Goal: Task Accomplishment & Management: Manage account settings

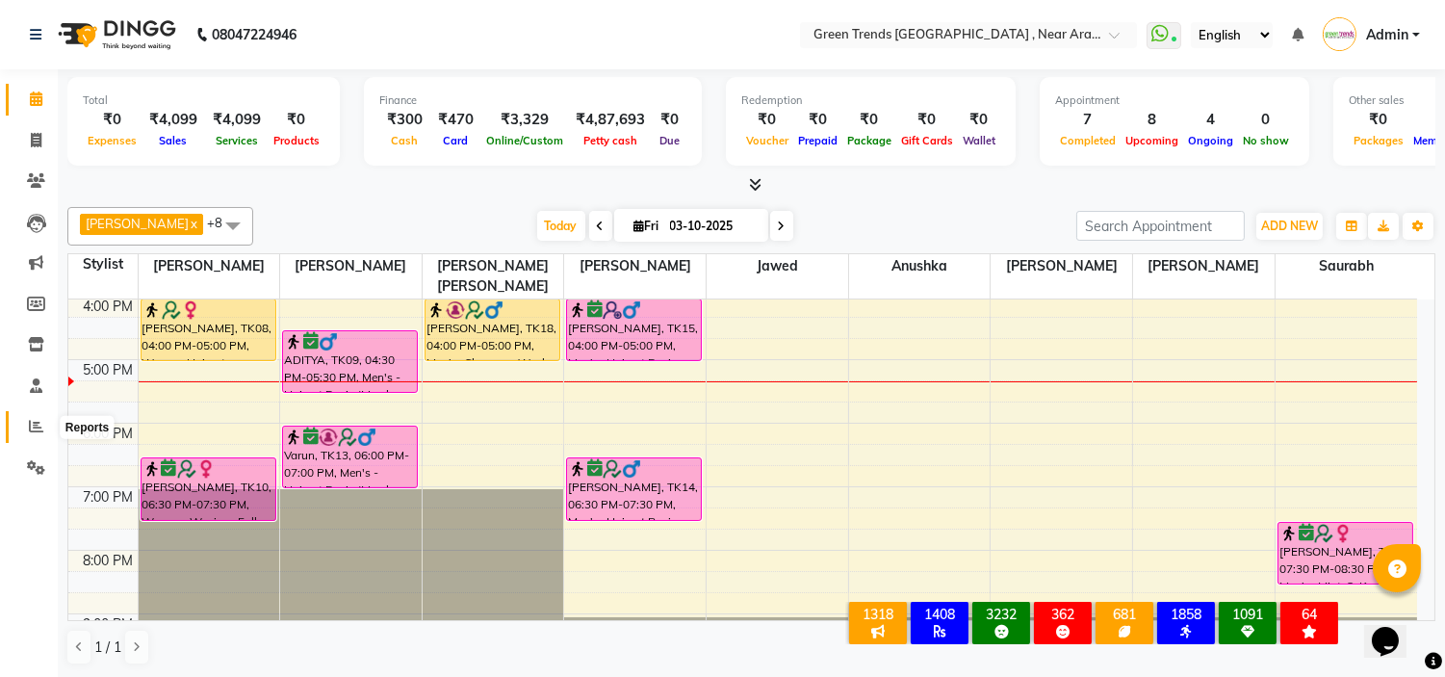
click at [35, 431] on icon at bounding box center [36, 426] width 14 height 14
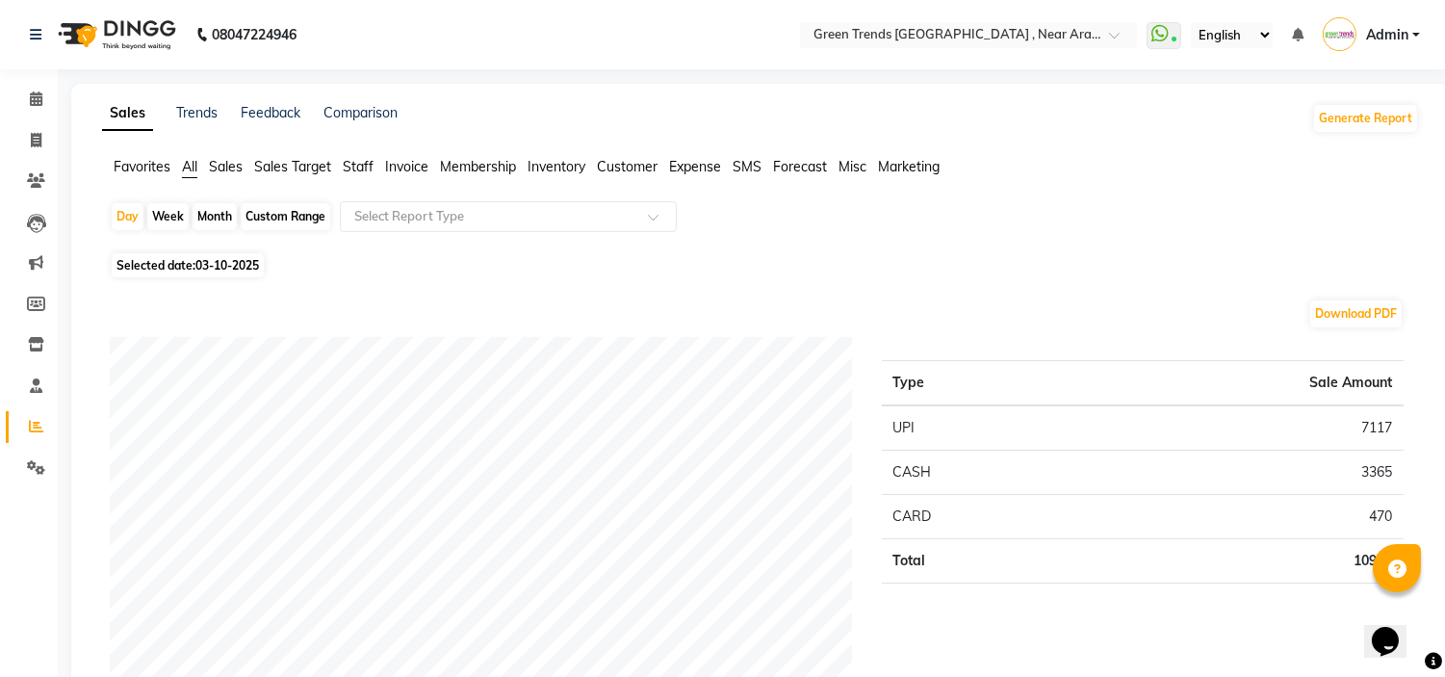
click at [351, 167] on span "Staff" at bounding box center [358, 166] width 31 height 17
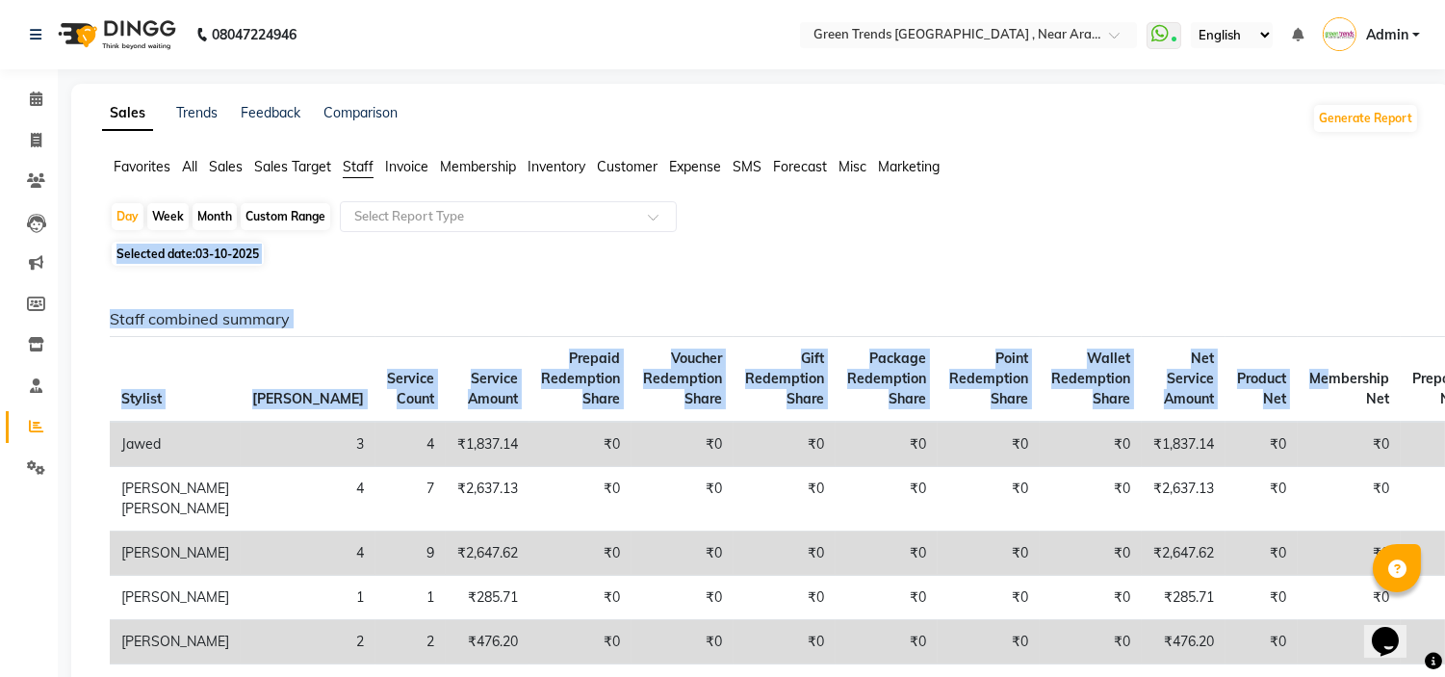
drag, startPoint x: 1205, startPoint y: 387, endPoint x: 1188, endPoint y: 231, distance: 156.9
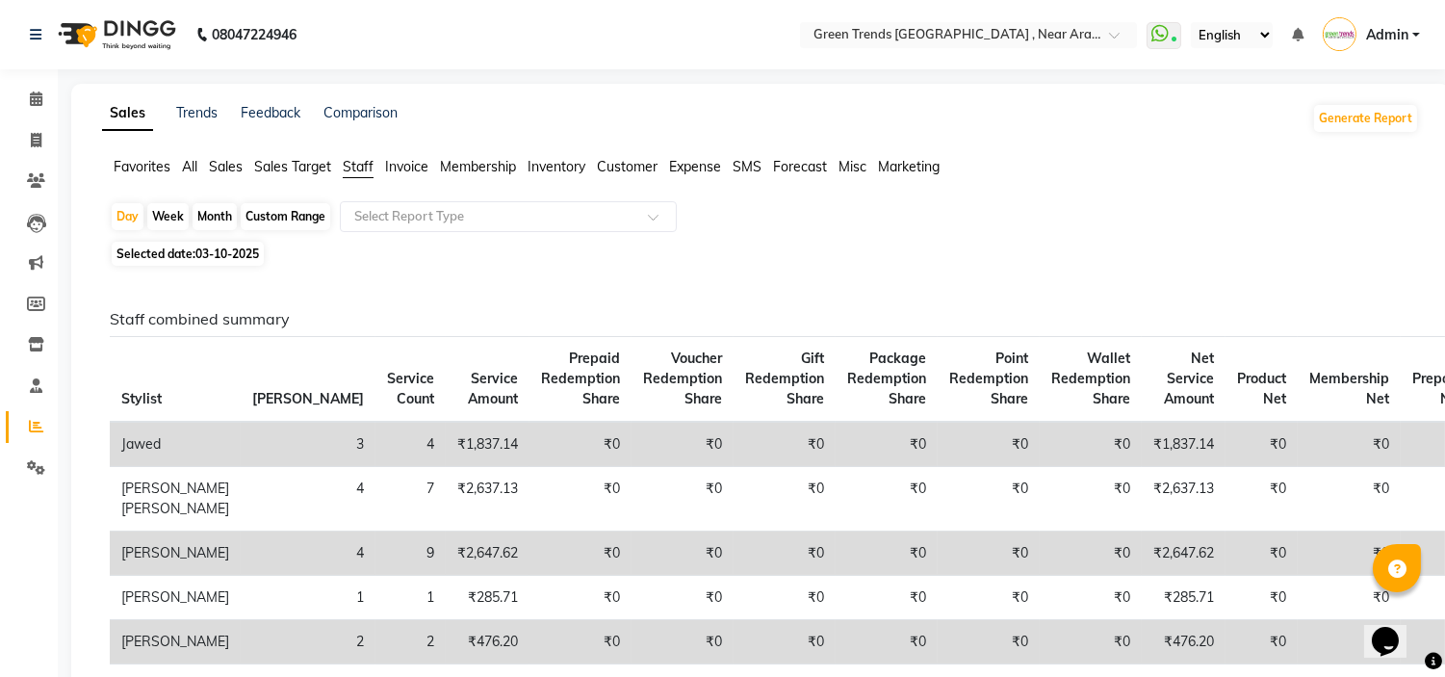
click at [1188, 231] on div "Day Week Month Custom Range Select Report Type" at bounding box center [760, 218] width 1301 height 35
click at [31, 470] on icon at bounding box center [36, 467] width 18 height 14
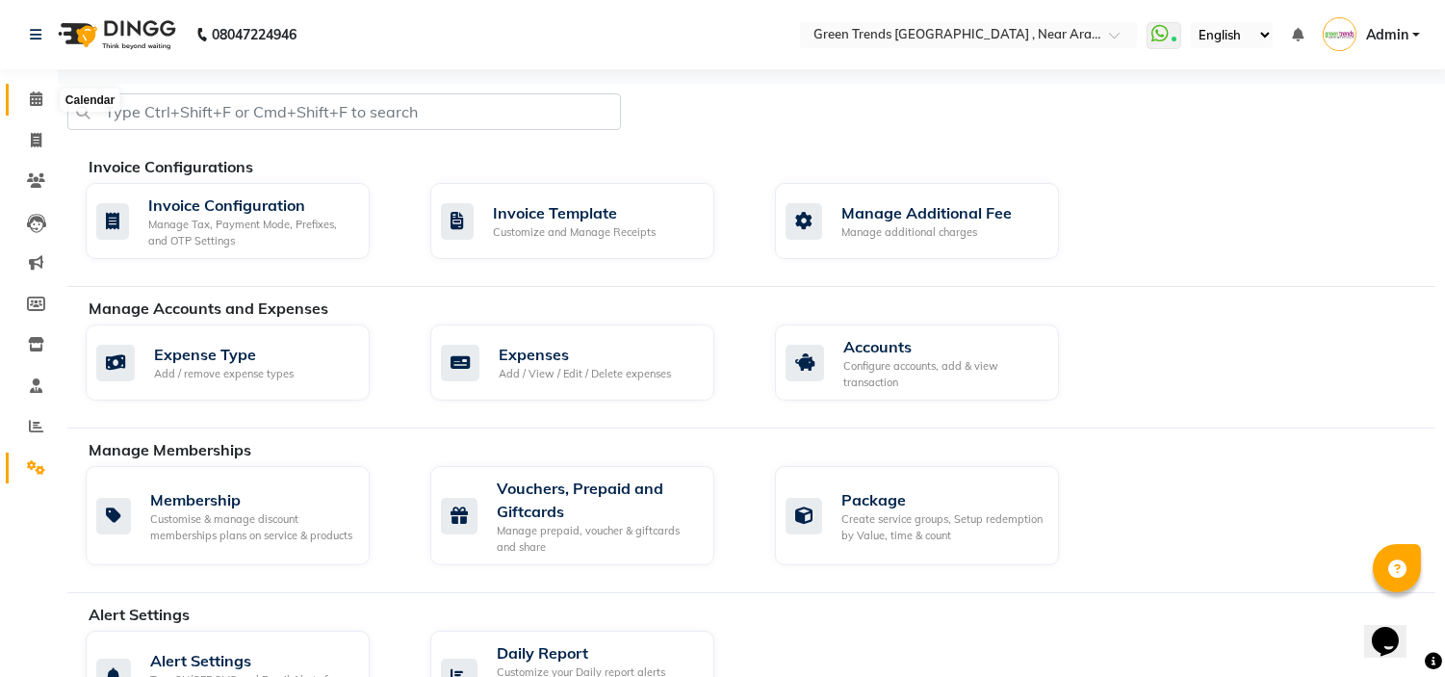
click at [35, 106] on icon at bounding box center [36, 98] width 13 height 14
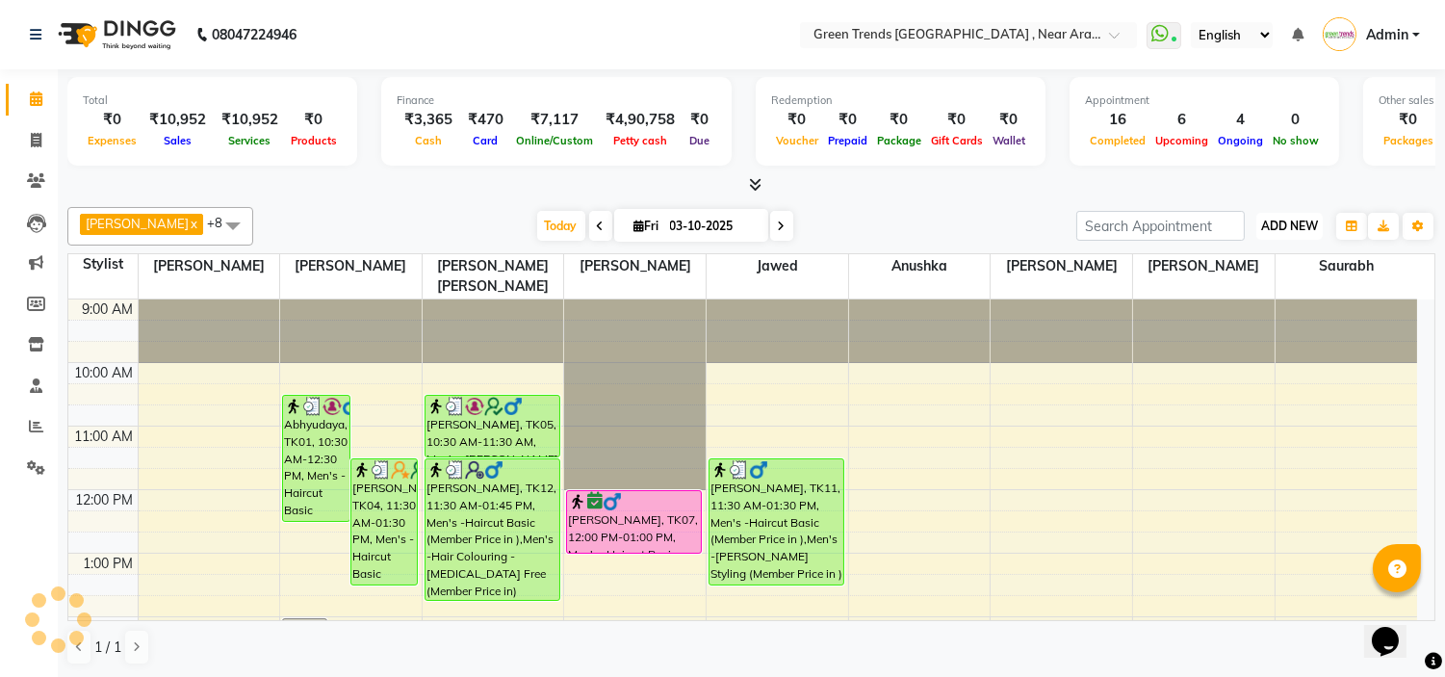
click at [1299, 226] on span "ADD NEW" at bounding box center [1289, 226] width 57 height 14
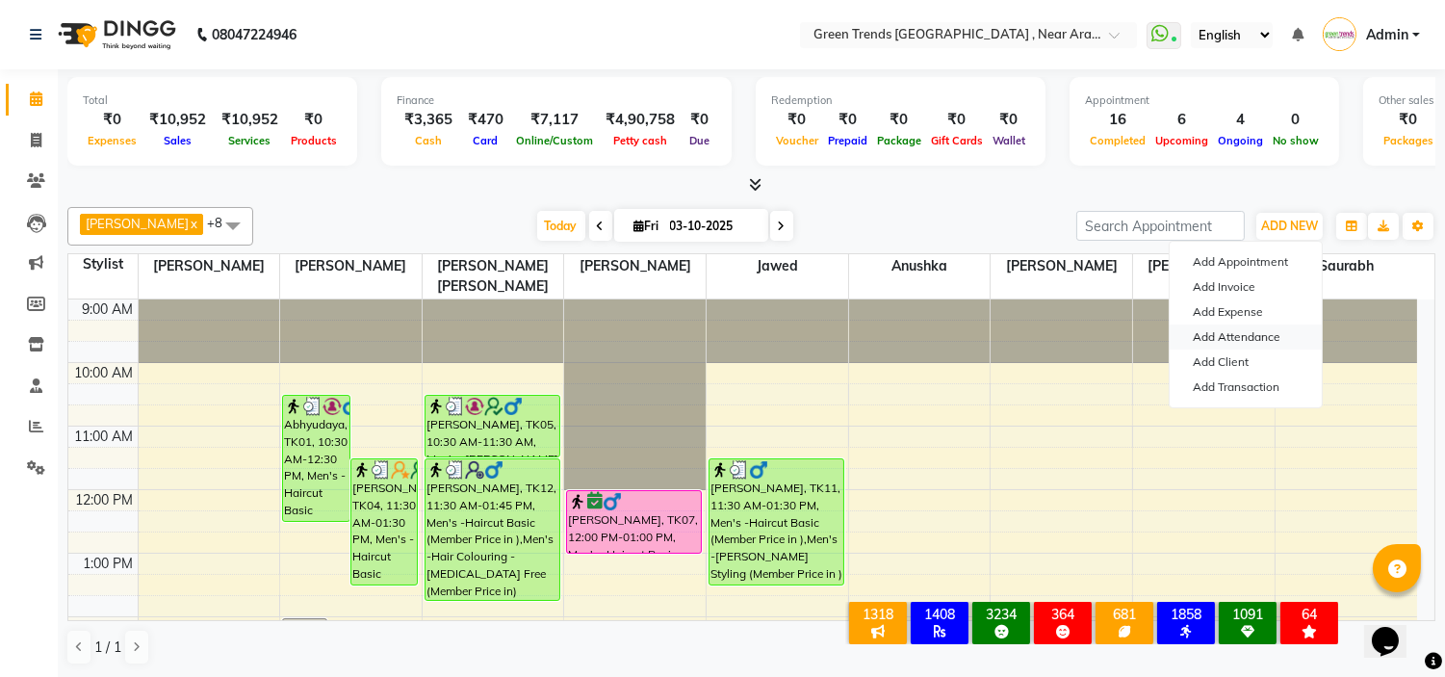
click at [1248, 339] on link "Add Attendance" at bounding box center [1246, 336] width 152 height 25
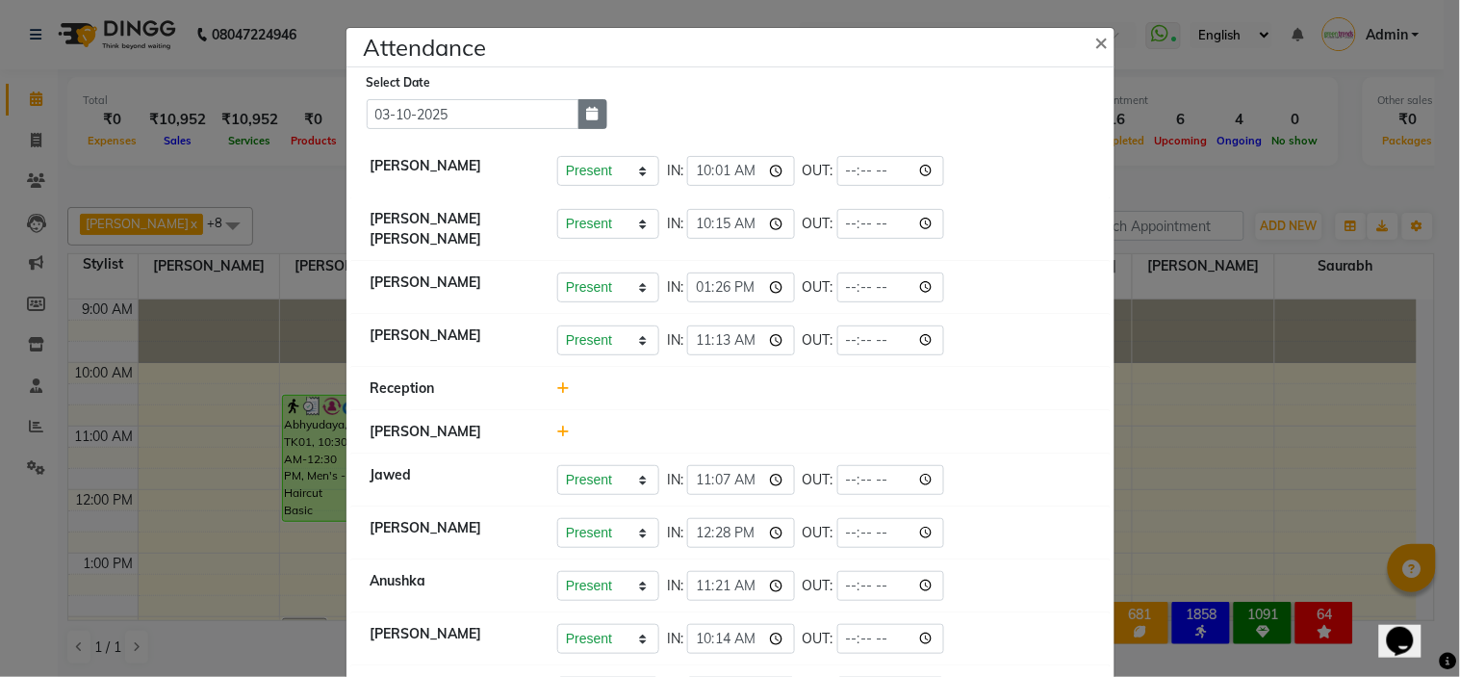
click at [587, 117] on icon "button" at bounding box center [593, 113] width 12 height 13
select select "10"
select select "2025"
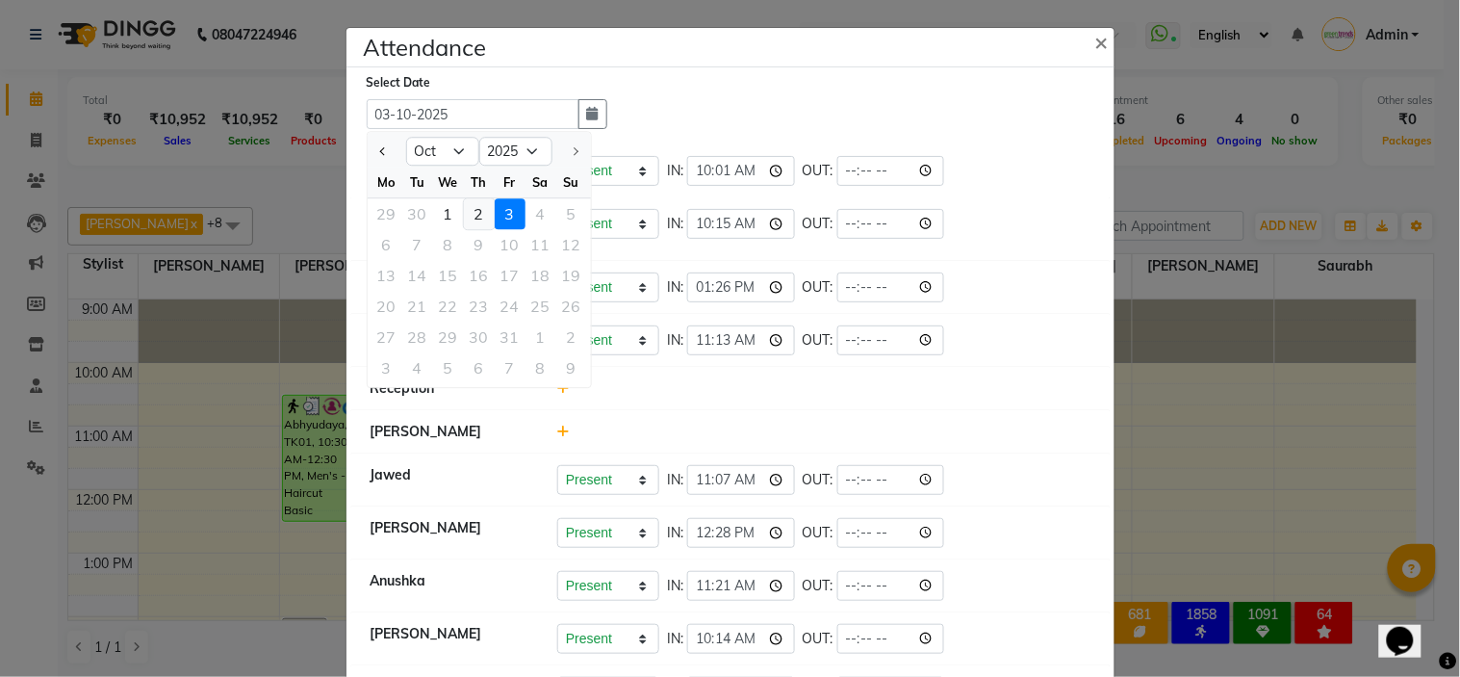
click at [465, 217] on div "2" at bounding box center [479, 213] width 31 height 31
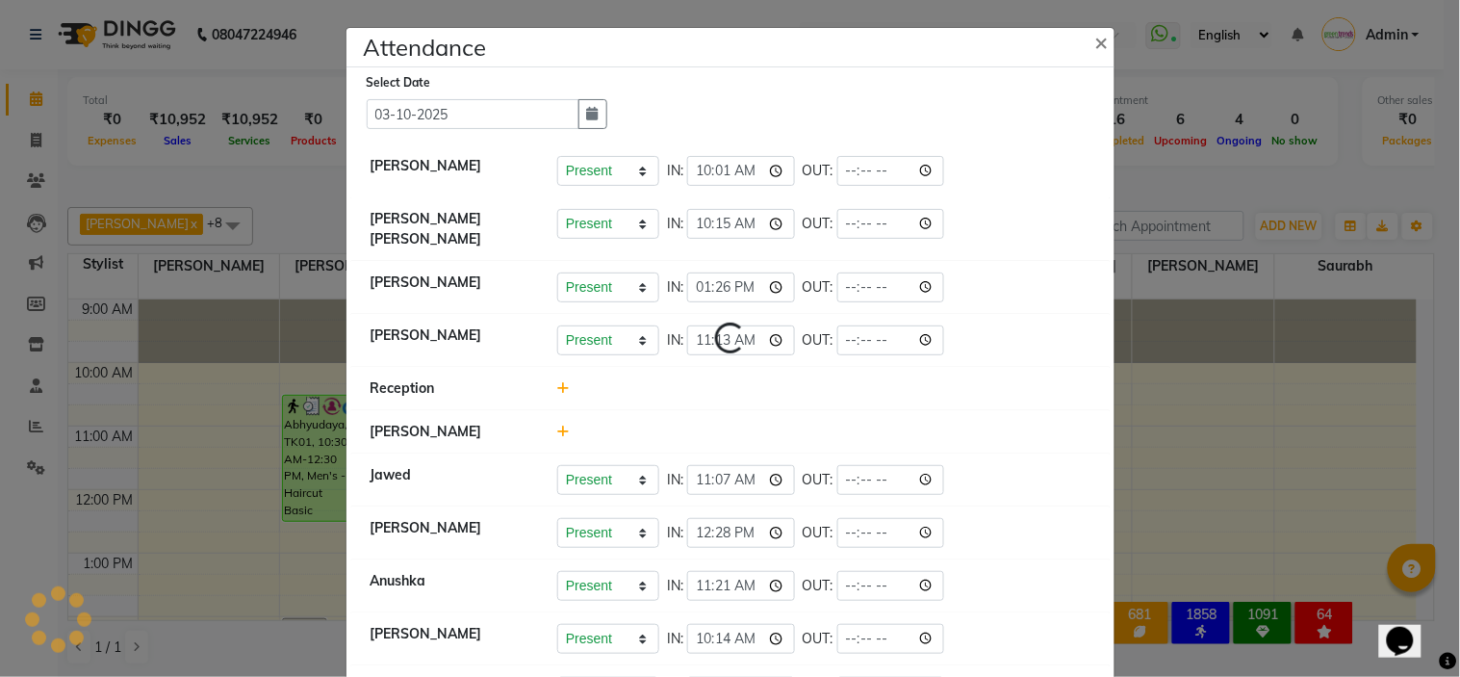
type input "02-10-2025"
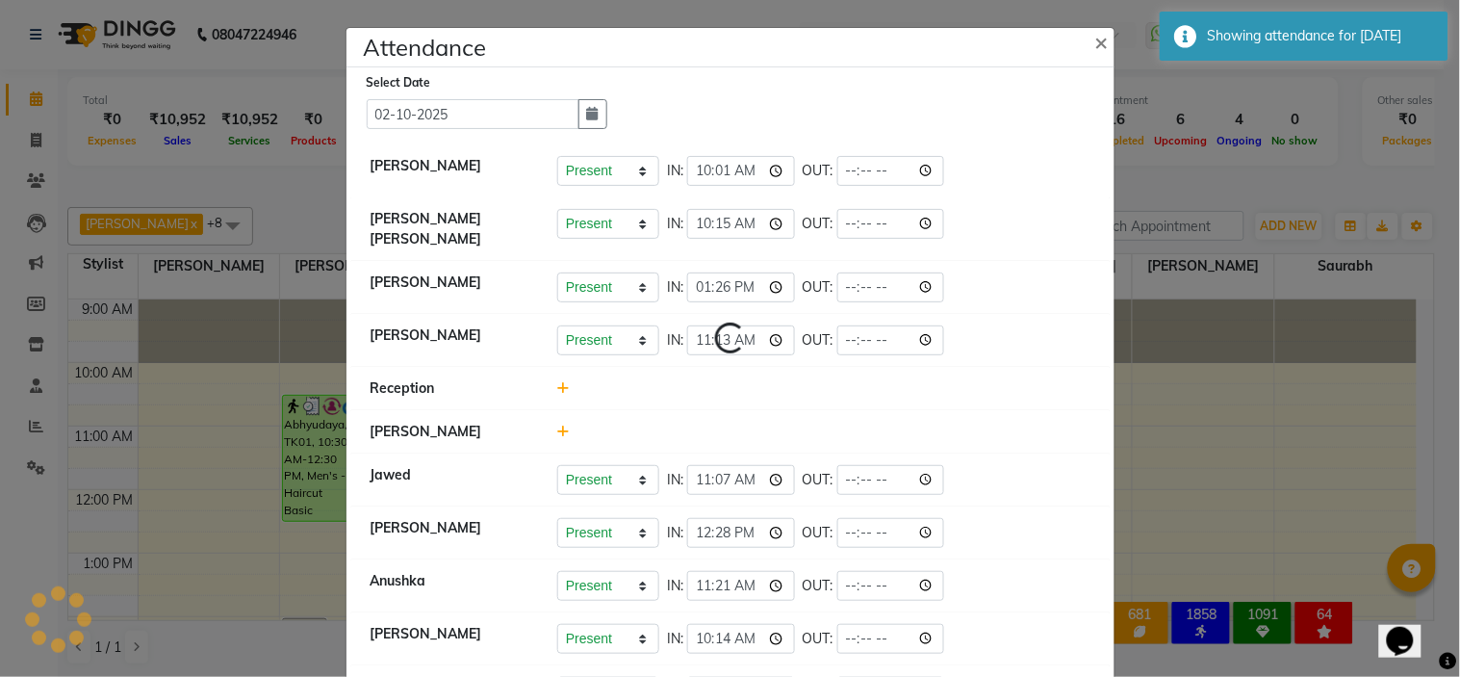
select select "W"
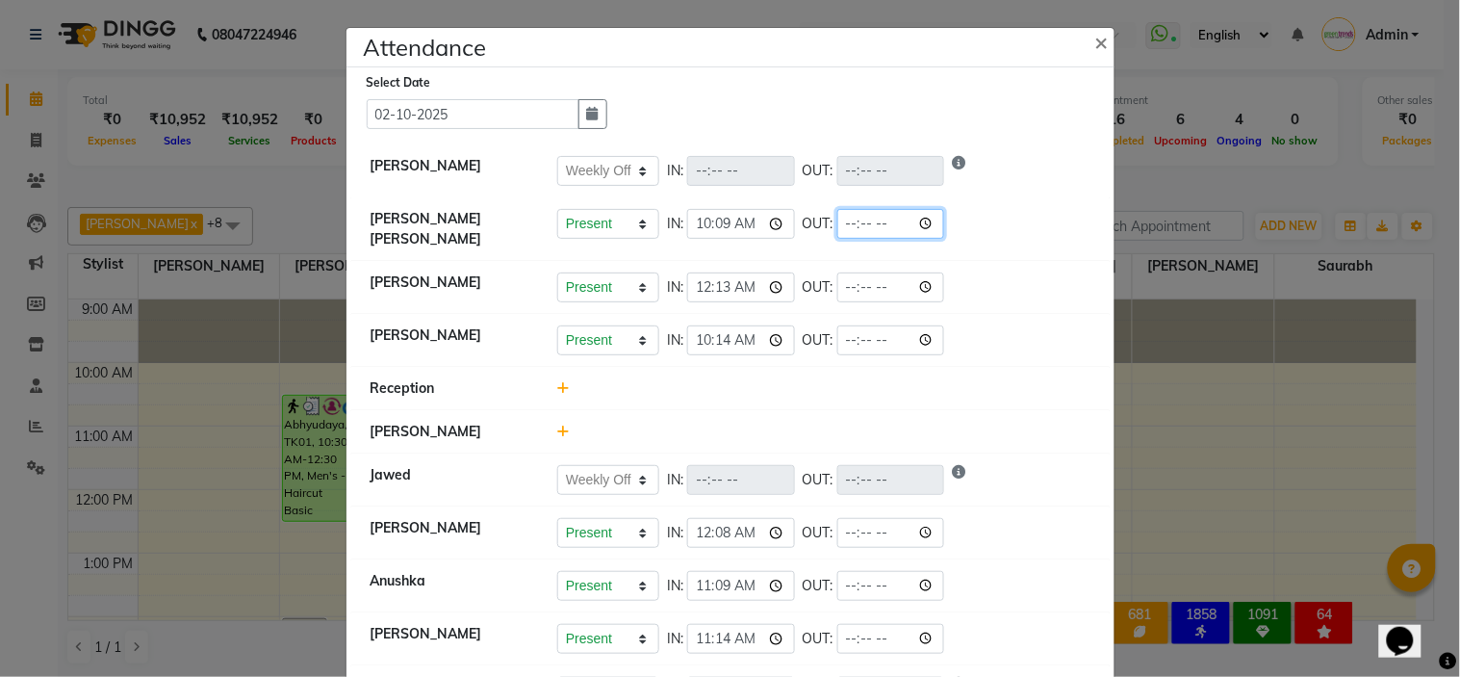
click at [924, 219] on input "time" at bounding box center [891, 224] width 108 height 30
click at [927, 217] on input "time" at bounding box center [891, 224] width 108 height 30
type input "19:06"
click at [922, 273] on input "time" at bounding box center [891, 287] width 108 height 30
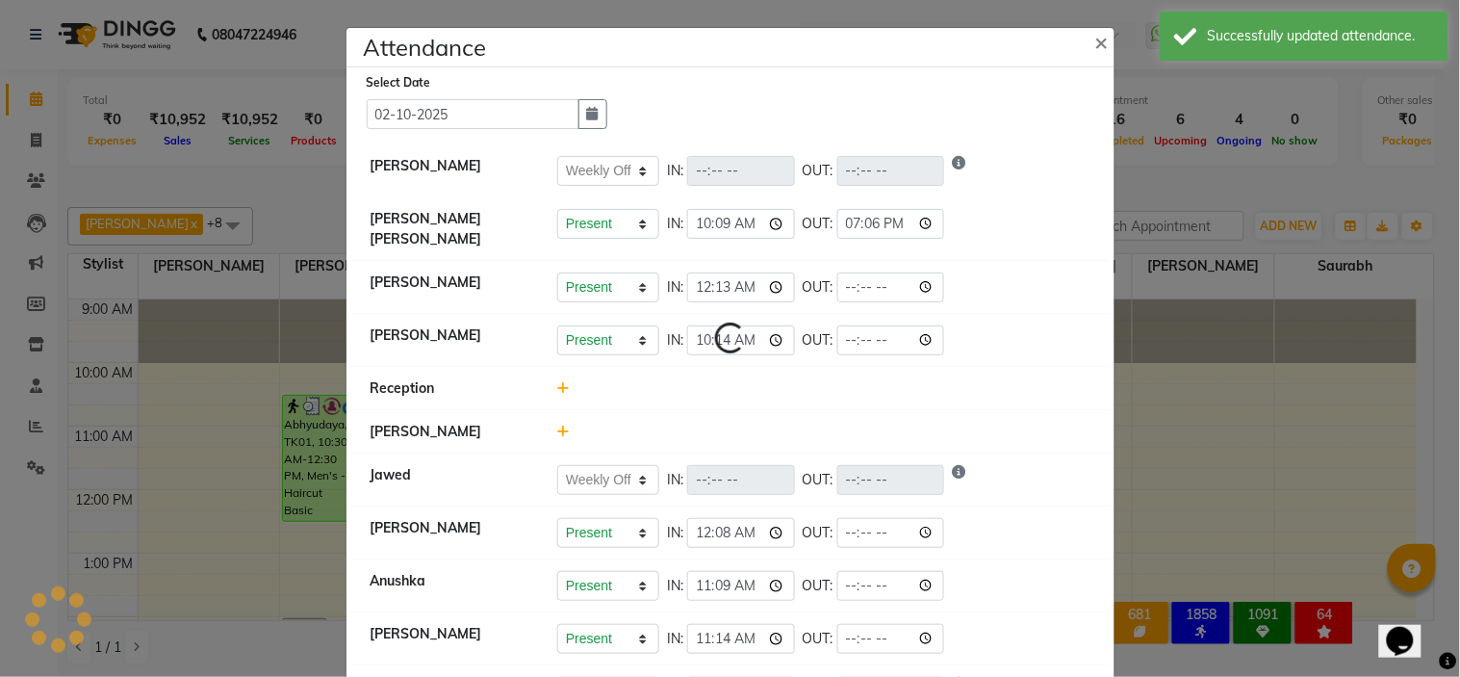
select select "W"
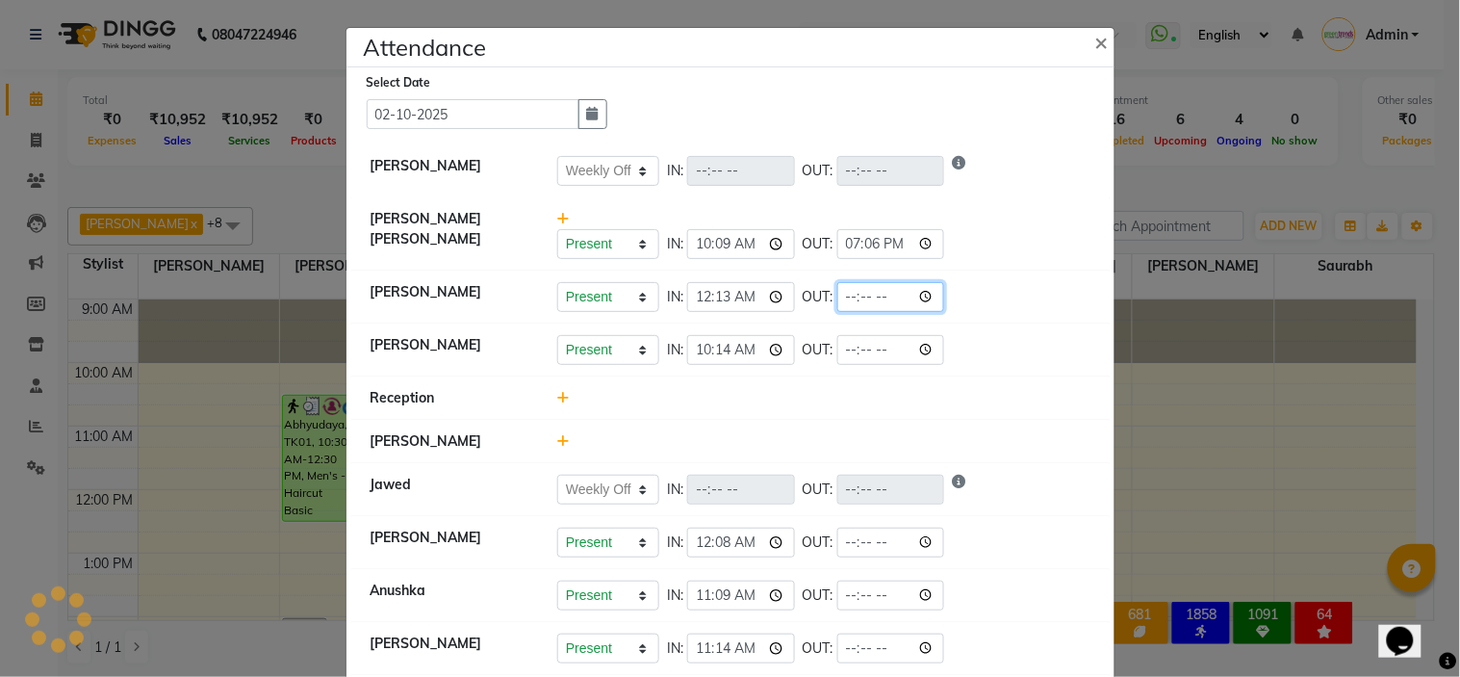
click at [926, 291] on input "time" at bounding box center [891, 297] width 108 height 30
click at [844, 292] on input "time" at bounding box center [891, 297] width 108 height 30
type input "23:30"
click at [926, 350] on input "time" at bounding box center [891, 350] width 108 height 30
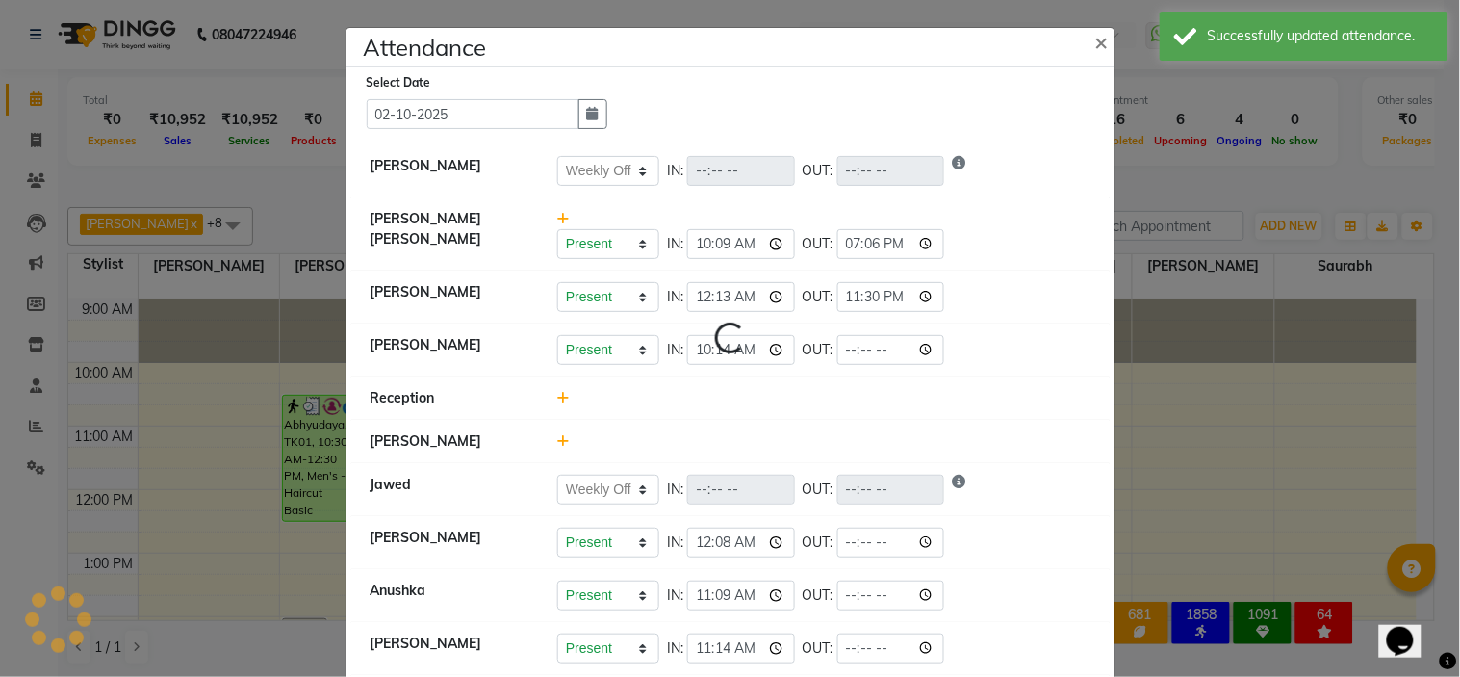
select select "W"
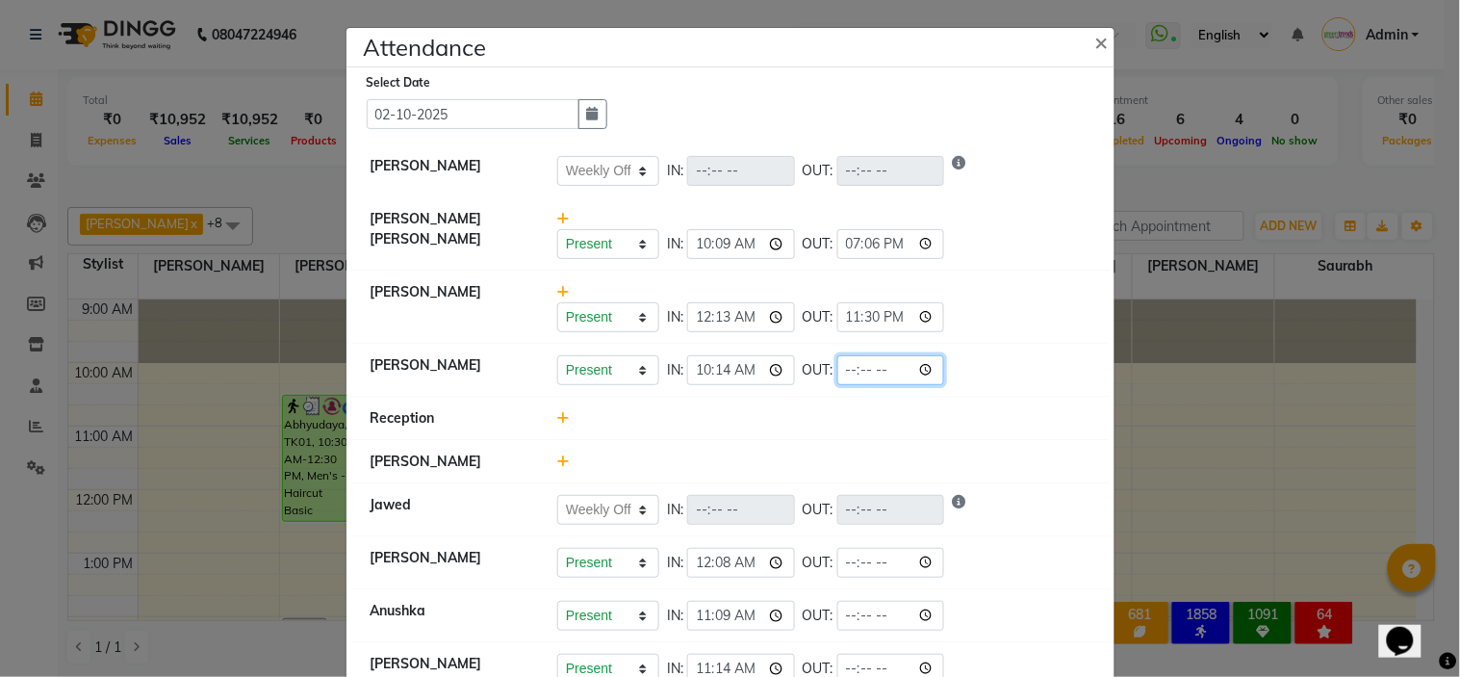
click at [843, 361] on input "time" at bounding box center [891, 370] width 108 height 30
type input "19:16"
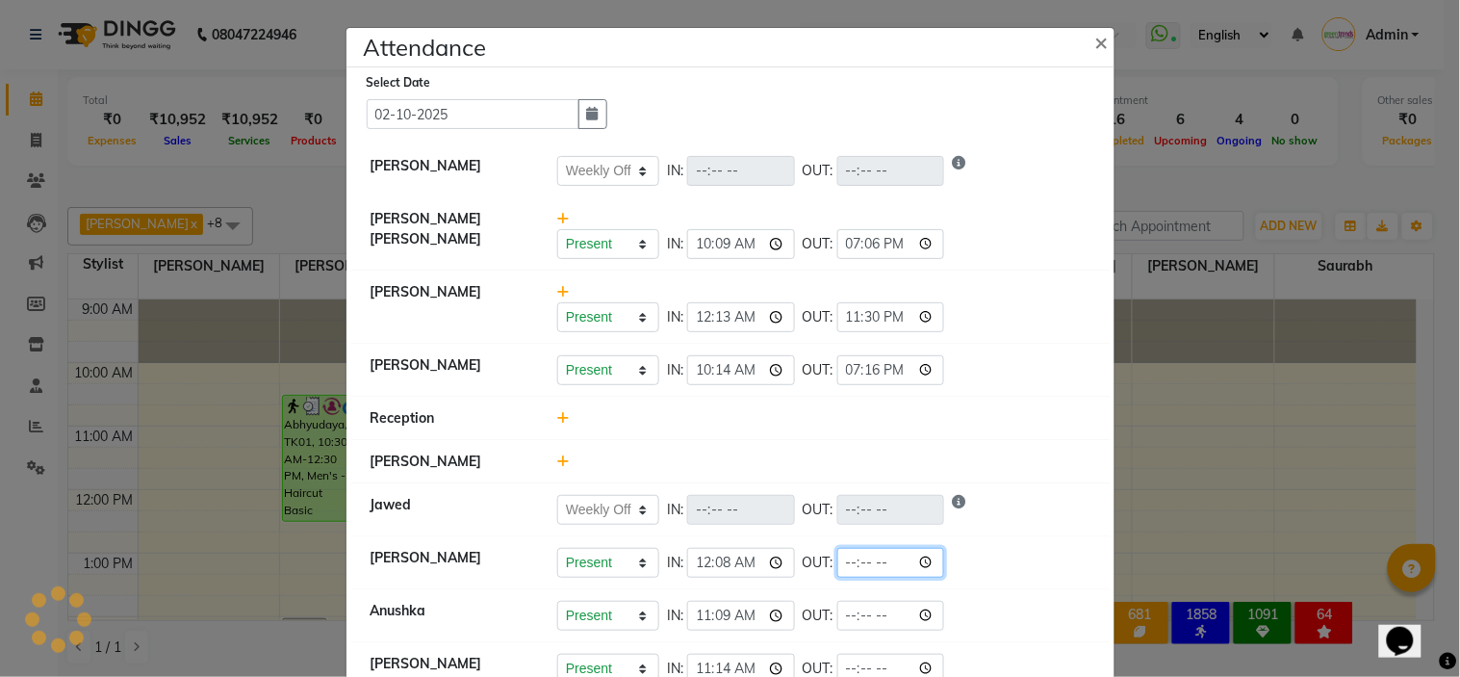
click at [845, 561] on input "time" at bounding box center [891, 563] width 108 height 30
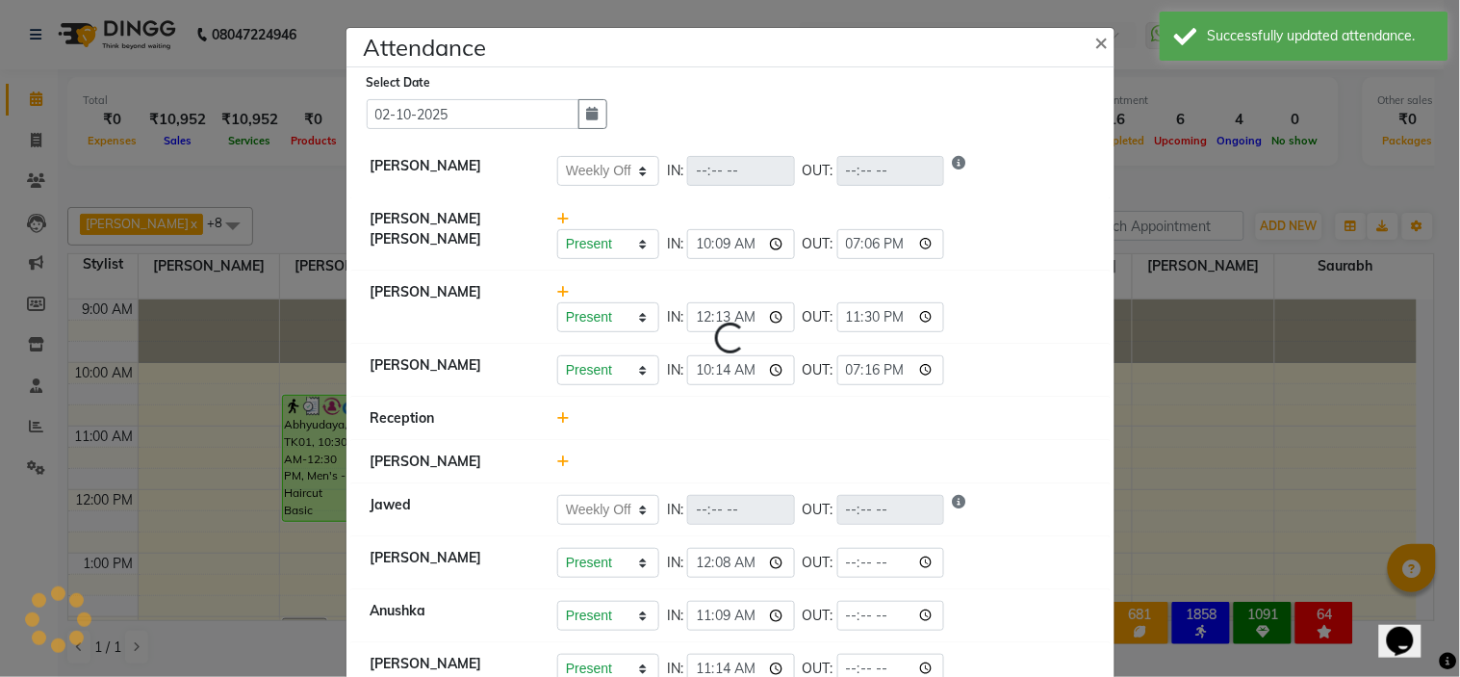
select select "W"
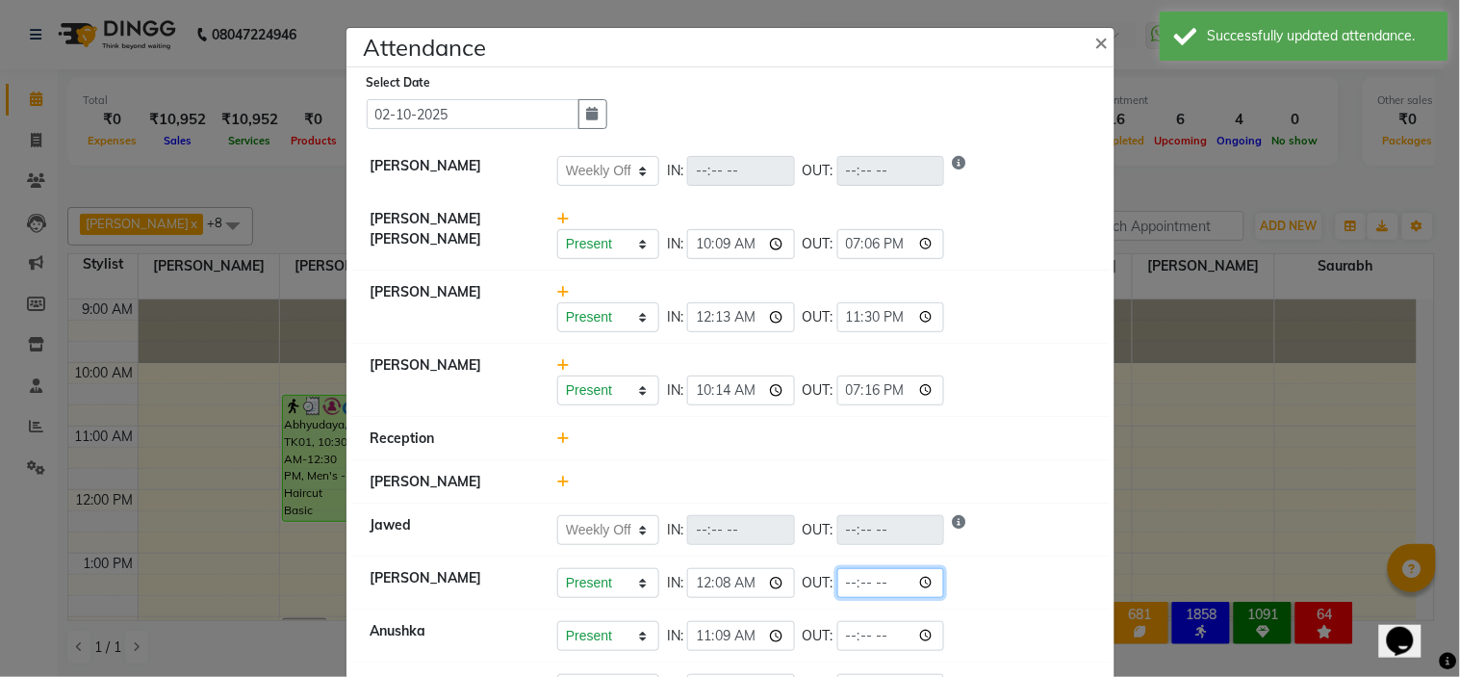
click at [851, 581] on input "time" at bounding box center [891, 583] width 108 height 30
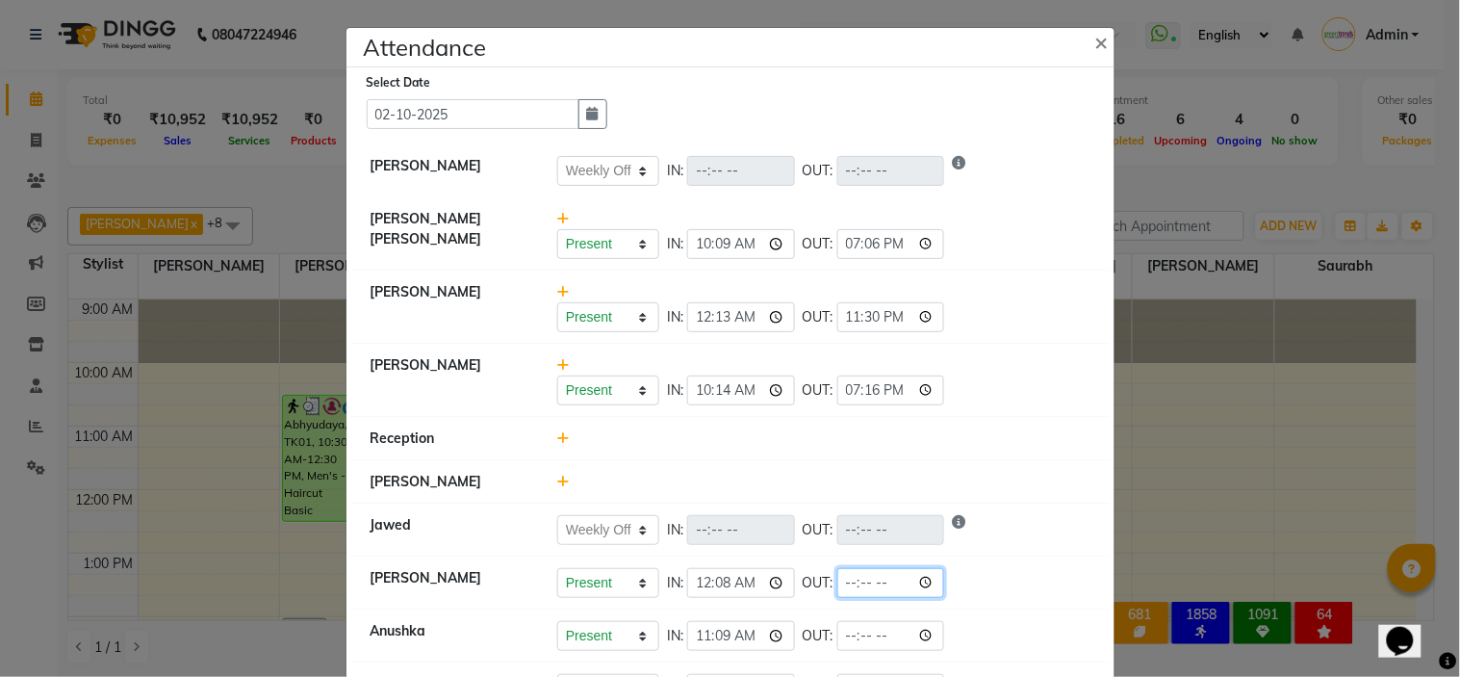
type input "23:30"
click at [845, 630] on input "time" at bounding box center [891, 636] width 108 height 30
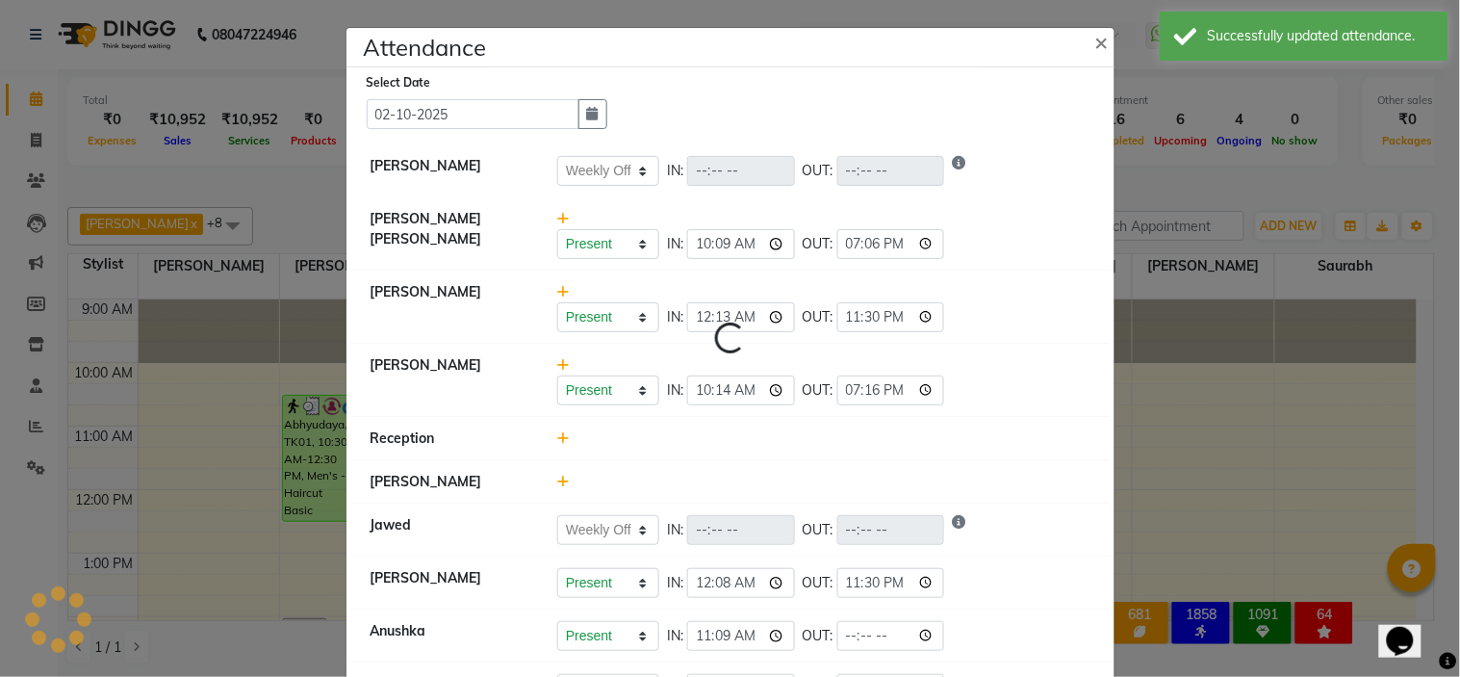
select select "W"
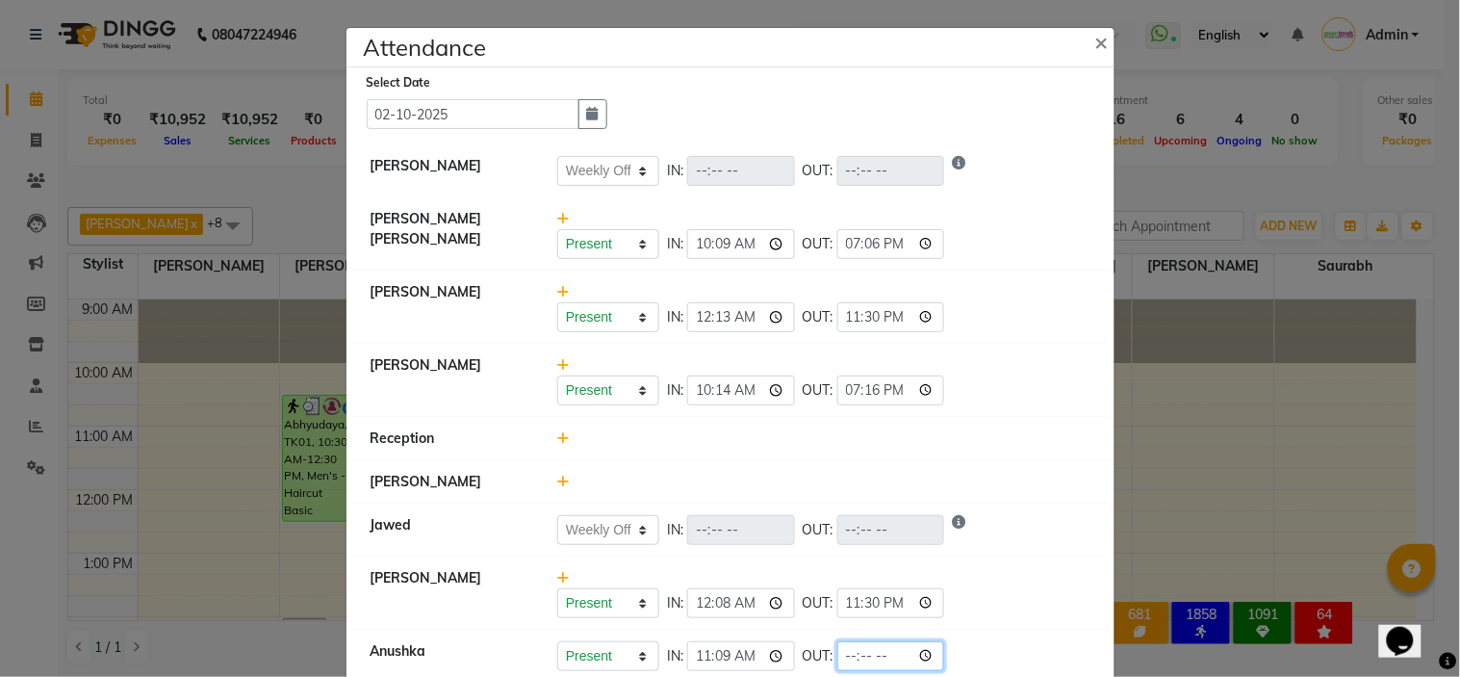
click at [841, 647] on input "time" at bounding box center [891, 656] width 108 height 30
type input "15:57"
click at [1017, 545] on div "Present Absent Late Half Day Weekly Off IN: OUT:" at bounding box center [823, 530] width 533 height 30
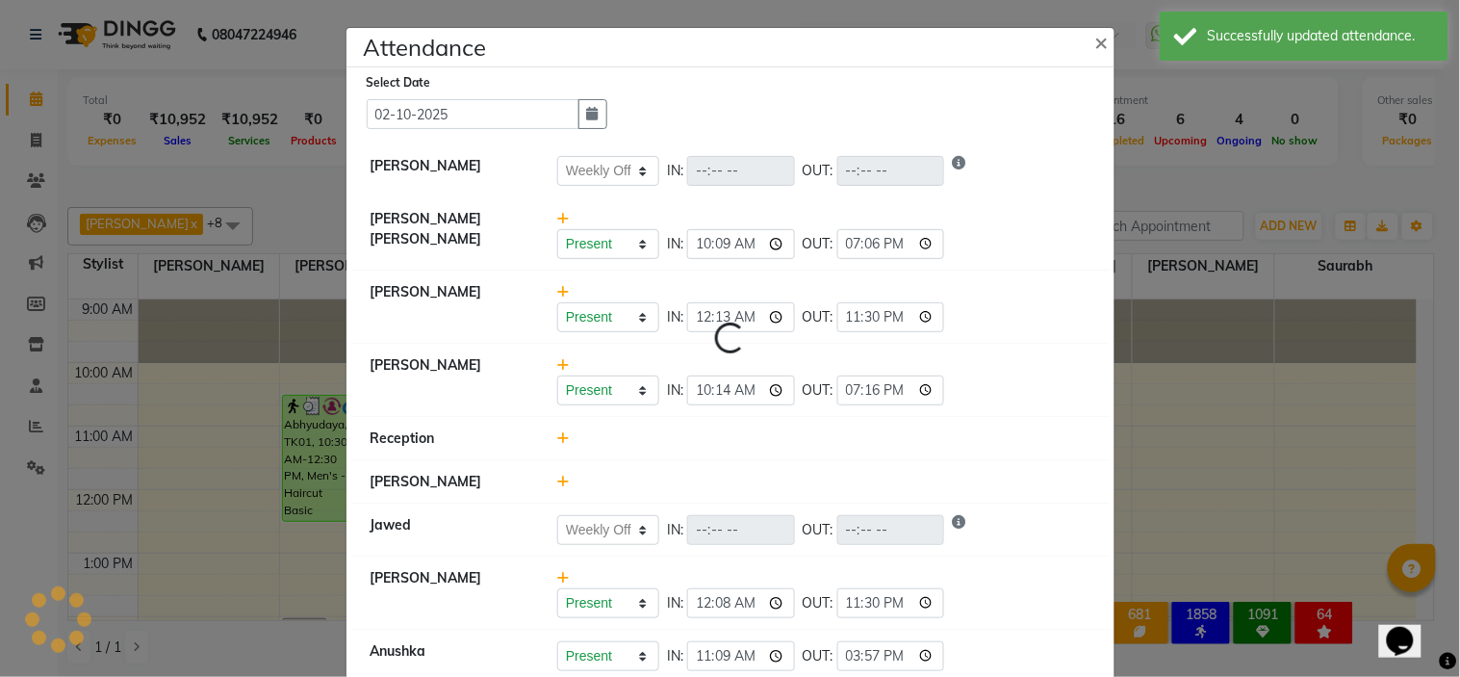
select select "W"
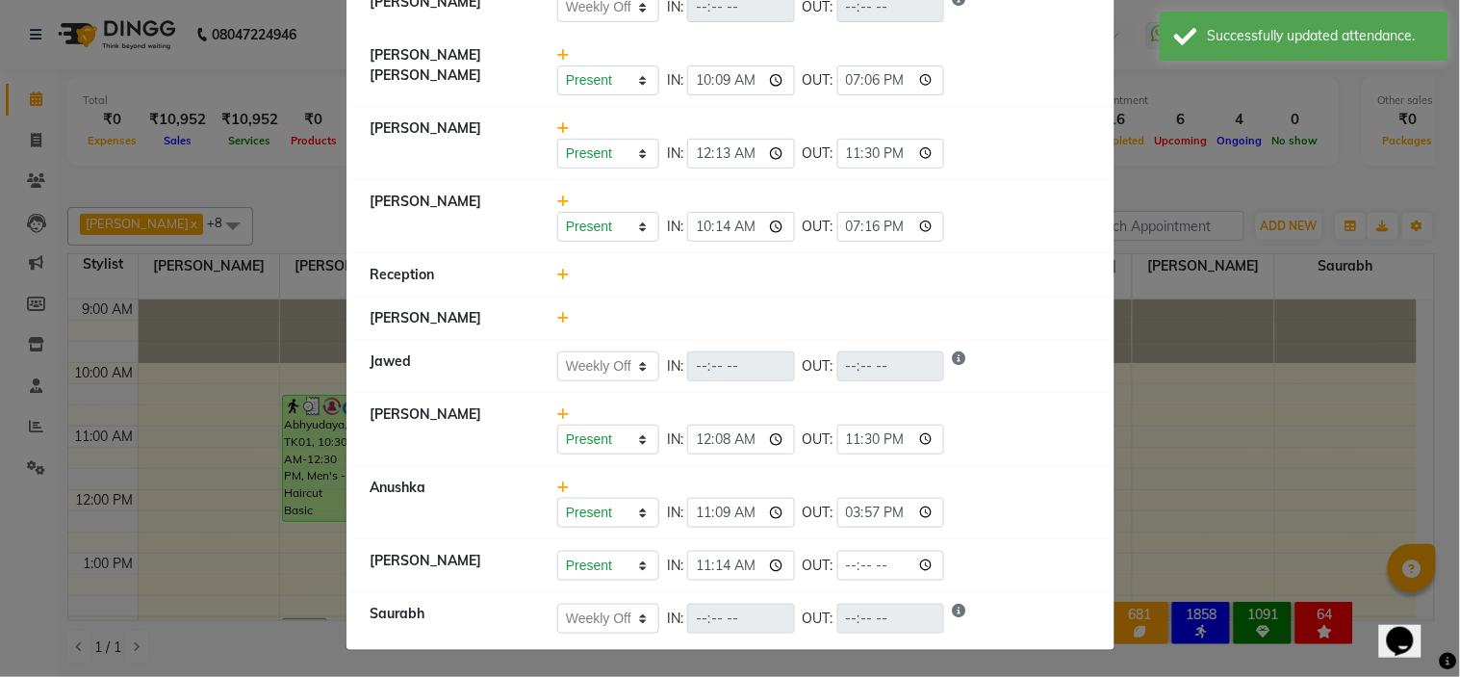
scroll to position [166, 0]
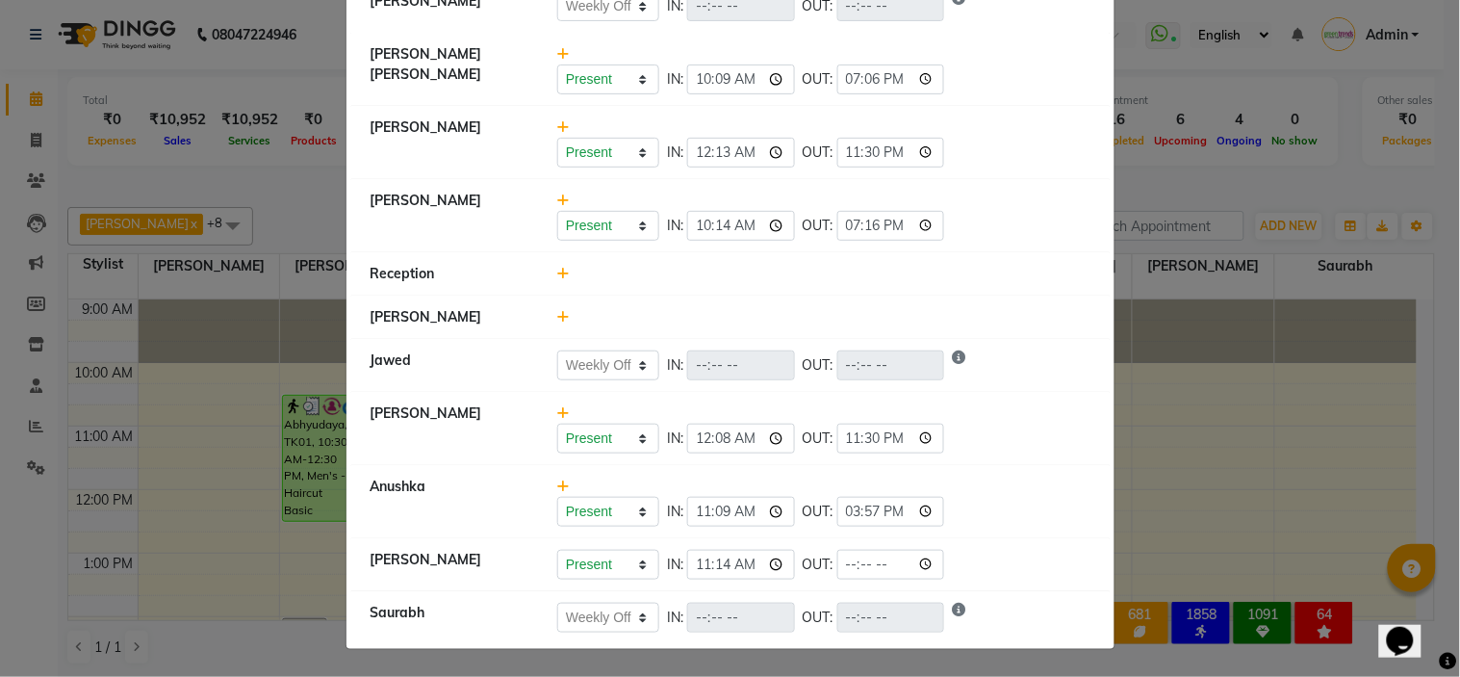
click at [847, 549] on li "Sameera Present Absent Late Half Day Weekly Off IN: 11:14 OUT:" at bounding box center [730, 565] width 759 height 54
click at [847, 560] on input "time" at bounding box center [891, 565] width 108 height 30
type input "20:00"
click at [980, 465] on li "Anushka Present Absent Late Half Day Weekly Off IN: 11:09 OUT: 15:57" at bounding box center [730, 502] width 759 height 74
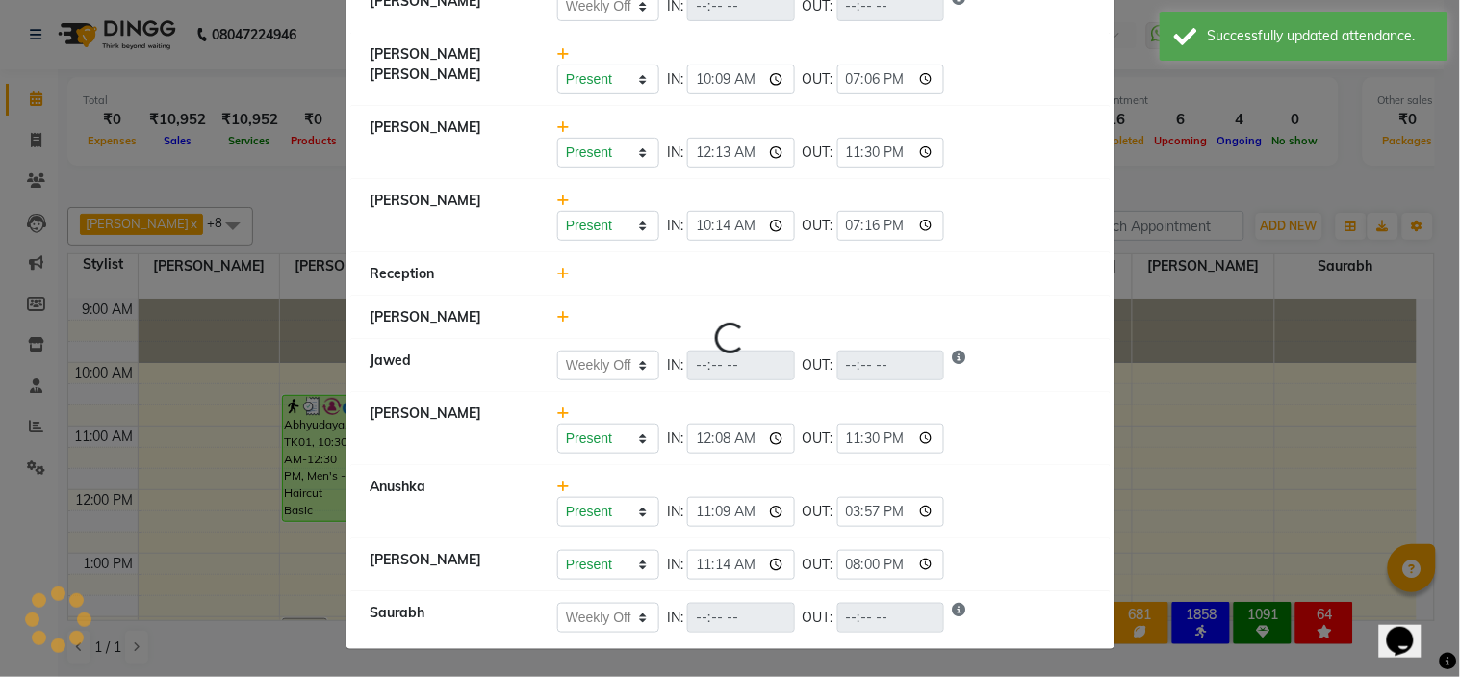
select select "W"
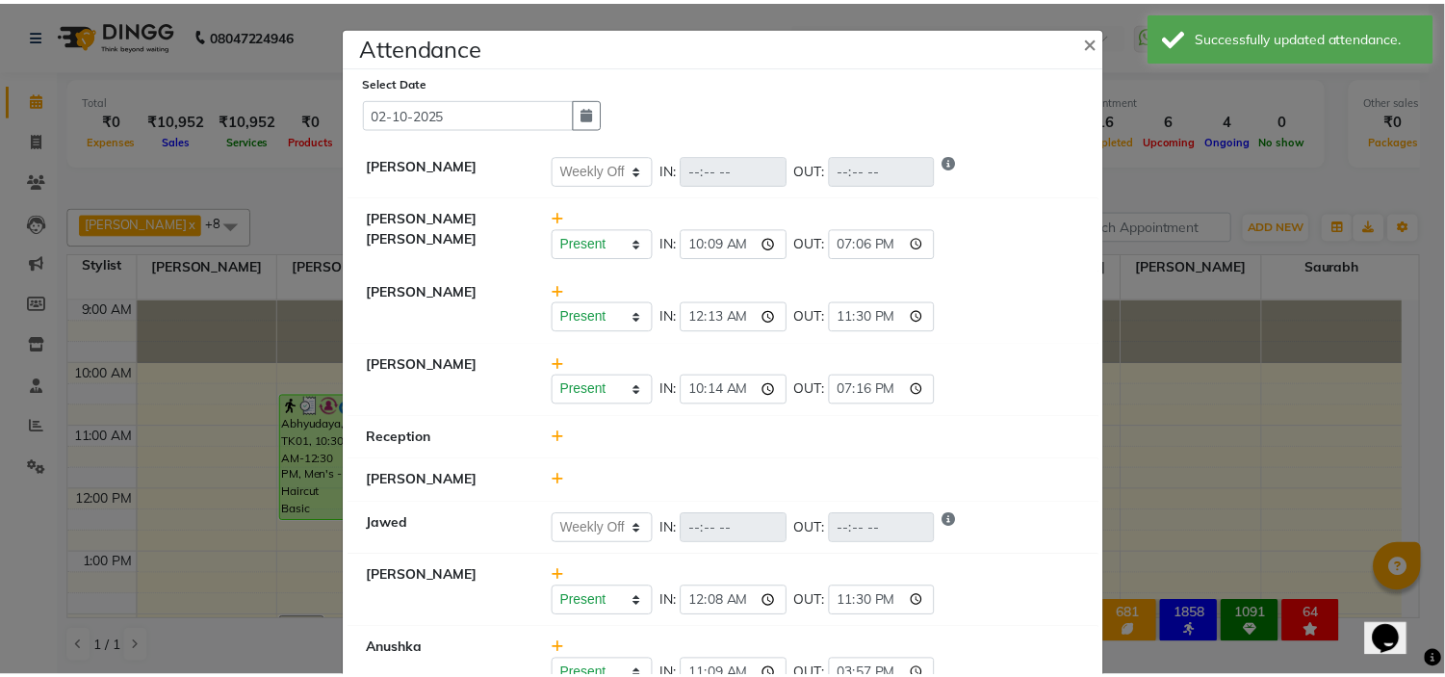
scroll to position [0, 0]
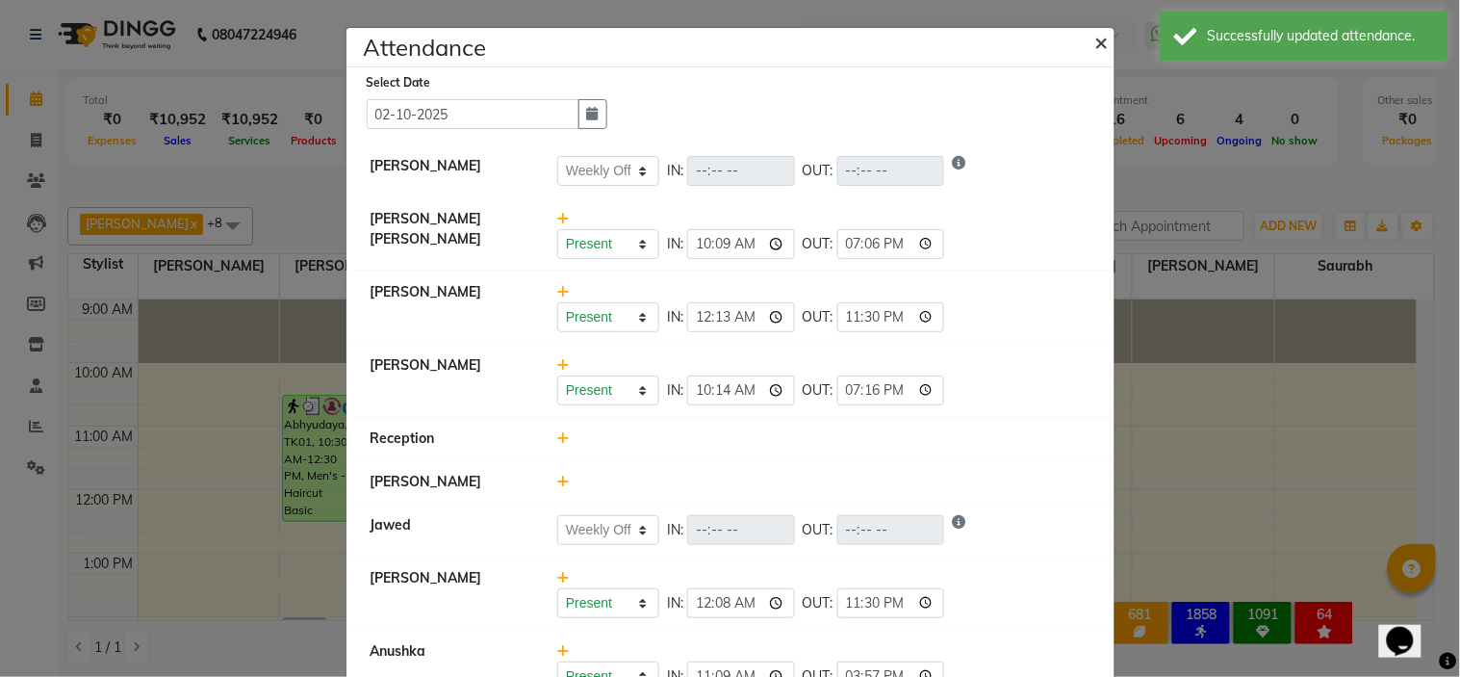
click at [1095, 42] on span "×" at bounding box center [1101, 41] width 13 height 29
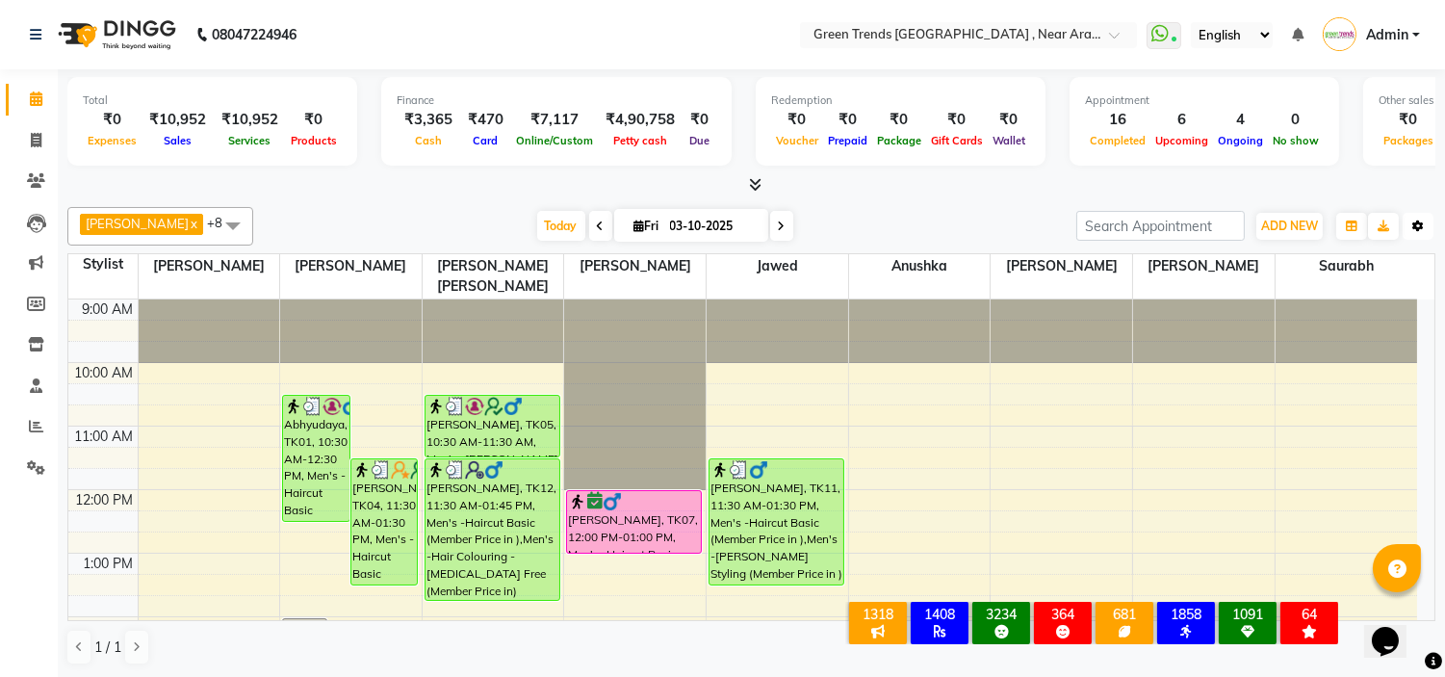
click at [1416, 223] on icon "button" at bounding box center [1418, 226] width 12 height 12
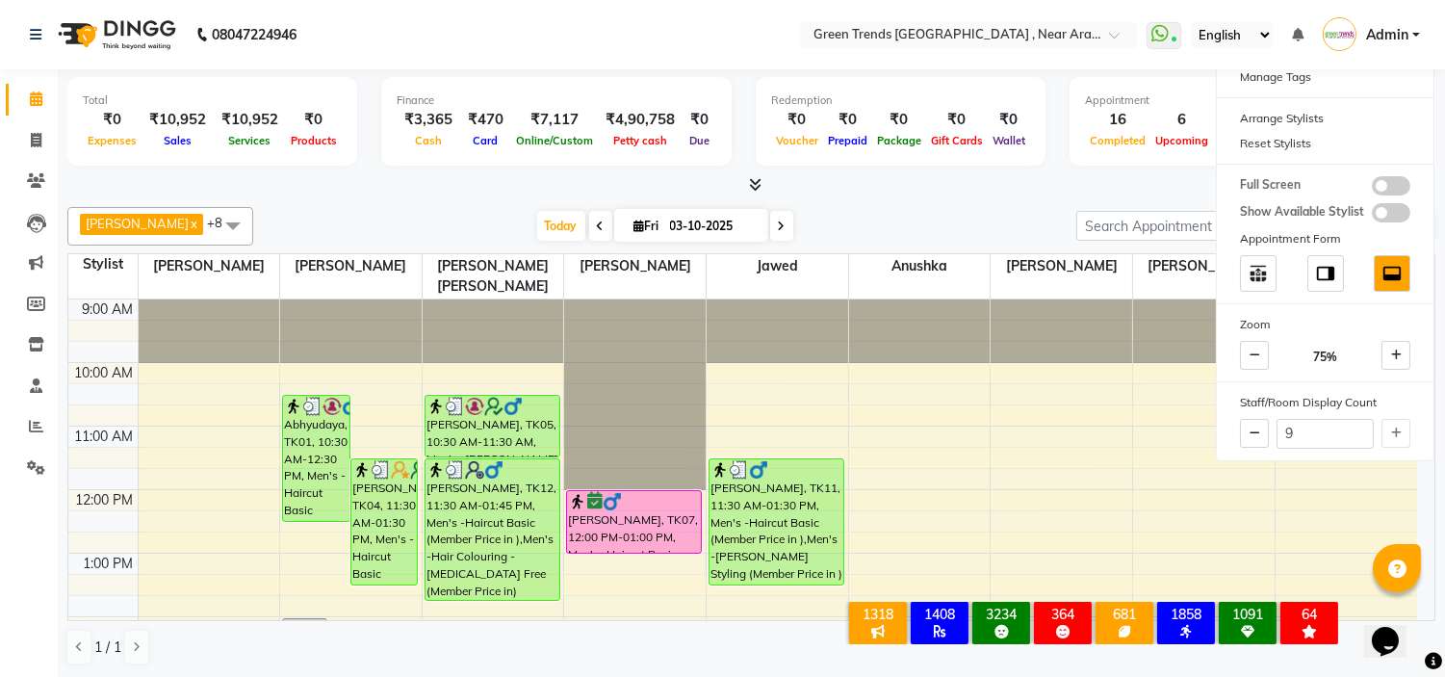
click at [996, 178] on div at bounding box center [751, 185] width 1368 height 20
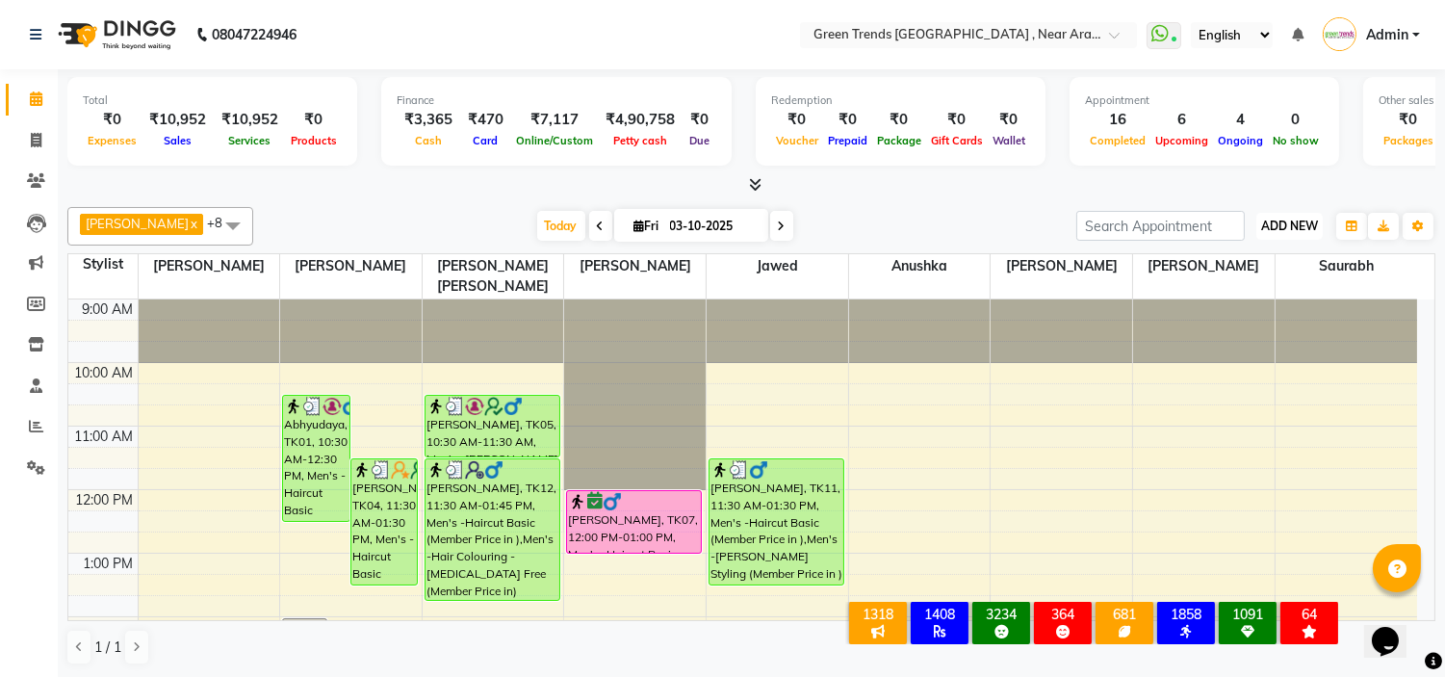
click at [1288, 226] on span "ADD NEW" at bounding box center [1289, 226] width 57 height 14
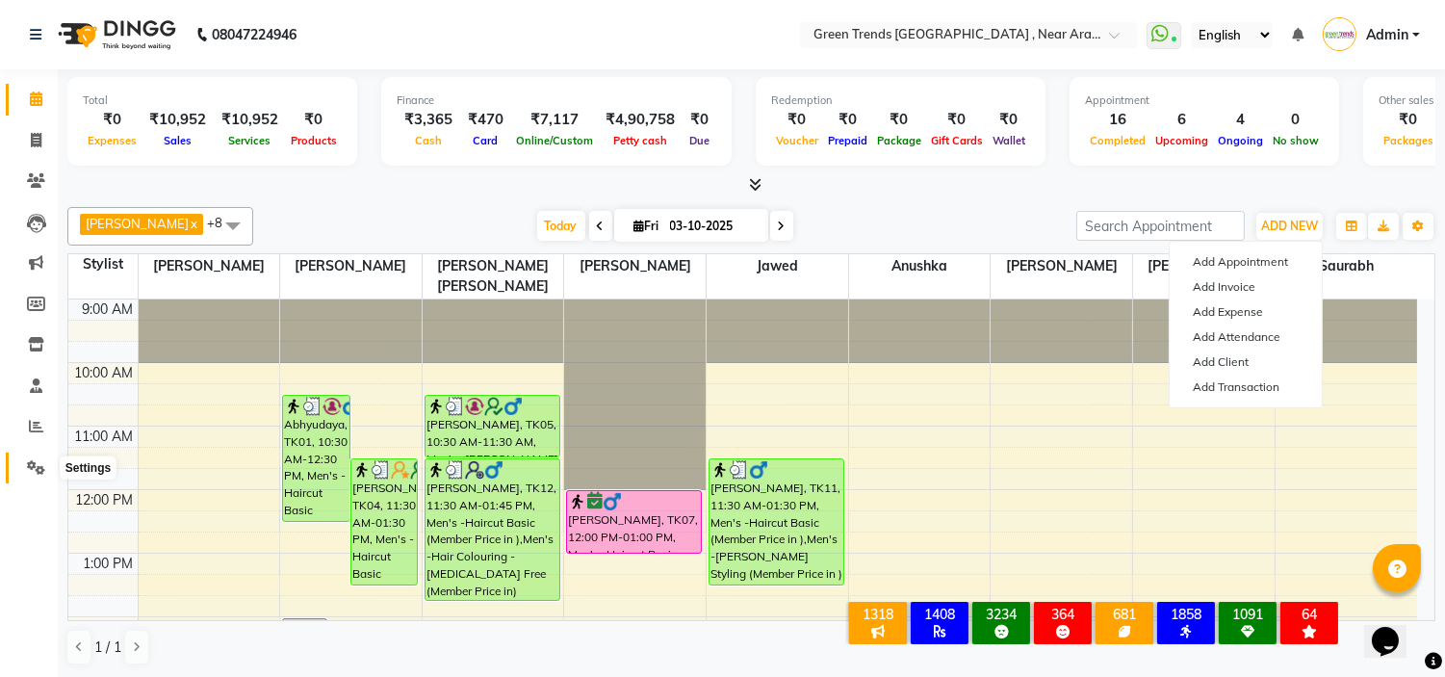
click at [29, 462] on icon at bounding box center [36, 467] width 18 height 14
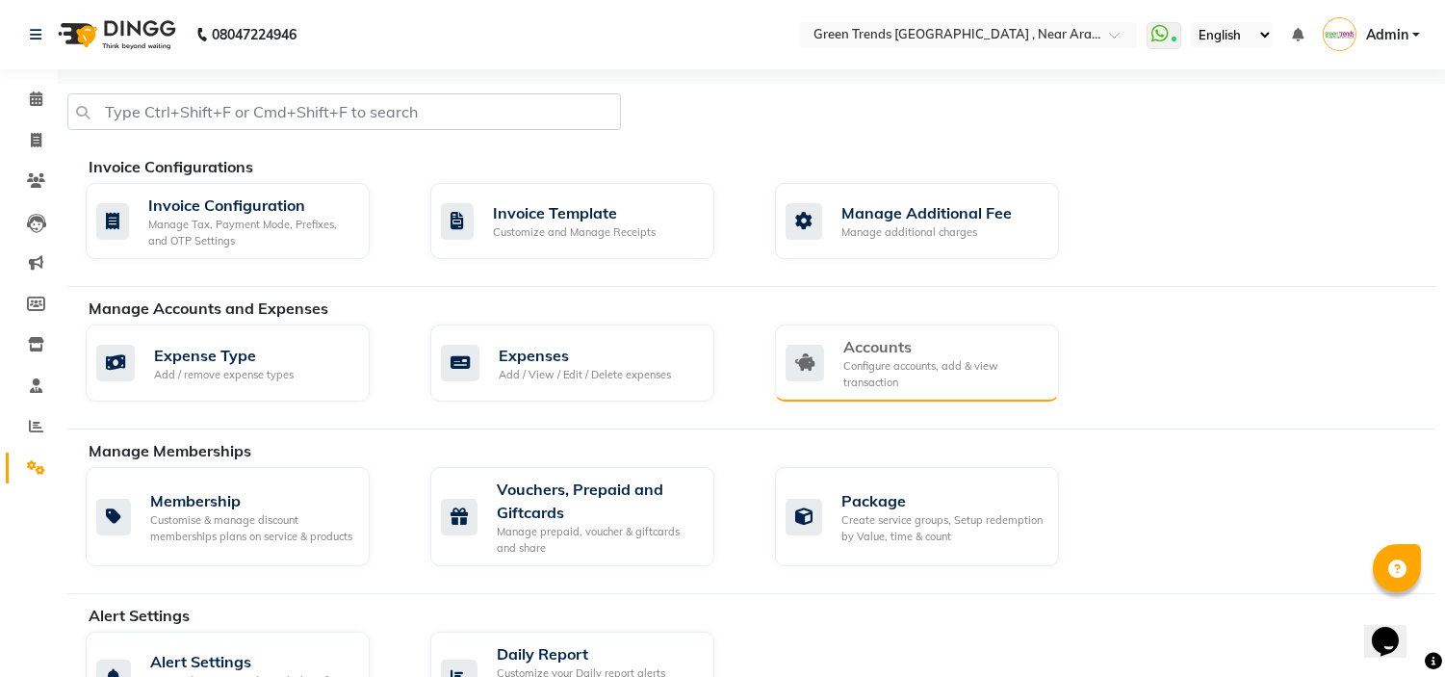
click at [978, 353] on div "Accounts" at bounding box center [943, 346] width 200 height 23
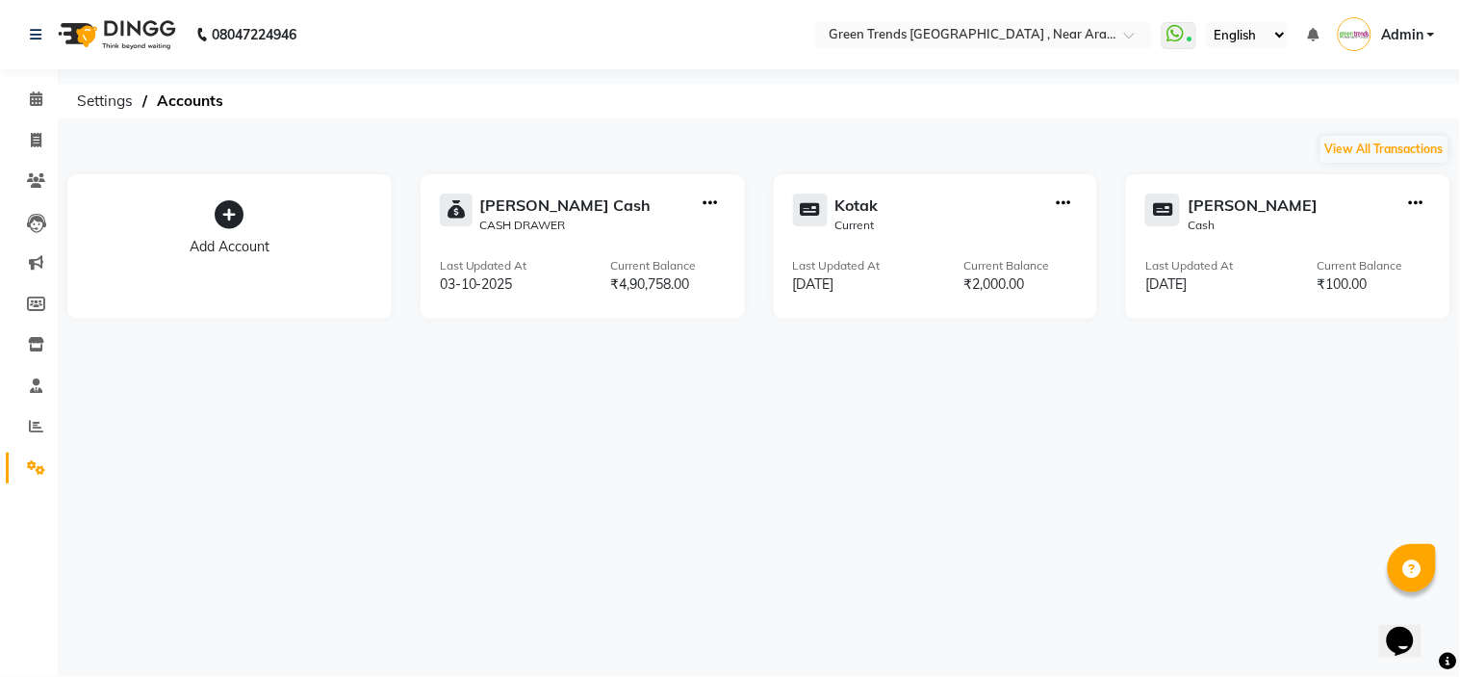
click at [595, 282] on div "Last Updated At 03-10-2025 Current Balance ₹4,90,758.00" at bounding box center [583, 276] width 286 height 38
click at [708, 257] on div "Current Balance" at bounding box center [668, 265] width 115 height 17
drag, startPoint x: 708, startPoint y: 256, endPoint x: 707, endPoint y: 200, distance: 55.9
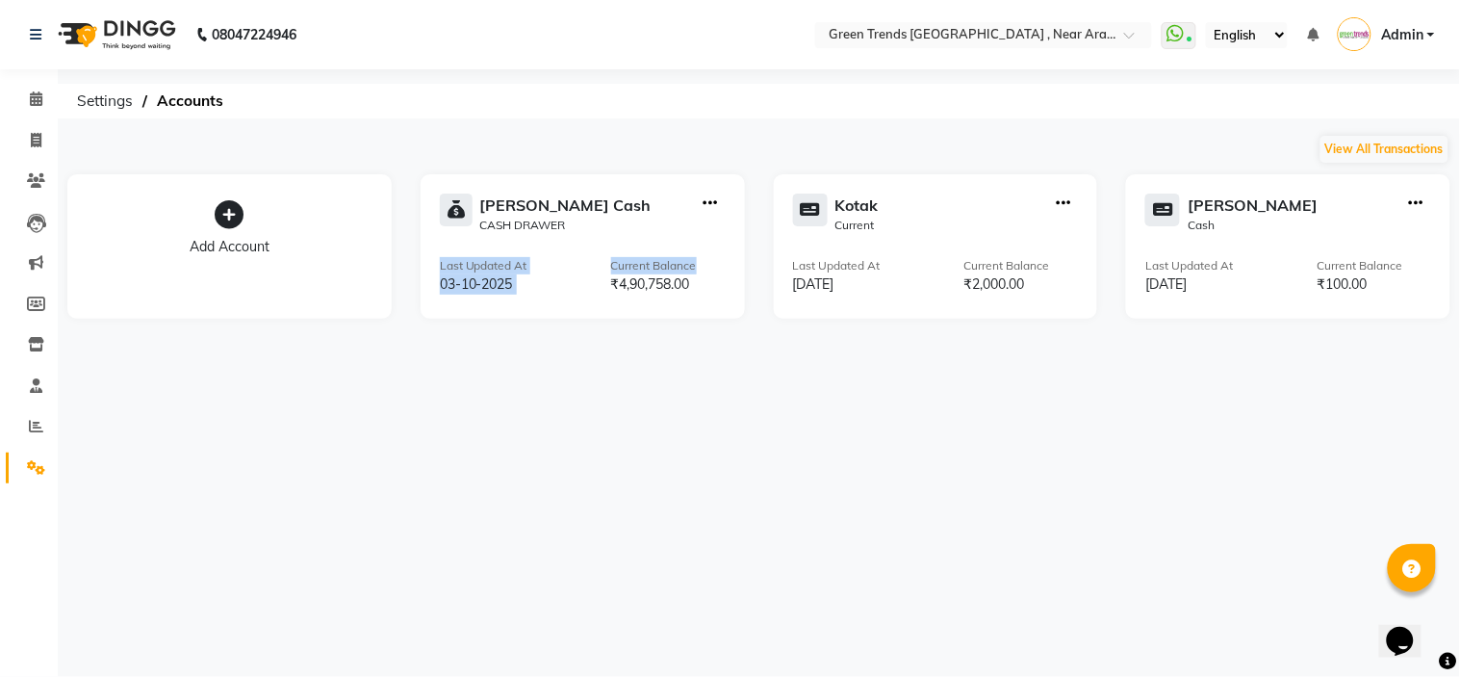
click at [707, 200] on div "Petty Cash CASH DRAWER Last Updated At 03-10-2025 Current Balance ₹4,90,758.00" at bounding box center [583, 246] width 324 height 144
click at [707, 203] on icon "button" at bounding box center [711, 203] width 14 height 1
click at [733, 428] on div "08047224946 Select Location × Green Trends Indira Nagar , Near Aravali Police C…" at bounding box center [730, 338] width 1460 height 677
click at [706, 204] on icon "button" at bounding box center [711, 203] width 14 height 1
click at [723, 168] on div "View Transaction" at bounding box center [711, 163] width 102 height 20
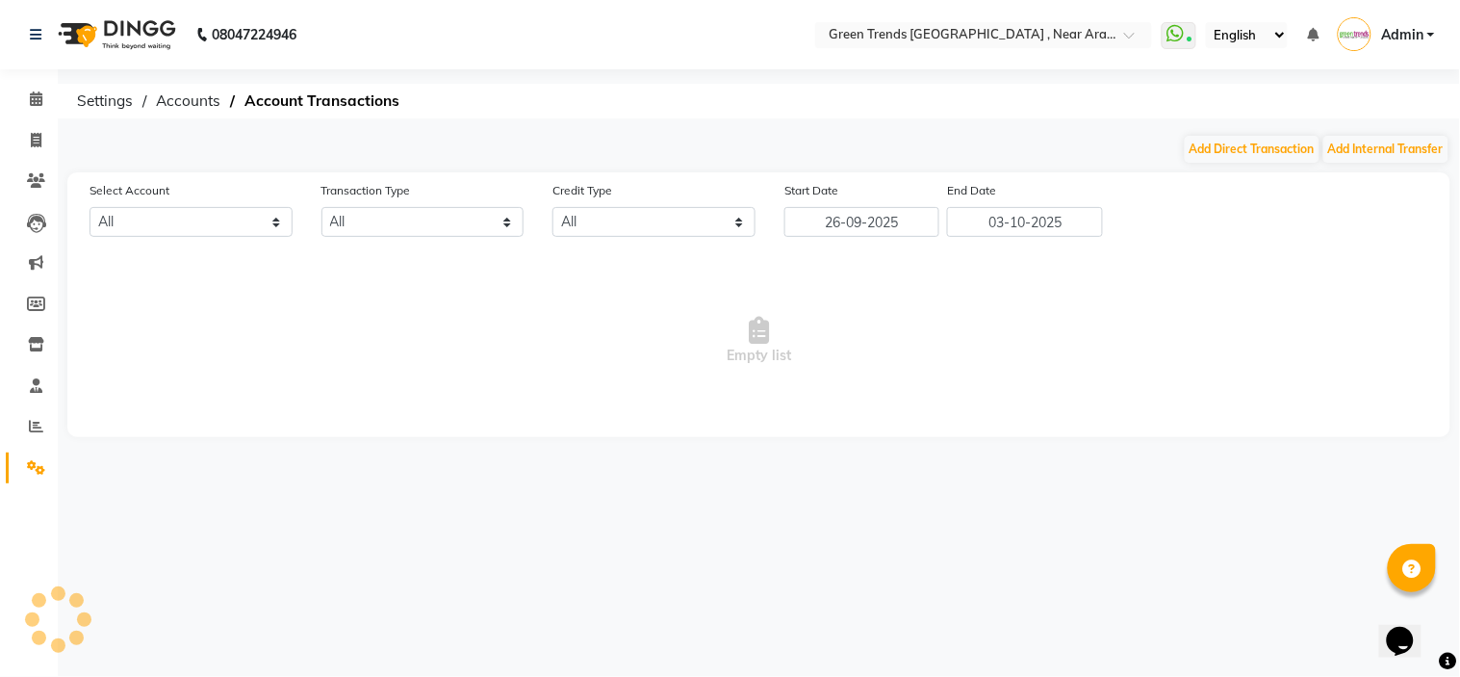
select select "6065"
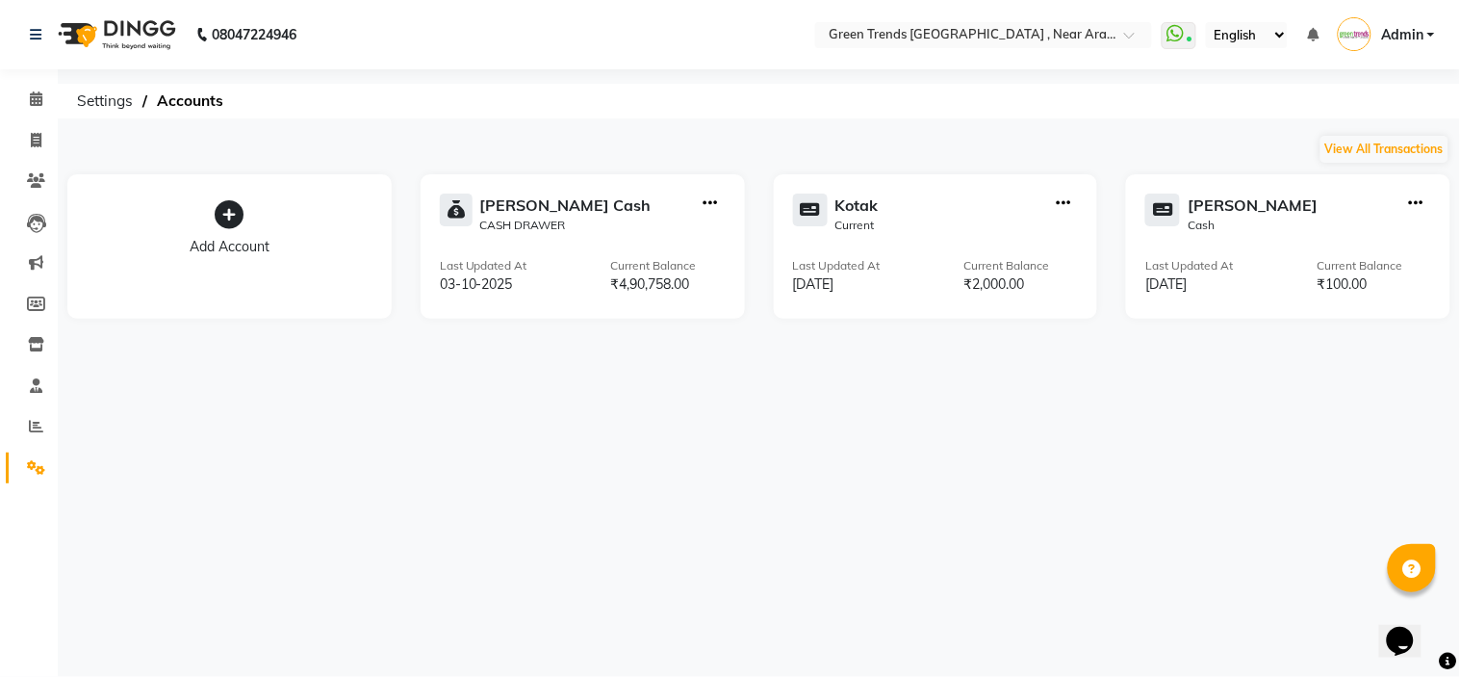
click at [710, 203] on icon "button" at bounding box center [711, 203] width 14 height 1
click at [1396, 144] on button "View All Transactions" at bounding box center [1385, 149] width 128 height 27
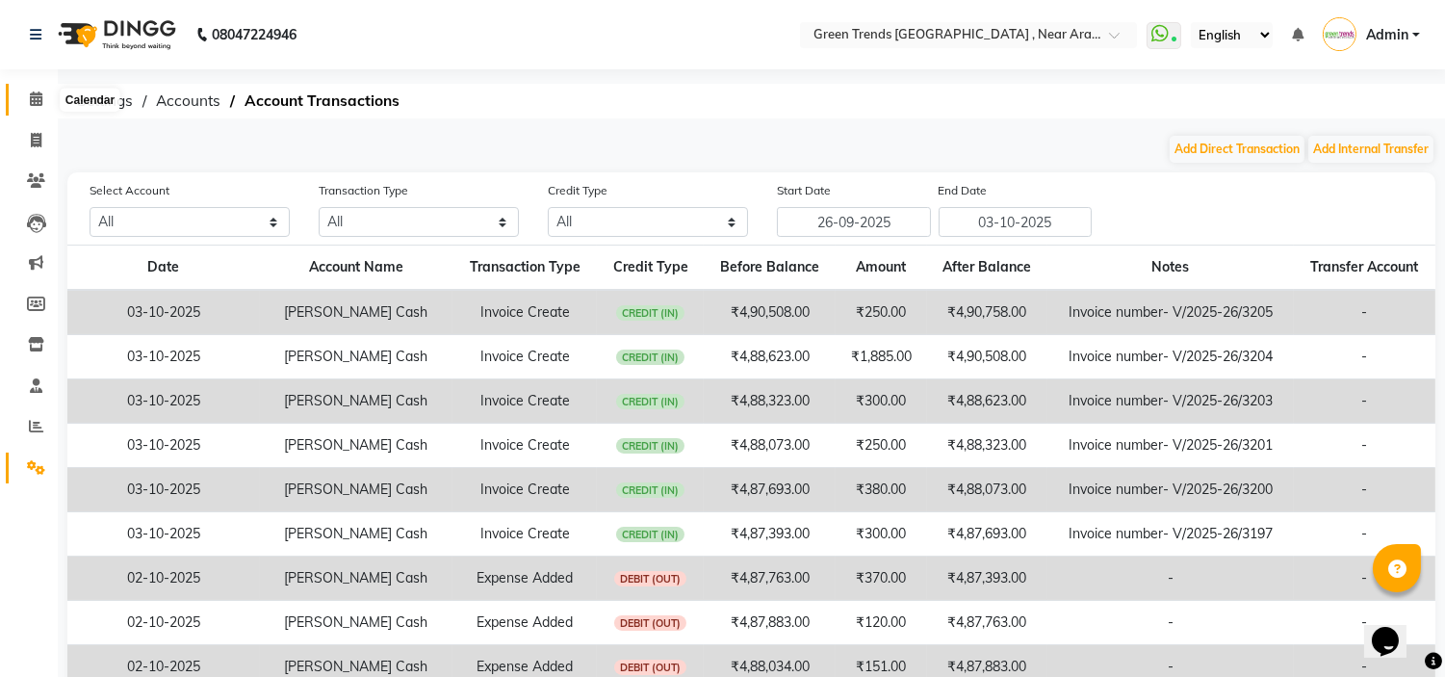
click at [43, 91] on span at bounding box center [36, 100] width 34 height 22
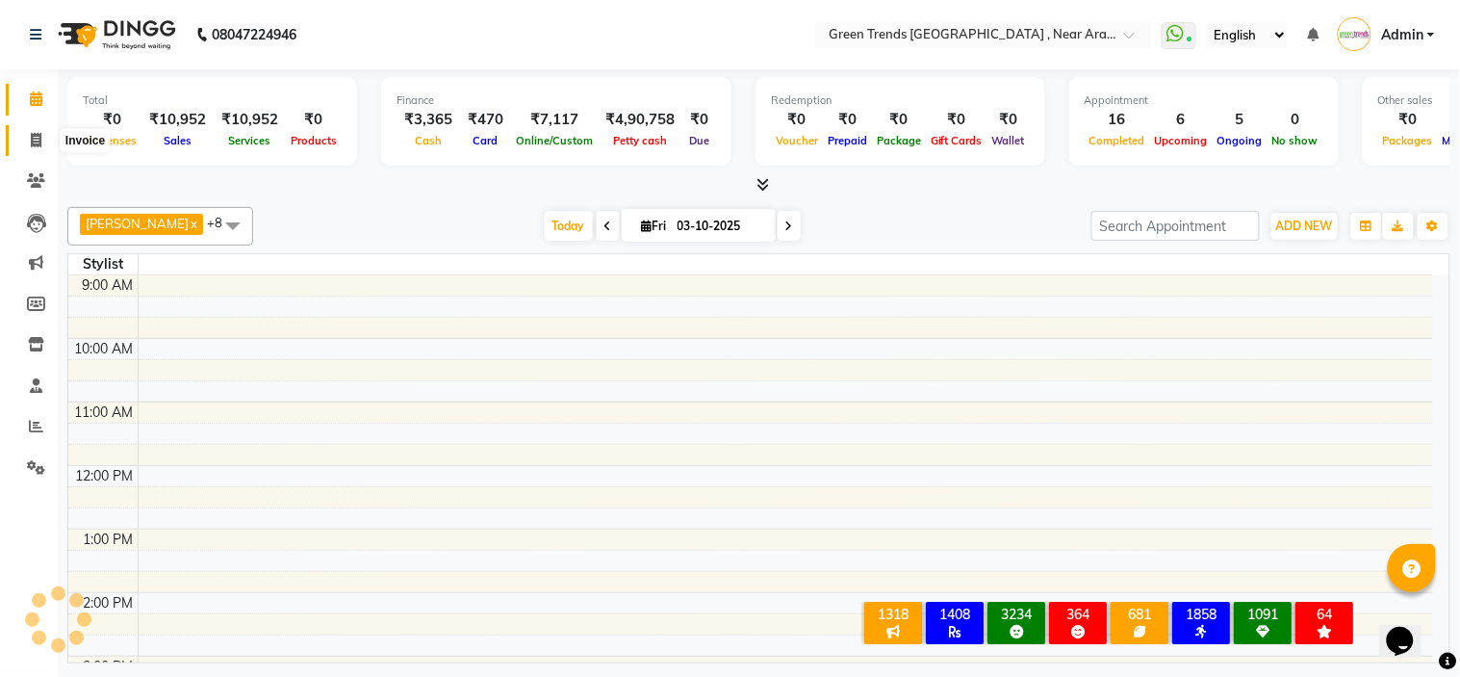
click at [30, 131] on span at bounding box center [36, 141] width 34 height 22
select select "service"
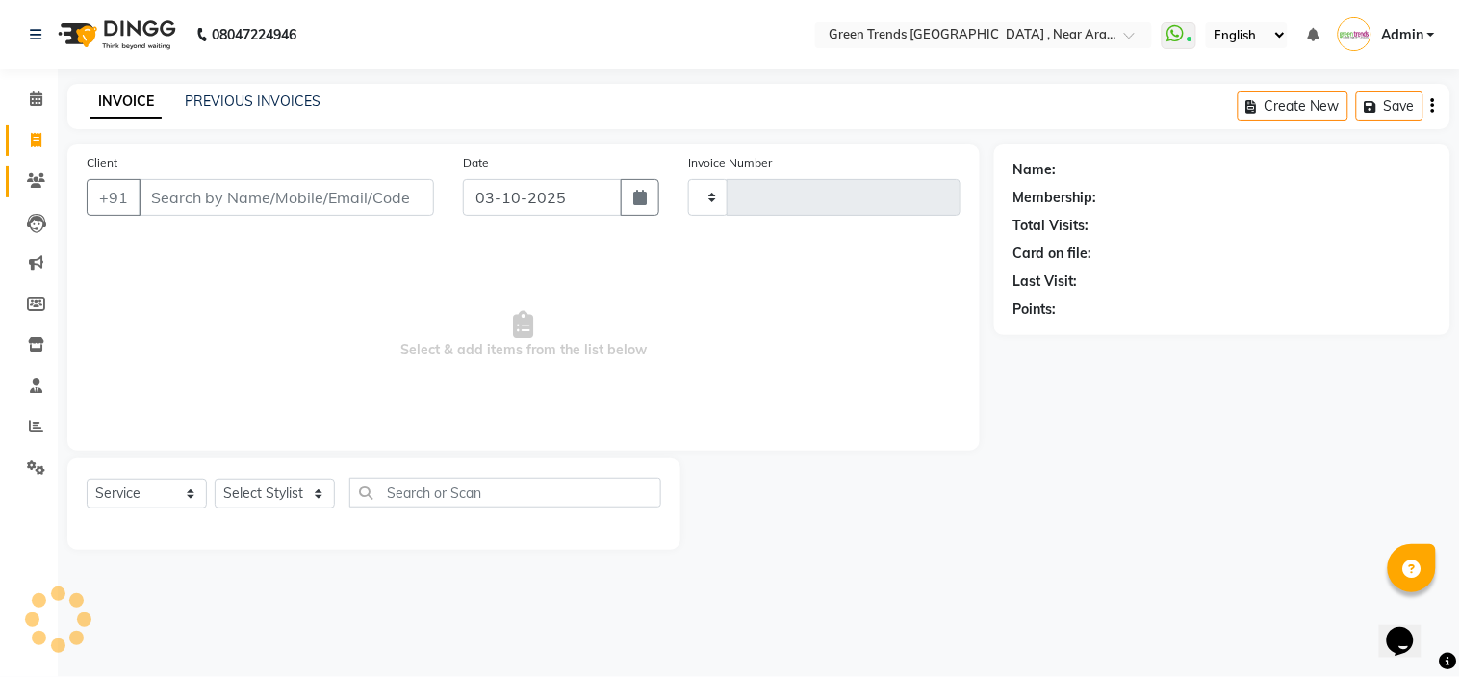
type input "3206"
select select "7005"
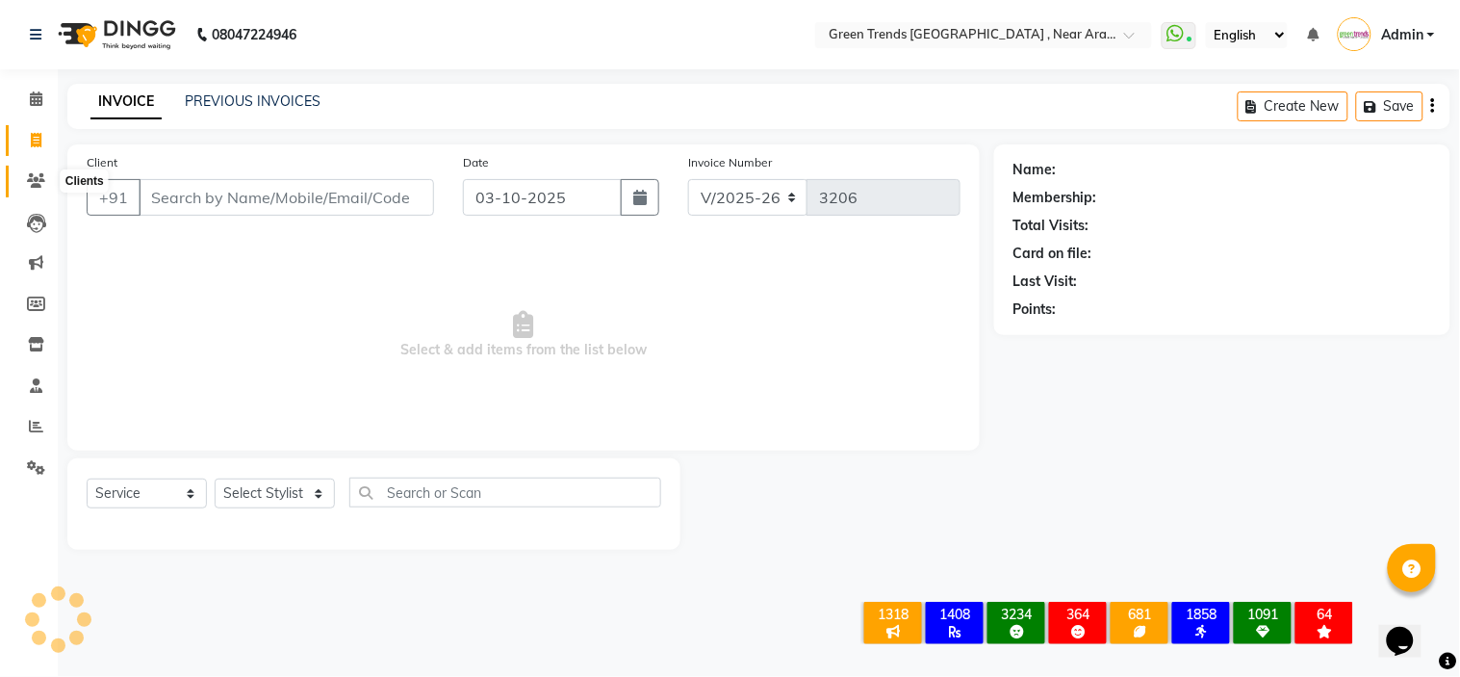
click at [30, 183] on icon at bounding box center [36, 180] width 18 height 14
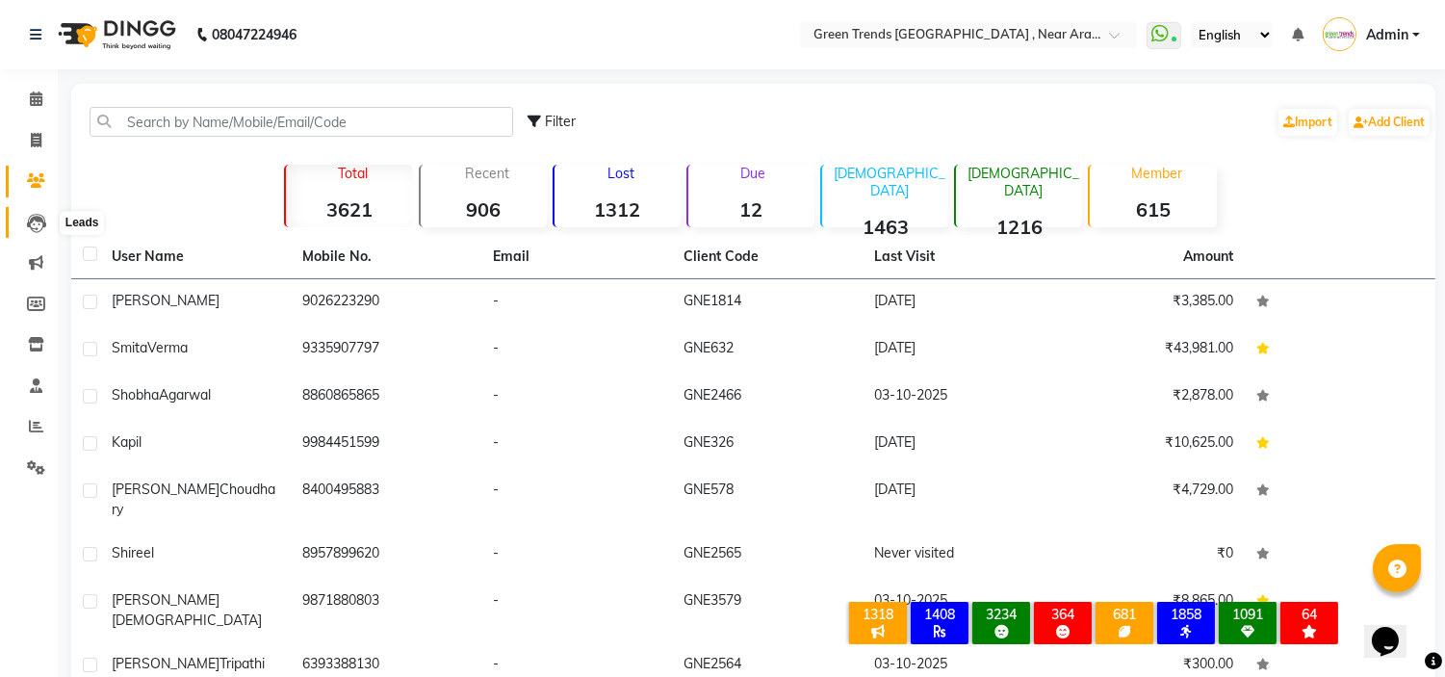
click at [29, 225] on icon at bounding box center [36, 223] width 19 height 19
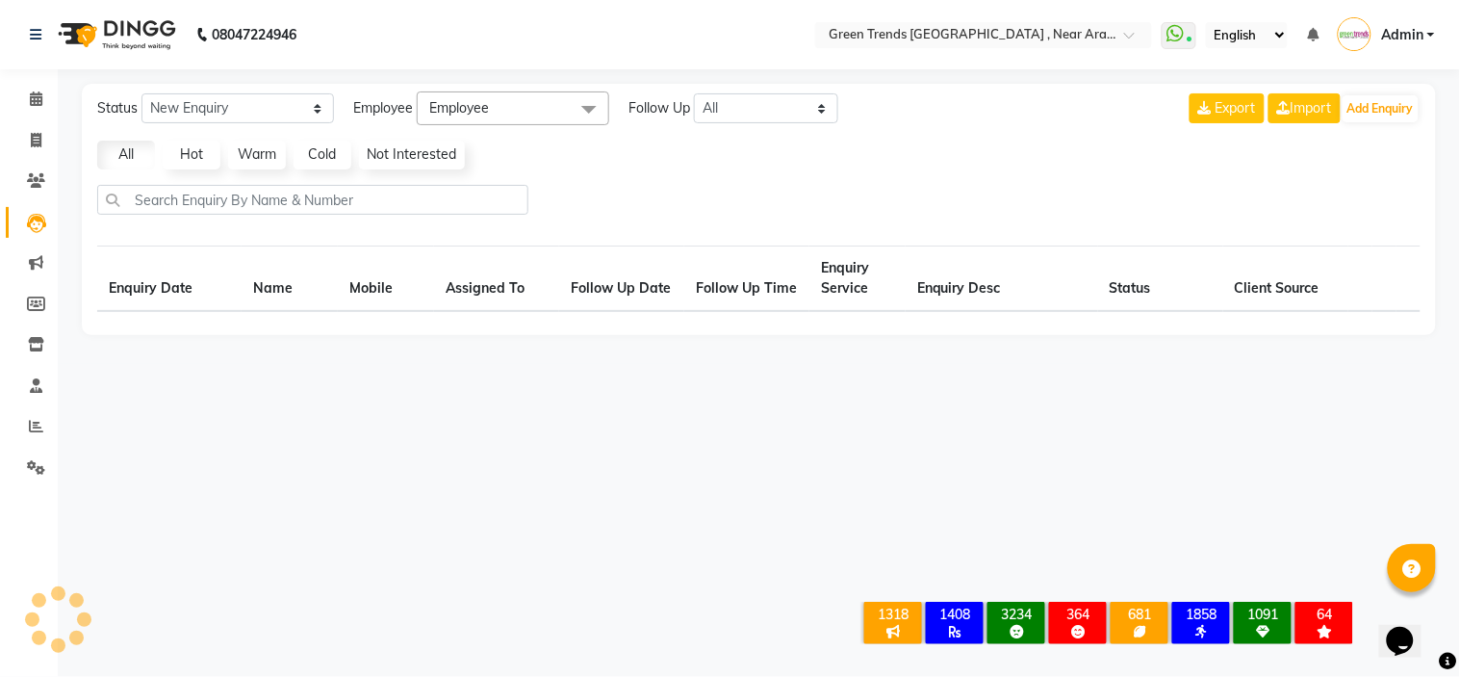
select select "10"
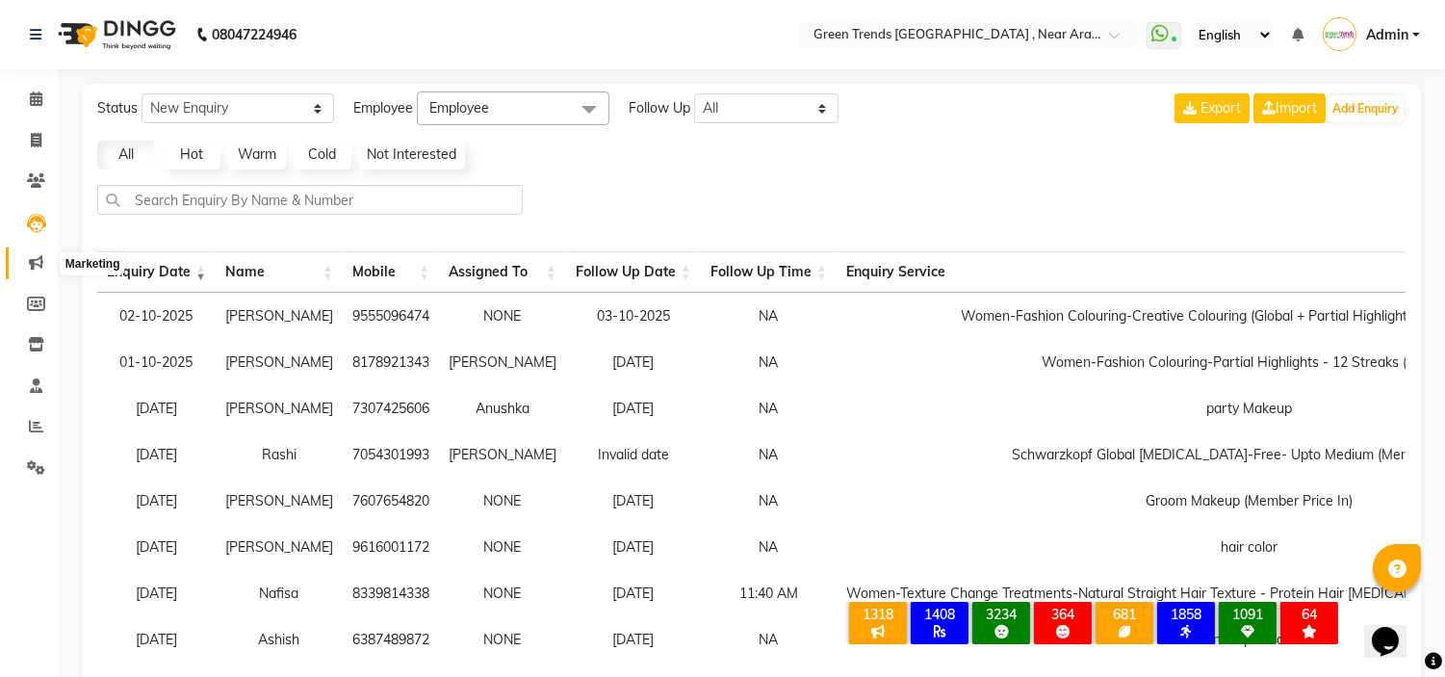
click at [31, 262] on icon at bounding box center [36, 262] width 14 height 14
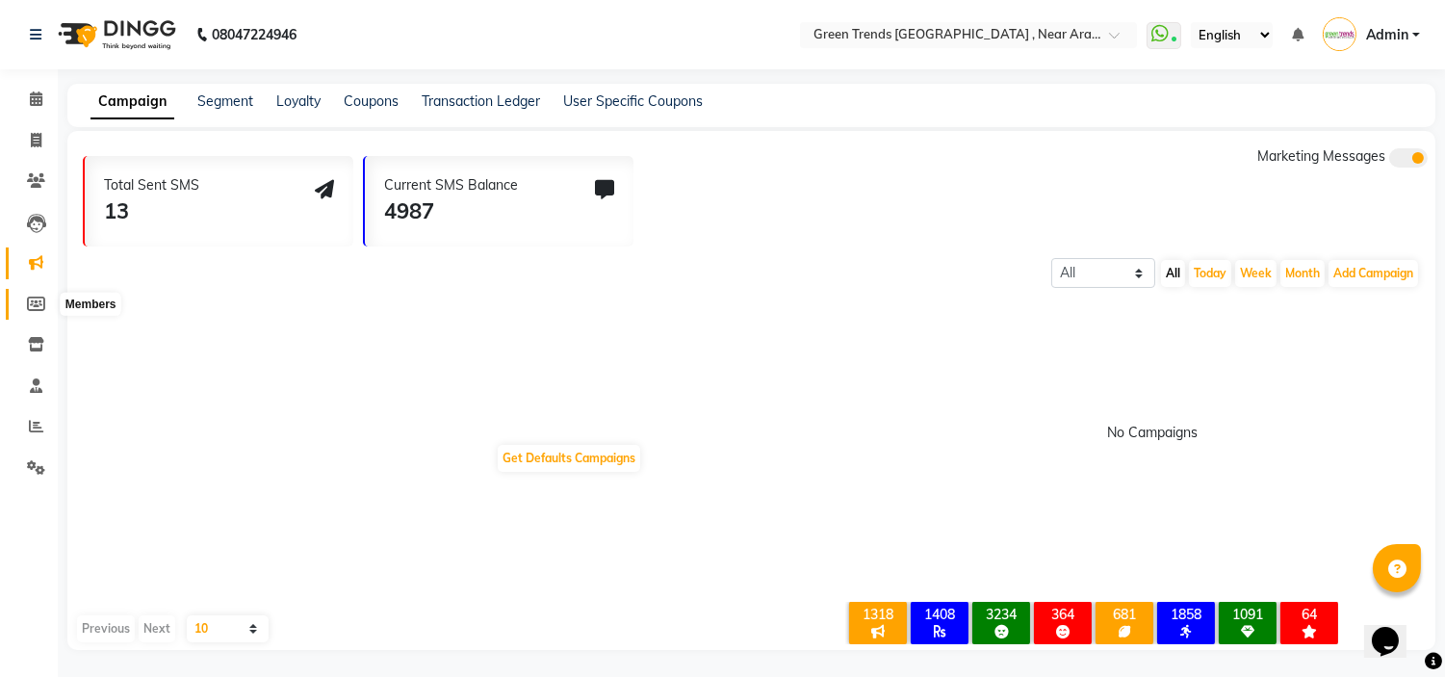
click at [37, 301] on icon at bounding box center [36, 303] width 18 height 14
select select
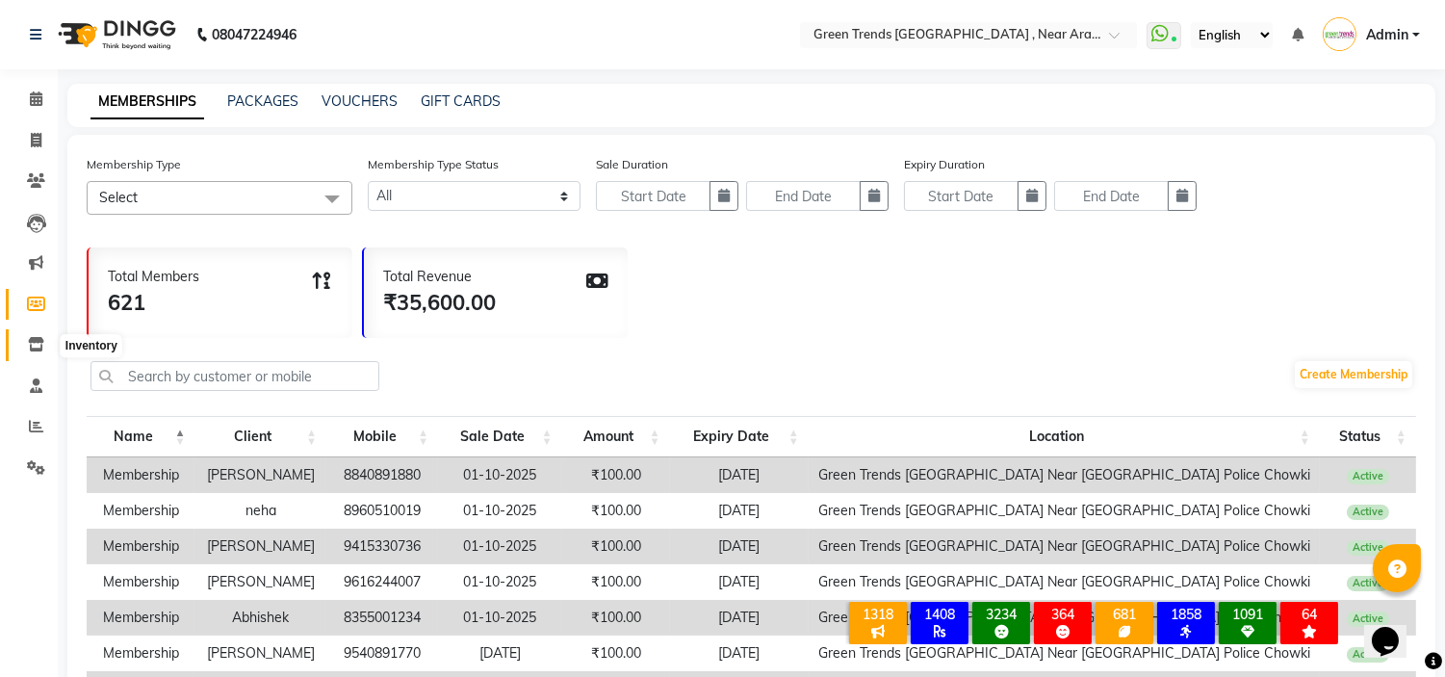
click at [30, 344] on icon at bounding box center [36, 344] width 16 height 14
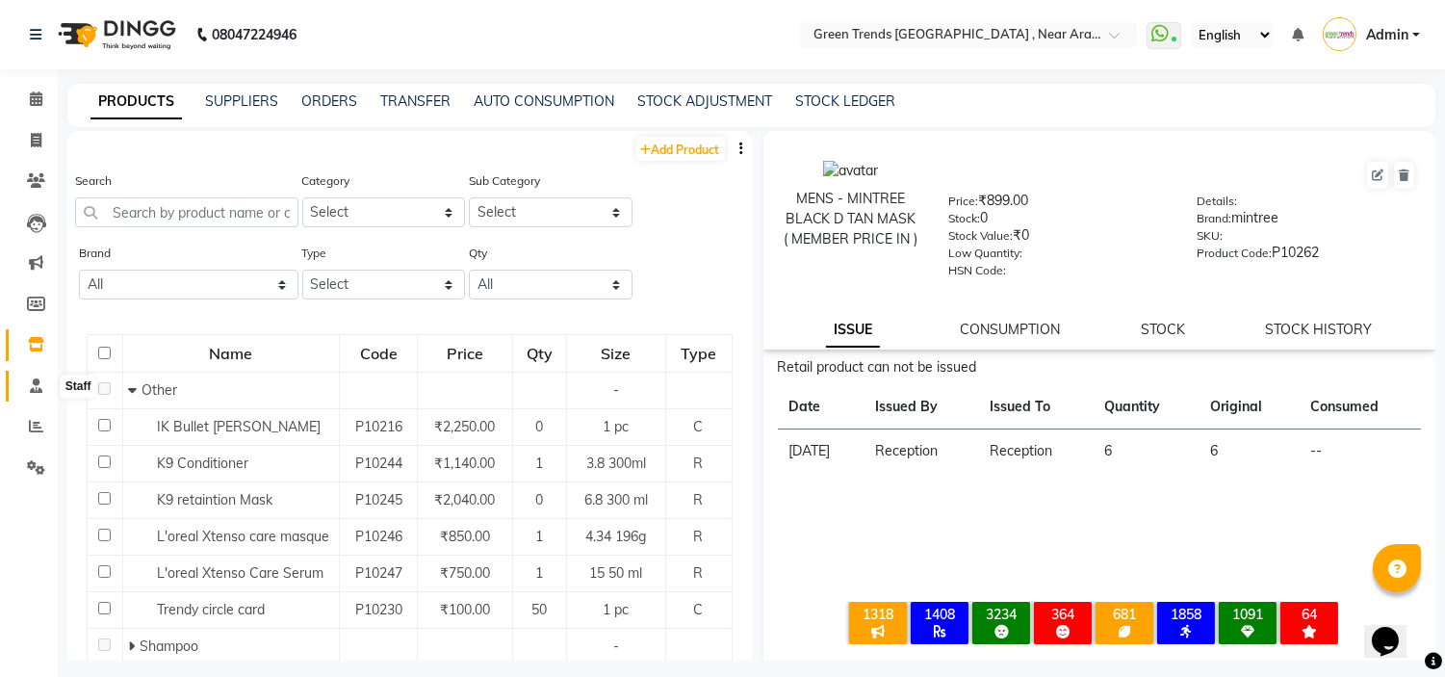
click at [33, 390] on icon at bounding box center [36, 385] width 13 height 14
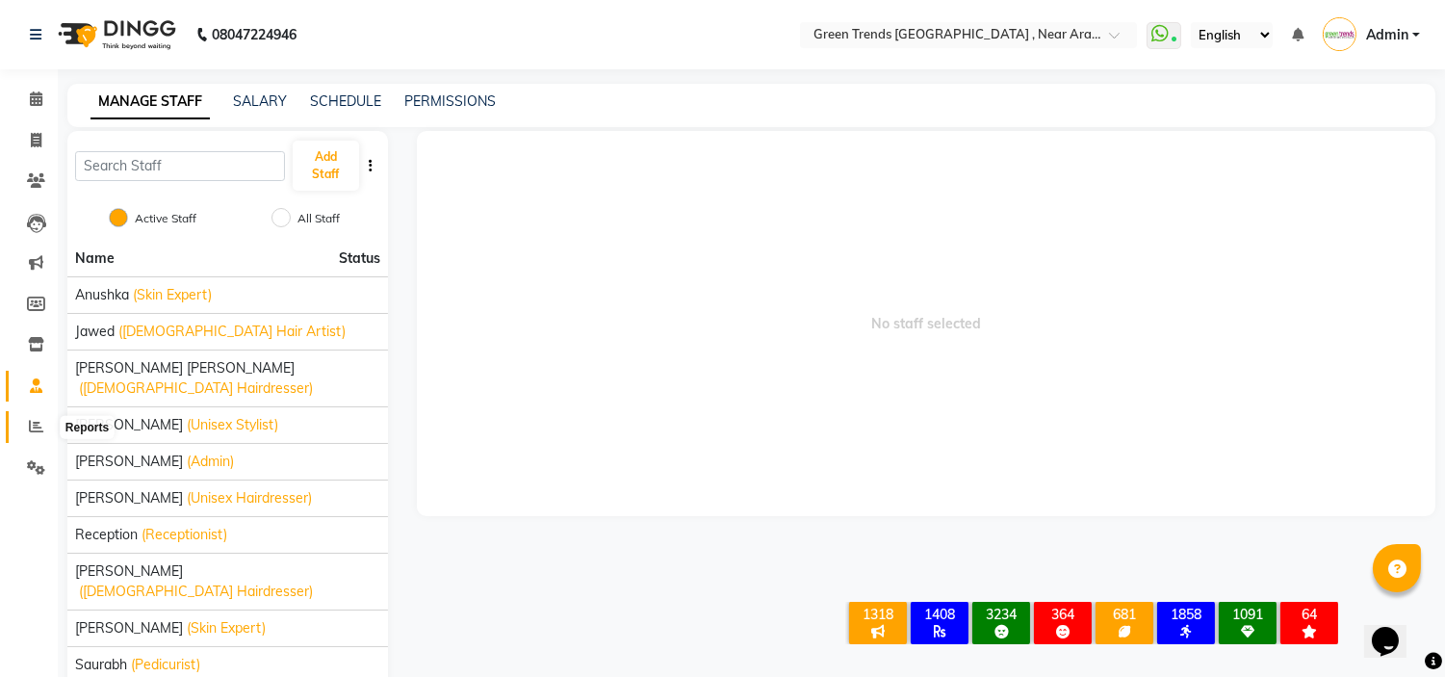
click at [32, 429] on icon at bounding box center [36, 426] width 14 height 14
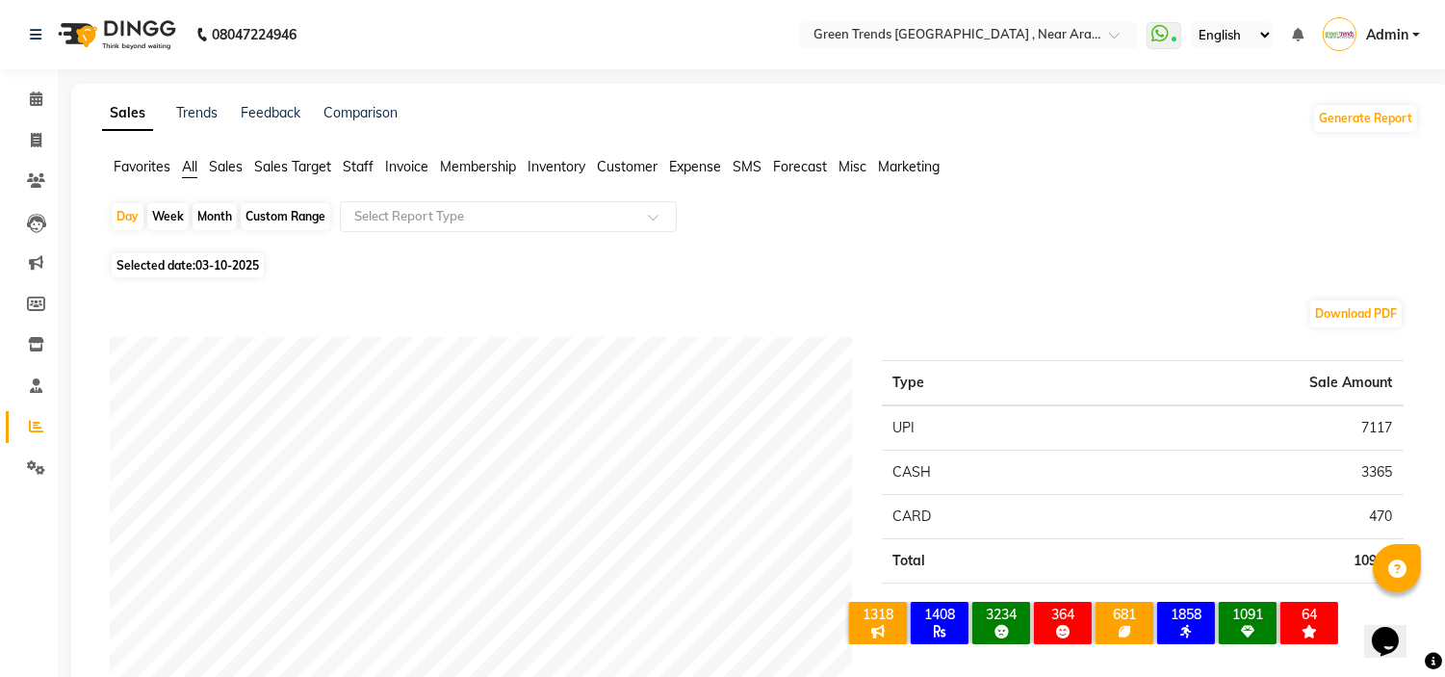
click at [699, 173] on span "Expense" at bounding box center [695, 166] width 52 height 17
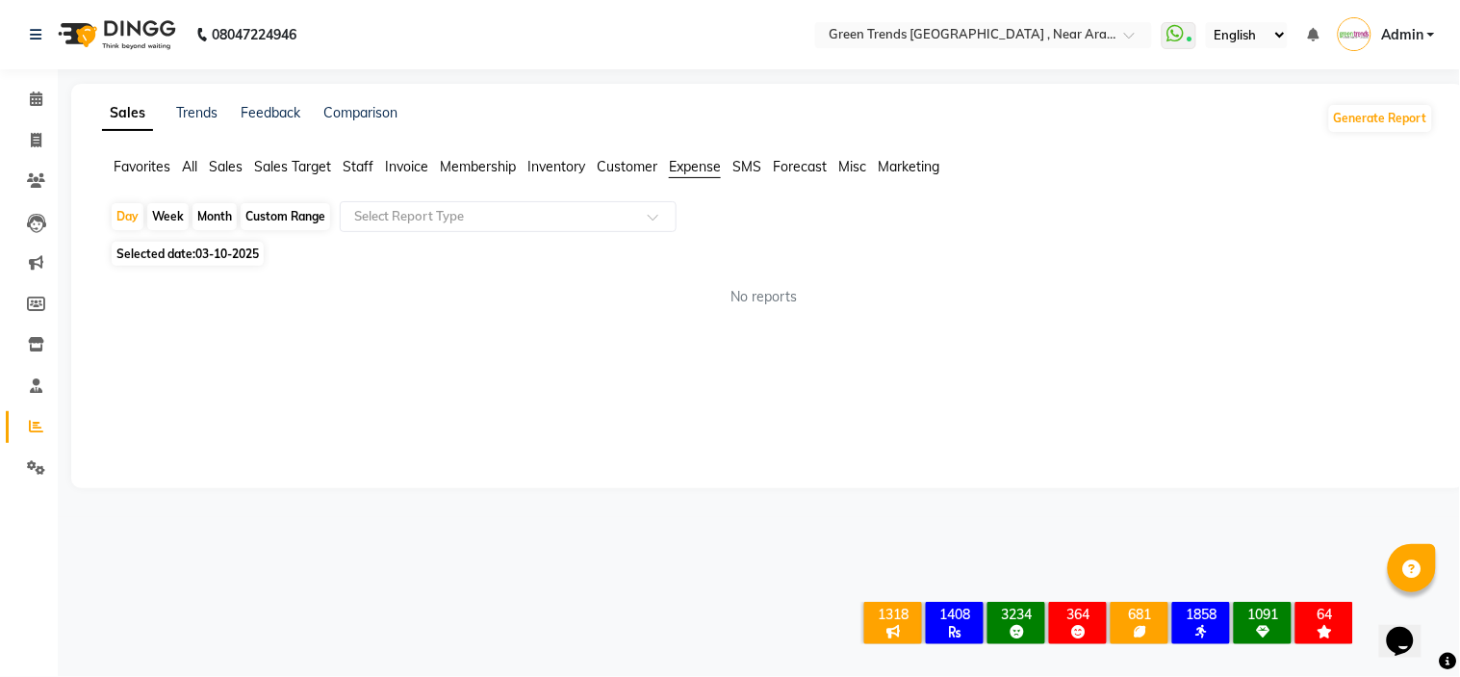
click at [229, 258] on span "03-10-2025" at bounding box center [227, 253] width 64 height 14
select select "10"
select select "2025"
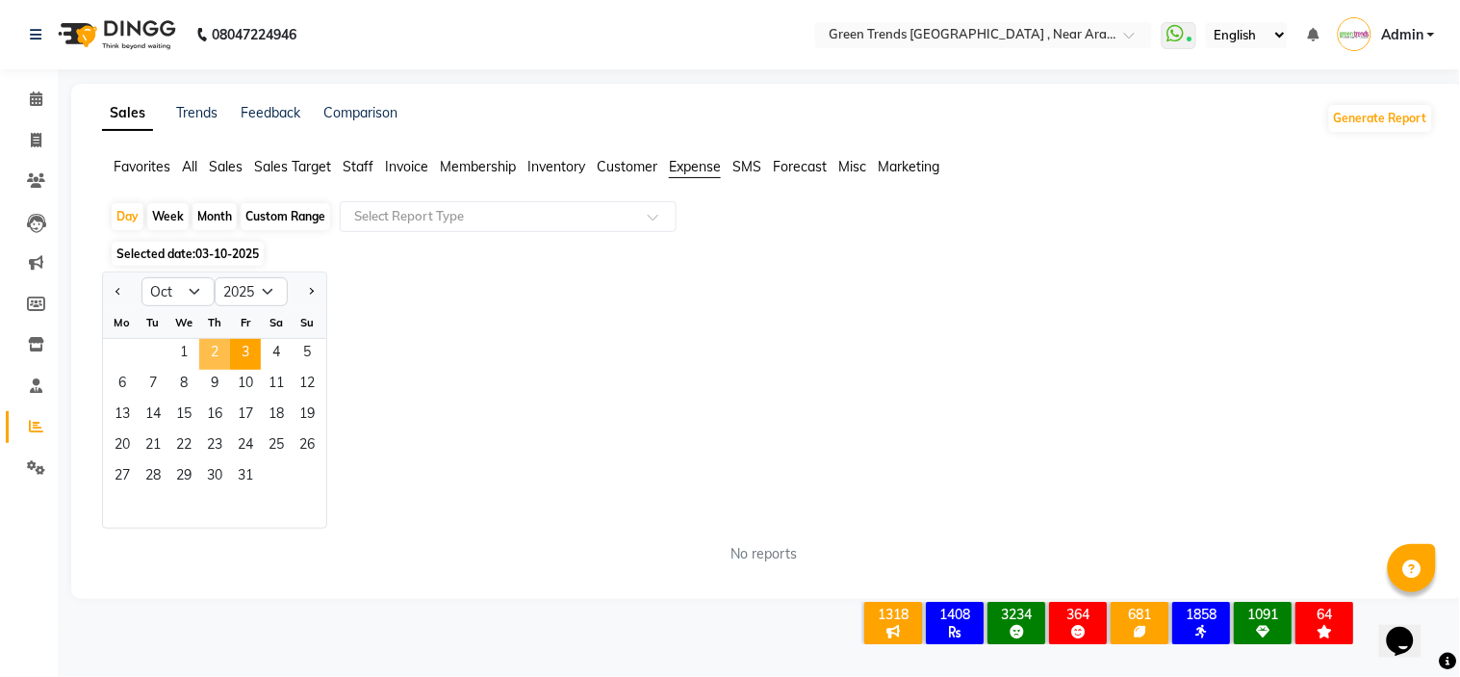
click at [212, 354] on span "2" at bounding box center [214, 354] width 31 height 31
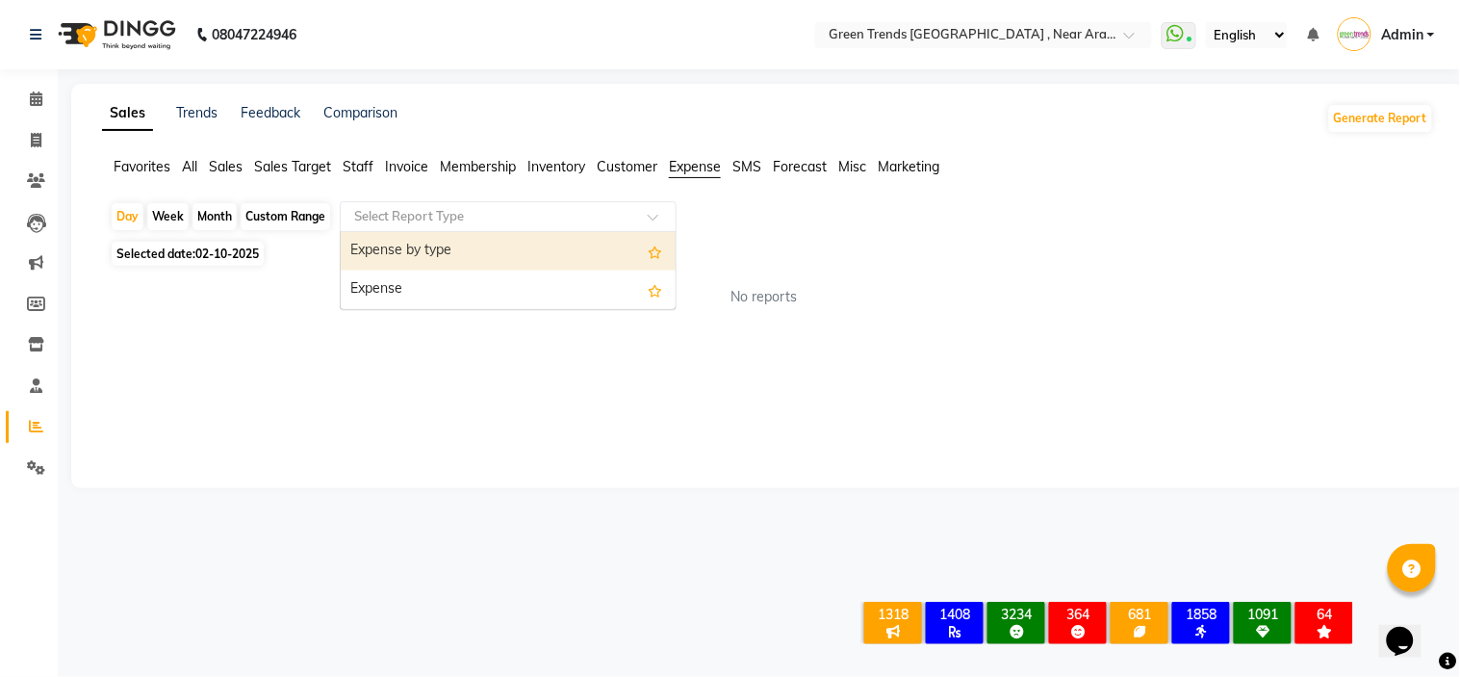
click at [594, 219] on input "text" at bounding box center [488, 216] width 277 height 19
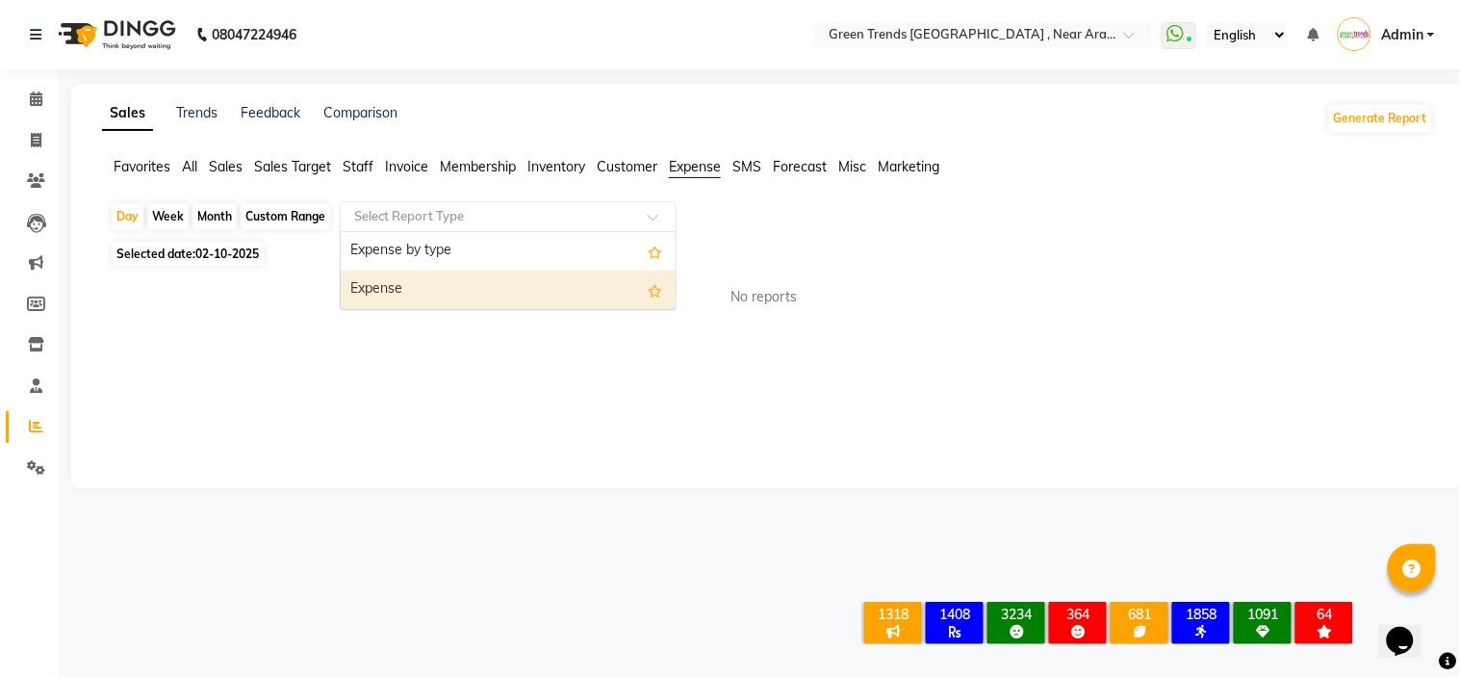
click at [565, 280] on div "Expense" at bounding box center [508, 289] width 335 height 39
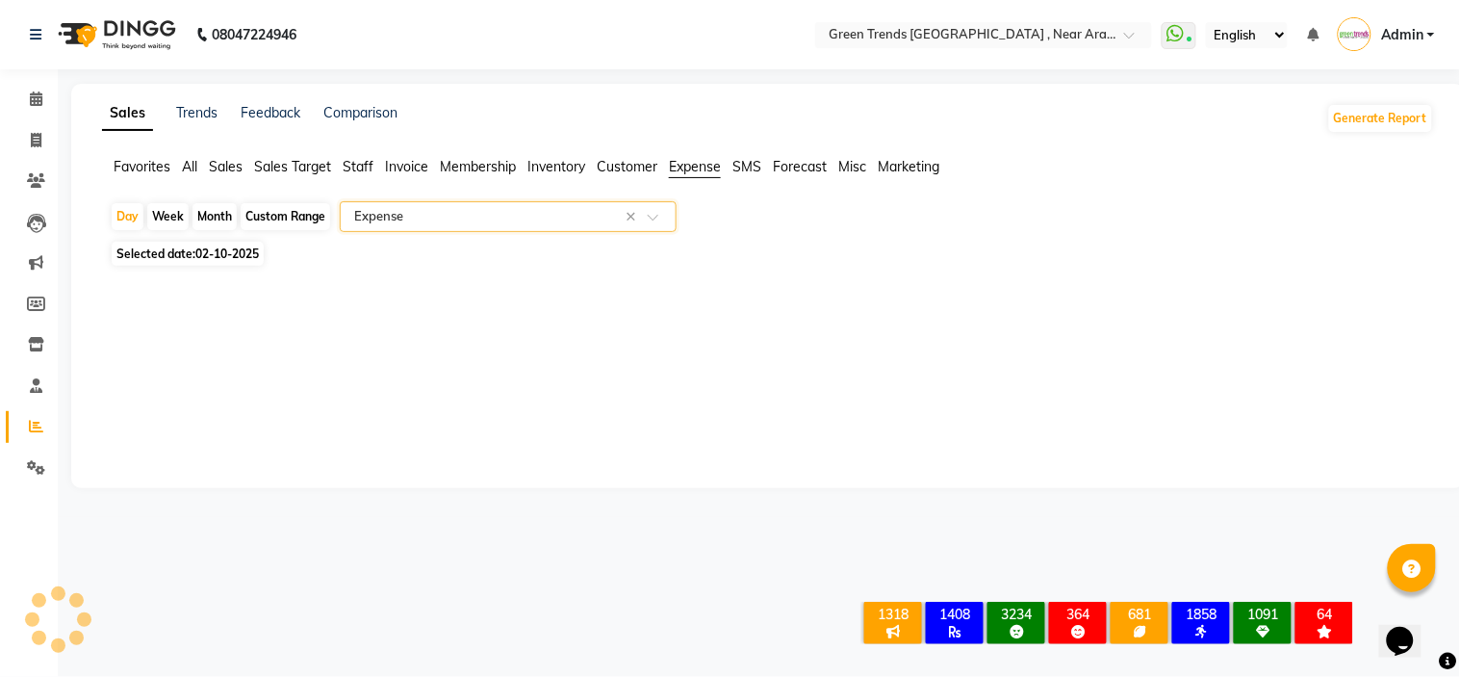
select select "filtered_report"
select select "csv"
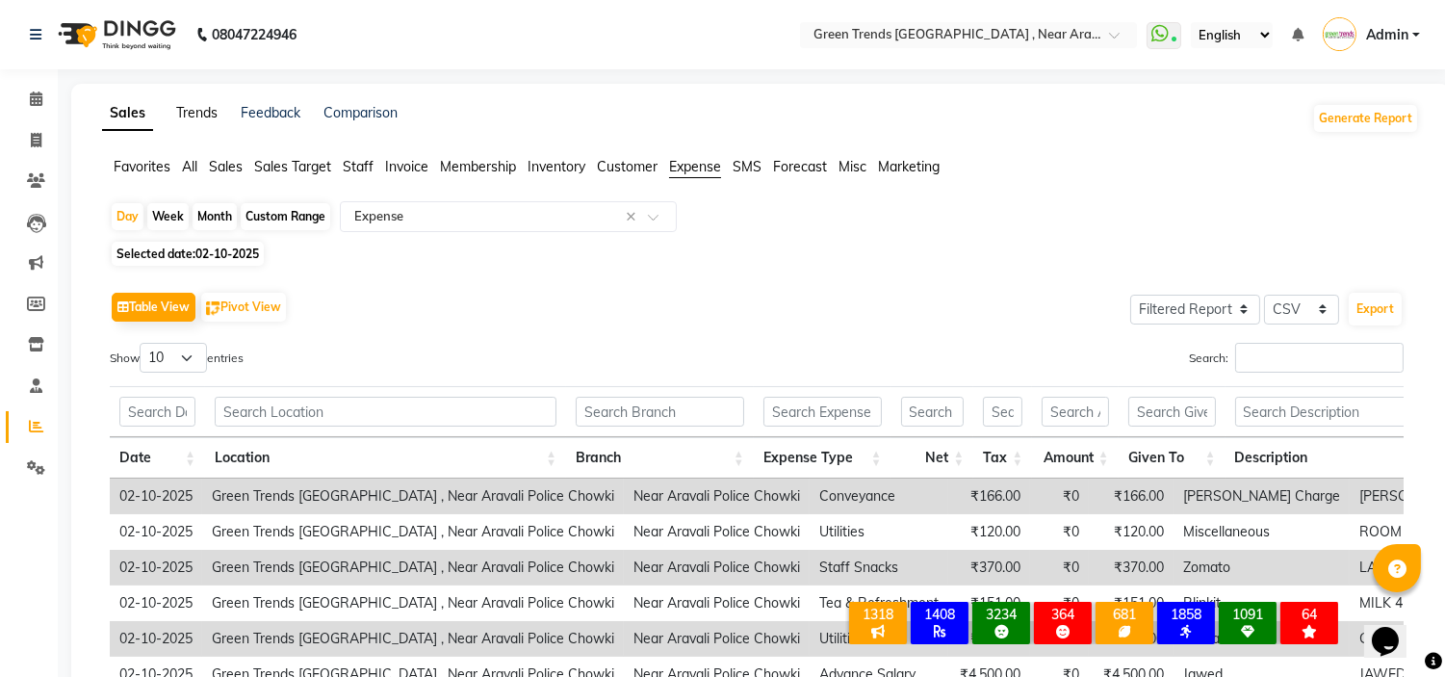
click at [193, 111] on link "Trends" at bounding box center [196, 112] width 41 height 17
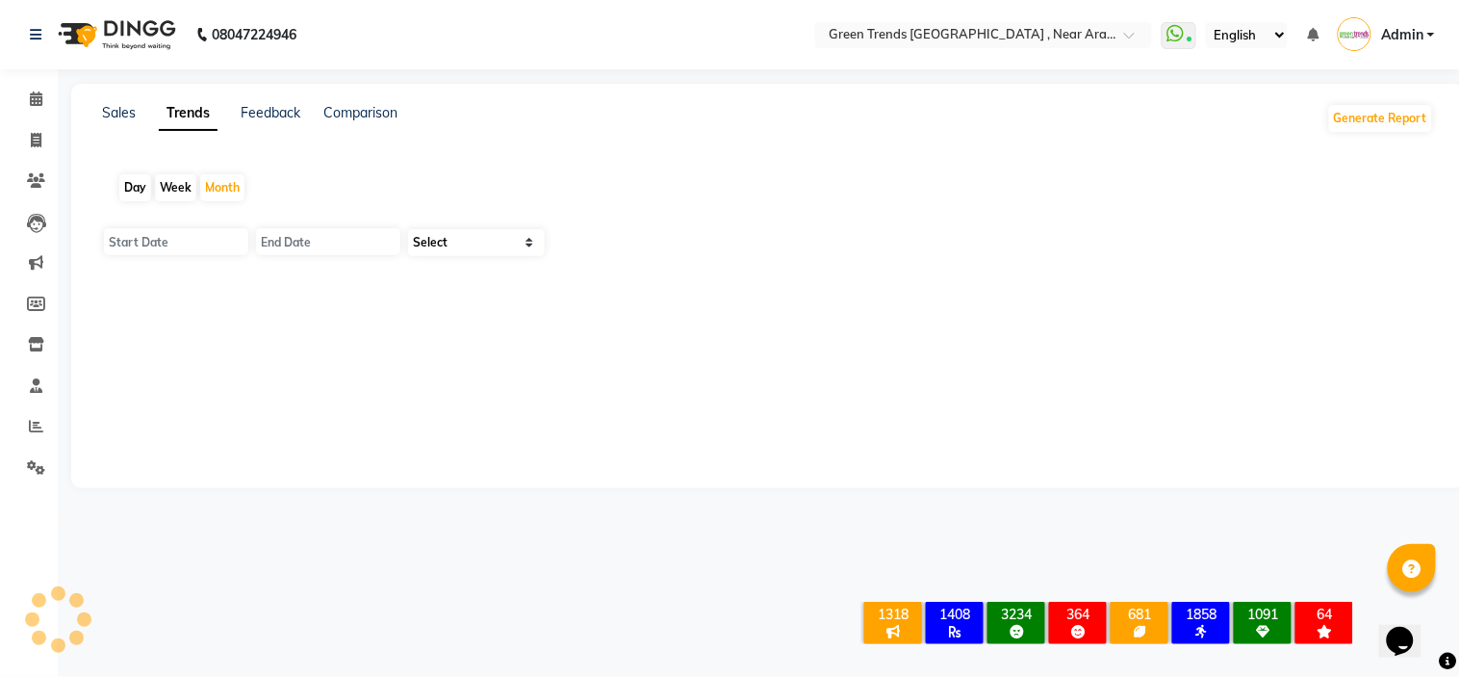
type input "01-10-2025"
type input "[DATE]"
select select "by_client"
click at [27, 464] on icon at bounding box center [36, 467] width 18 height 14
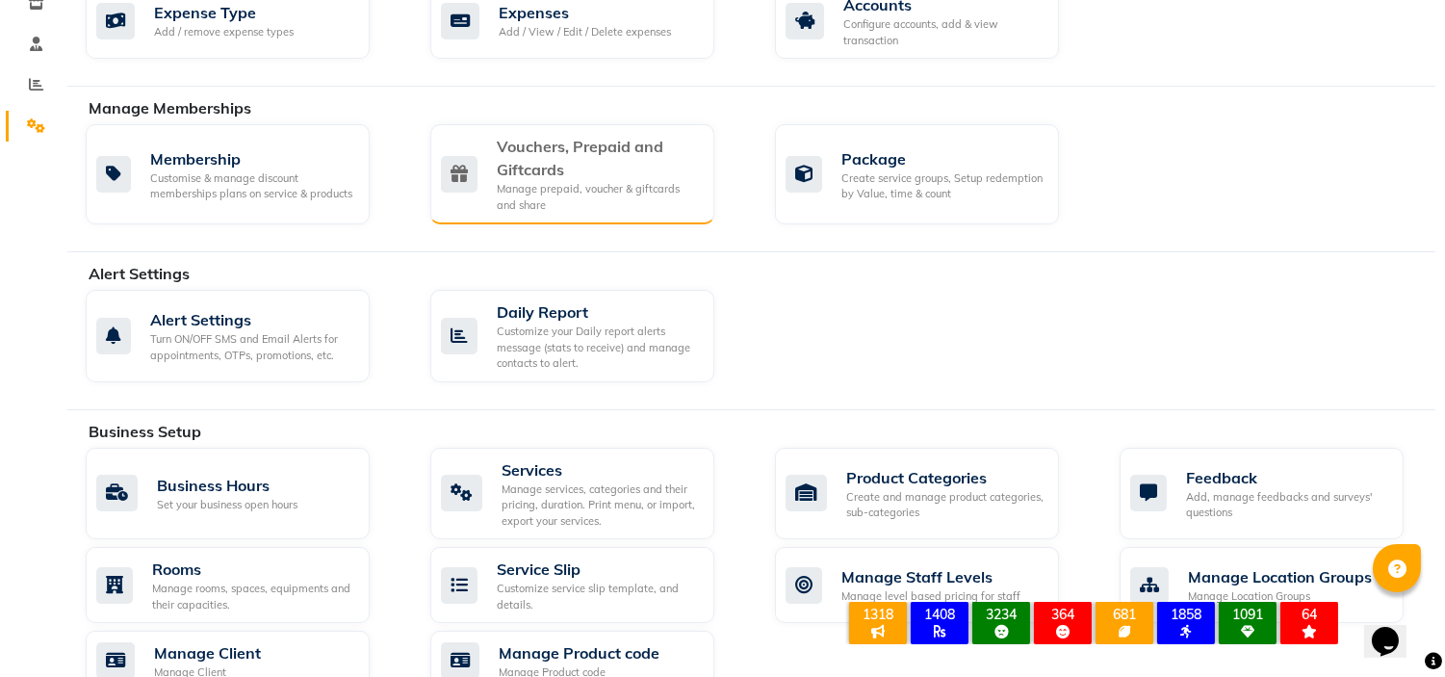
scroll to position [385, 0]
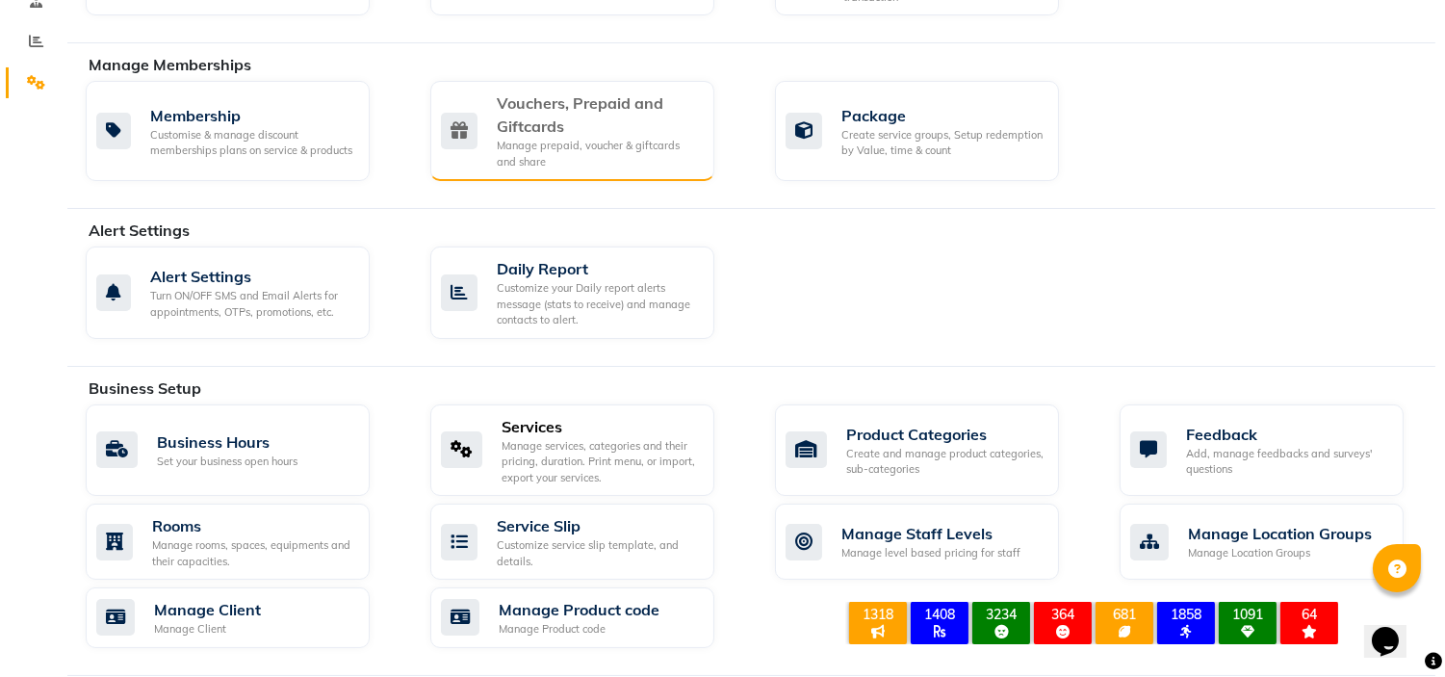
click at [580, 476] on div "Manage services, categories and their pricing, duration. Print menu, or import,…" at bounding box center [600, 462] width 197 height 48
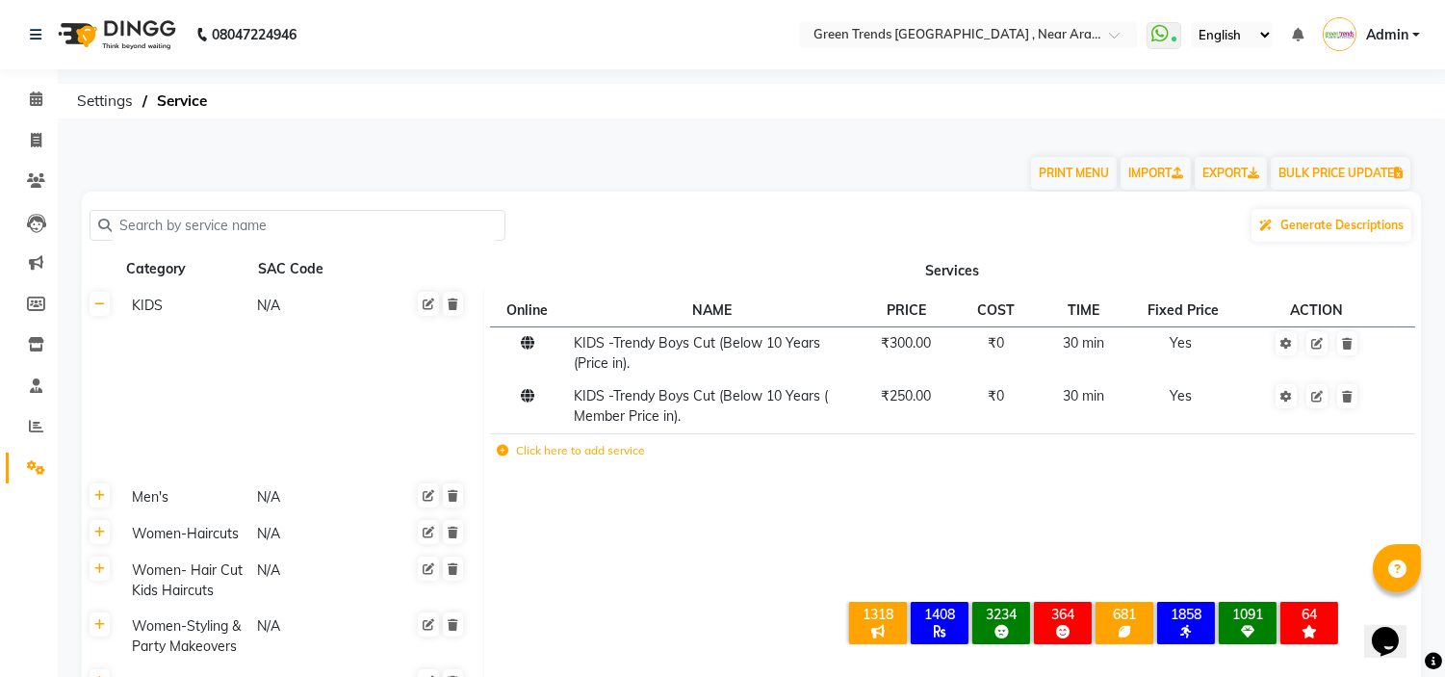
click at [34, 454] on link "Settings" at bounding box center [29, 468] width 46 height 32
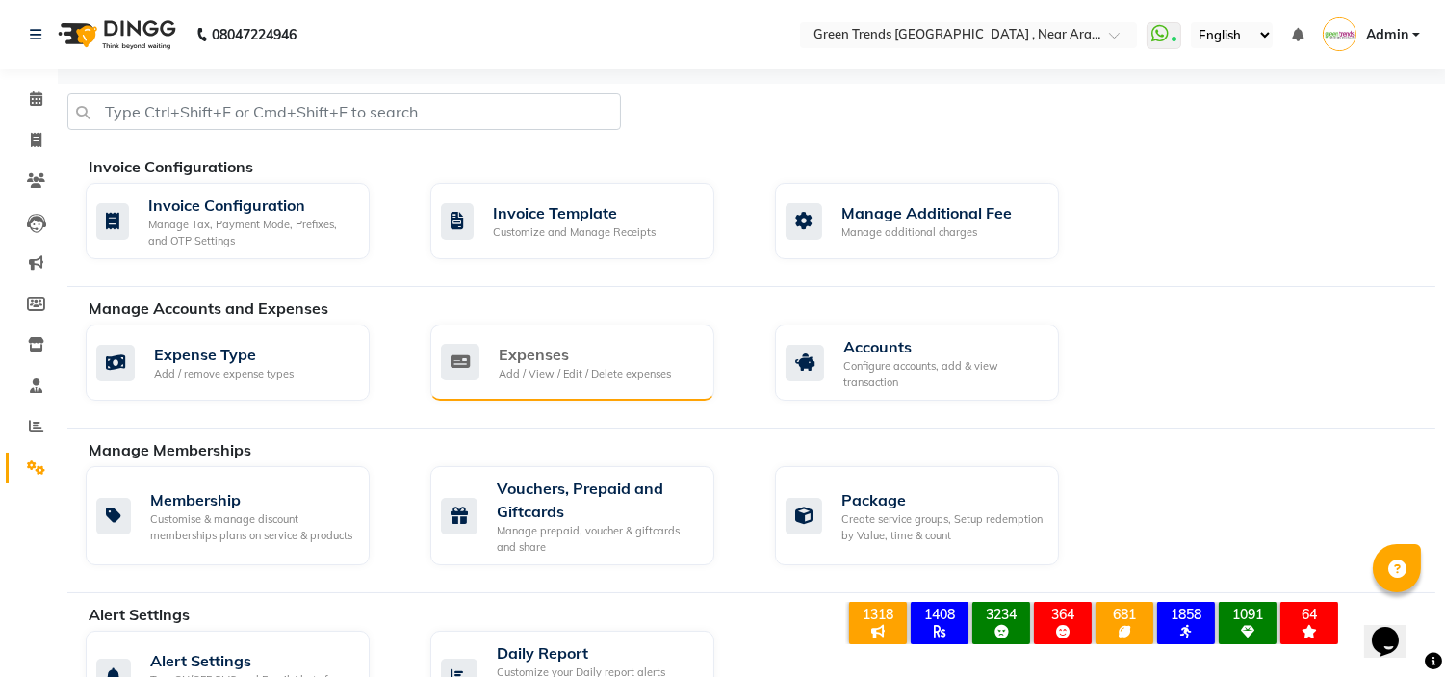
click at [512, 371] on div "Add / View / Edit / Delete expenses" at bounding box center [585, 374] width 172 height 16
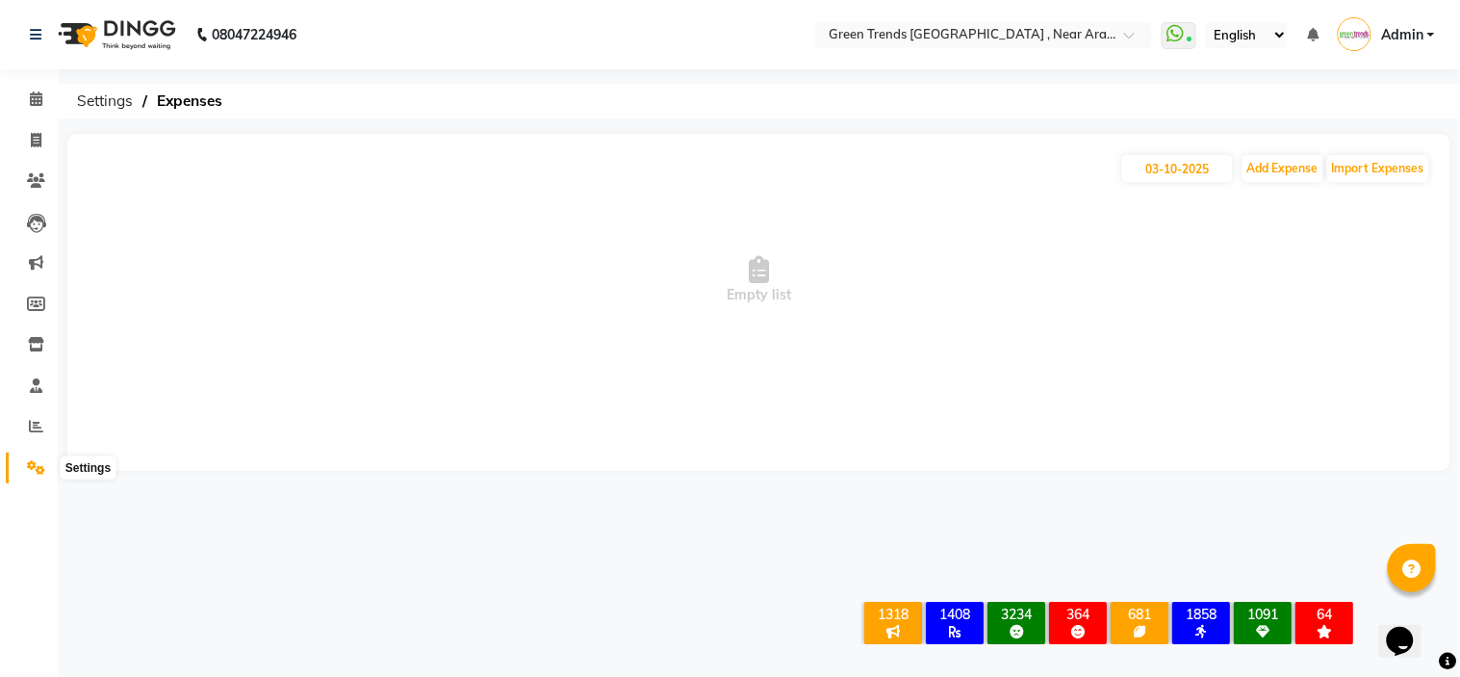
click at [27, 464] on icon at bounding box center [36, 467] width 18 height 14
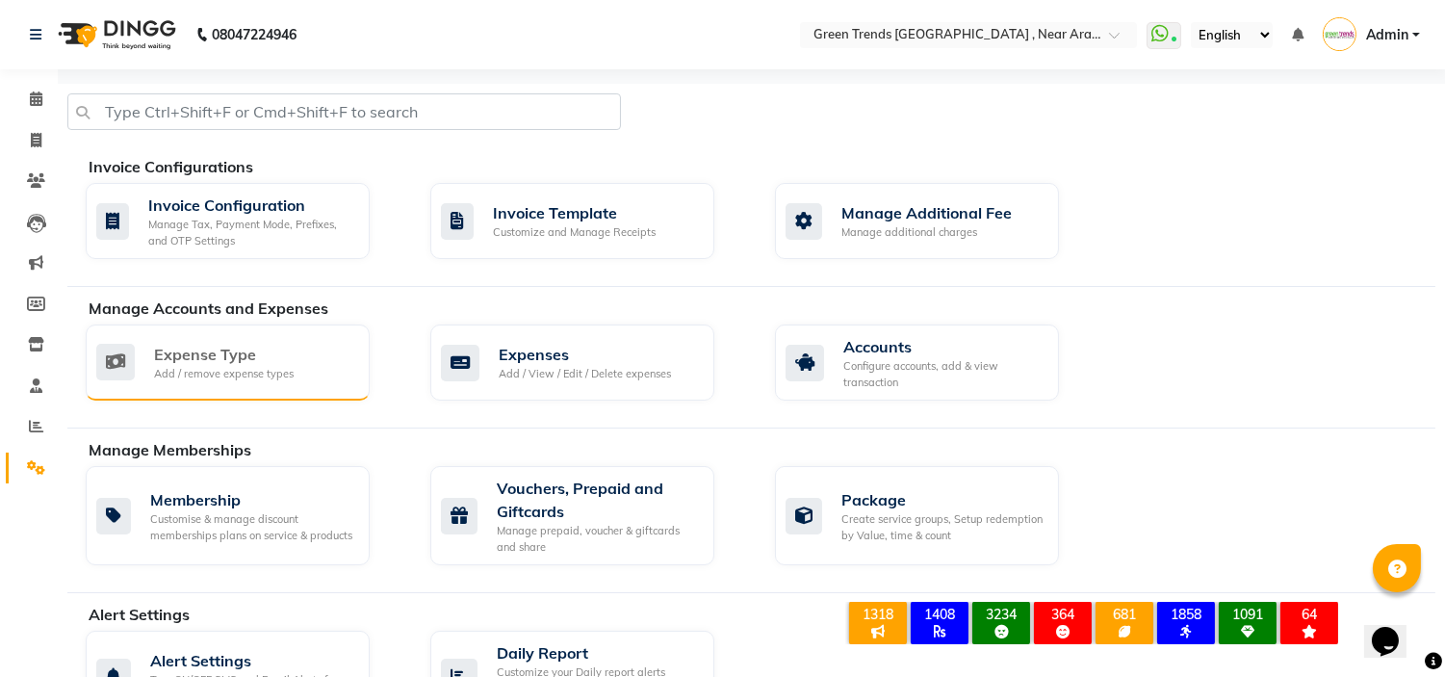
click at [190, 360] on div "Expense Type" at bounding box center [224, 354] width 140 height 23
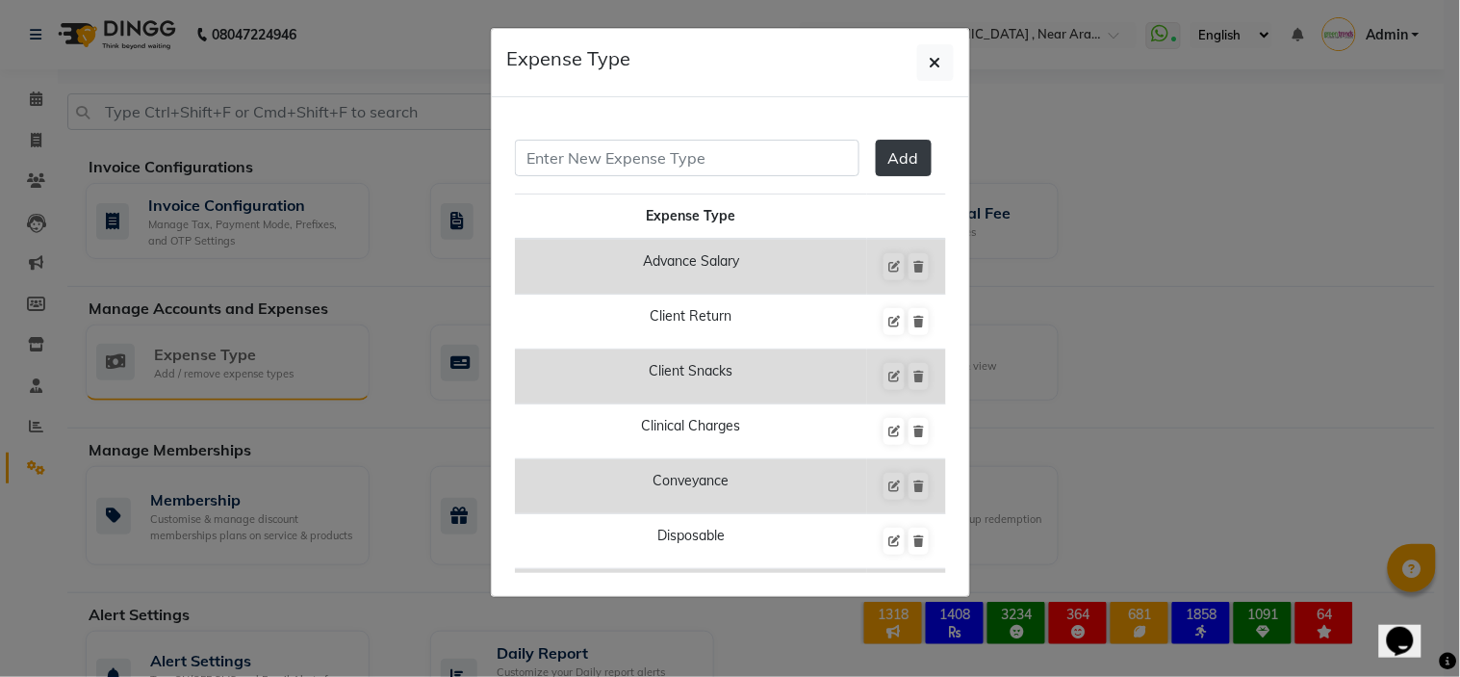
click at [190, 360] on ngb-modal-window "Expense Type Add Expense Type Advance Salary Client Return Client Snacks Clinic…" at bounding box center [730, 338] width 1460 height 677
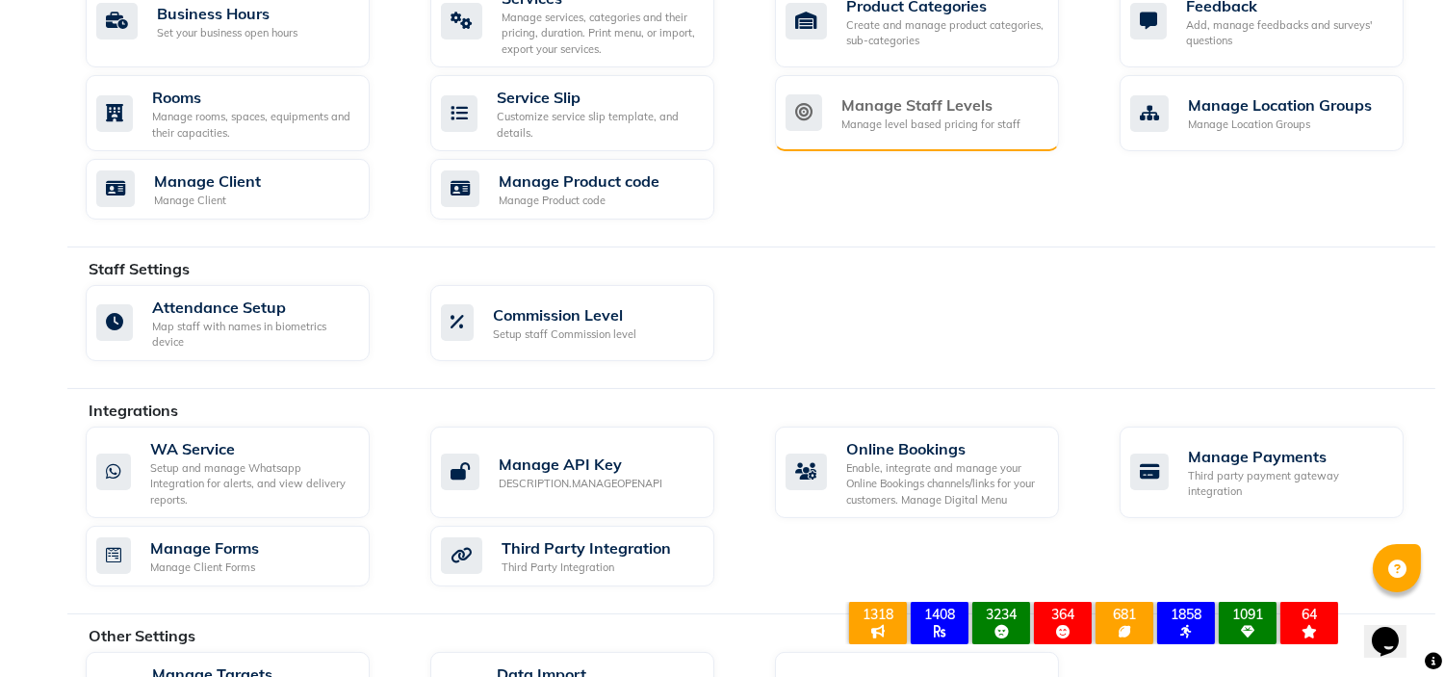
scroll to position [909, 0]
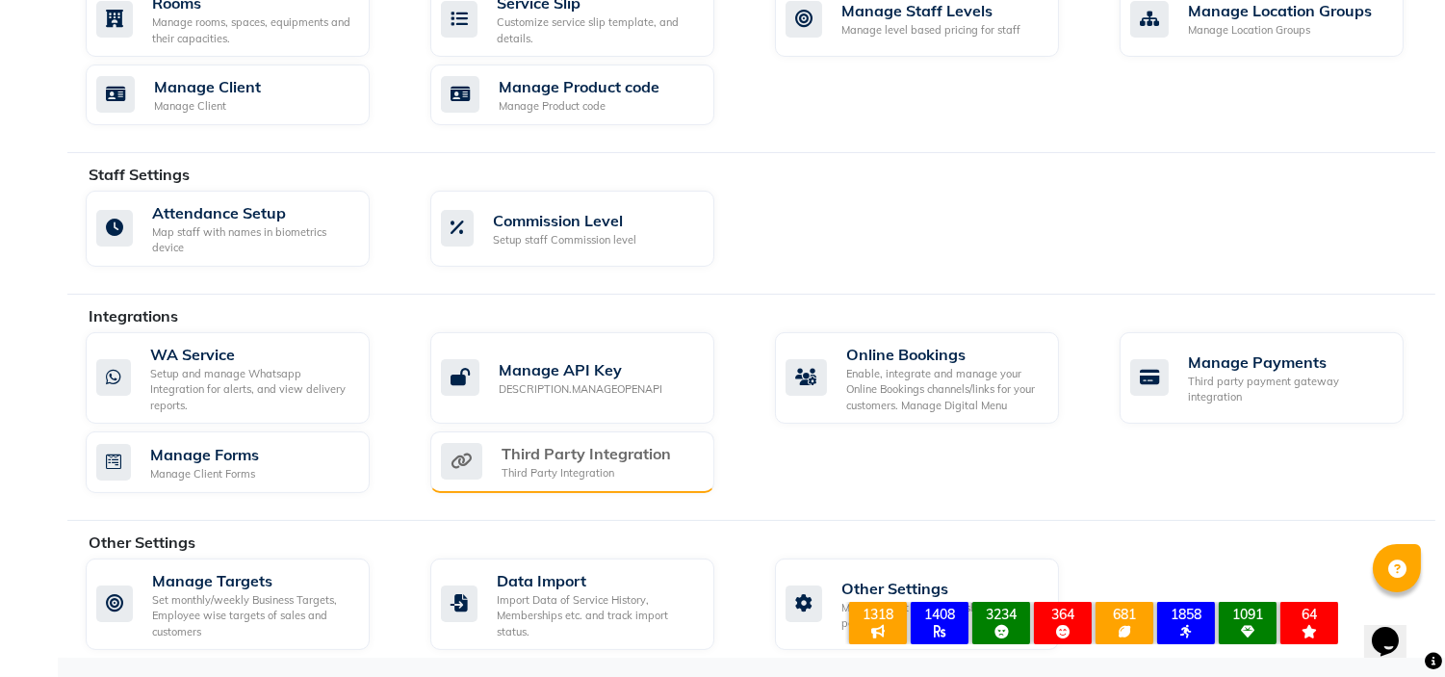
click at [549, 474] on div "Third Party Integration" at bounding box center [586, 473] width 169 height 16
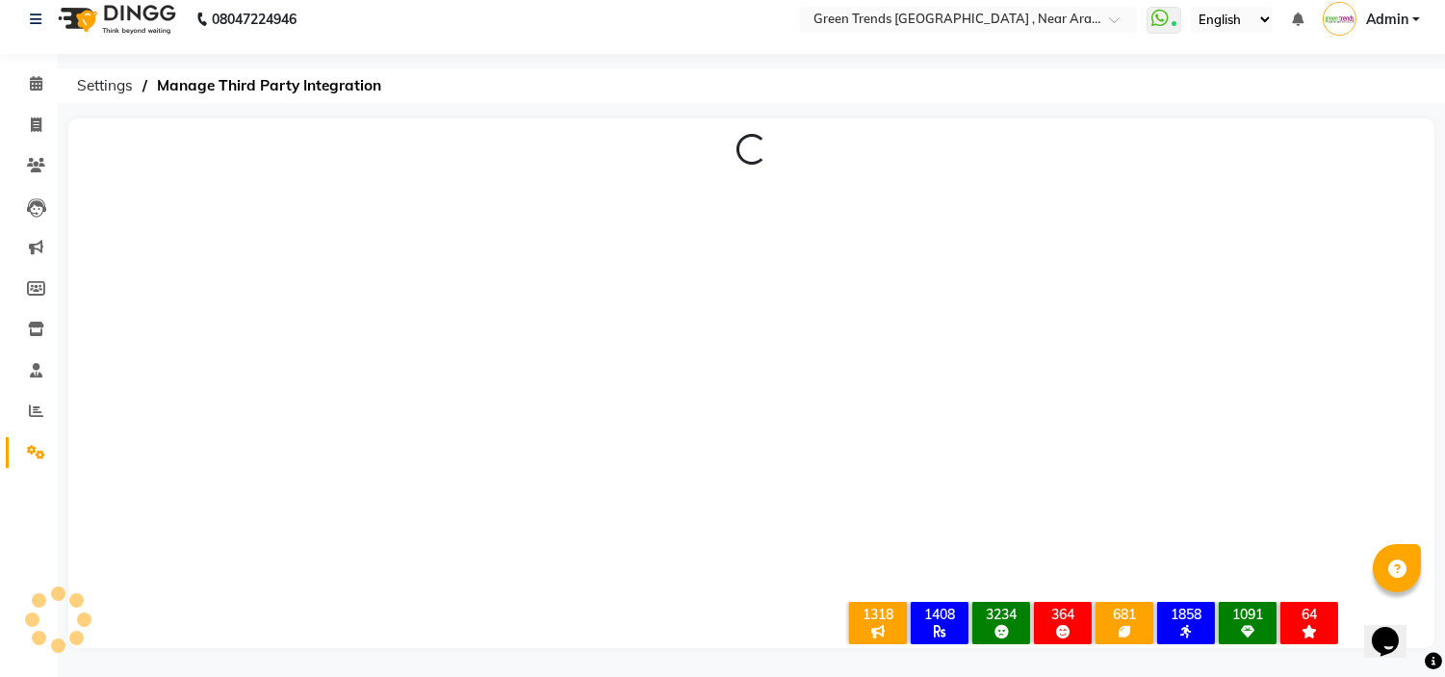
scroll to position [14, 0]
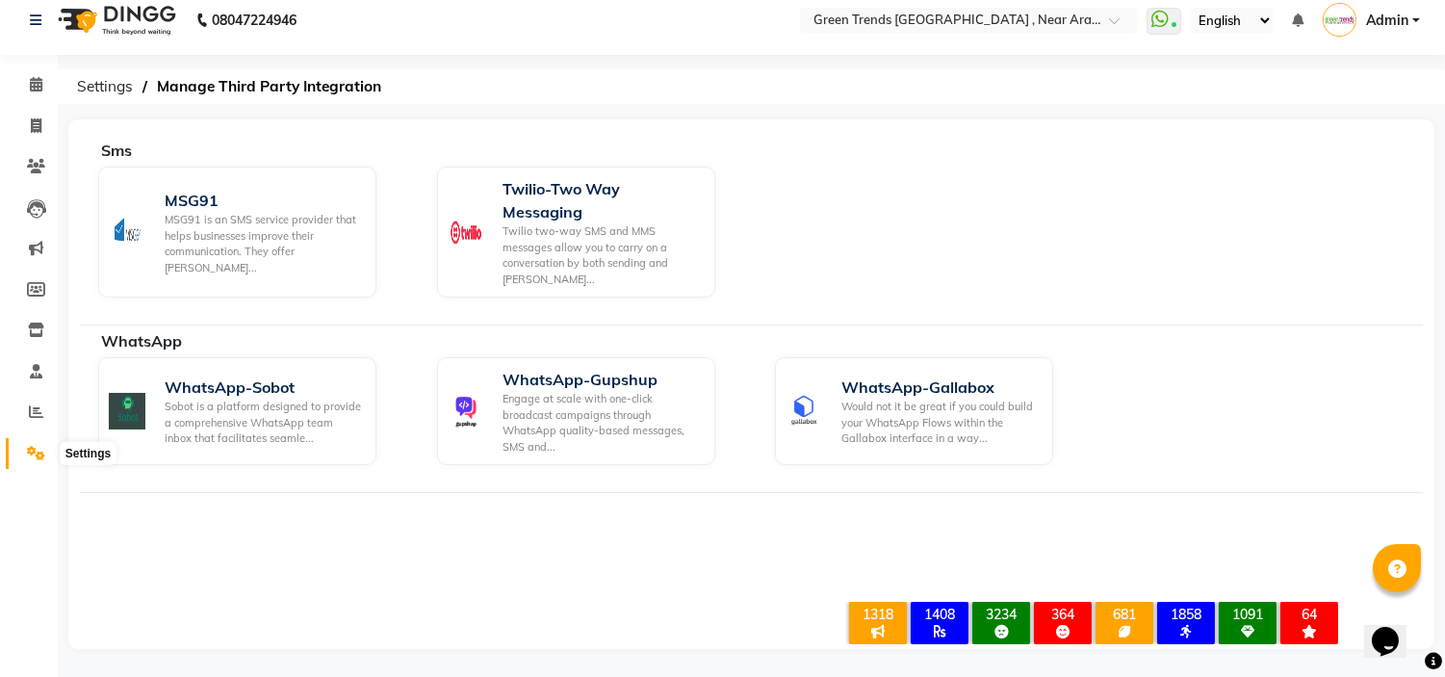
click at [36, 453] on icon at bounding box center [36, 453] width 18 height 14
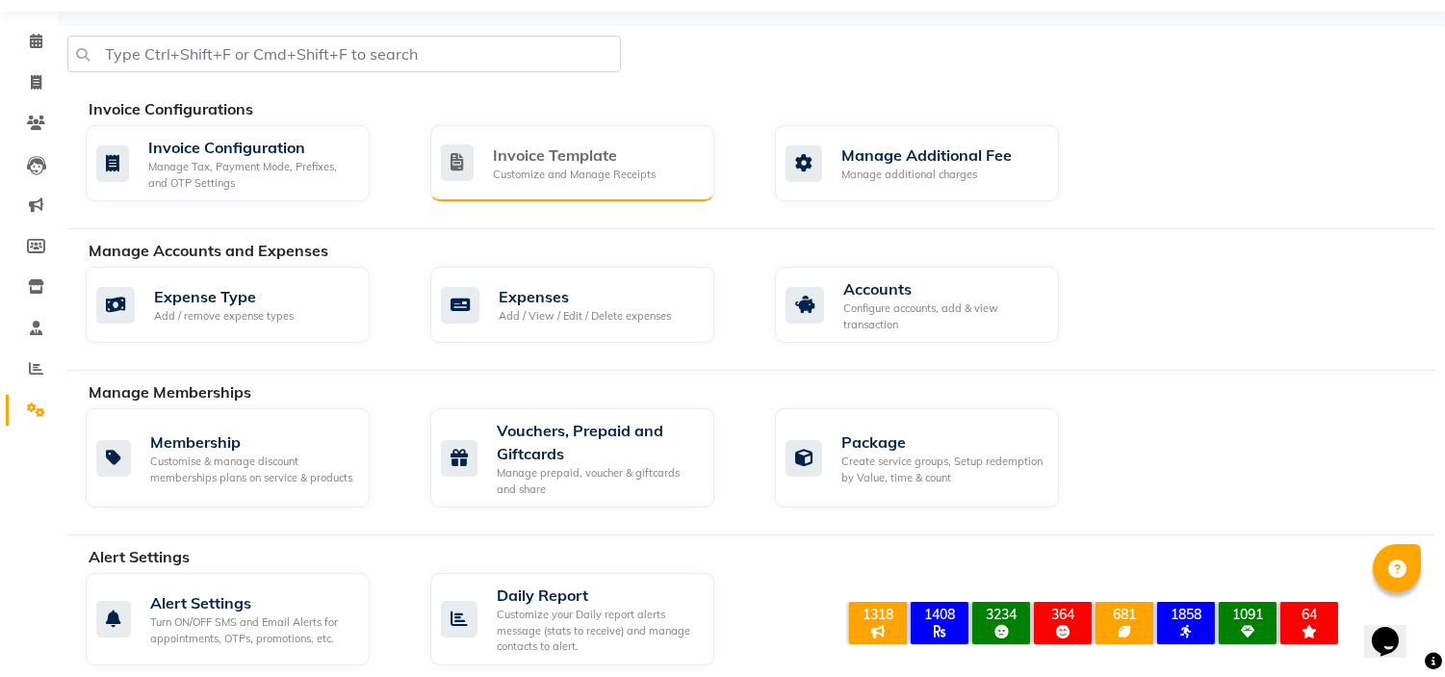
scroll to position [742, 0]
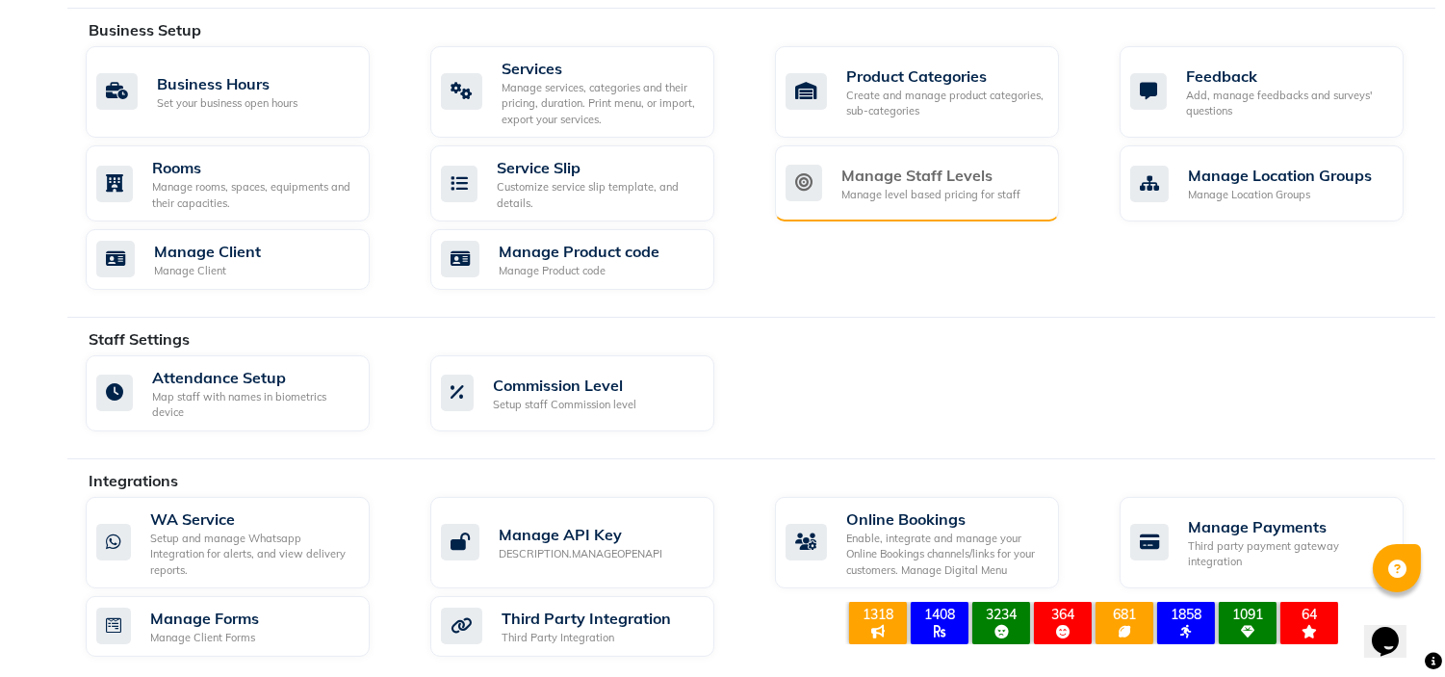
click at [874, 162] on div "Manage Staff Levels Manage level based pricing for staff" at bounding box center [917, 183] width 284 height 76
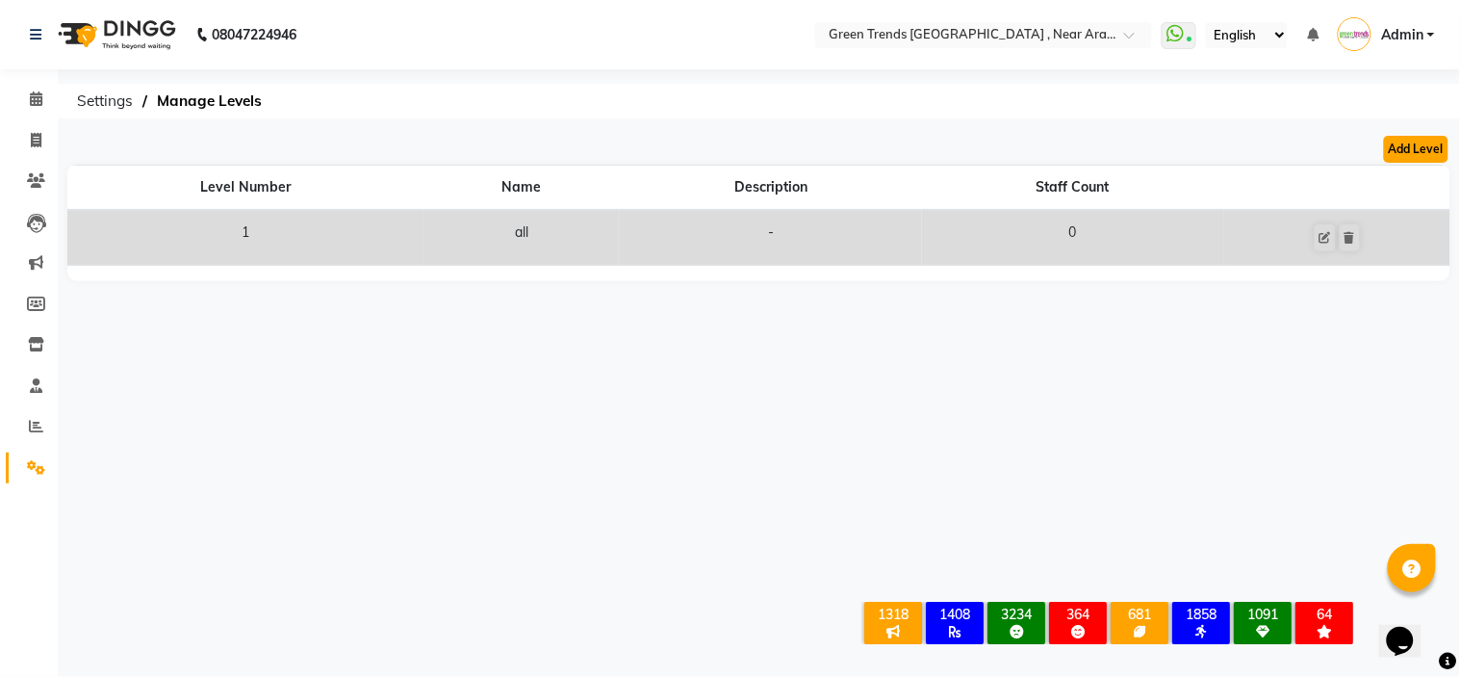
click at [1418, 150] on button "Add Level" at bounding box center [1416, 149] width 64 height 27
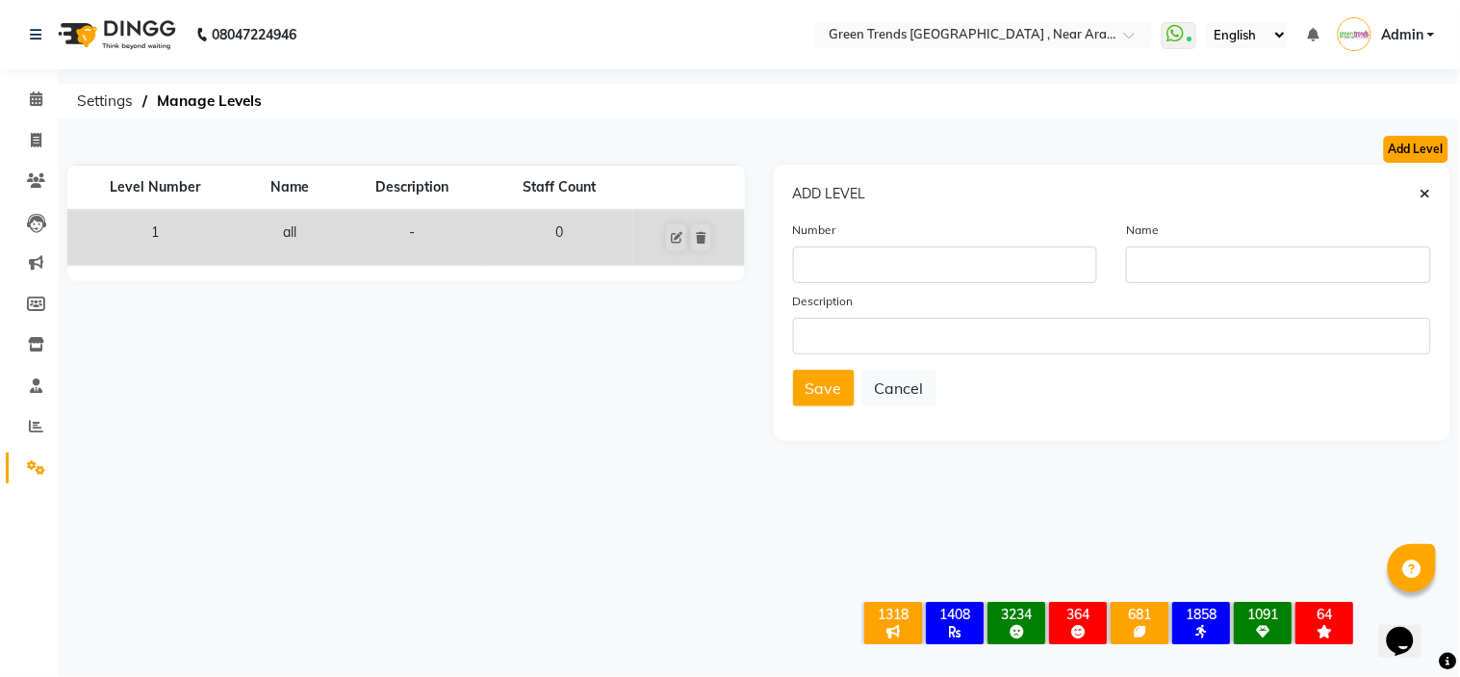
click at [1418, 150] on button "Add Level" at bounding box center [1416, 149] width 64 height 27
click at [1426, 190] on icon at bounding box center [1426, 193] width 11 height 13
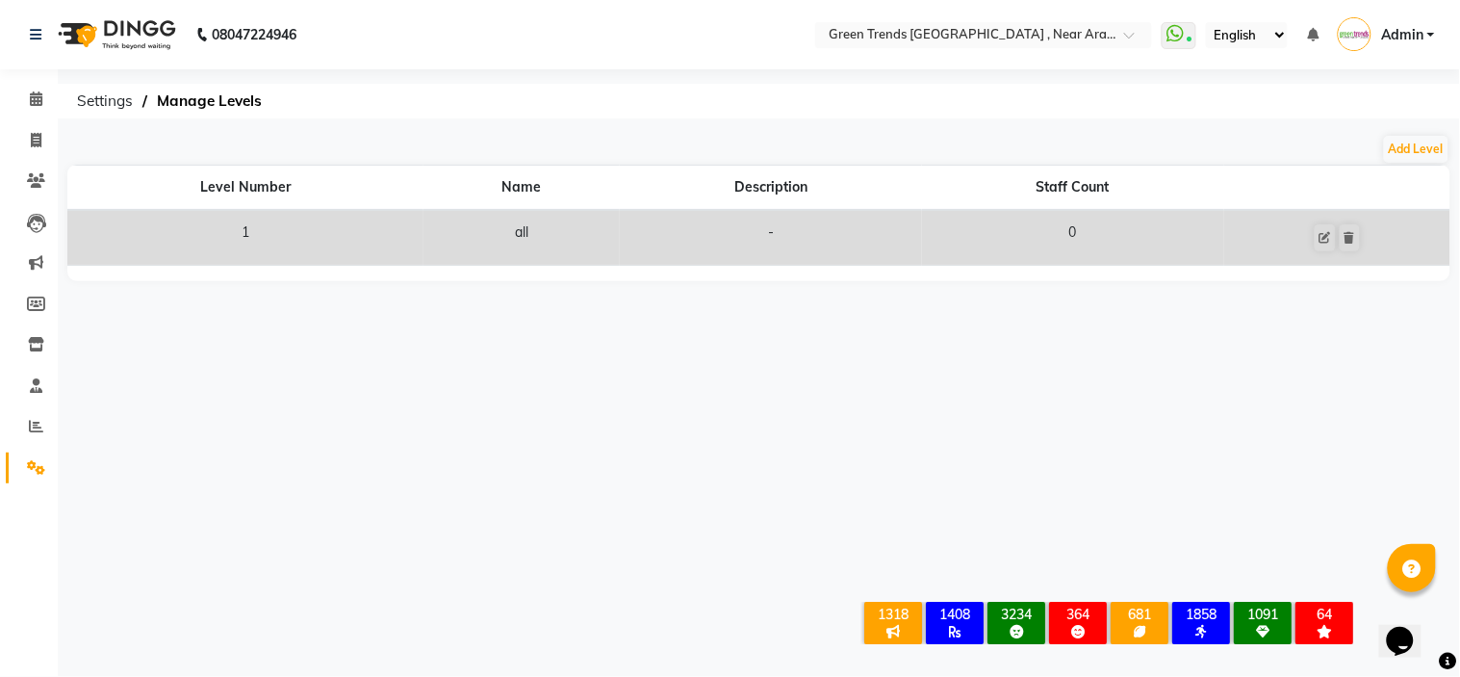
click at [1422, 29] on span "Admin" at bounding box center [1402, 35] width 42 height 20
click at [26, 29] on div "08047224946" at bounding box center [163, 35] width 296 height 54
click at [34, 34] on icon at bounding box center [36, 34] width 12 height 13
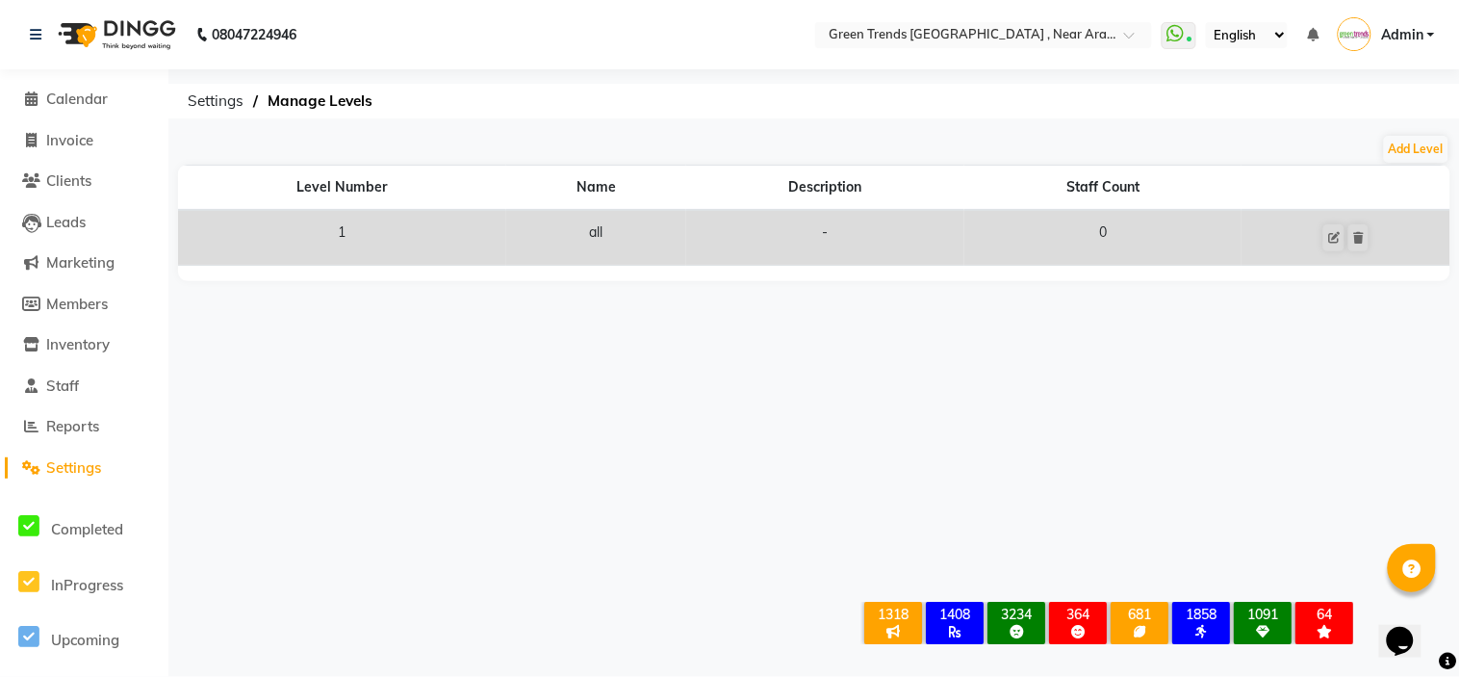
click at [63, 454] on li "Settings" at bounding box center [84, 468] width 168 height 41
click at [59, 474] on span "Settings" at bounding box center [73, 467] width 55 height 18
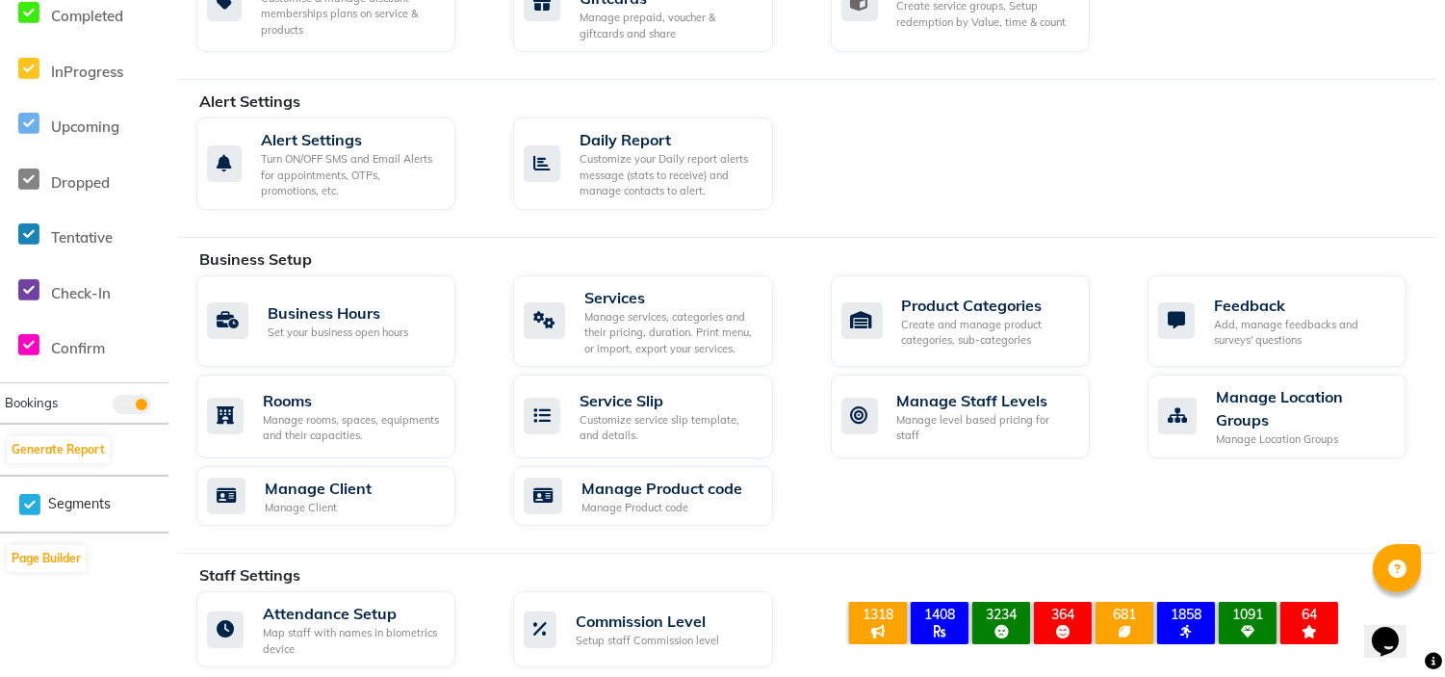
scroll to position [931, 0]
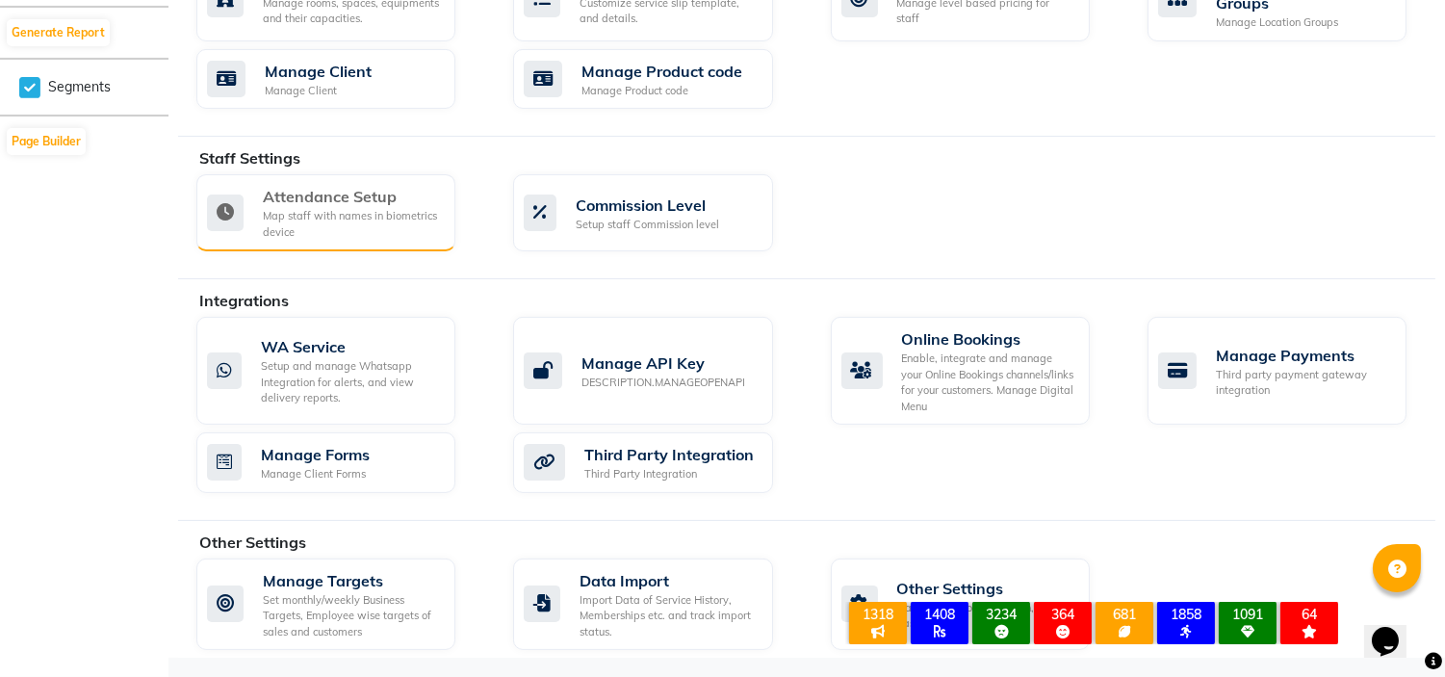
click at [342, 196] on div "Attendance Setup" at bounding box center [351, 196] width 177 height 23
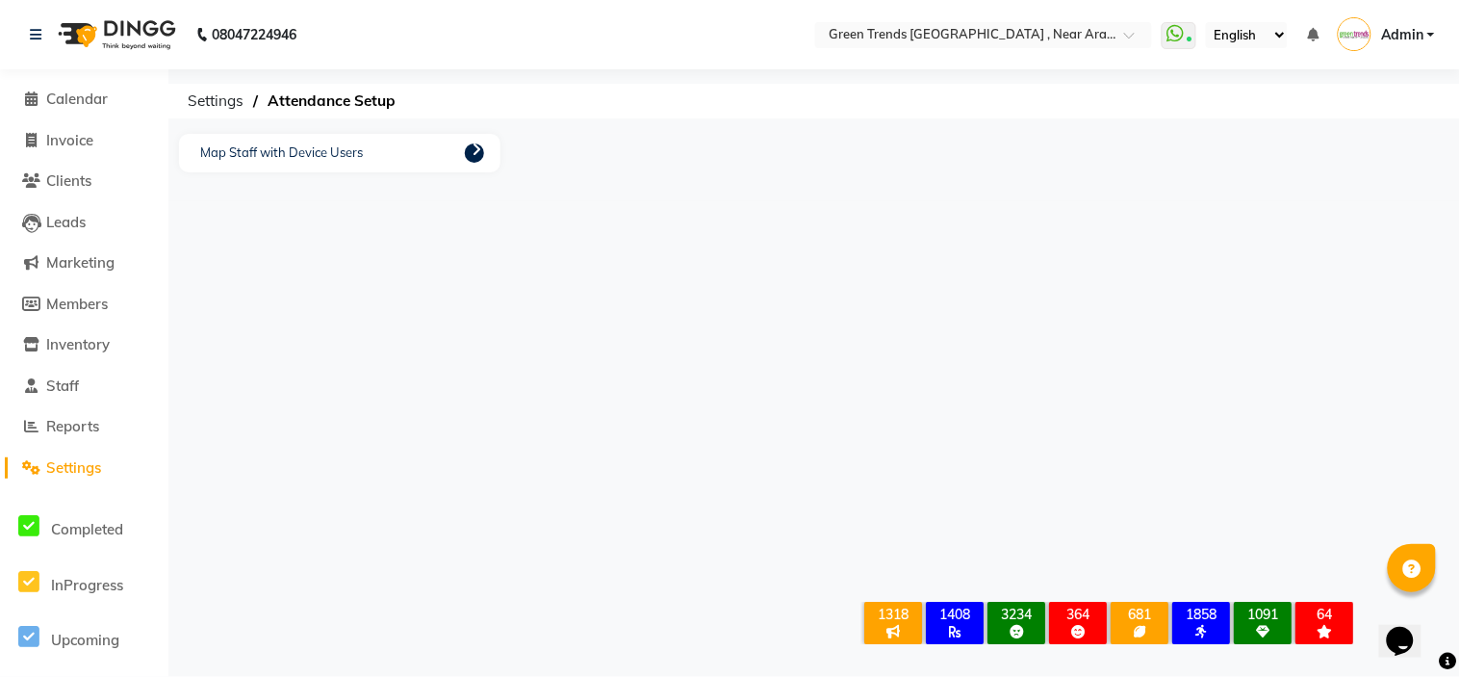
click at [90, 458] on span "Settings" at bounding box center [73, 467] width 55 height 18
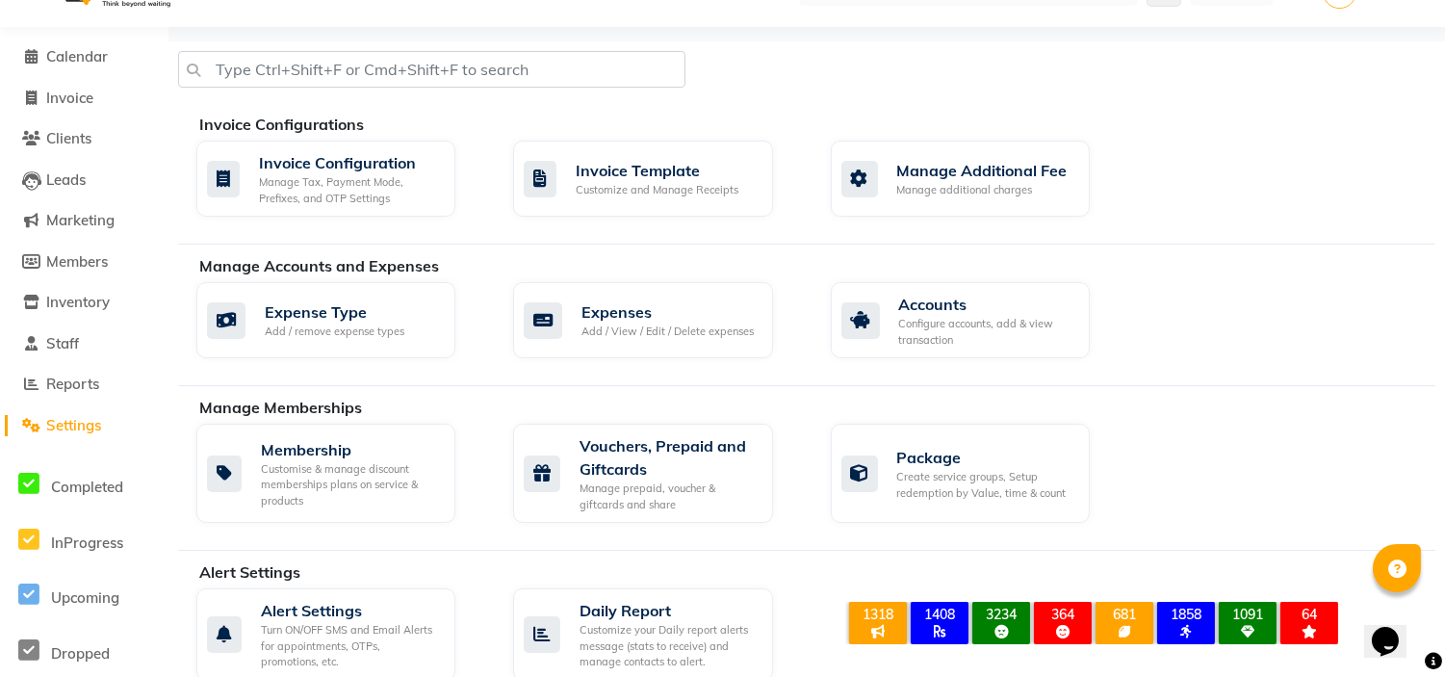
scroll to position [931, 0]
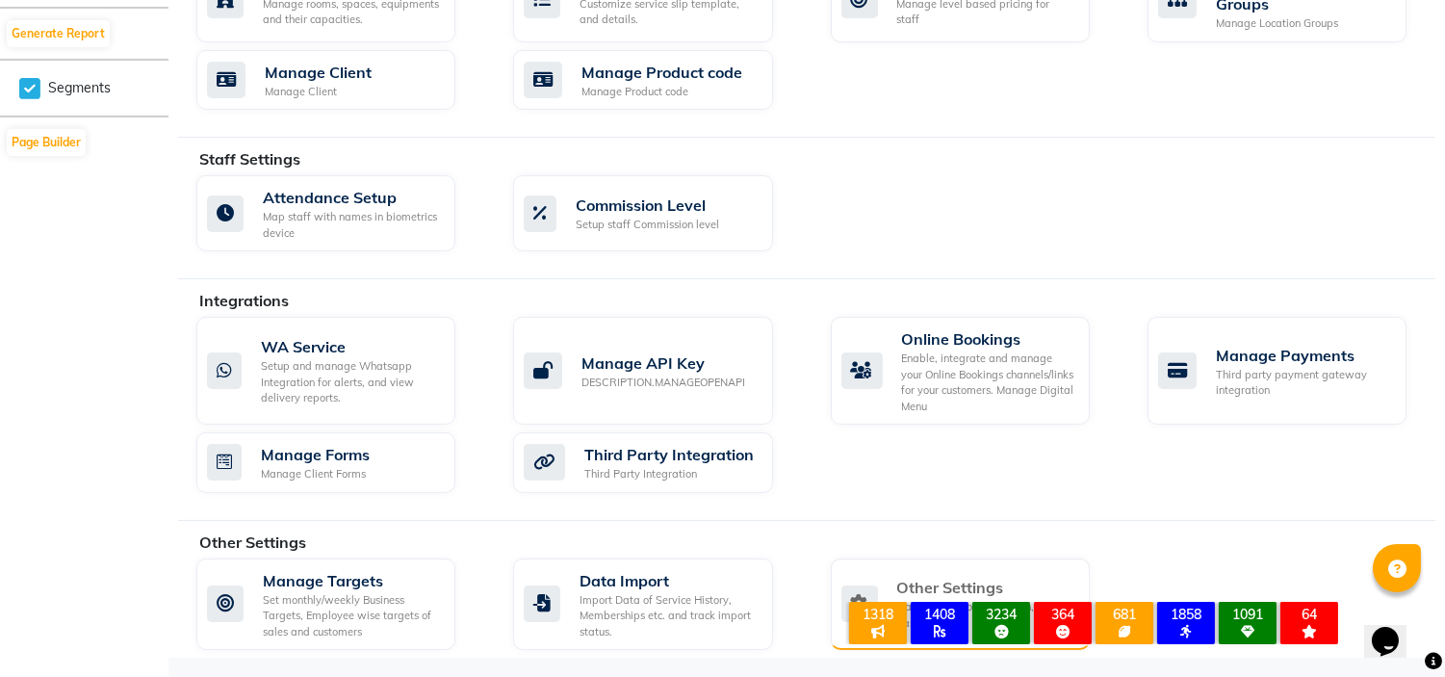
click at [1018, 562] on div "Other Settings Manage reset opening cash, change password." at bounding box center [960, 604] width 259 height 92
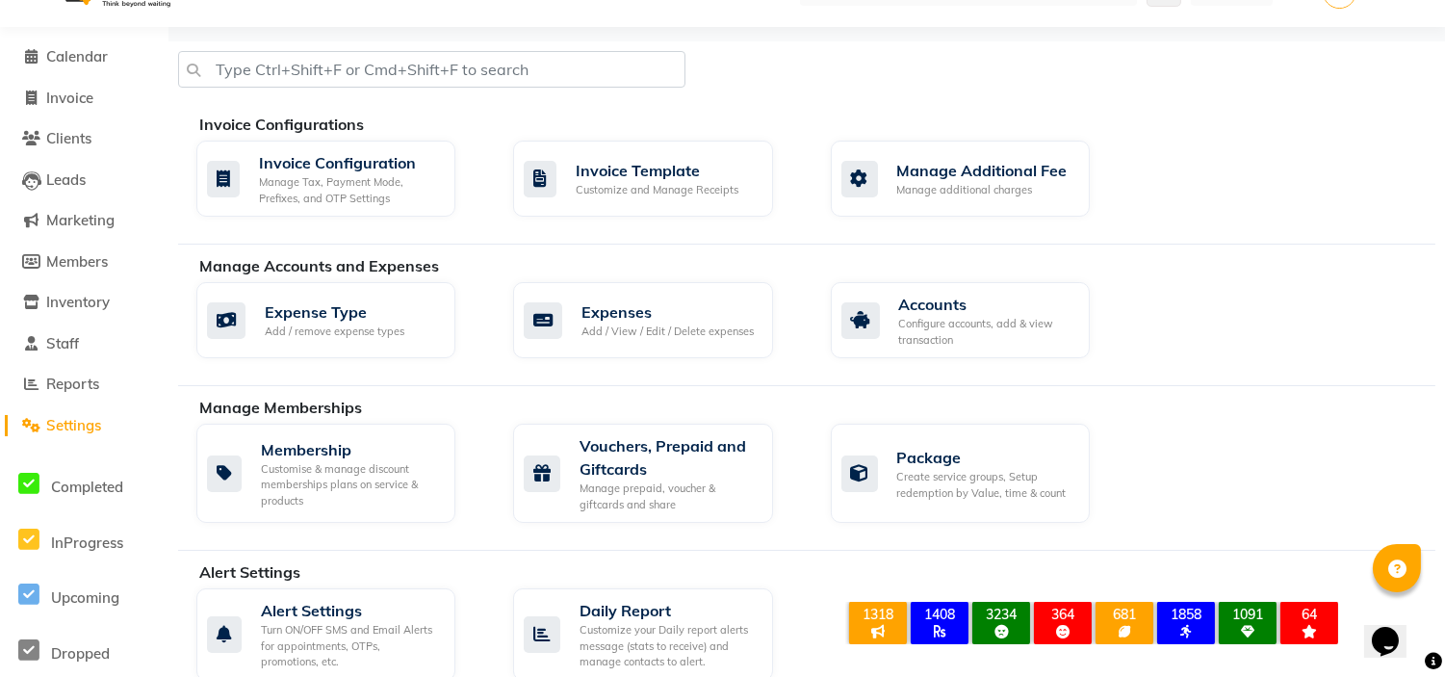
scroll to position [931, 0]
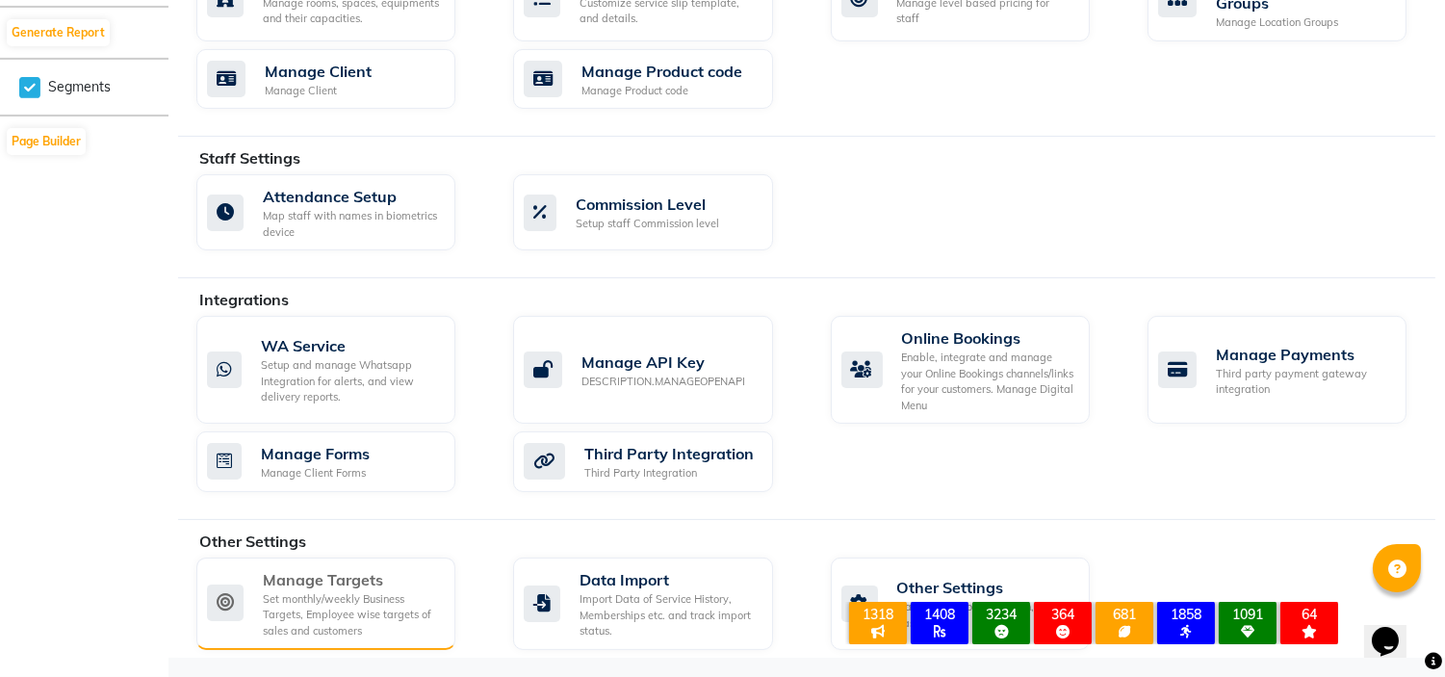
click at [378, 605] on div "Set monthly/weekly Business Targets, Employee wise targets of sales and custome…" at bounding box center [351, 615] width 177 height 48
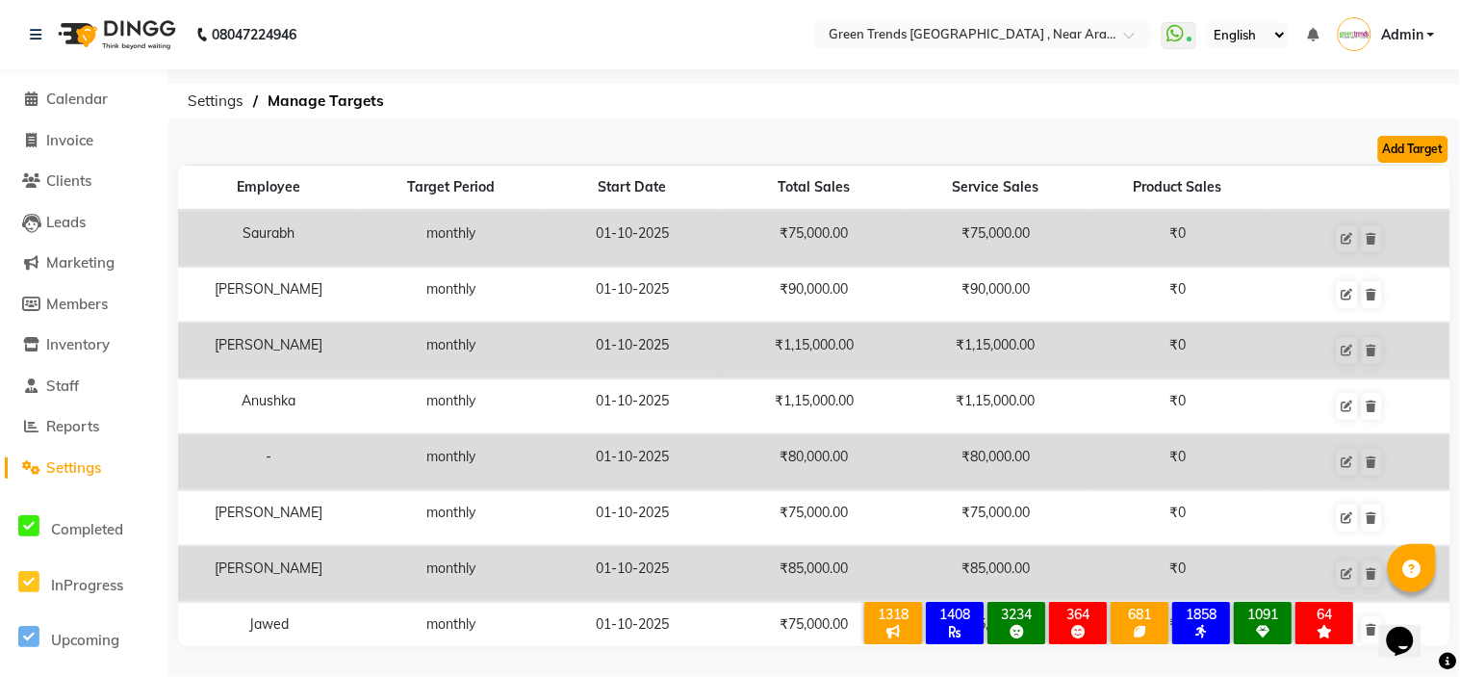
click at [1415, 152] on button "Add Target" at bounding box center [1413, 149] width 70 height 27
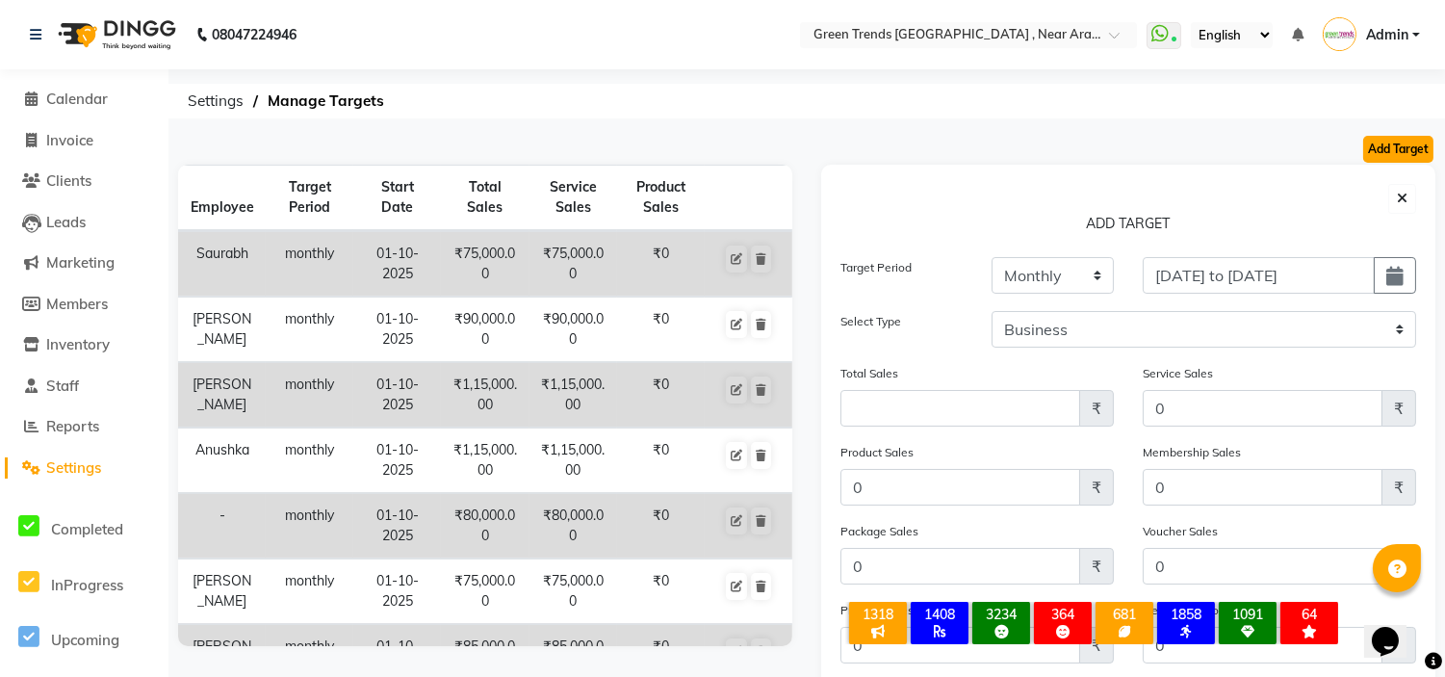
click at [1415, 152] on button "Add Target" at bounding box center [1398, 149] width 70 height 27
select select "monthly"
type input "01-10-2025 to 31-10-2025"
select select "business"
type input "0"
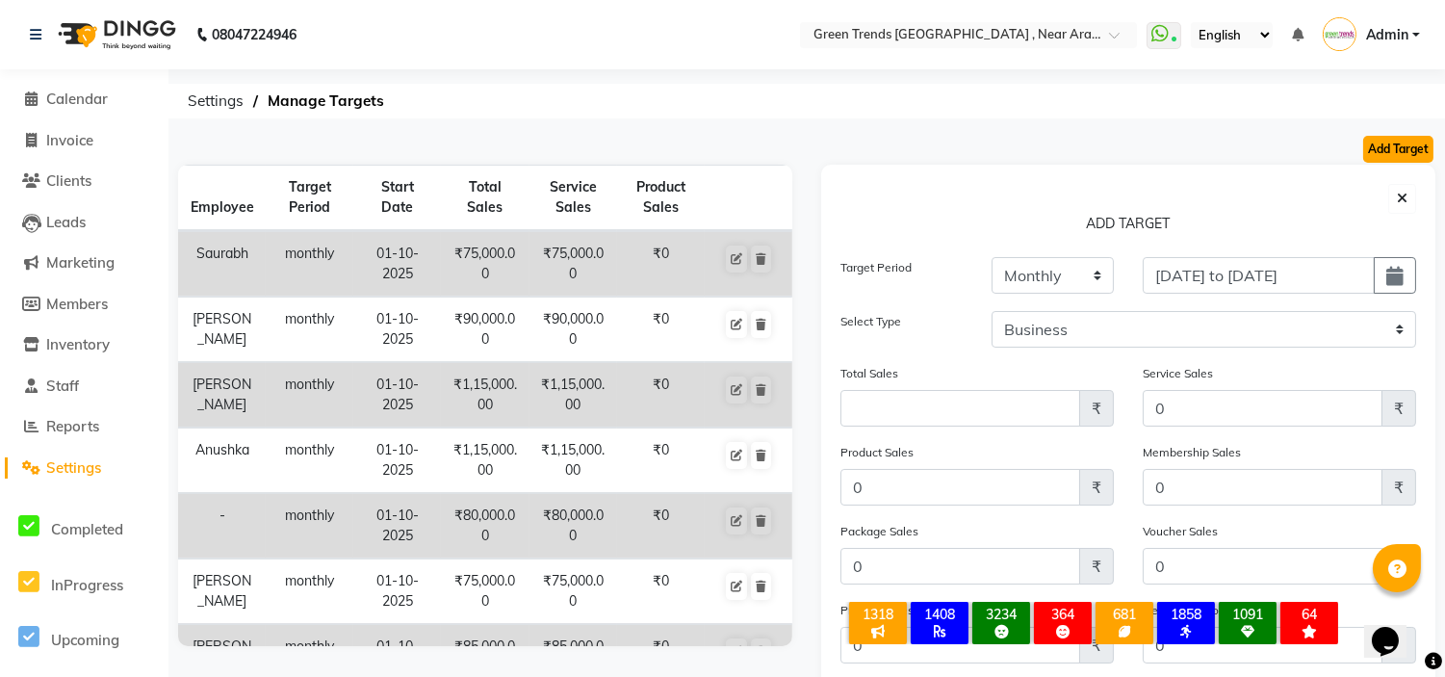
type input "0"
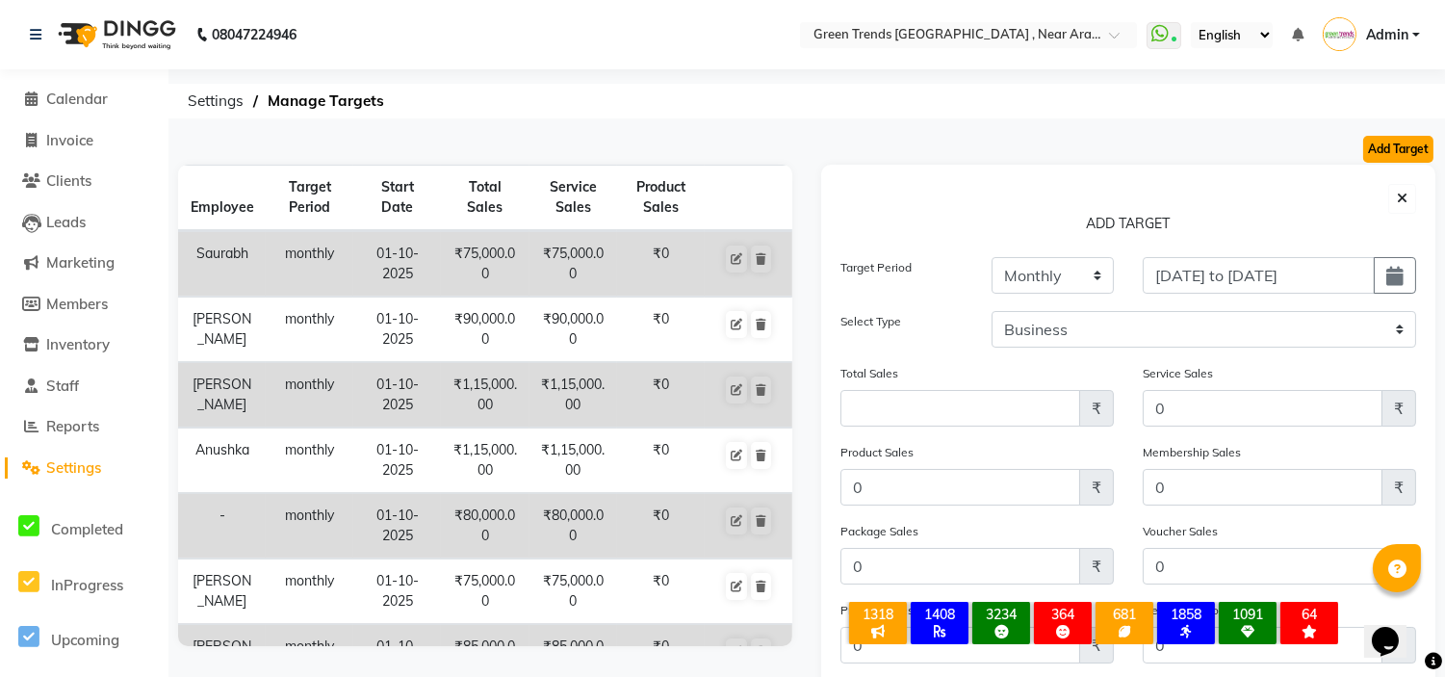
type input "0"
checkbox input "false"
click at [1398, 205] on icon "button" at bounding box center [1402, 198] width 11 height 13
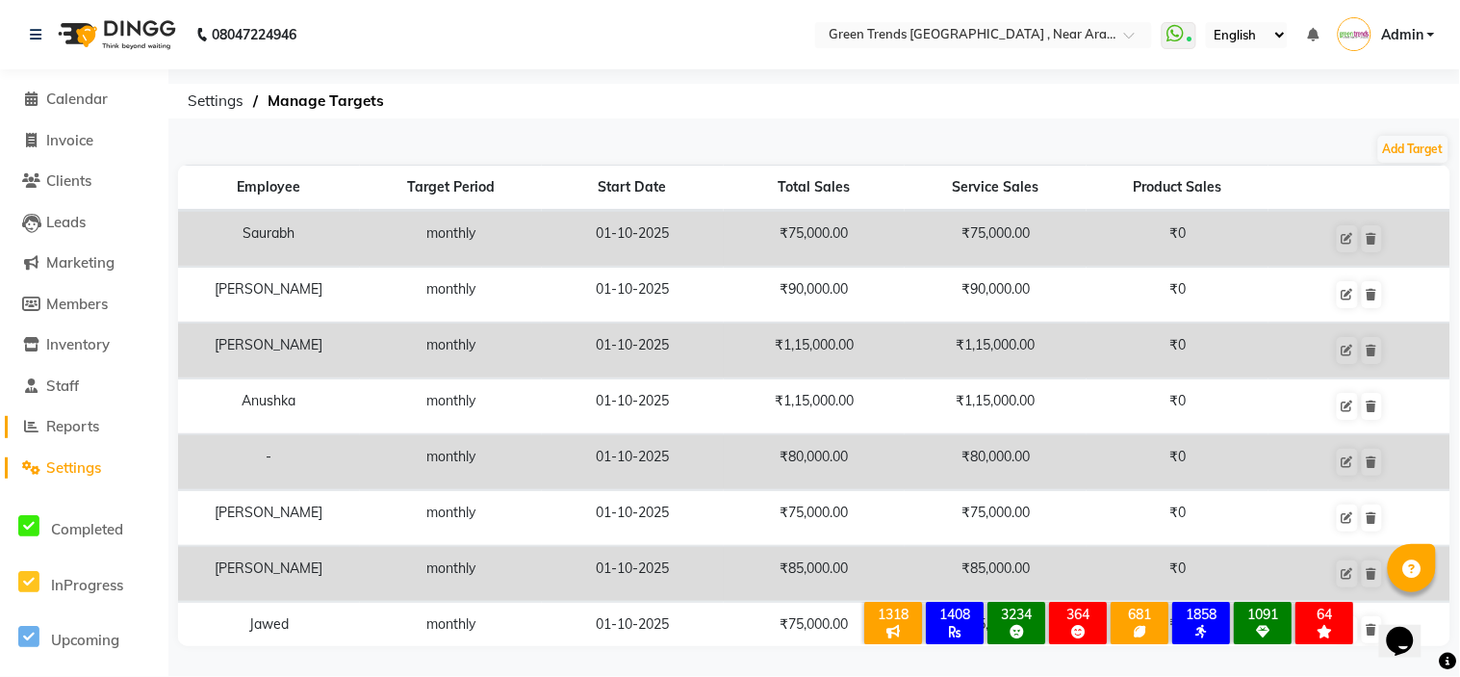
click at [72, 424] on span "Reports" at bounding box center [72, 426] width 53 height 18
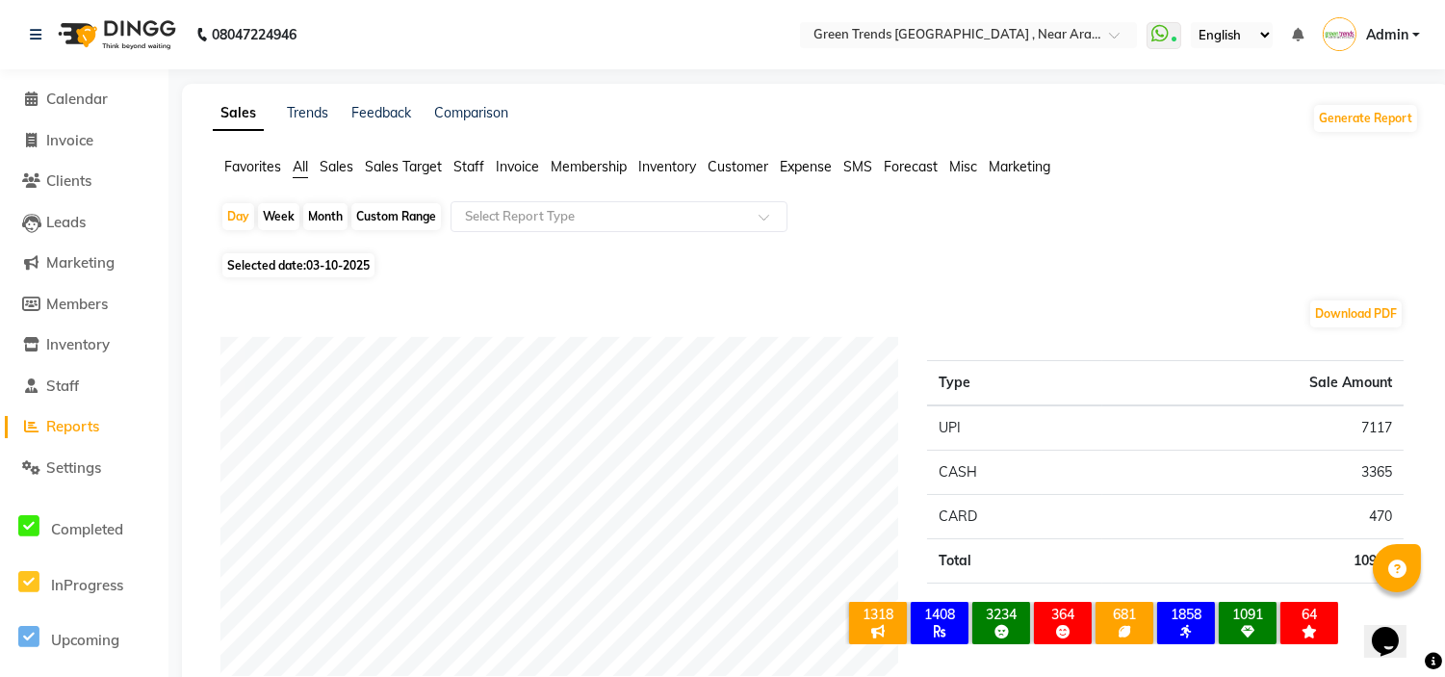
click at [676, 177] on ul "Favorites All Sales Sales Target Staff Invoice Membership Inventory Customer Ex…" at bounding box center [816, 167] width 1206 height 21
click at [674, 176] on li "Inventory" at bounding box center [667, 167] width 58 height 20
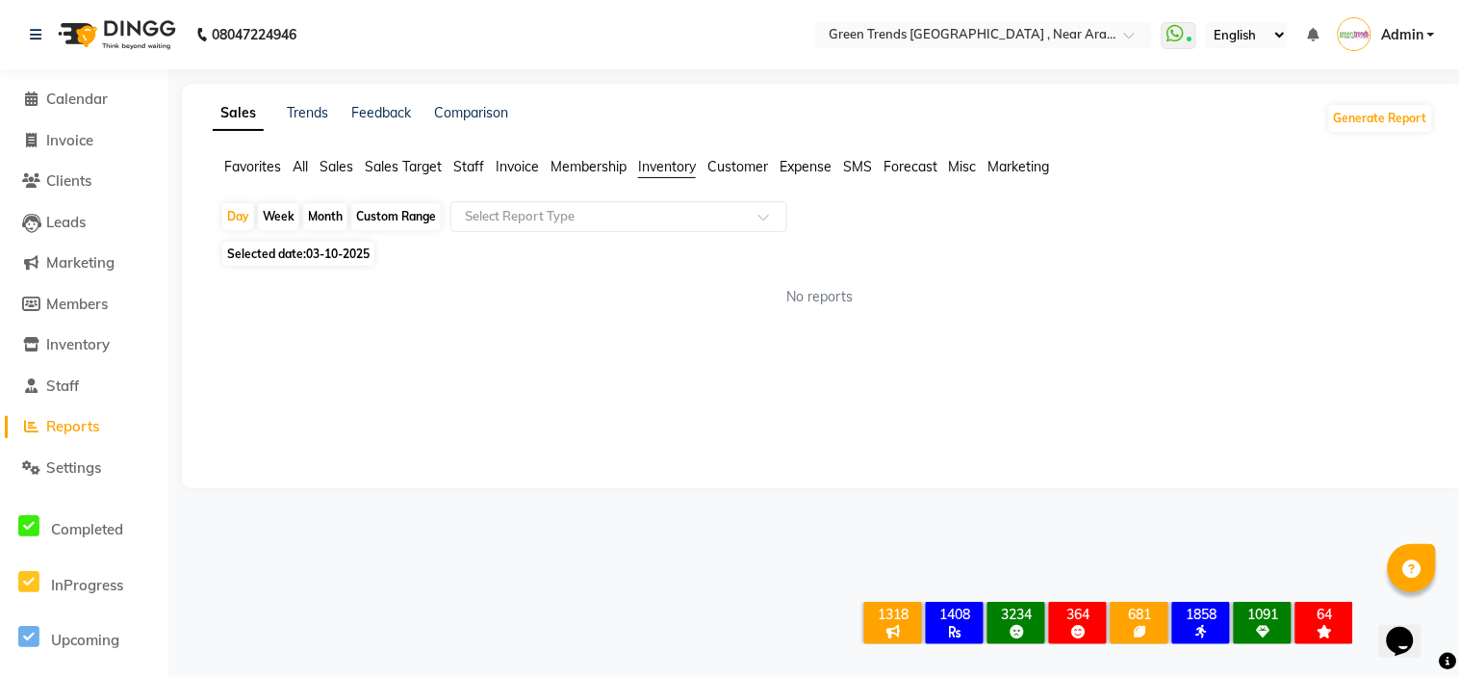
click at [674, 176] on li "Inventory" at bounding box center [667, 167] width 58 height 21
click at [718, 174] on span "Customer" at bounding box center [738, 166] width 61 height 17
click at [812, 168] on span "Expense" at bounding box center [806, 166] width 52 height 17
click at [485, 114] on link "Comparison" at bounding box center [471, 112] width 74 height 17
select select "single_date"
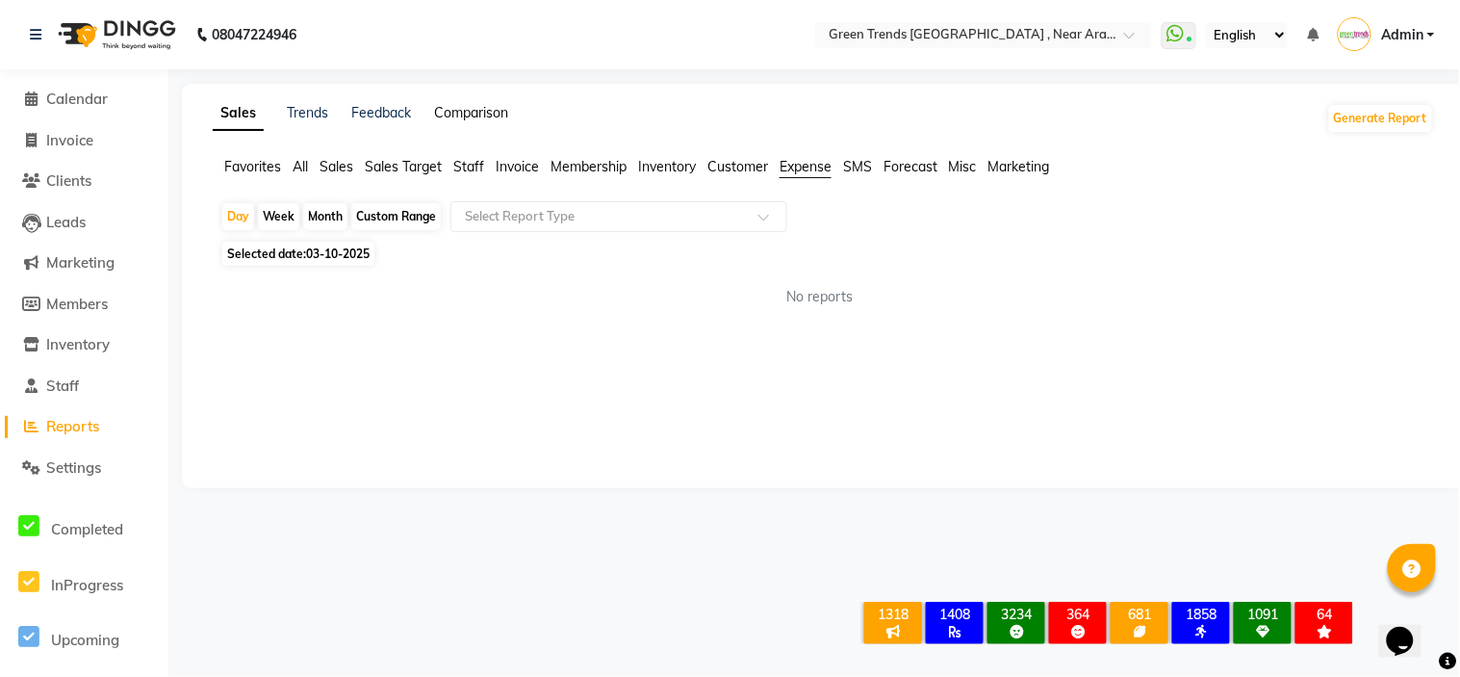
select select "single_date_dash"
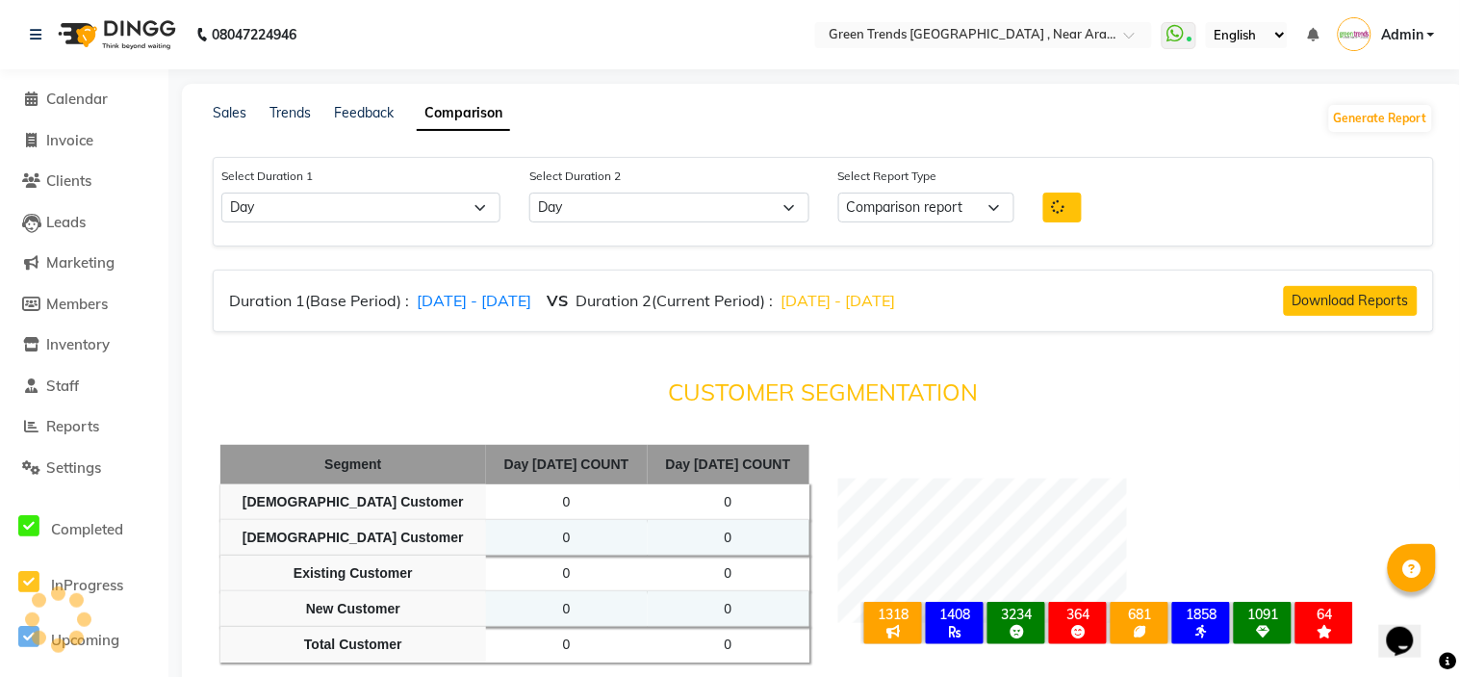
select select "comparison_report"
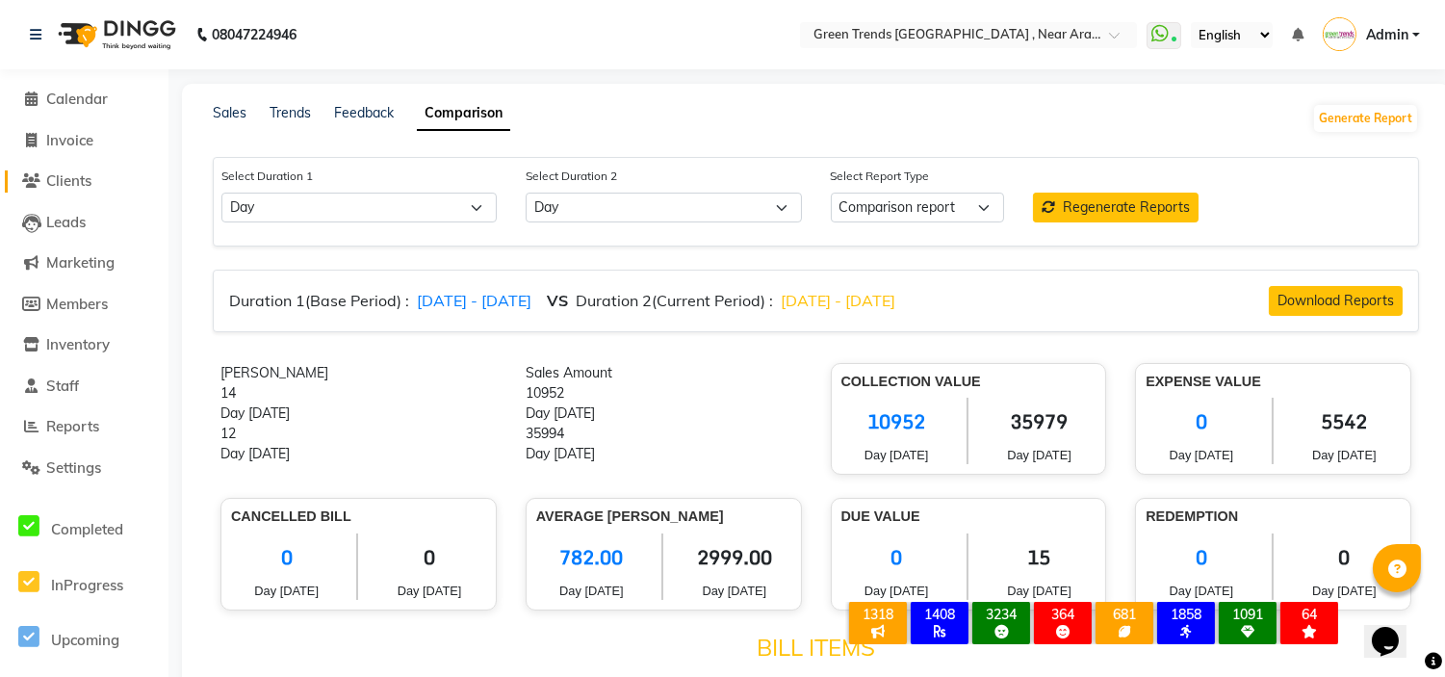
click at [63, 178] on span "Clients" at bounding box center [68, 180] width 45 height 18
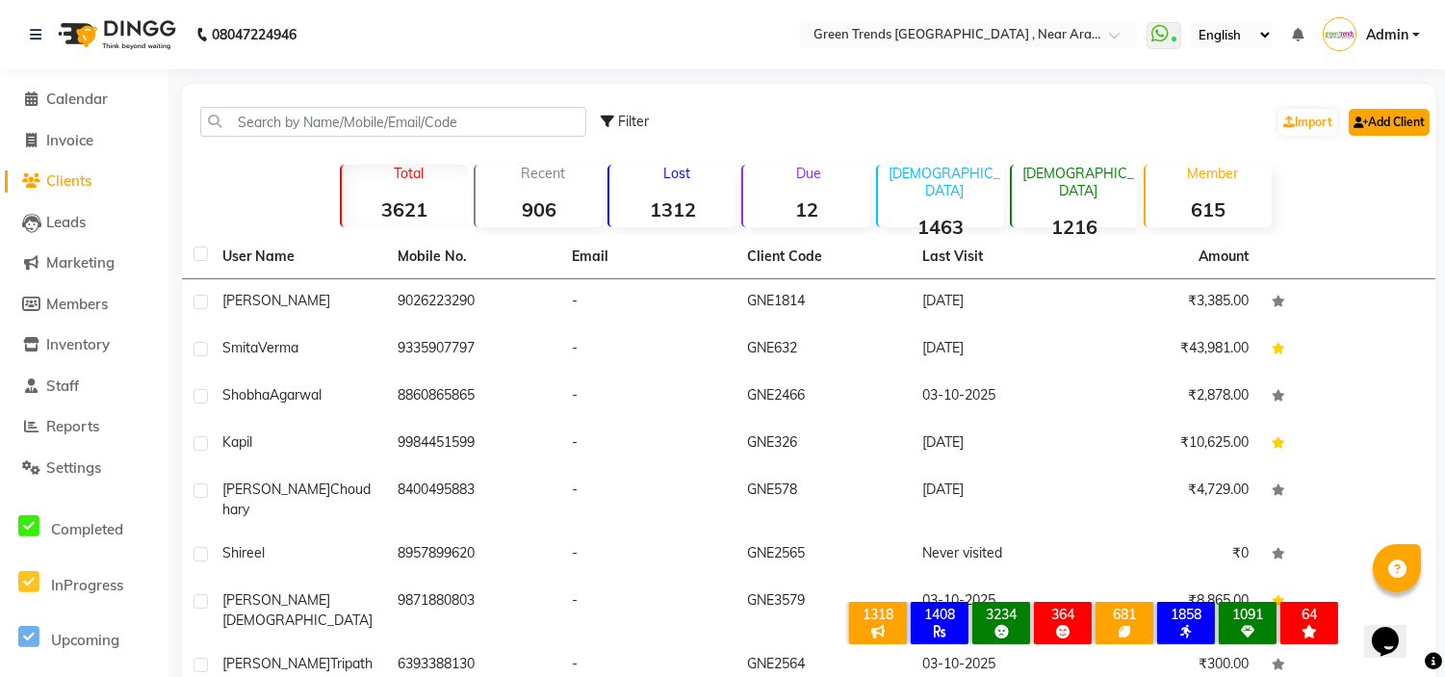
click at [1379, 123] on link "Add Client" at bounding box center [1389, 122] width 81 height 27
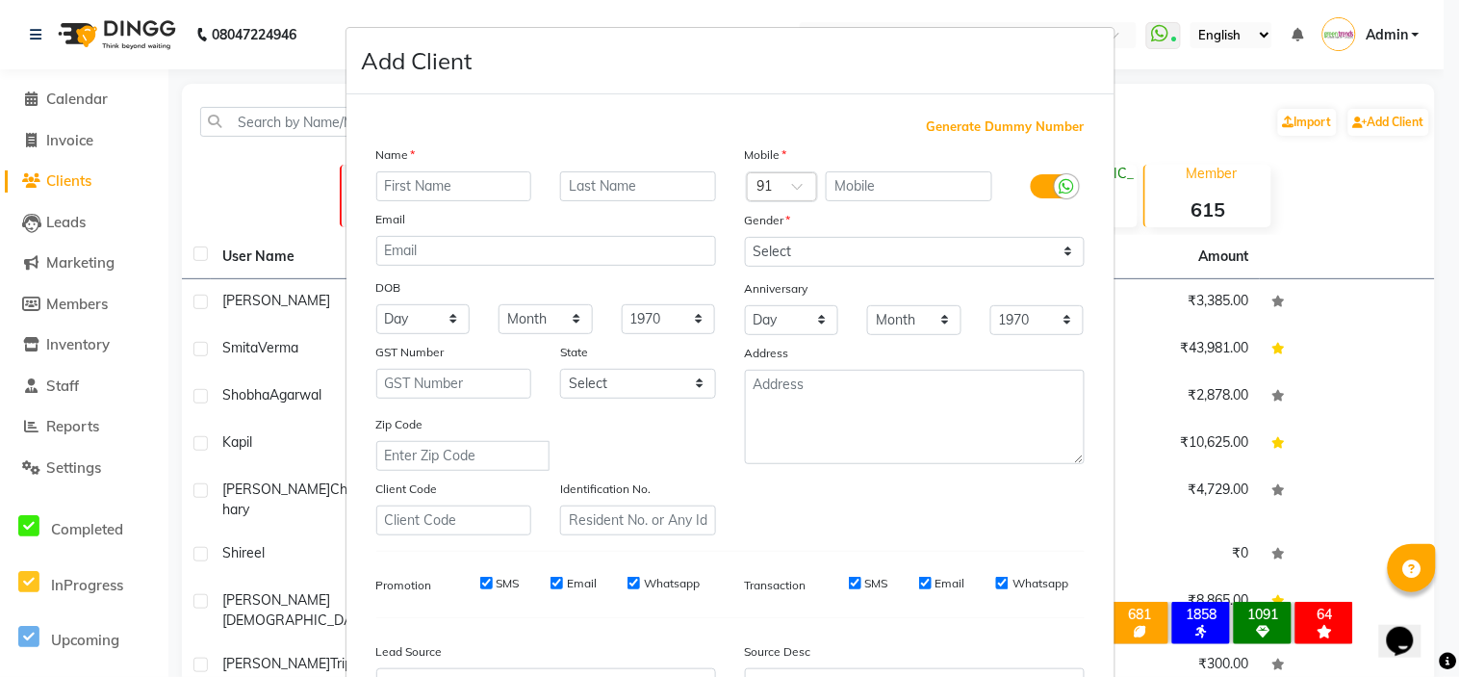
click at [1298, 190] on ngb-modal-window "Add Client Generate Dummy Number Name Email DOB Day 01 02 03 04 05 06 07 08 09 …" at bounding box center [730, 338] width 1460 height 677
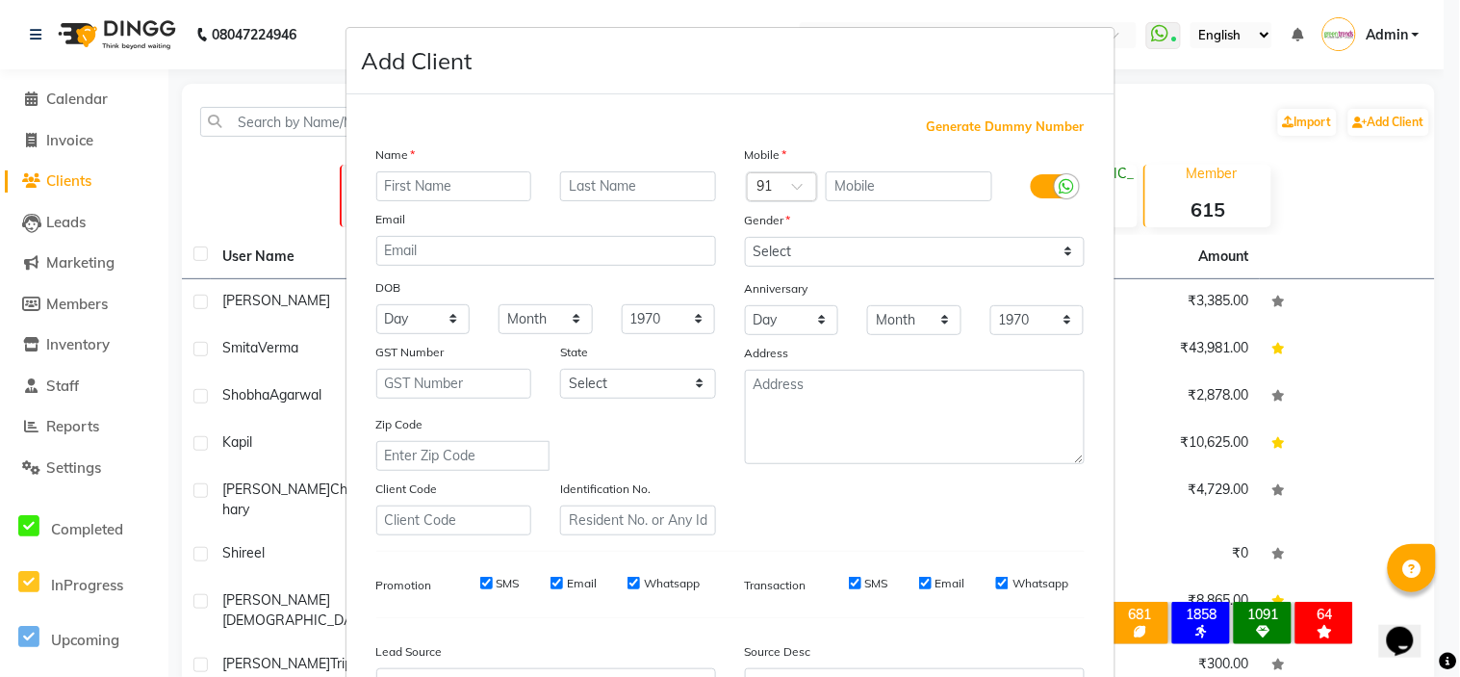
click at [73, 215] on ngb-modal-window "Add Client Generate Dummy Number Name Email DOB Day 01 02 03 04 05 06 07 08 09 …" at bounding box center [730, 338] width 1460 height 677
click at [71, 219] on ngb-modal-window "Add Client Generate Dummy Number Name Email DOB Day 01 02 03 04 05 06 07 08 09 …" at bounding box center [730, 338] width 1460 height 677
select select "single_date"
select select "single_date_dash"
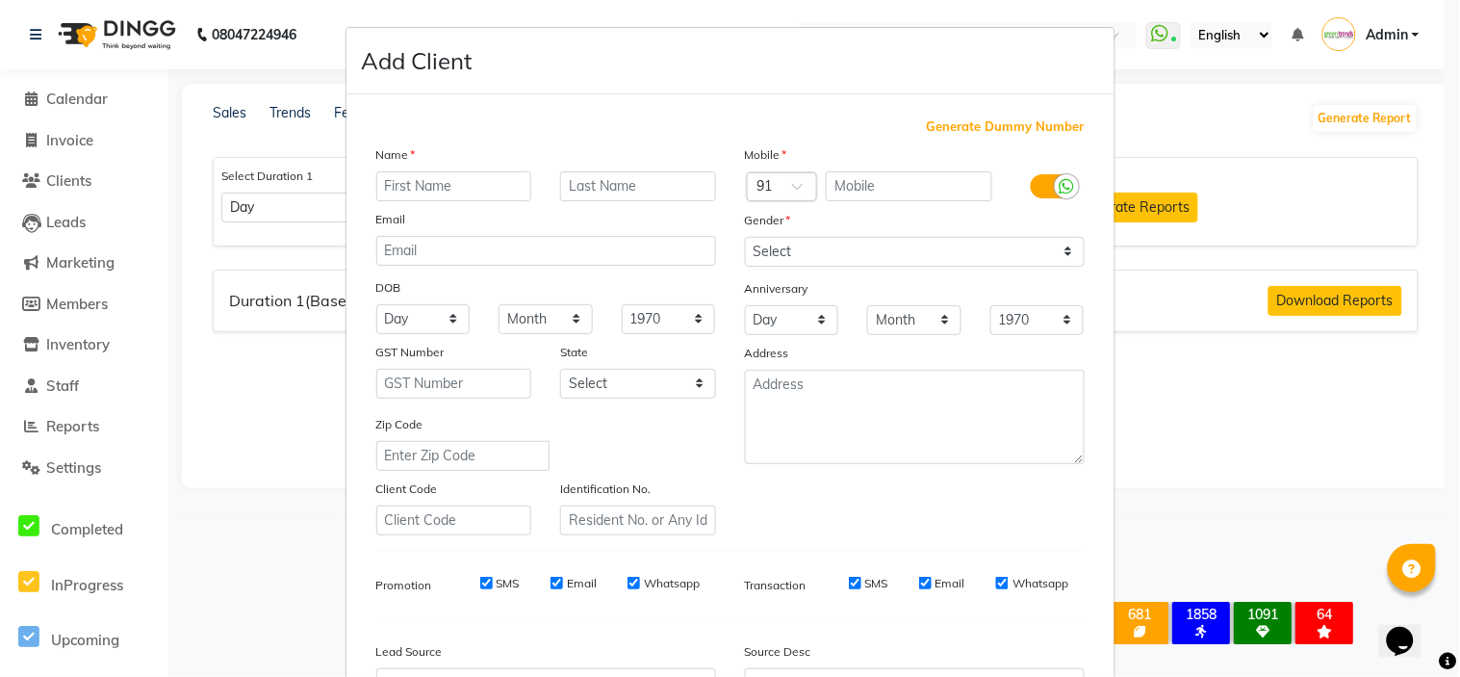
select select "comparison_report"
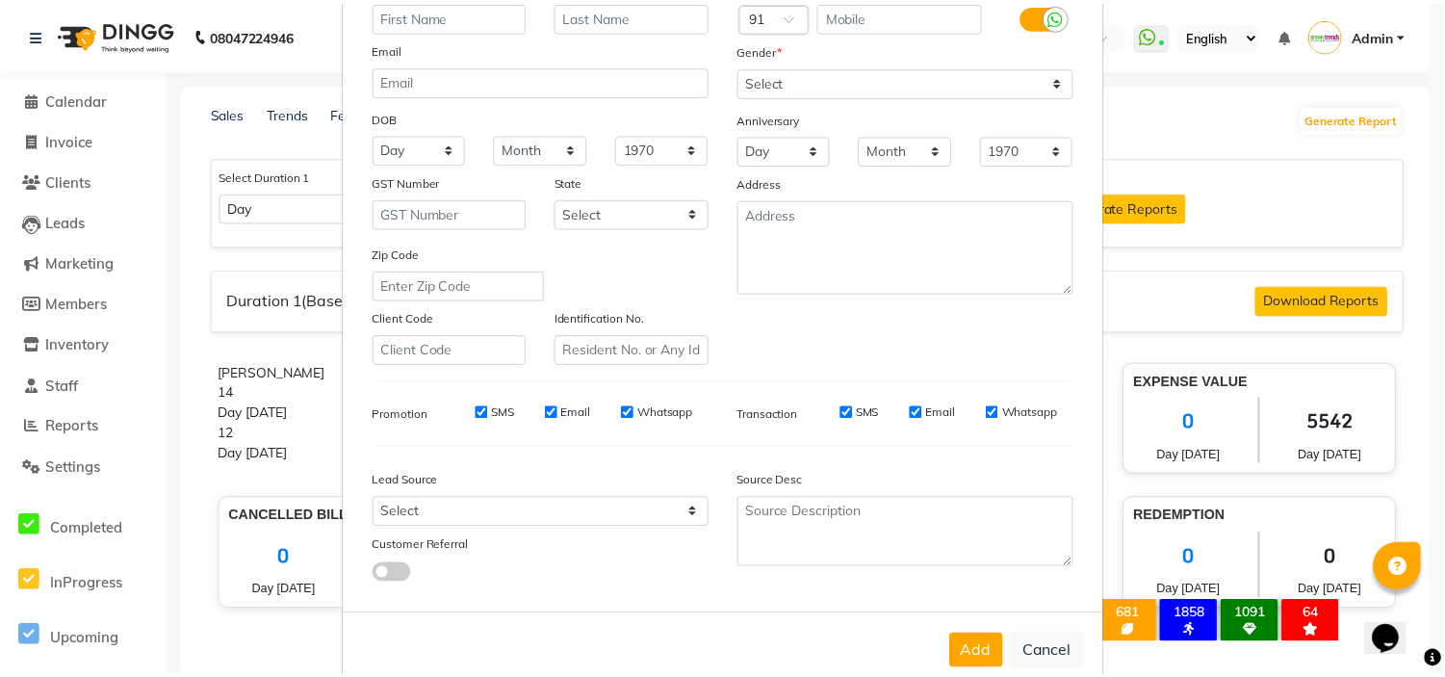
scroll to position [213, 0]
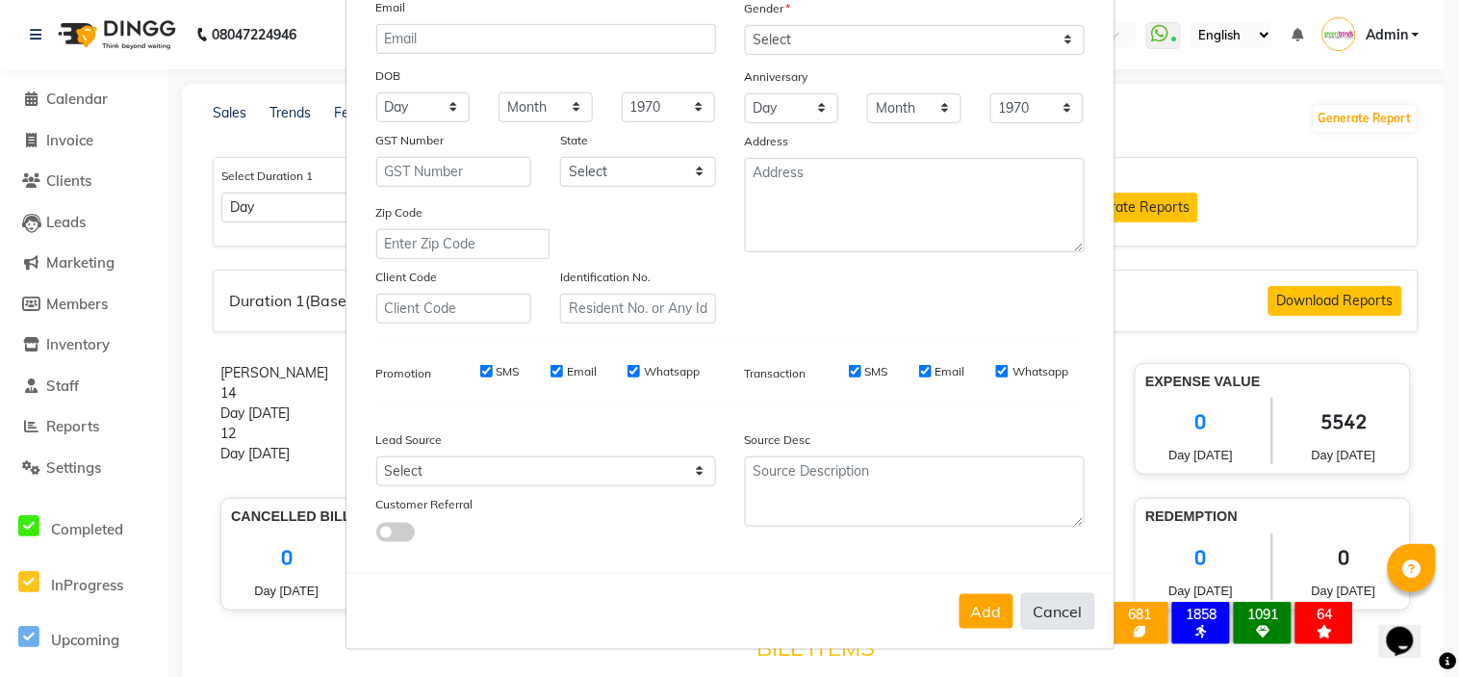
click at [1050, 594] on button "Cancel" at bounding box center [1058, 611] width 74 height 37
select select
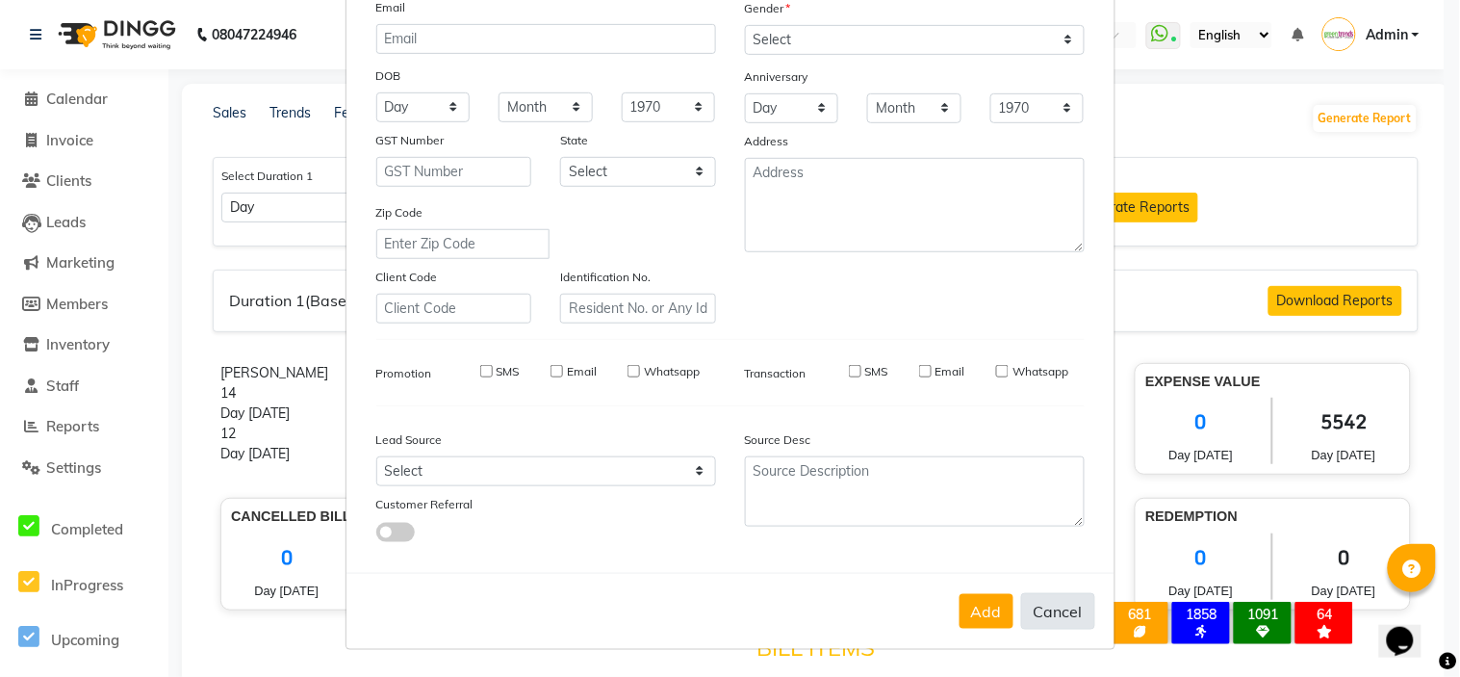
select select
checkbox input "false"
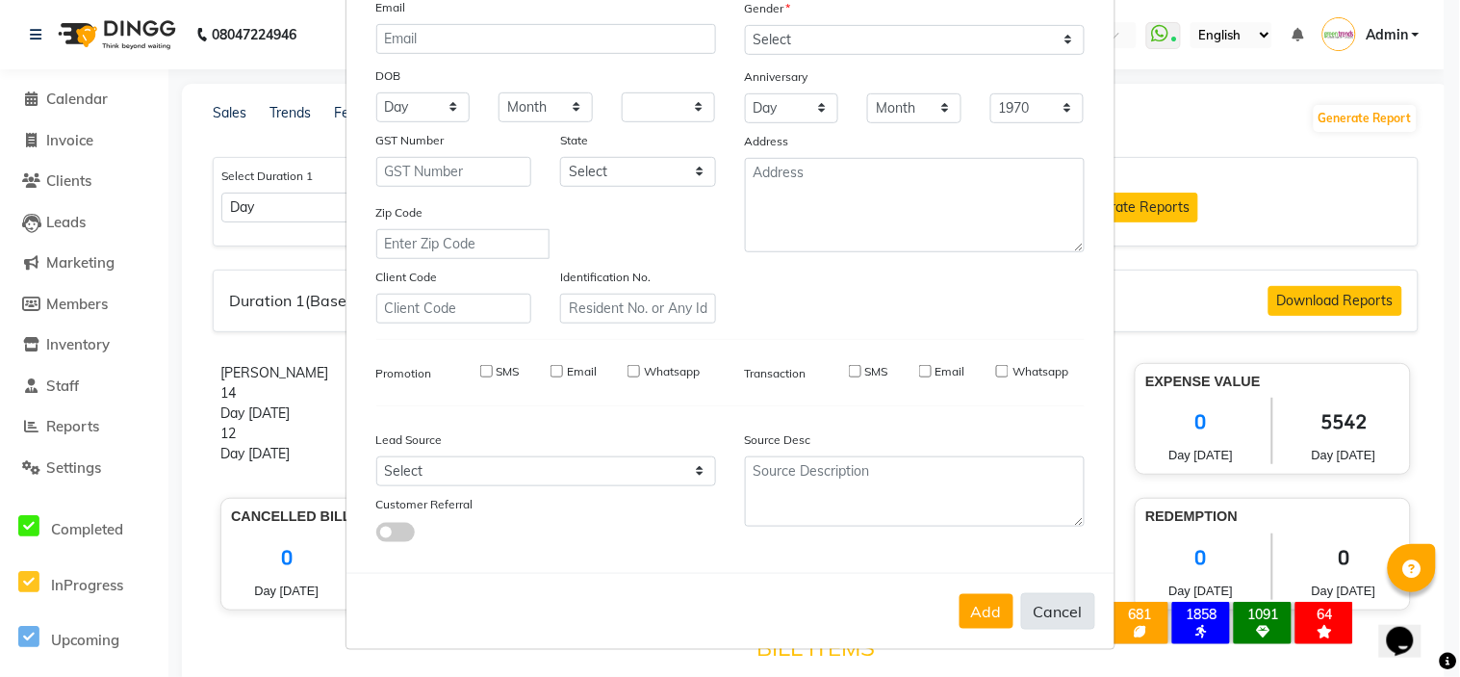
checkbox input "false"
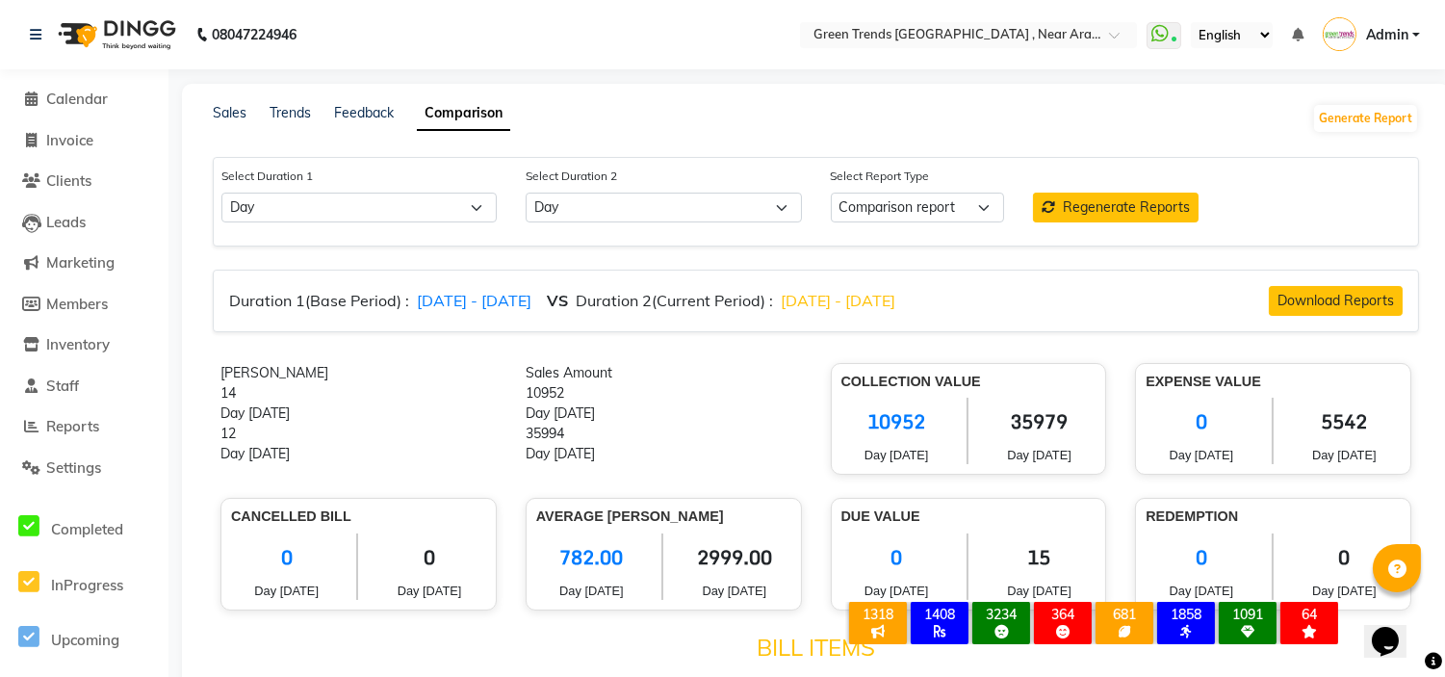
click at [90, 316] on li "Members" at bounding box center [84, 304] width 168 height 41
click at [79, 312] on span "Members" at bounding box center [77, 304] width 62 height 18
select select
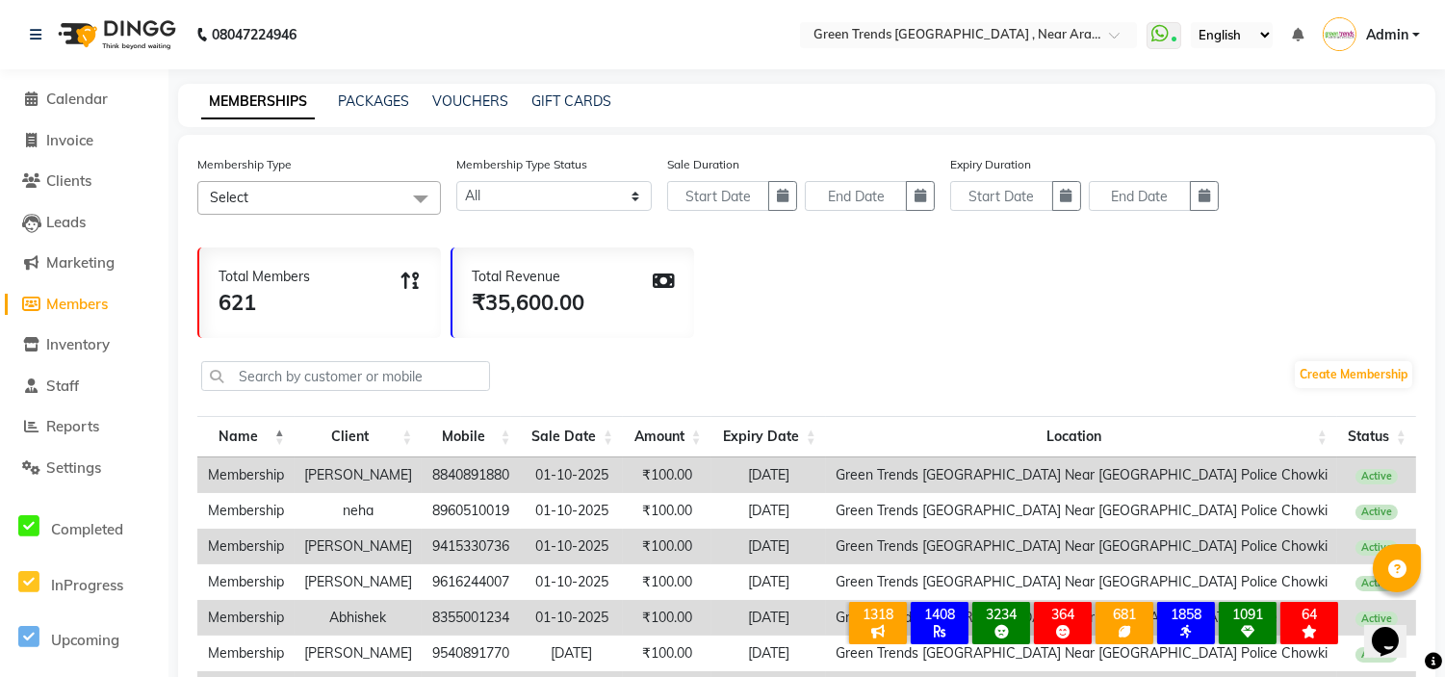
click at [80, 362] on li "Inventory" at bounding box center [84, 344] width 168 height 41
click at [90, 353] on link "Inventory" at bounding box center [84, 345] width 159 height 22
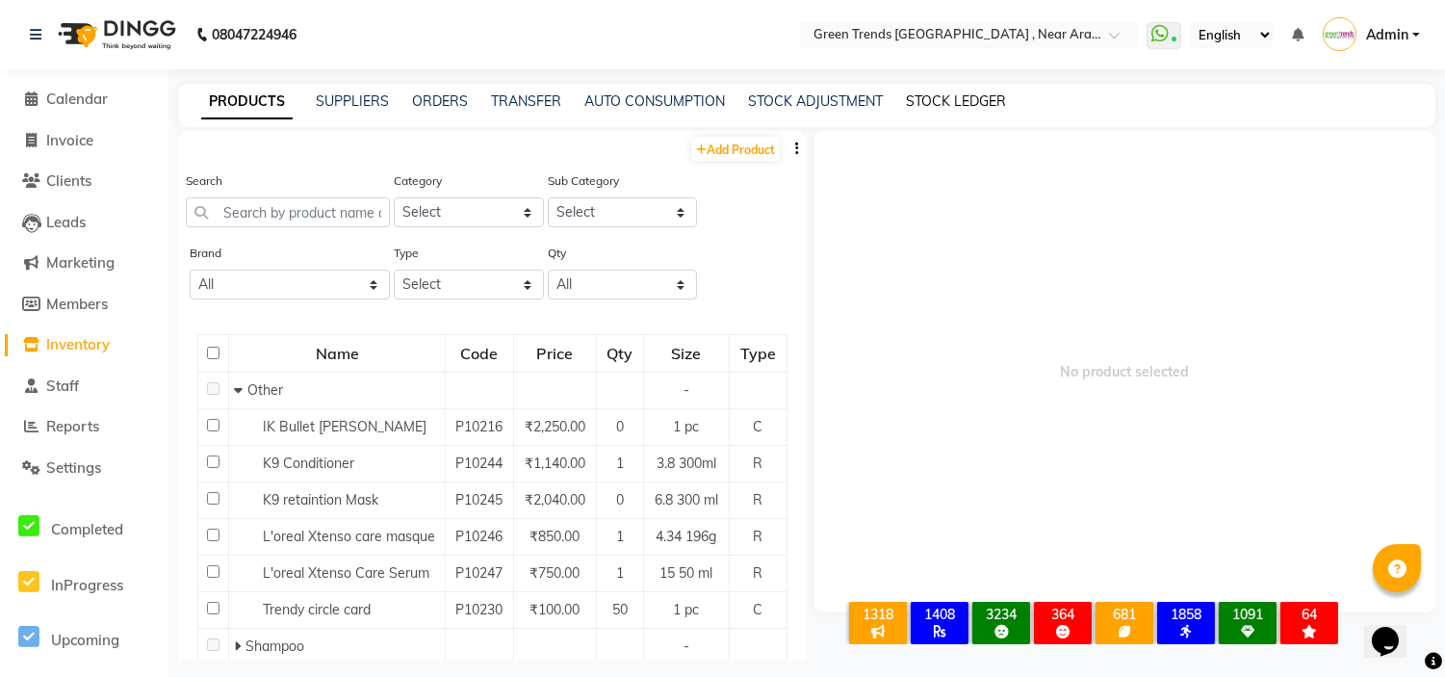
click at [932, 99] on link "STOCK LEDGER" at bounding box center [956, 100] width 100 height 17
select select "all"
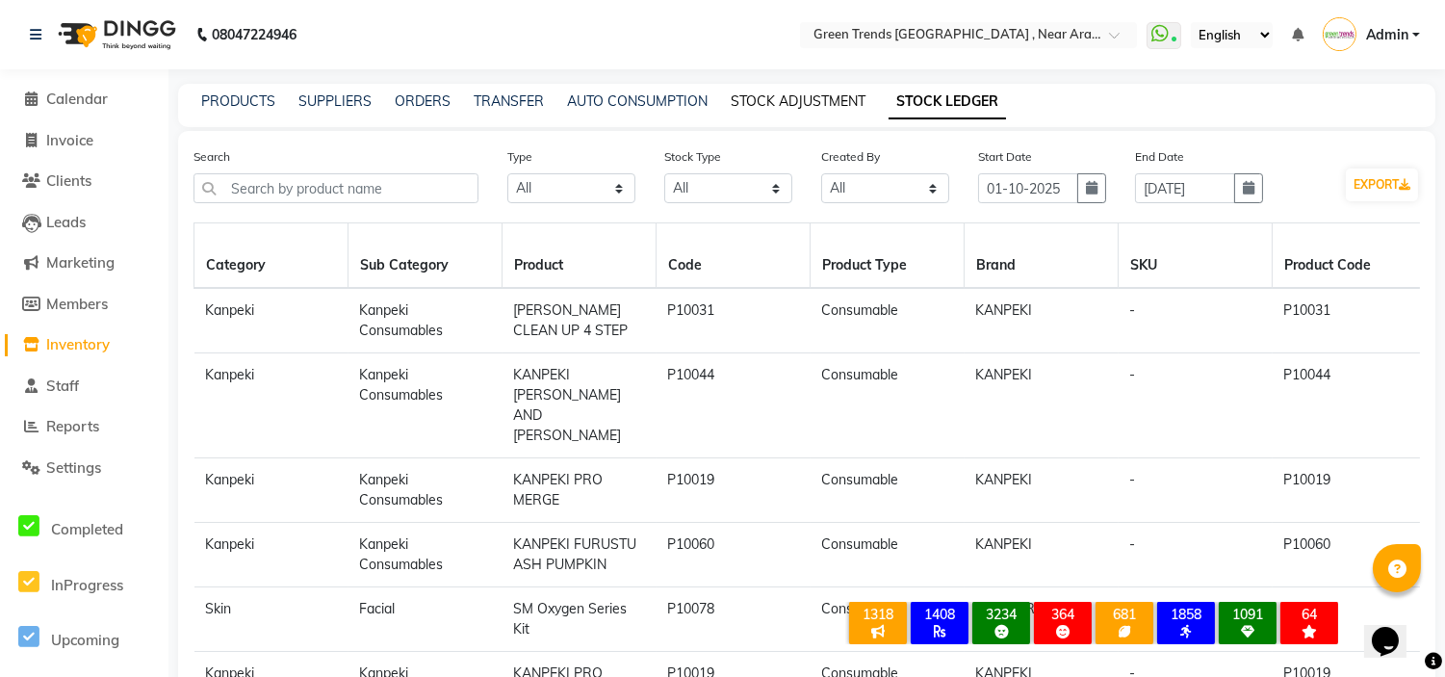
click at [800, 100] on link "STOCK ADJUSTMENT" at bounding box center [798, 100] width 135 height 17
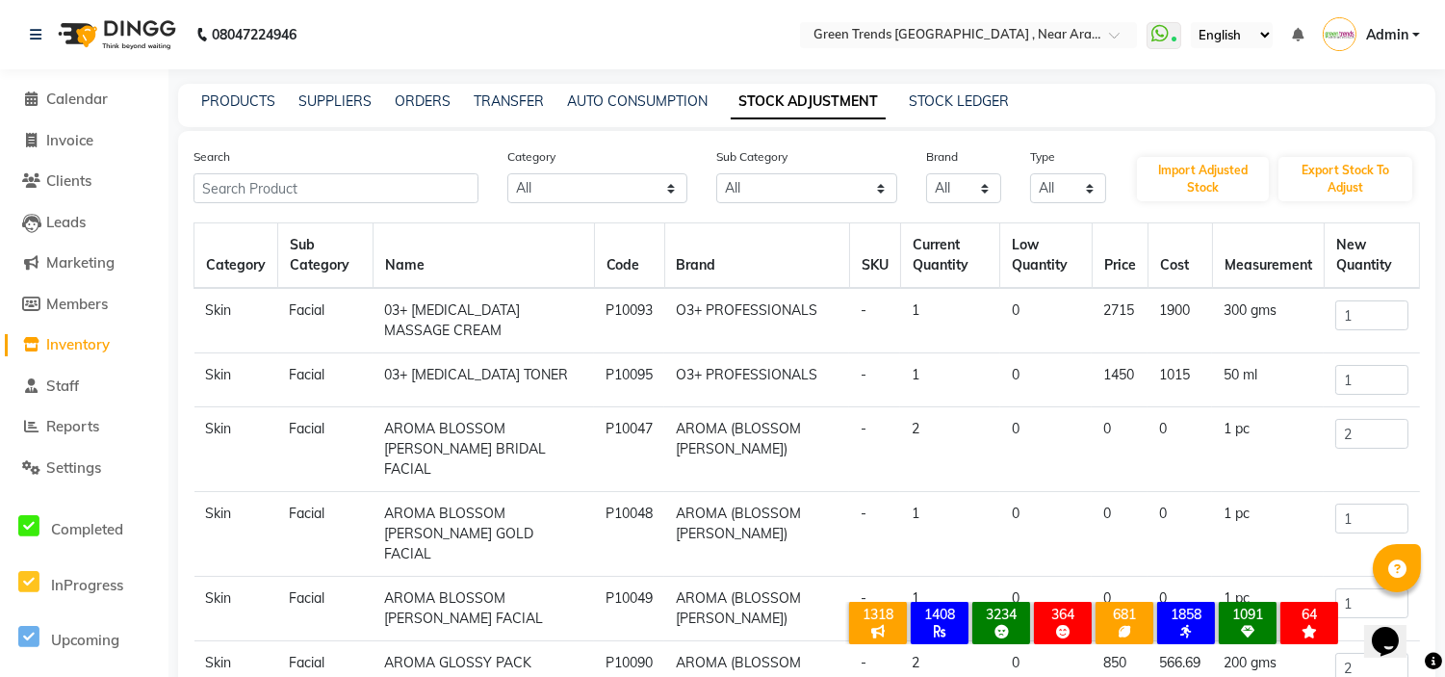
click at [640, 114] on div "PRODUCTS SUPPLIERS ORDERS TRANSFER AUTO CONSUMPTION STOCK ADJUSTMENT STOCK LEDG…" at bounding box center [806, 105] width 1257 height 43
click at [636, 102] on link "AUTO CONSUMPTION" at bounding box center [637, 100] width 141 height 17
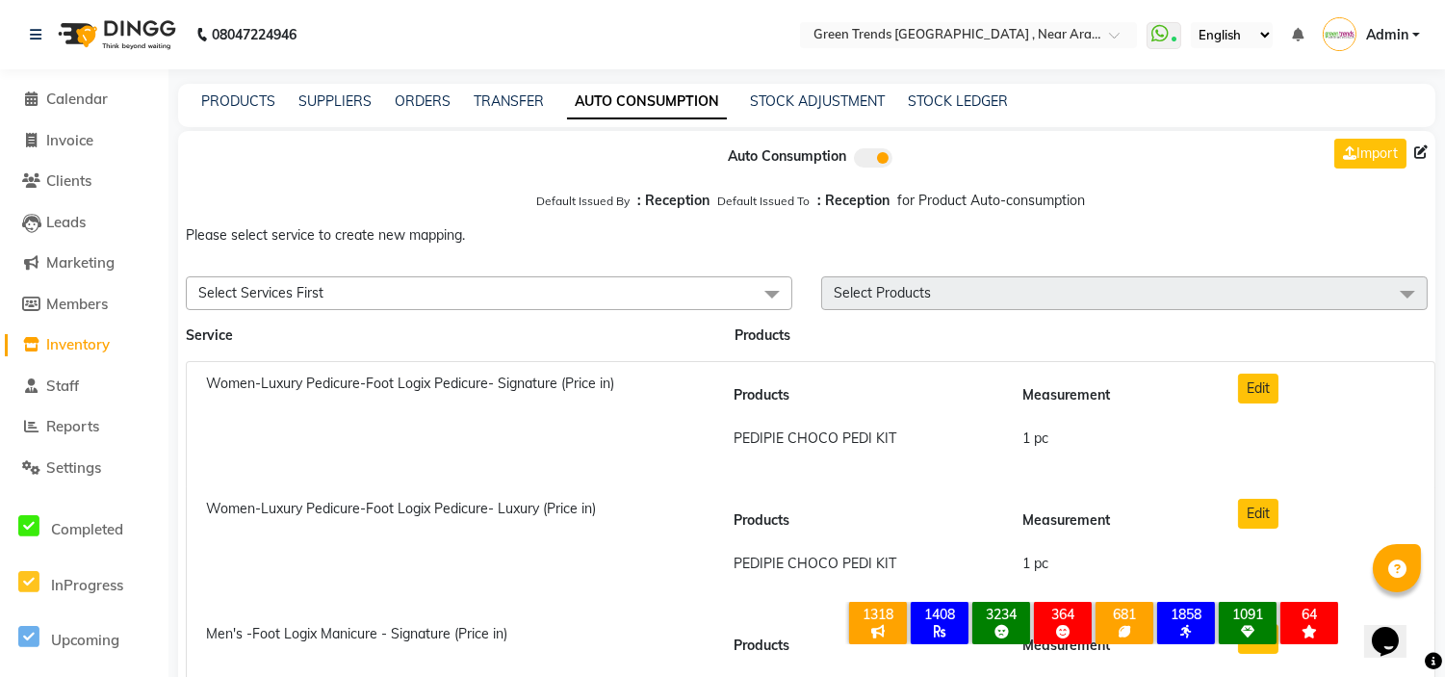
click at [1417, 146] on icon at bounding box center [1420, 151] width 13 height 13
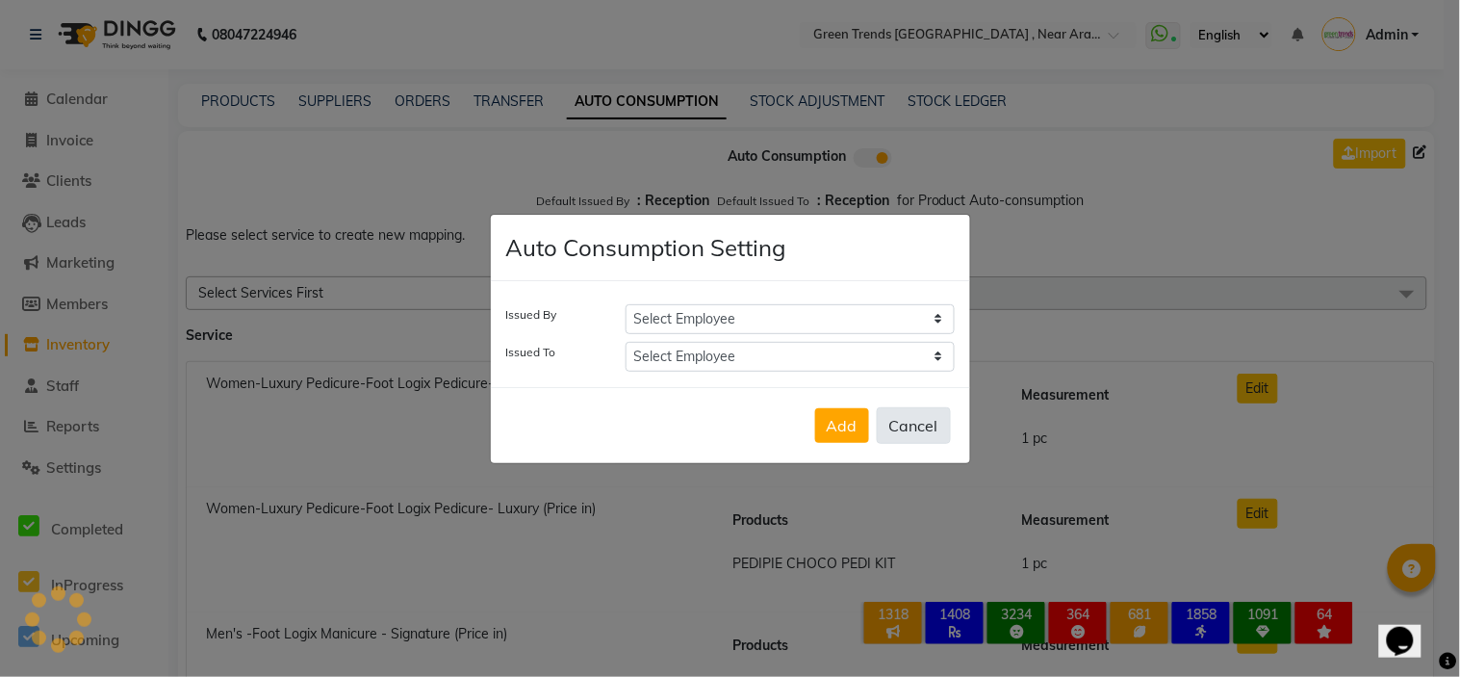
click at [917, 431] on button "Cancel" at bounding box center [914, 425] width 74 height 37
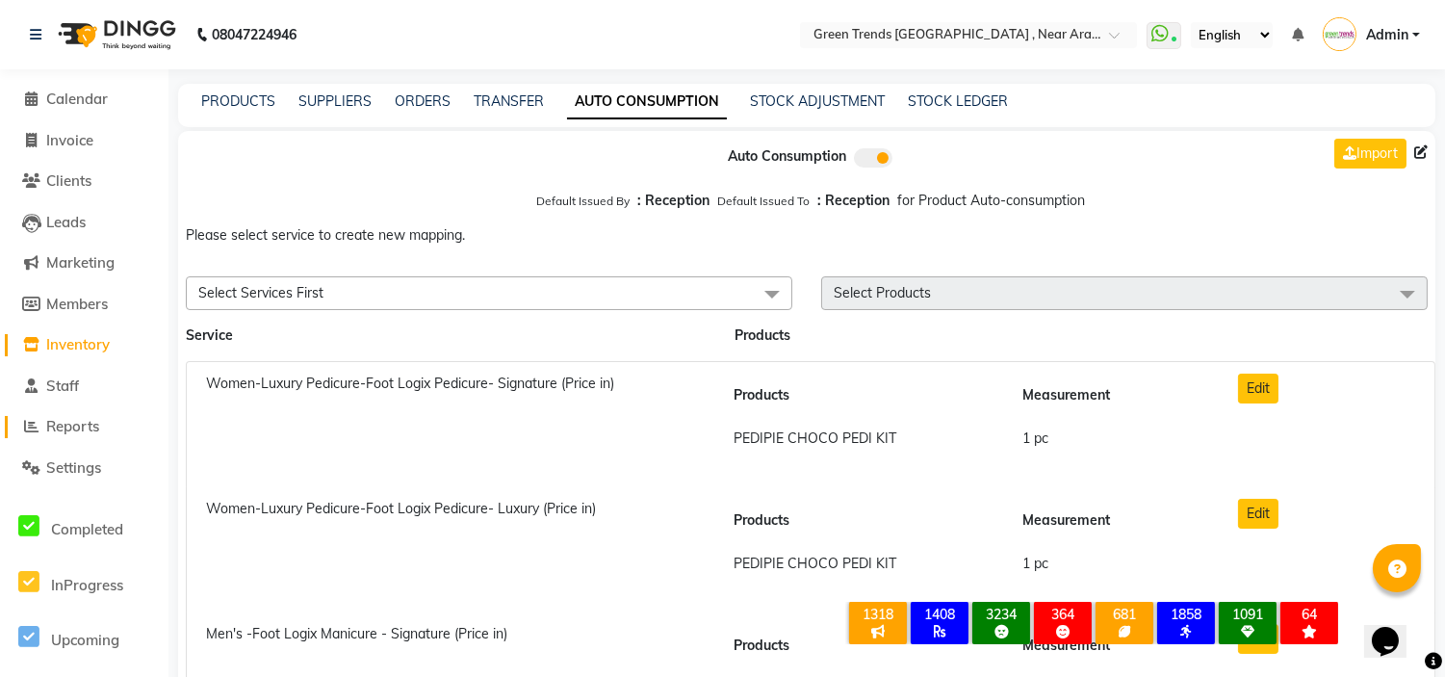
click at [85, 428] on span "Reports" at bounding box center [72, 426] width 53 height 18
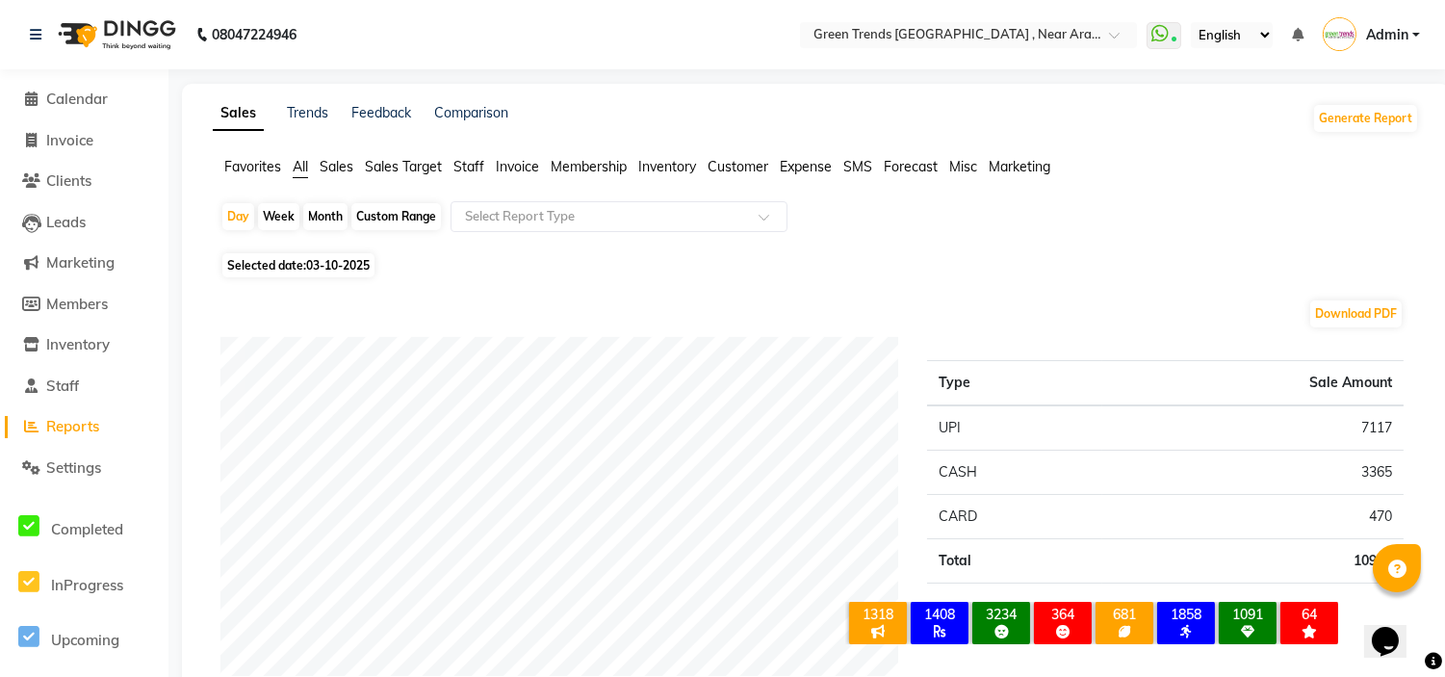
click at [309, 267] on span "03-10-2025" at bounding box center [338, 265] width 64 height 14
select select "10"
select select "2025"
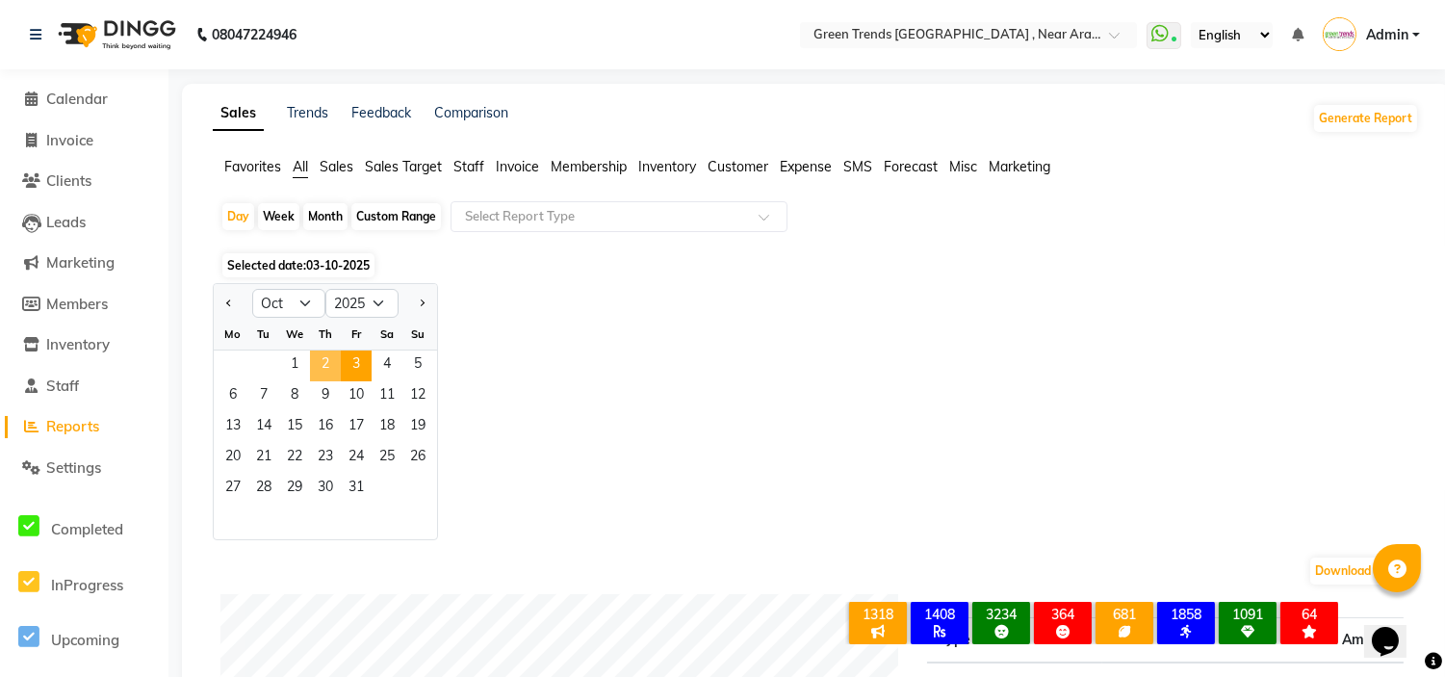
click at [322, 357] on span "2" at bounding box center [325, 365] width 31 height 31
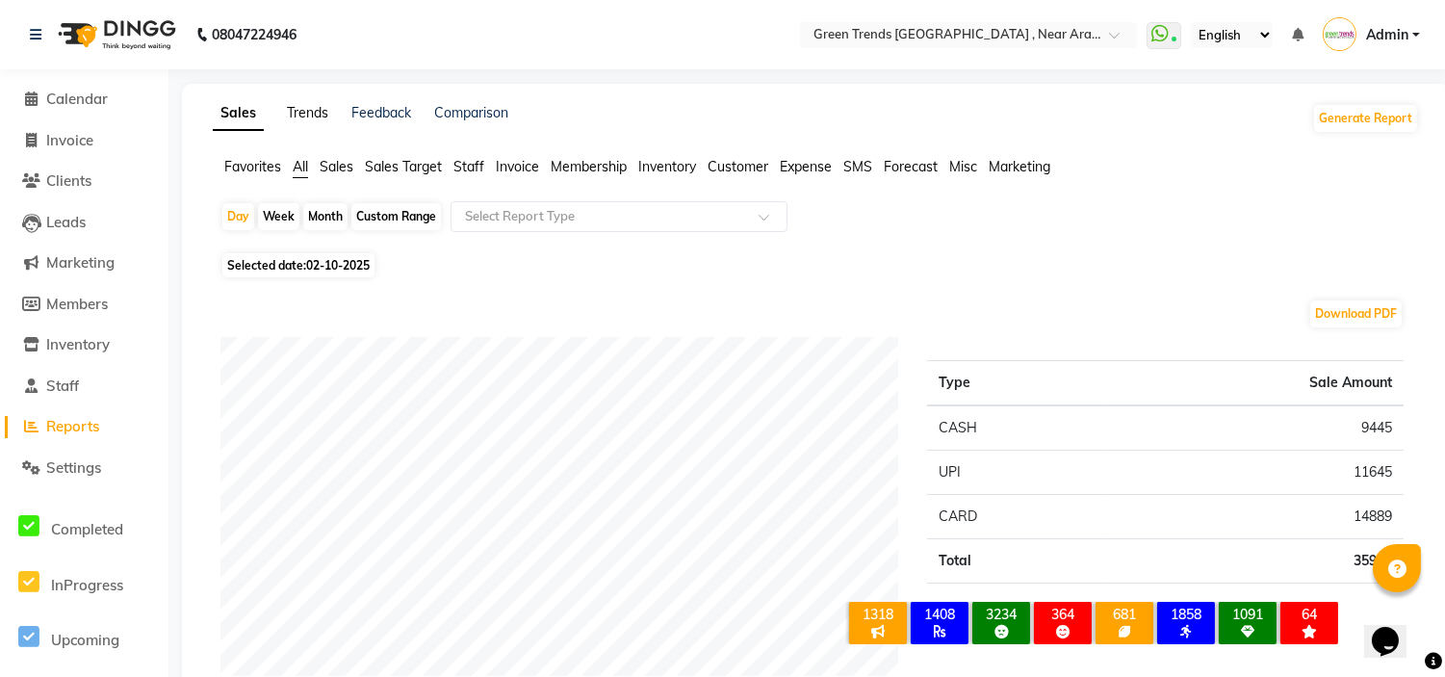
click at [312, 110] on link "Trends" at bounding box center [307, 112] width 41 height 17
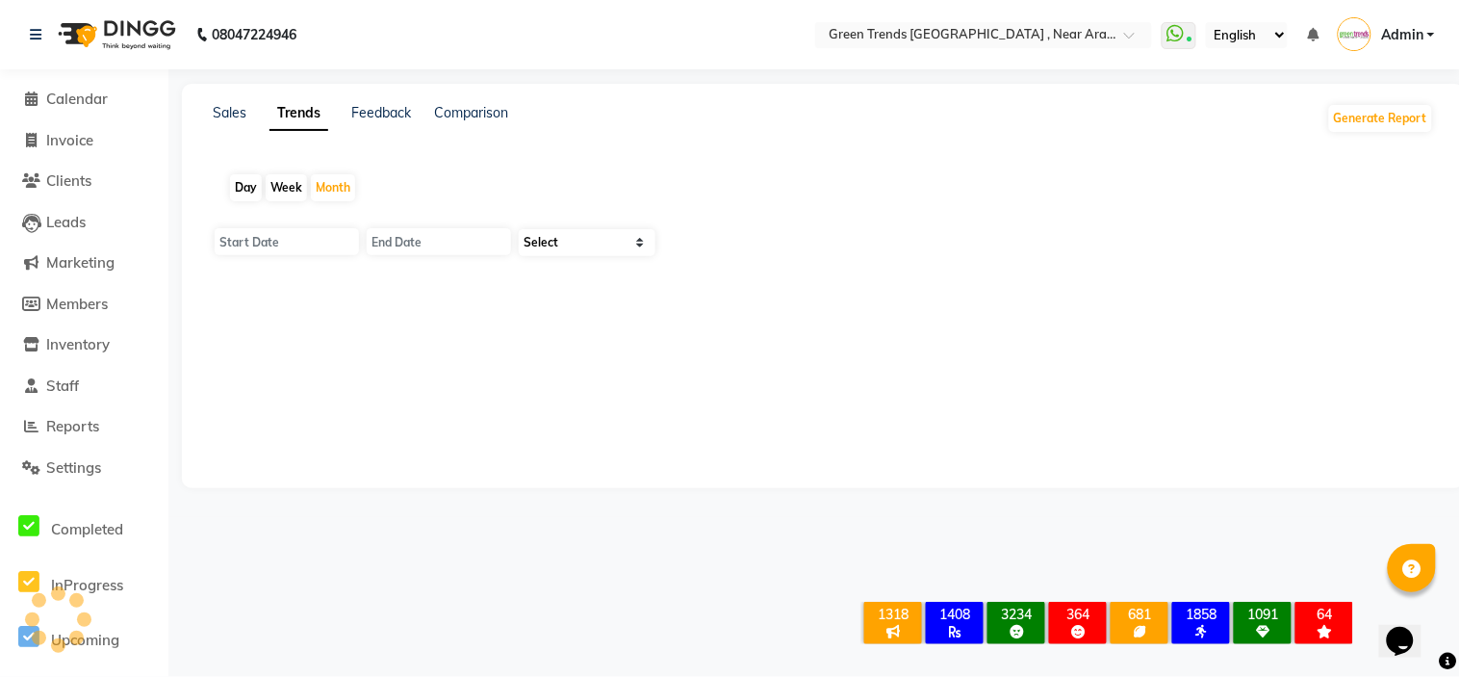
type input "01-10-2025"
type input "[DATE]"
select select "by_client"
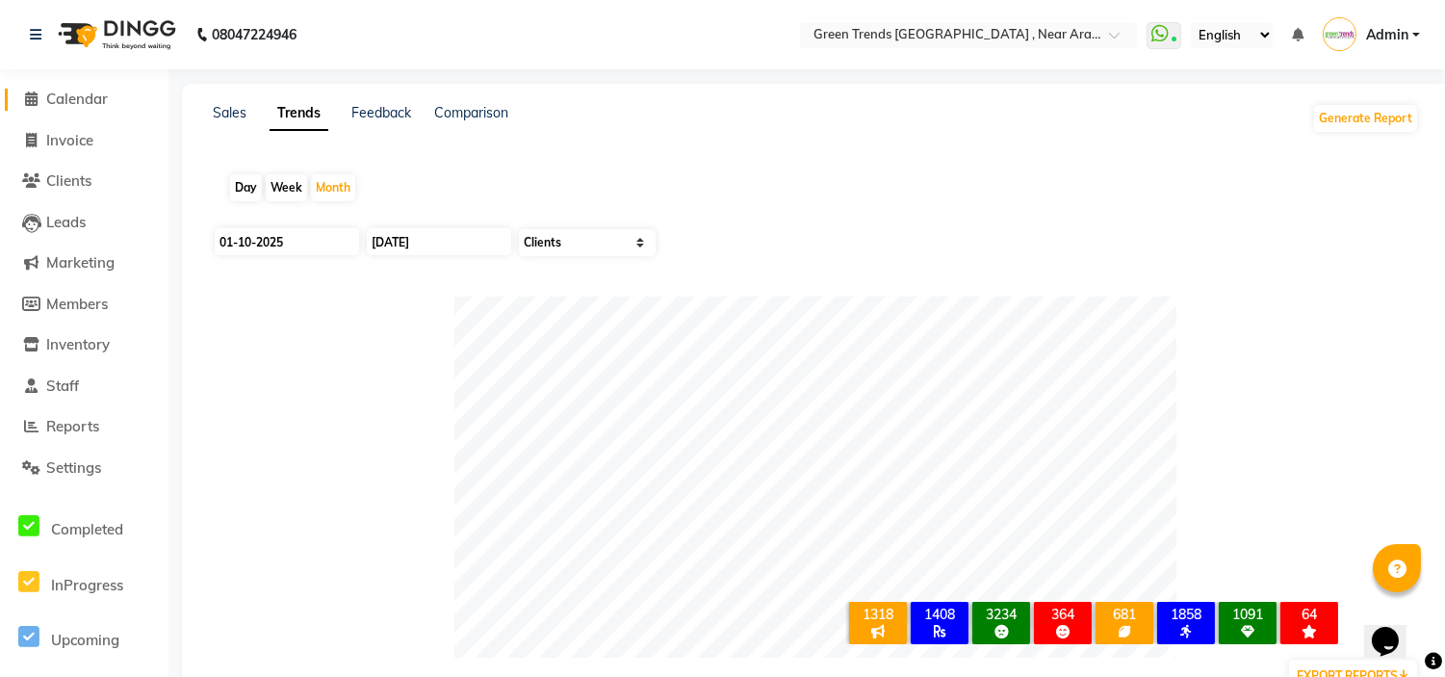
click at [104, 99] on span "Calendar" at bounding box center [77, 99] width 62 height 18
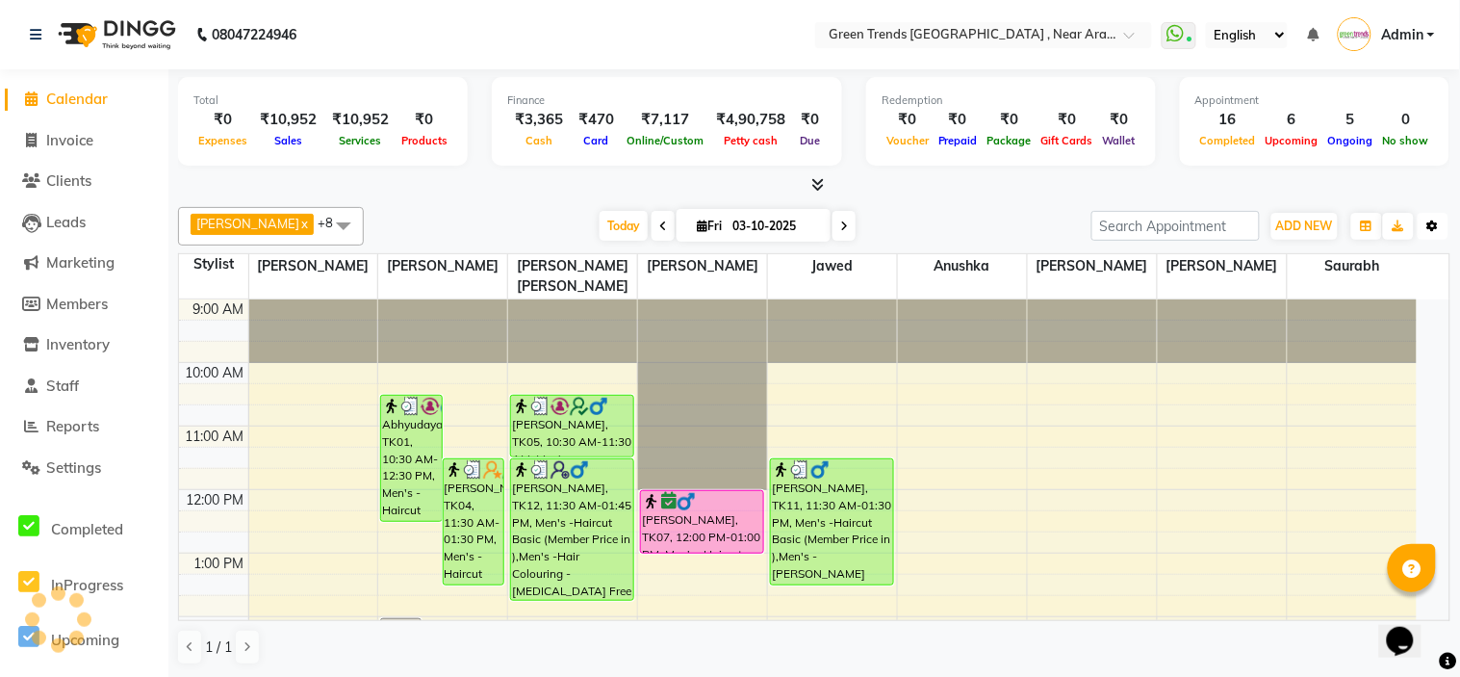
click at [1419, 218] on button "Toggle Dropdown" at bounding box center [1433, 226] width 31 height 27
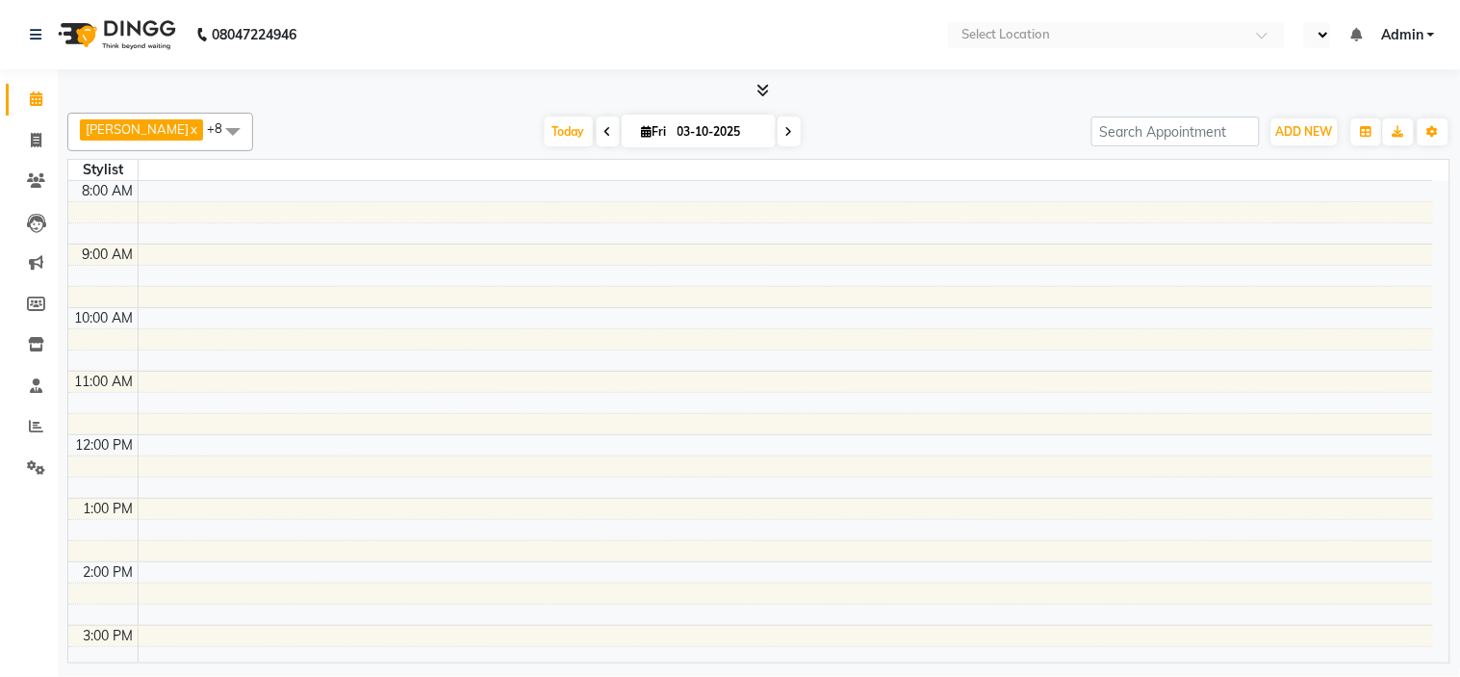
select select "en"
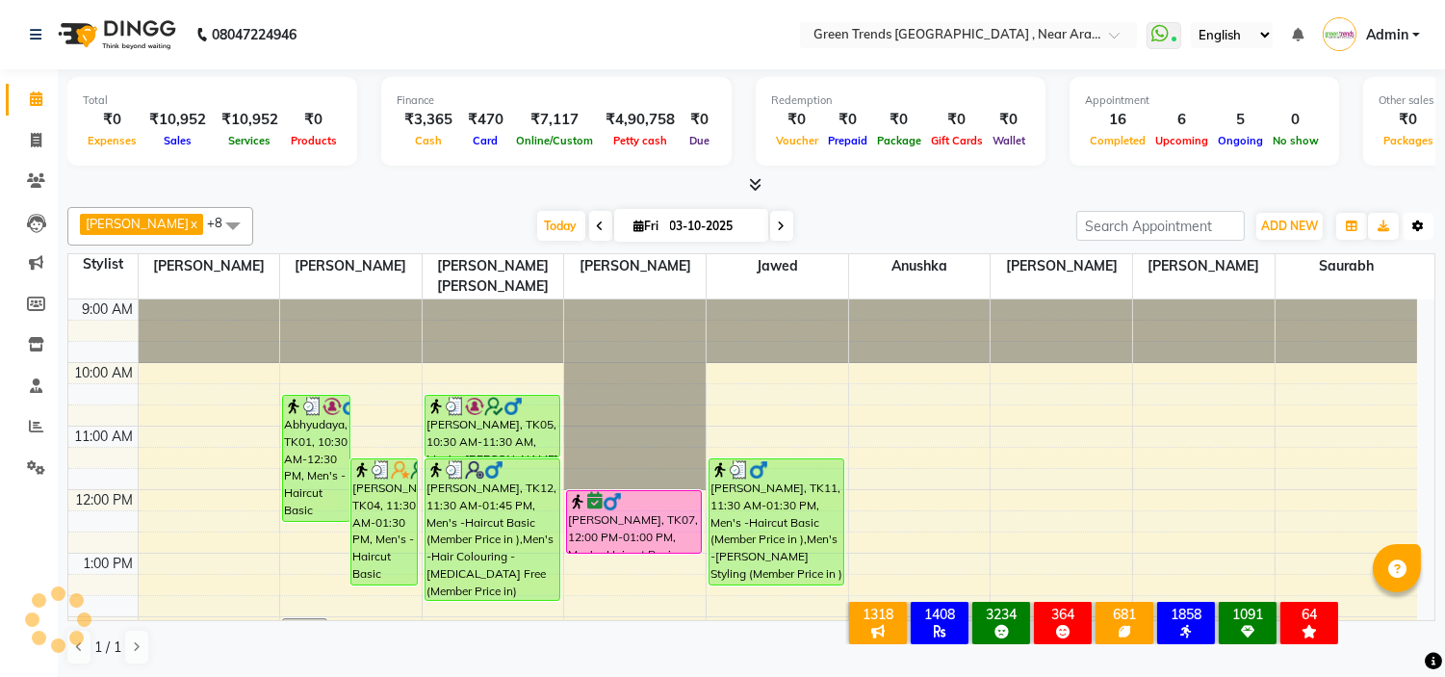
click at [1425, 226] on button "Toggle Dropdown" at bounding box center [1417, 226] width 31 height 27
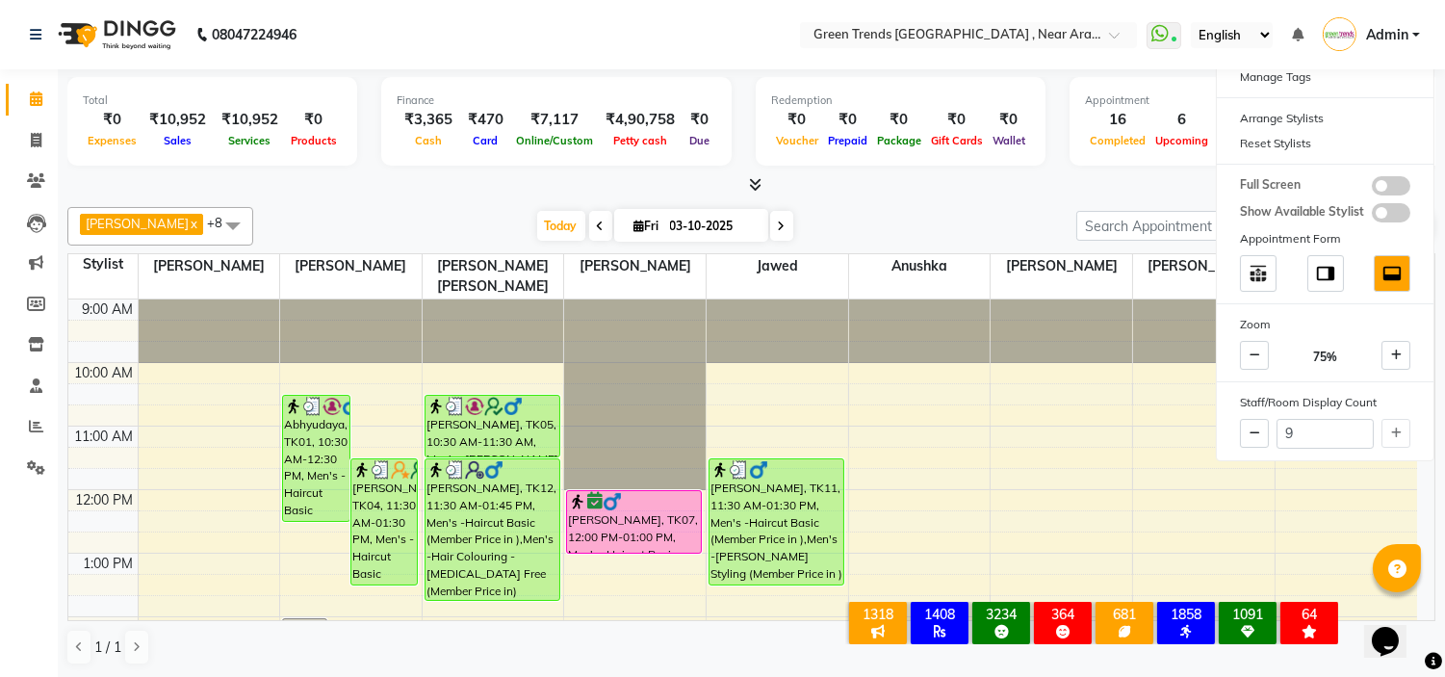
click at [1040, 215] on div "[DATE] [DATE]" at bounding box center [665, 226] width 804 height 29
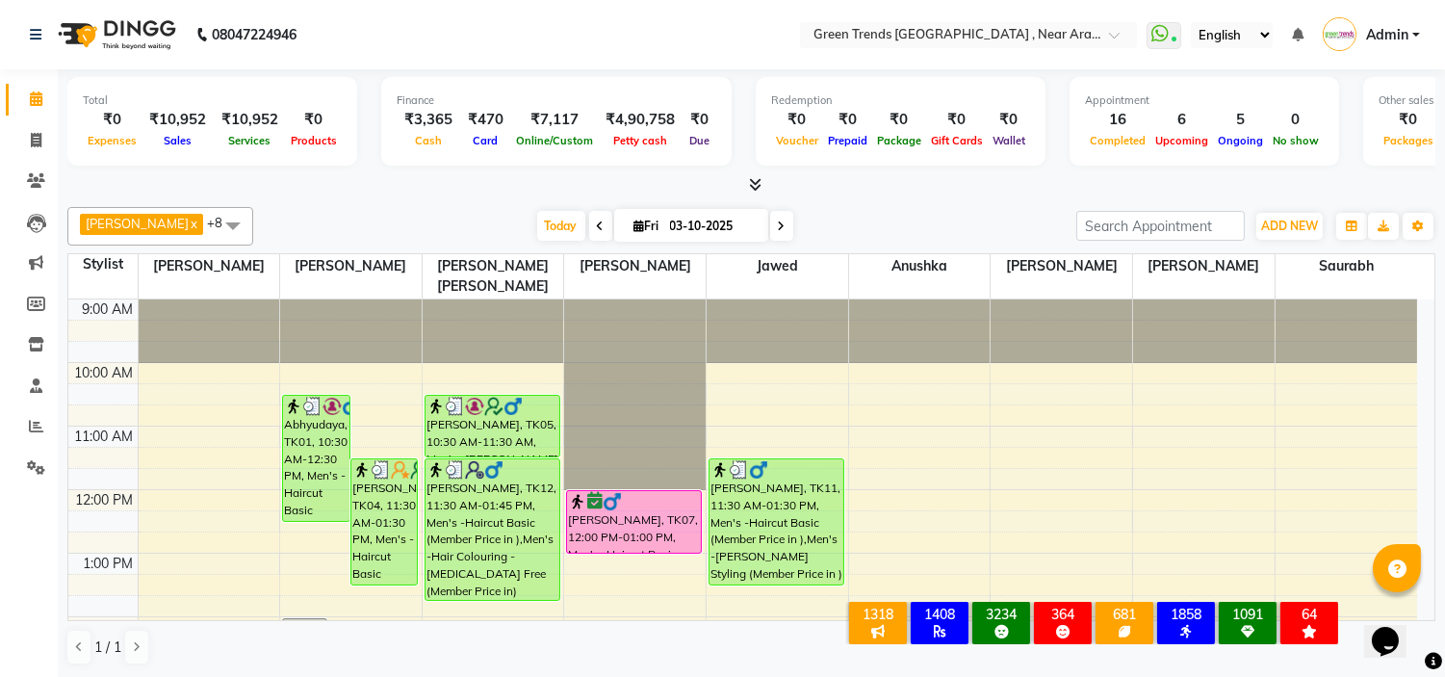
click at [1040, 215] on div "[DATE] [DATE]" at bounding box center [665, 226] width 804 height 29
click at [1286, 219] on span "ADD NEW" at bounding box center [1289, 226] width 57 height 14
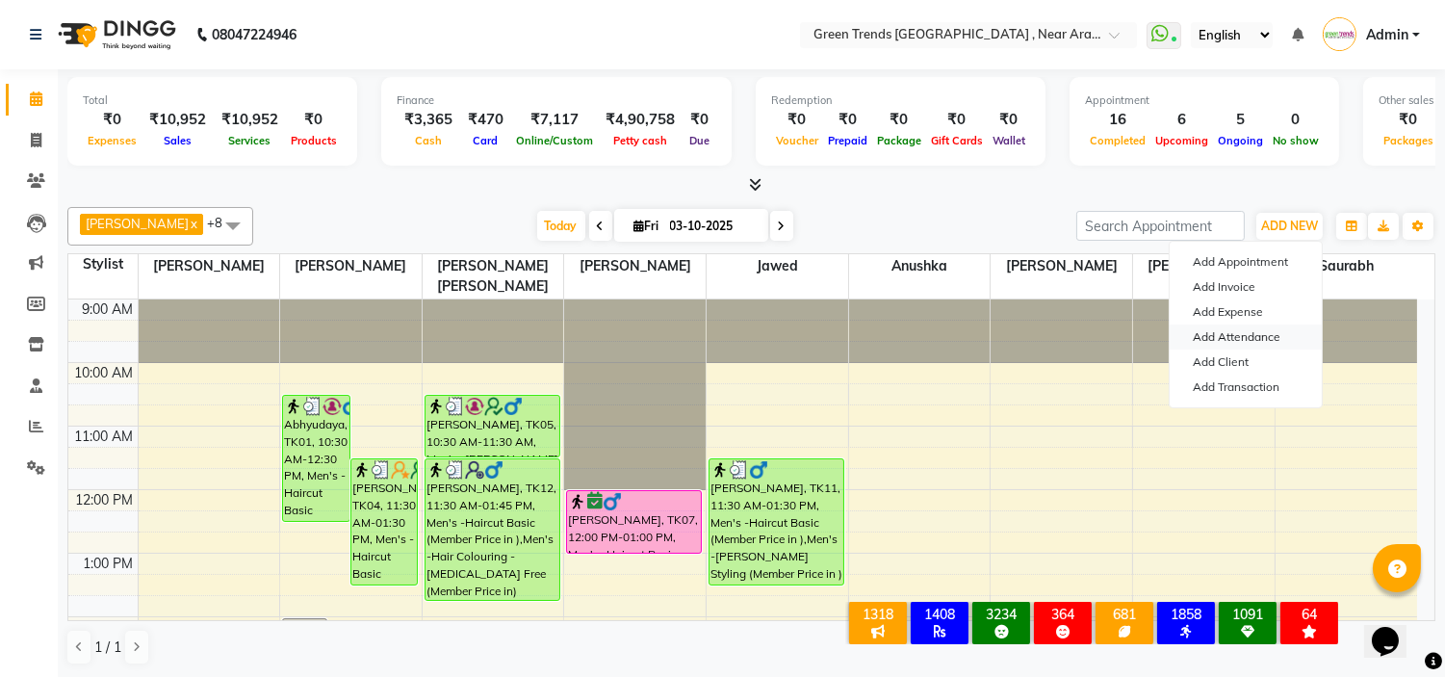
click at [1246, 339] on link "Add Attendance" at bounding box center [1246, 336] width 152 height 25
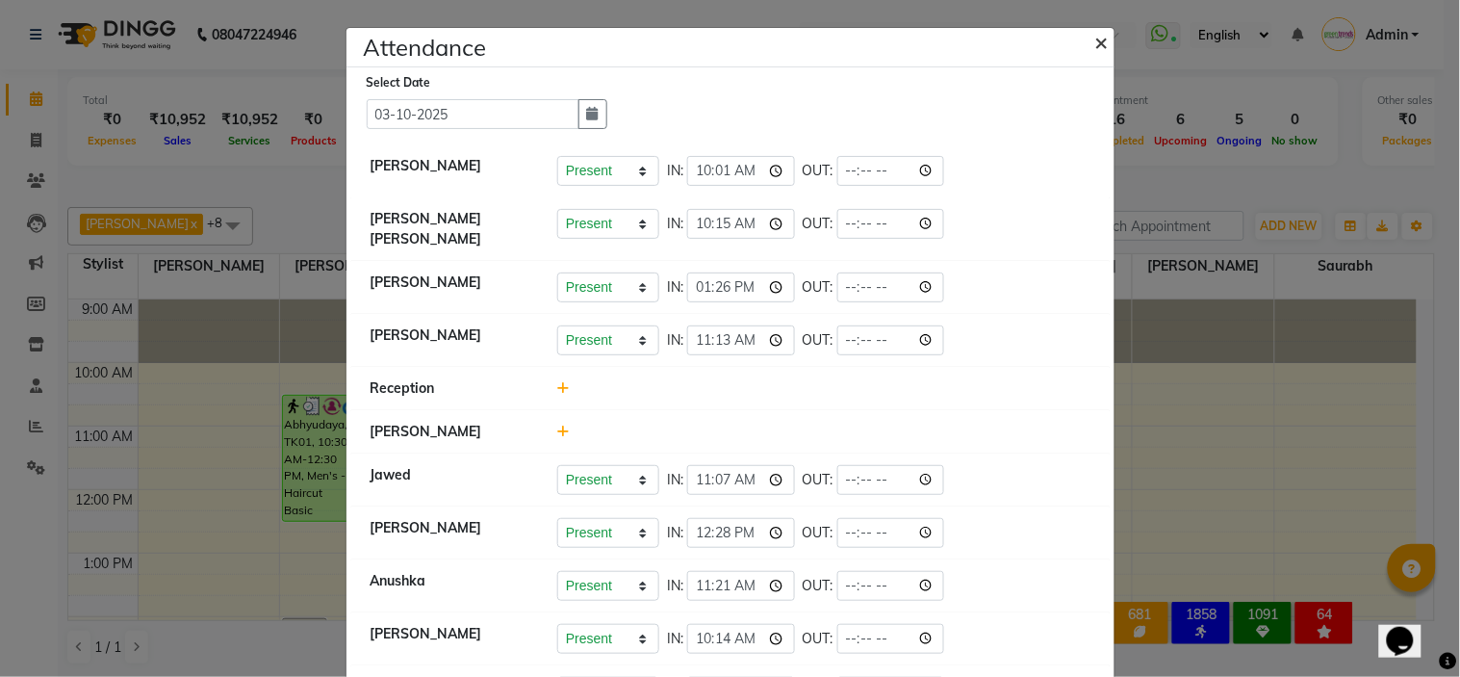
click at [1095, 39] on span "×" at bounding box center [1101, 41] width 13 height 29
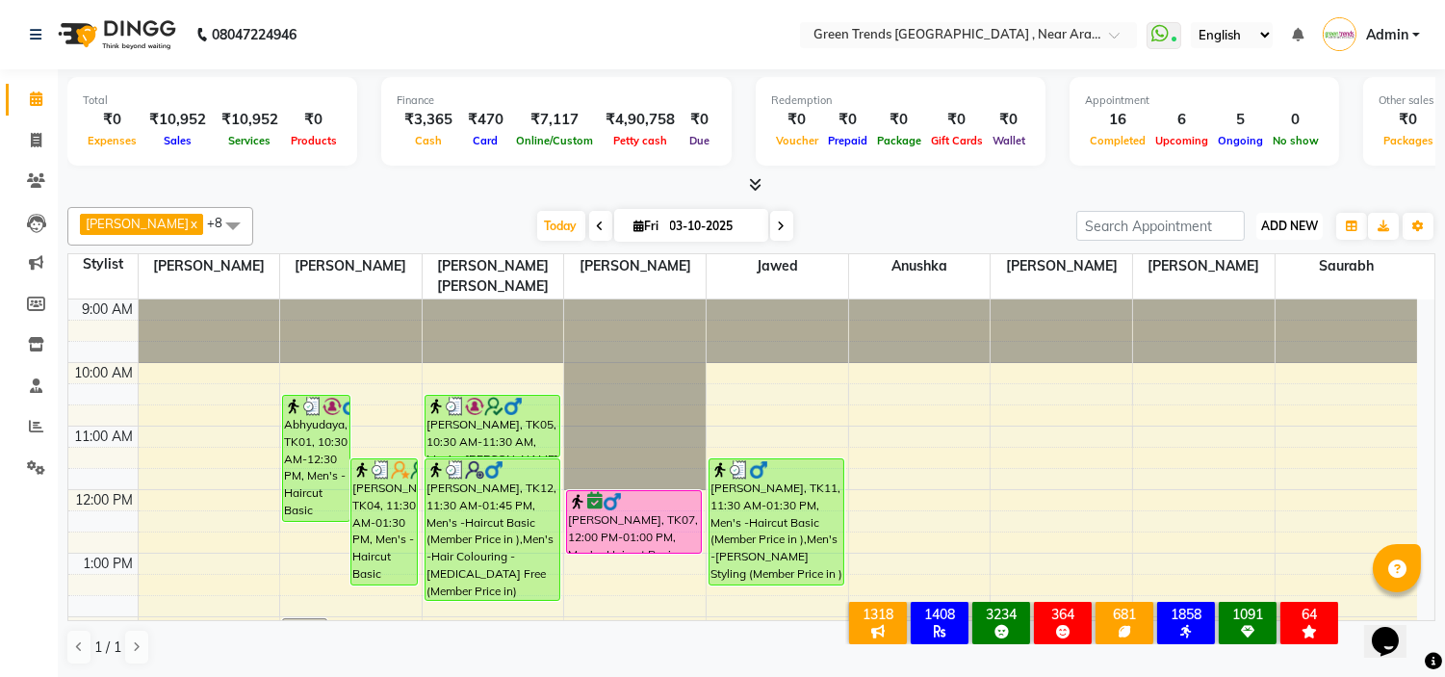
click at [1299, 227] on span "ADD NEW" at bounding box center [1289, 226] width 57 height 14
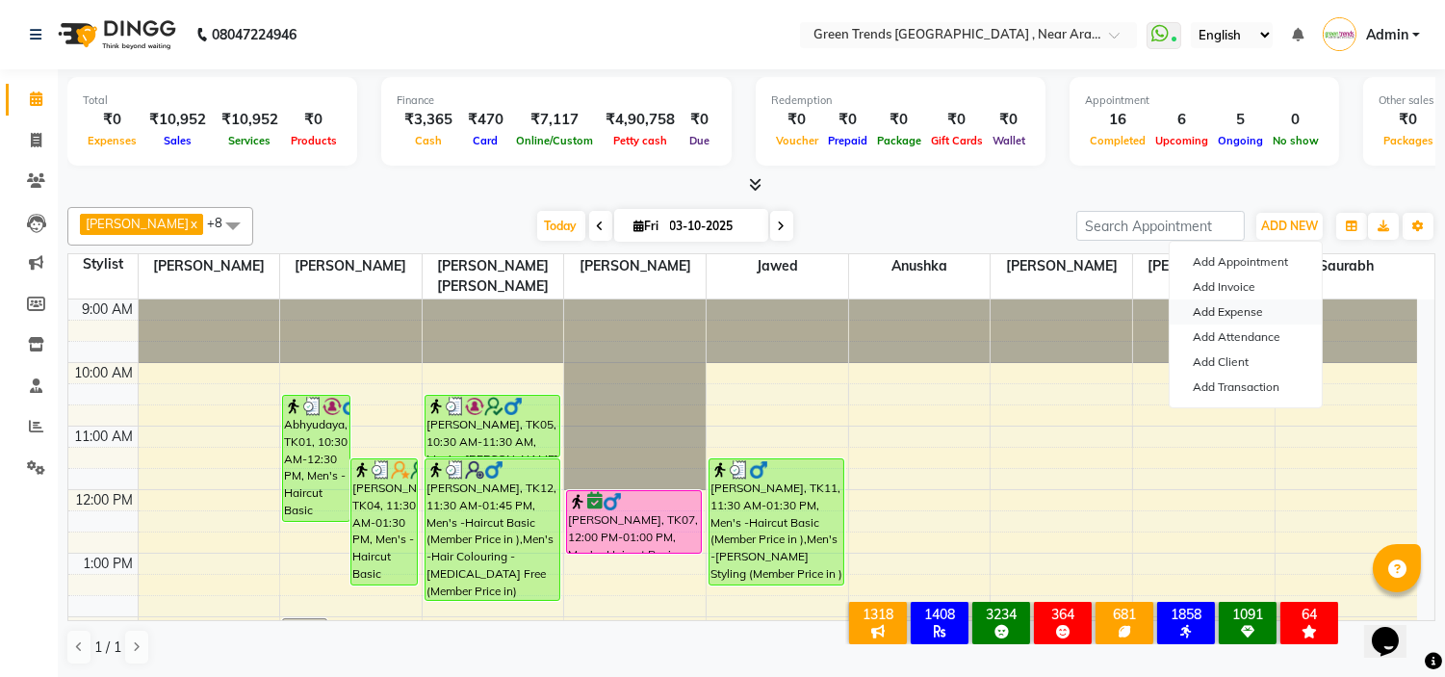
click at [1267, 311] on link "Add Expense" at bounding box center [1246, 311] width 152 height 25
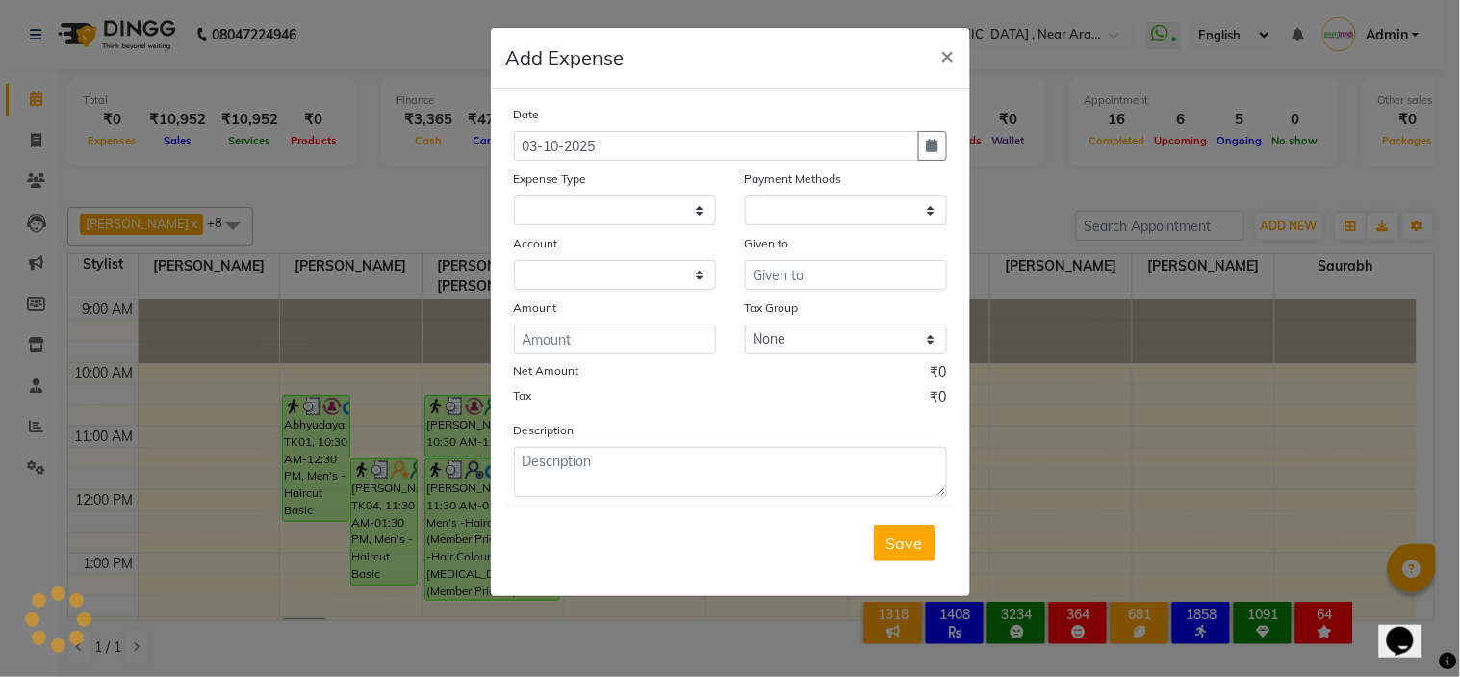
select select
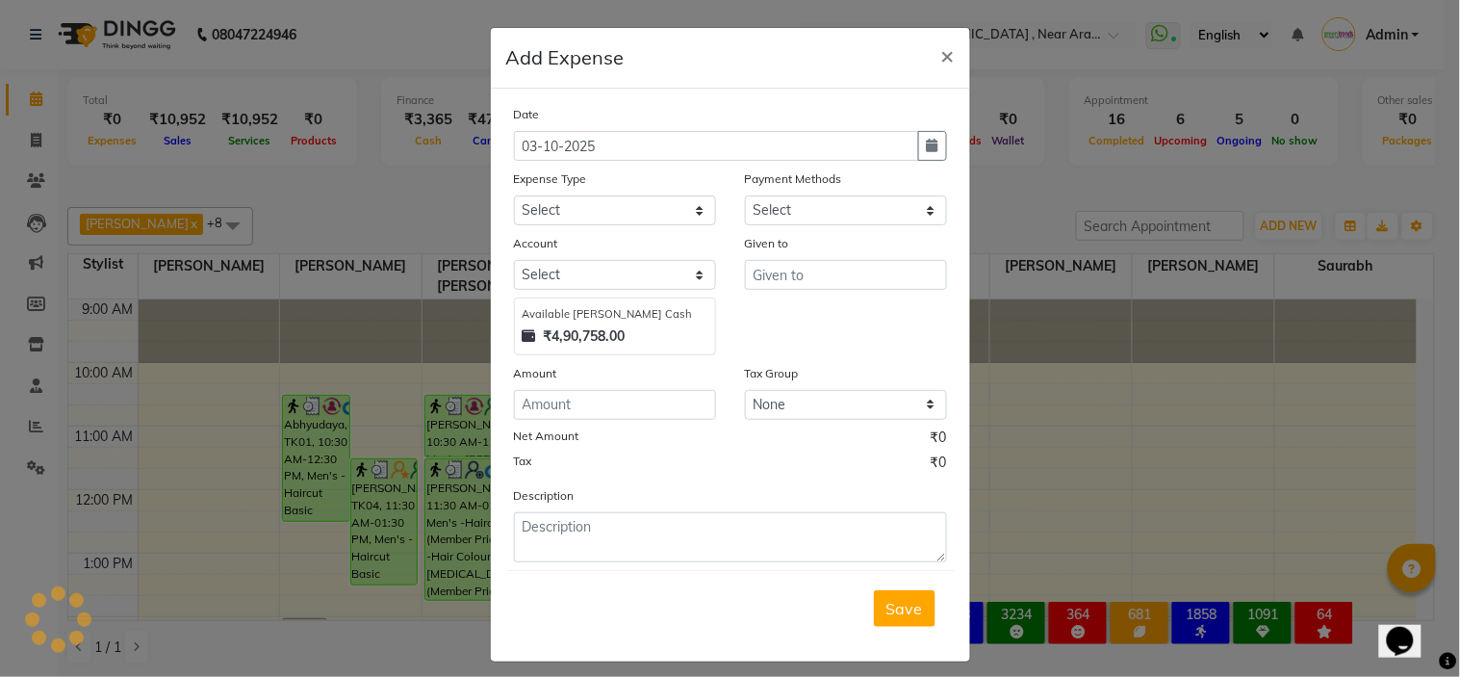
select select "1"
select select "6065"
click at [941, 51] on span "×" at bounding box center [947, 54] width 13 height 29
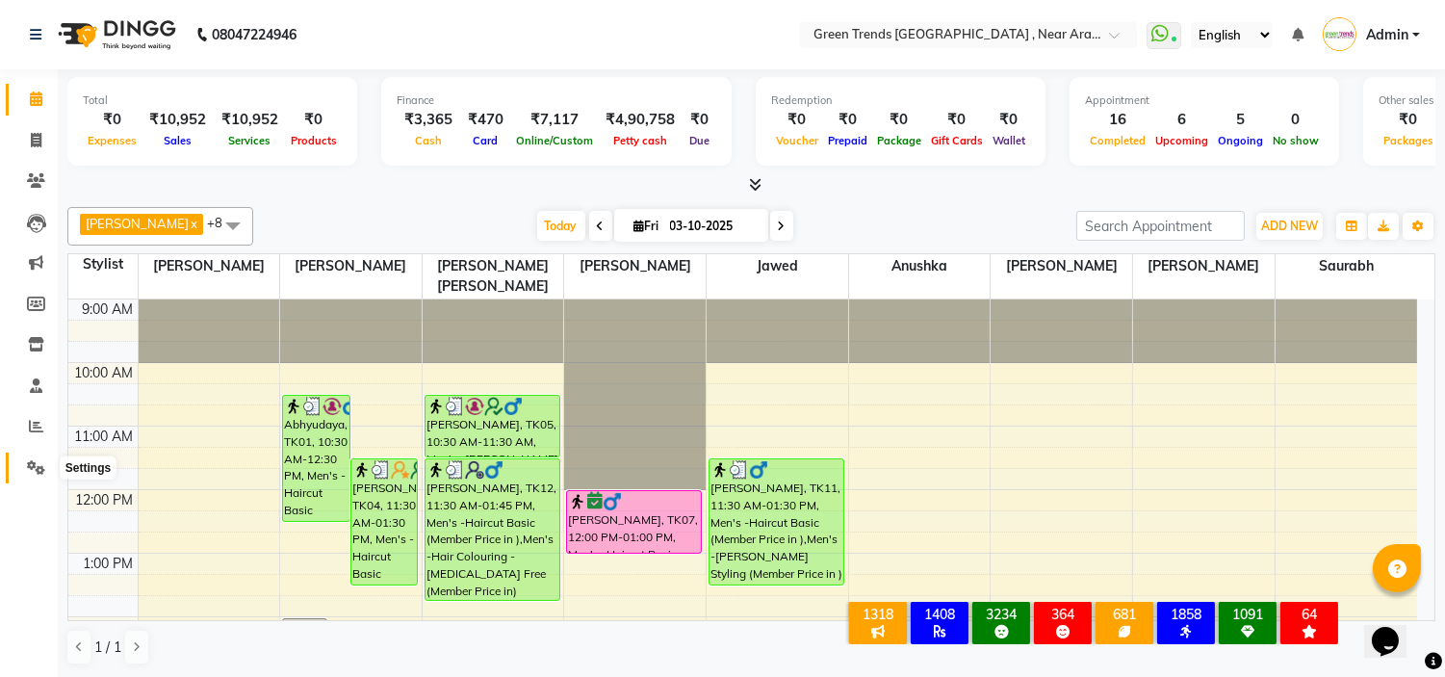
click at [36, 468] on icon at bounding box center [36, 467] width 18 height 14
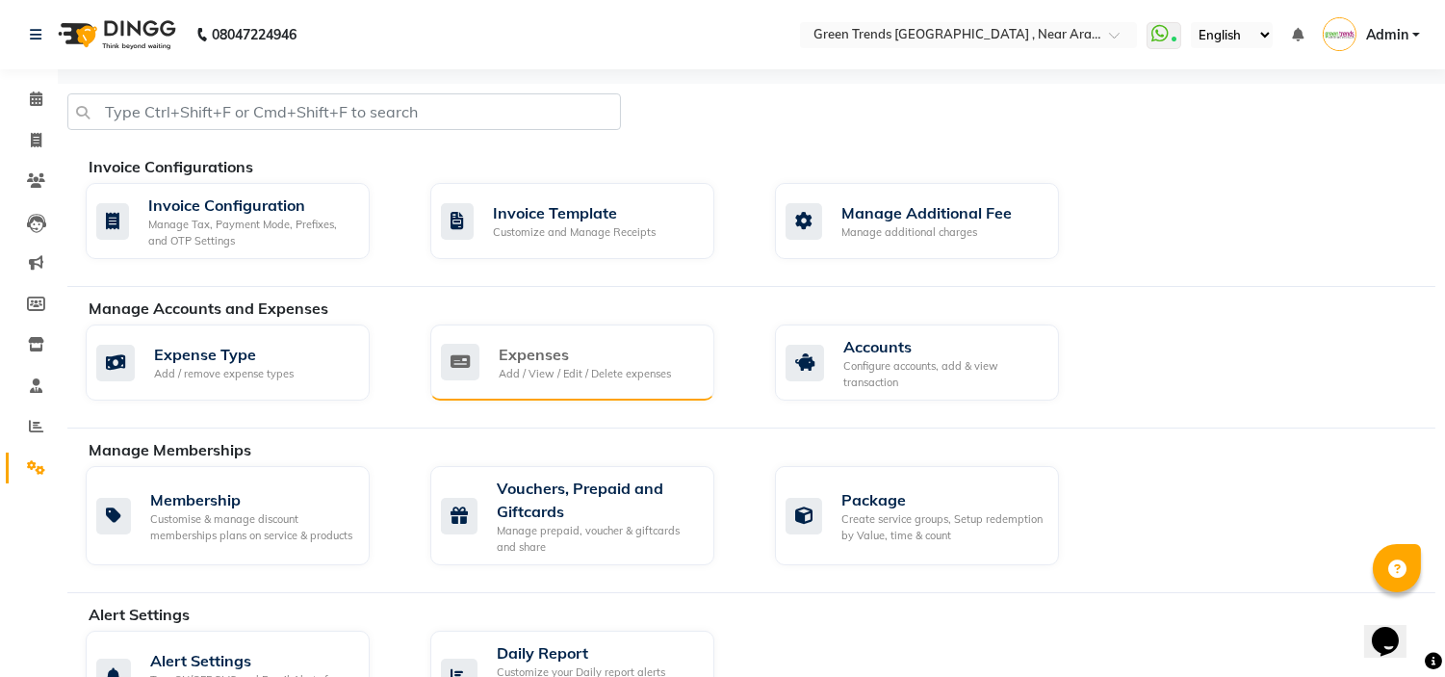
click at [511, 371] on div "Add / View / Edit / Delete expenses" at bounding box center [585, 374] width 172 height 16
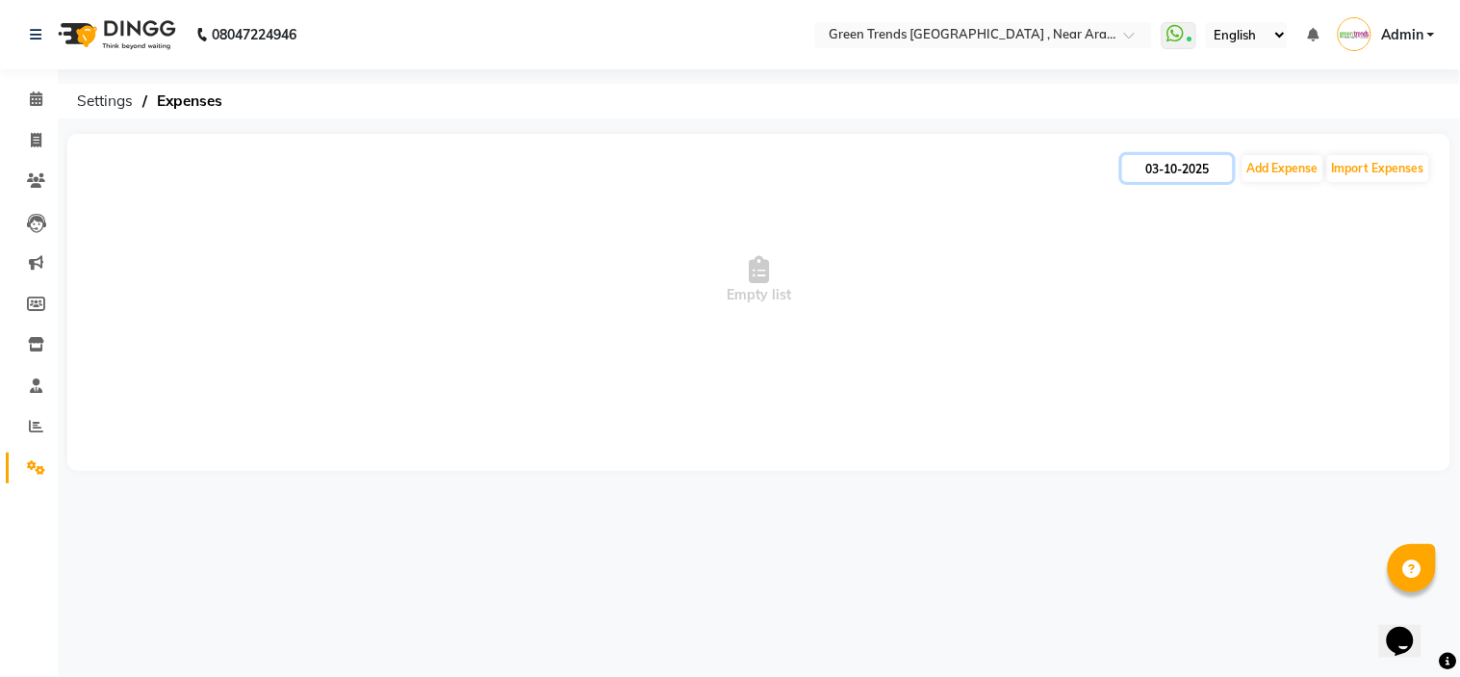
click at [1190, 167] on input "03-10-2025" at bounding box center [1177, 168] width 111 height 27
select select "10"
select select "2025"
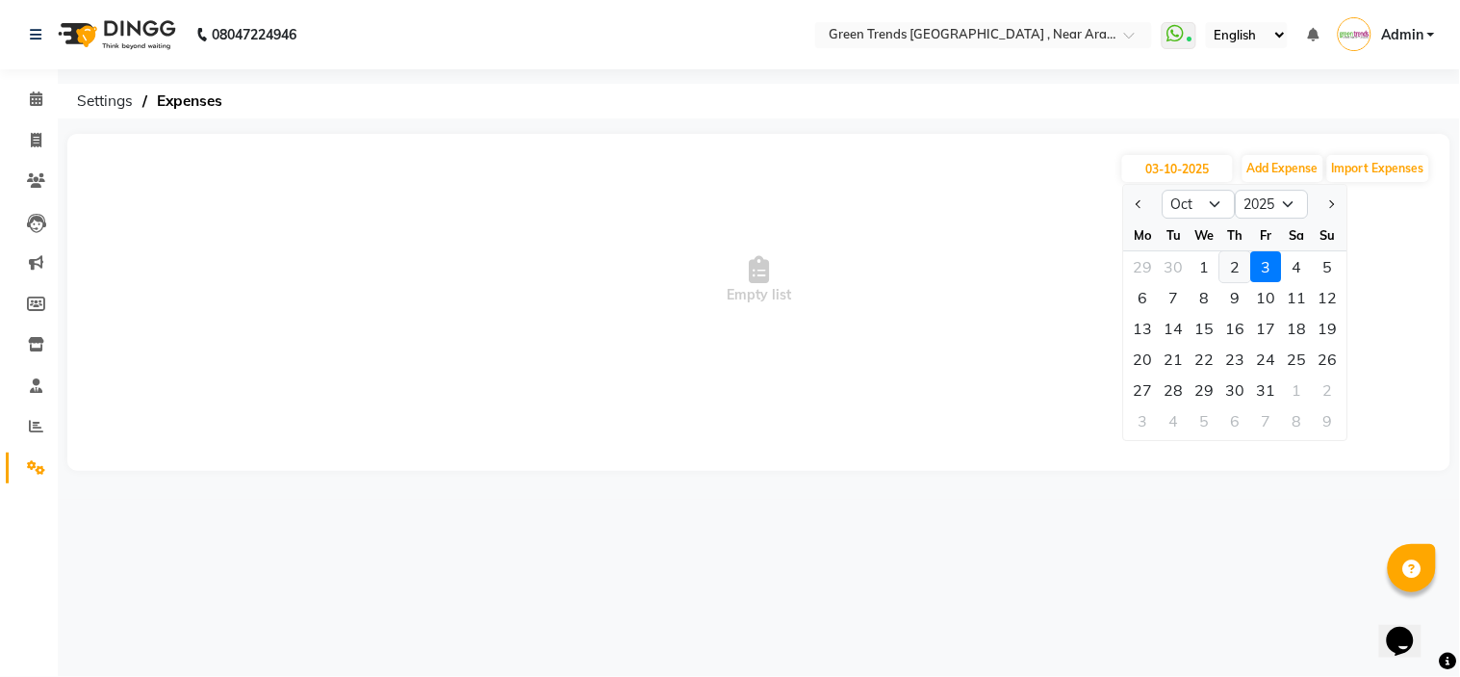
click at [1242, 267] on div "2" at bounding box center [1236, 266] width 31 height 31
type input "02-10-2025"
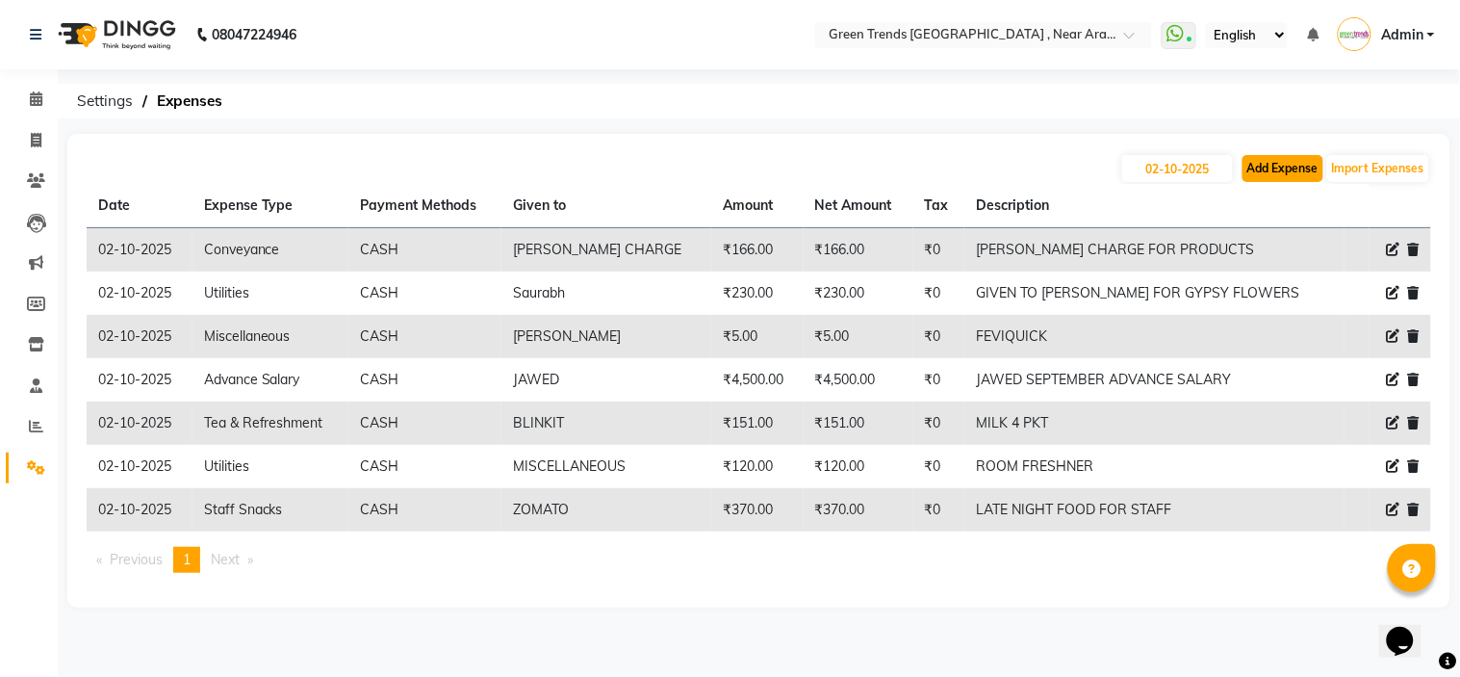
click at [1294, 169] on button "Add Expense" at bounding box center [1283, 168] width 81 height 27
select select "1"
select select "6065"
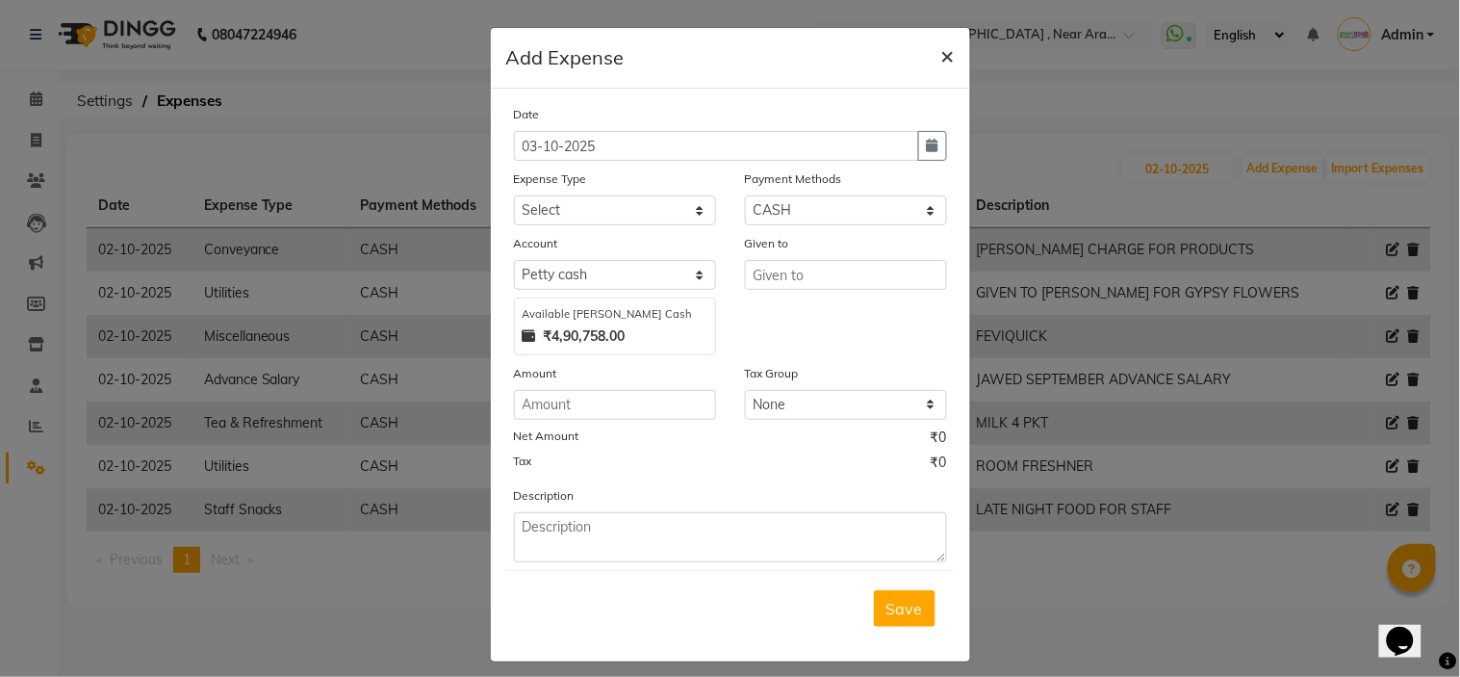
click at [941, 60] on span "×" at bounding box center [947, 54] width 13 height 29
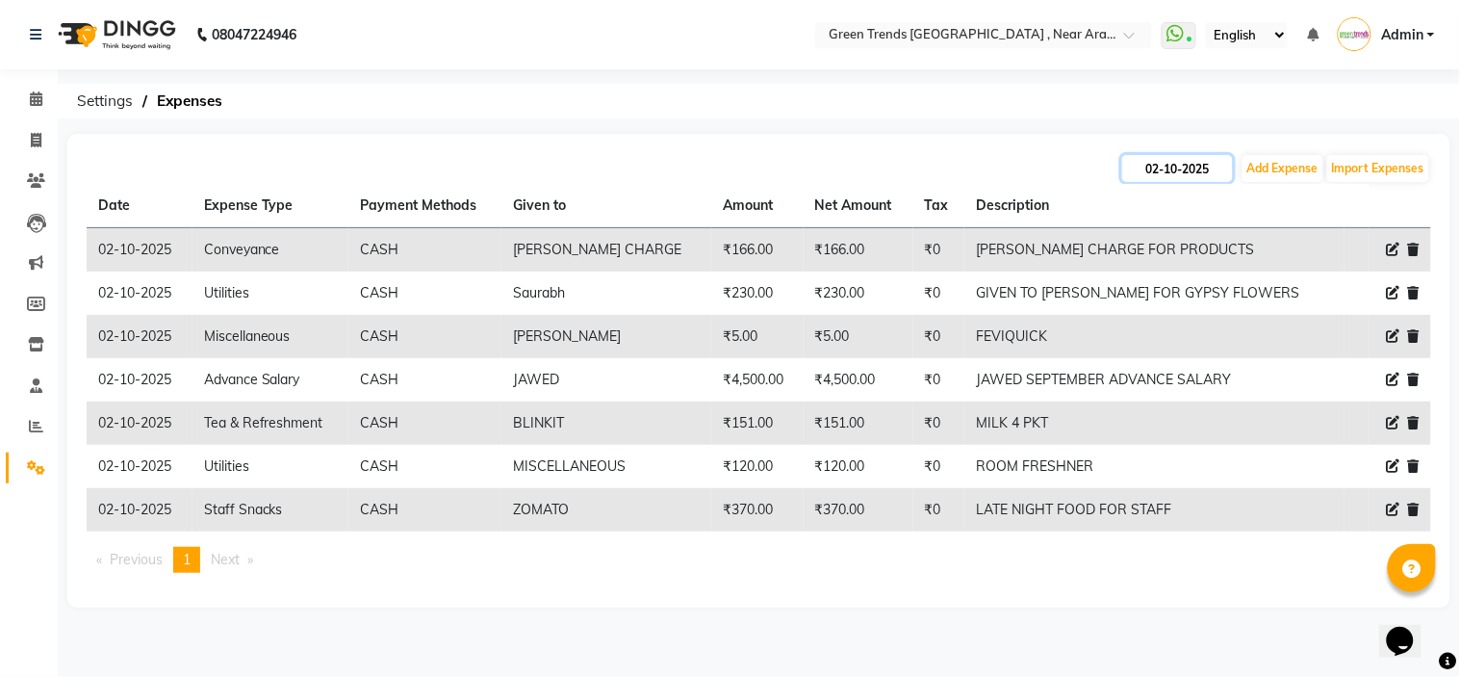
click at [1184, 167] on input "02-10-2025" at bounding box center [1177, 168] width 111 height 27
select select "10"
select select "2025"
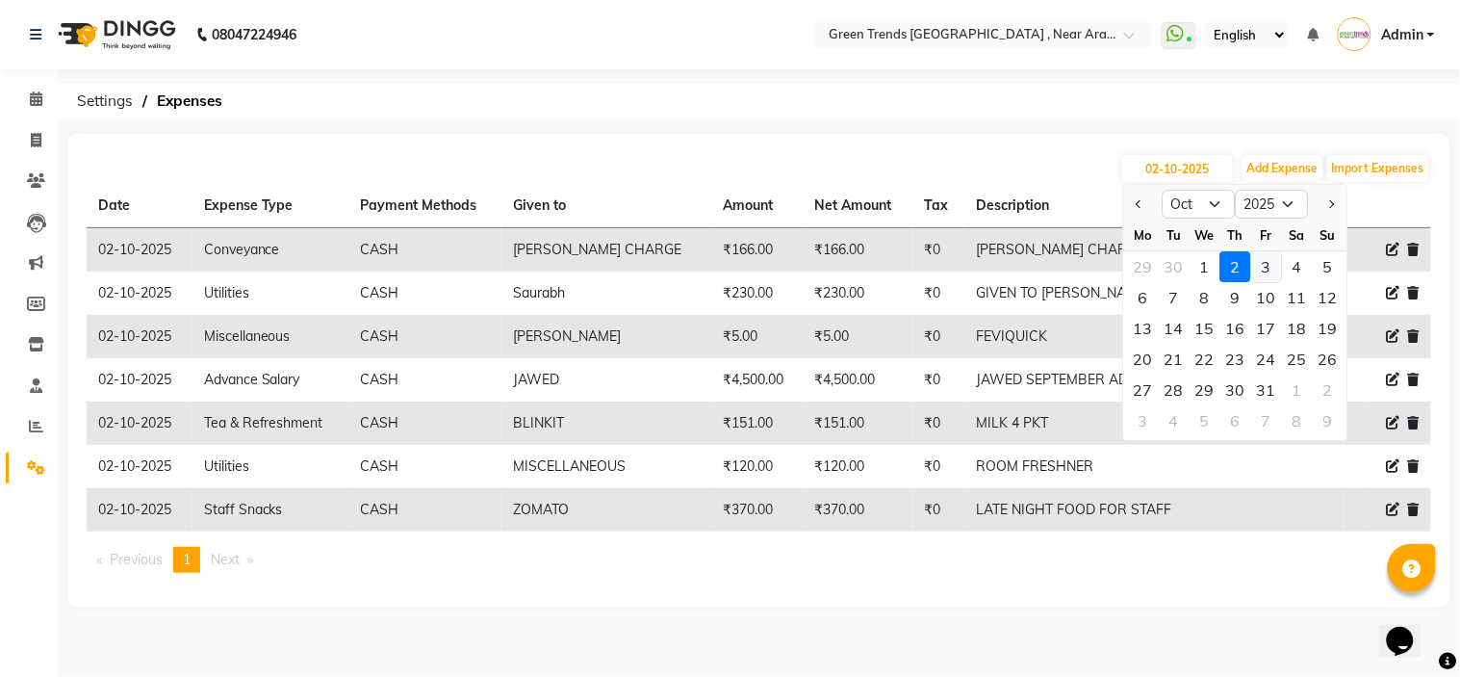
click at [1264, 268] on div "3" at bounding box center [1266, 266] width 31 height 31
type input "03-10-2025"
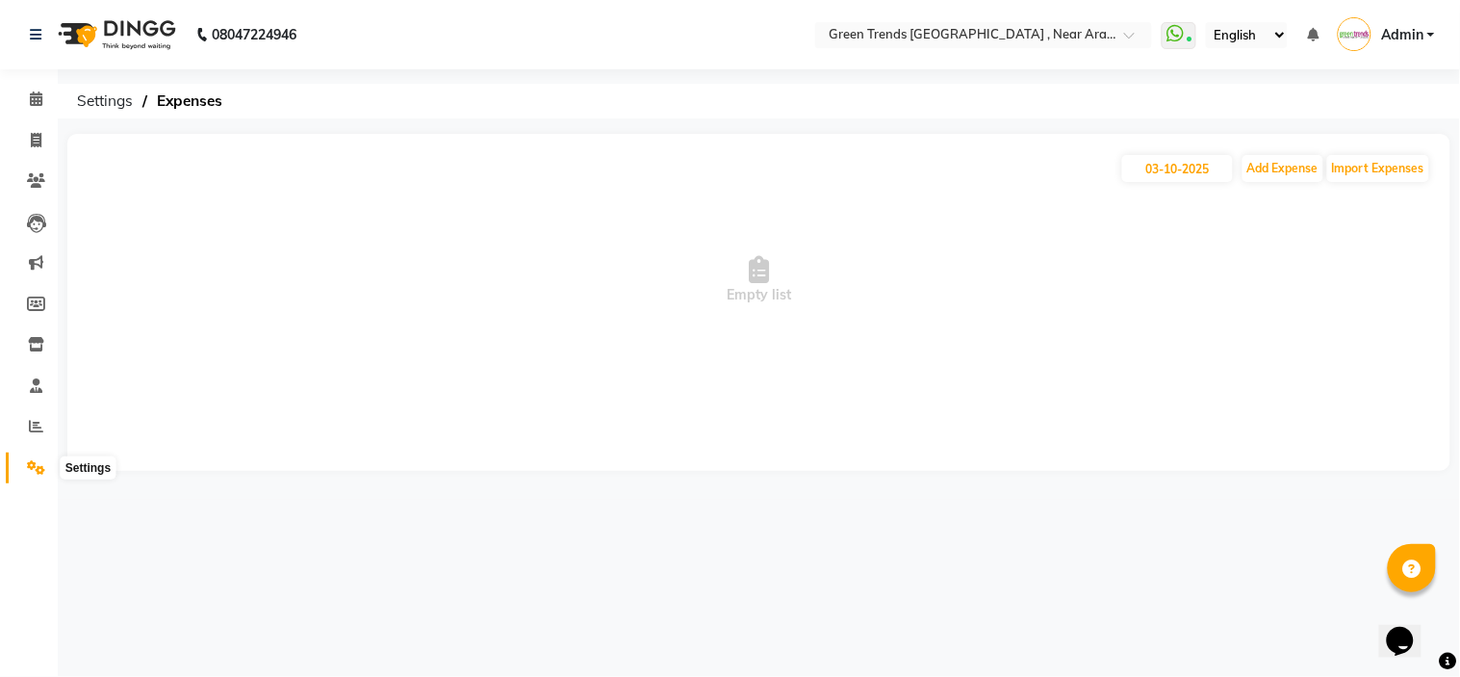
click at [35, 469] on icon at bounding box center [36, 467] width 18 height 14
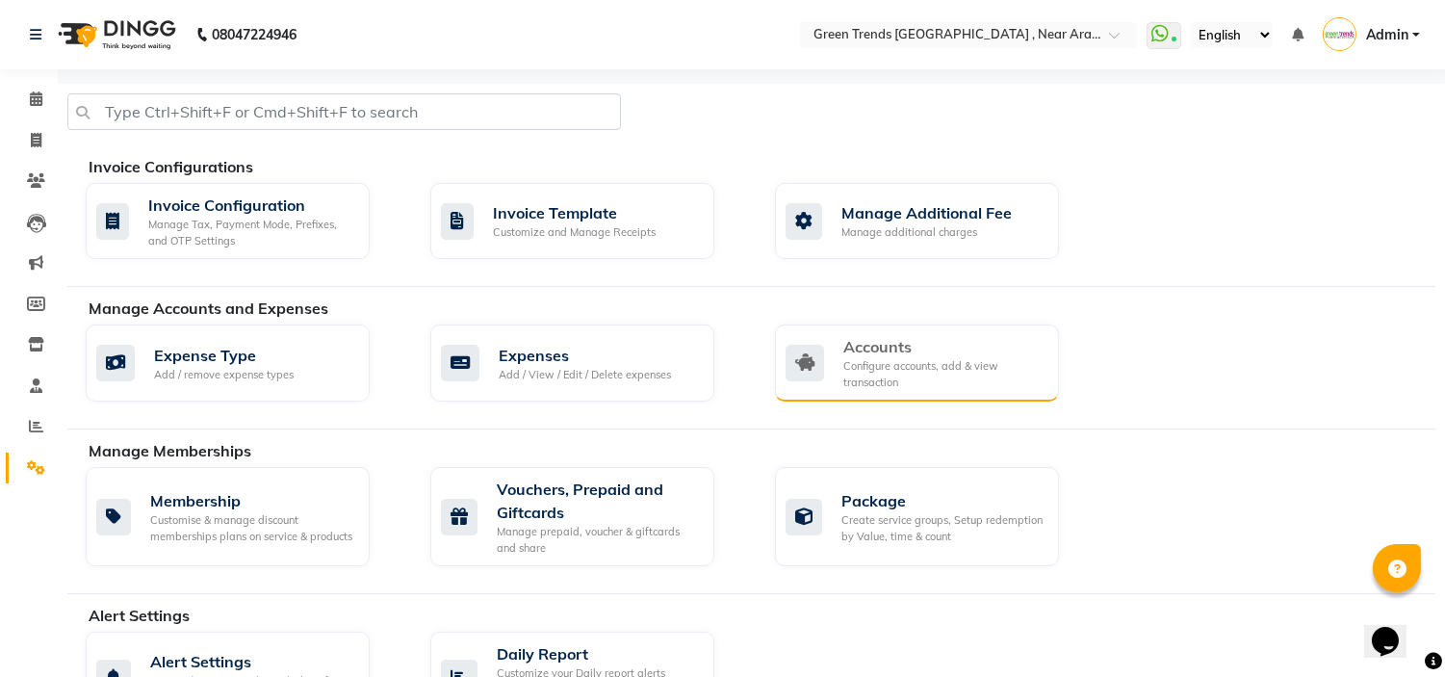
click at [857, 382] on div "Configure accounts, add & view transaction" at bounding box center [943, 374] width 200 height 32
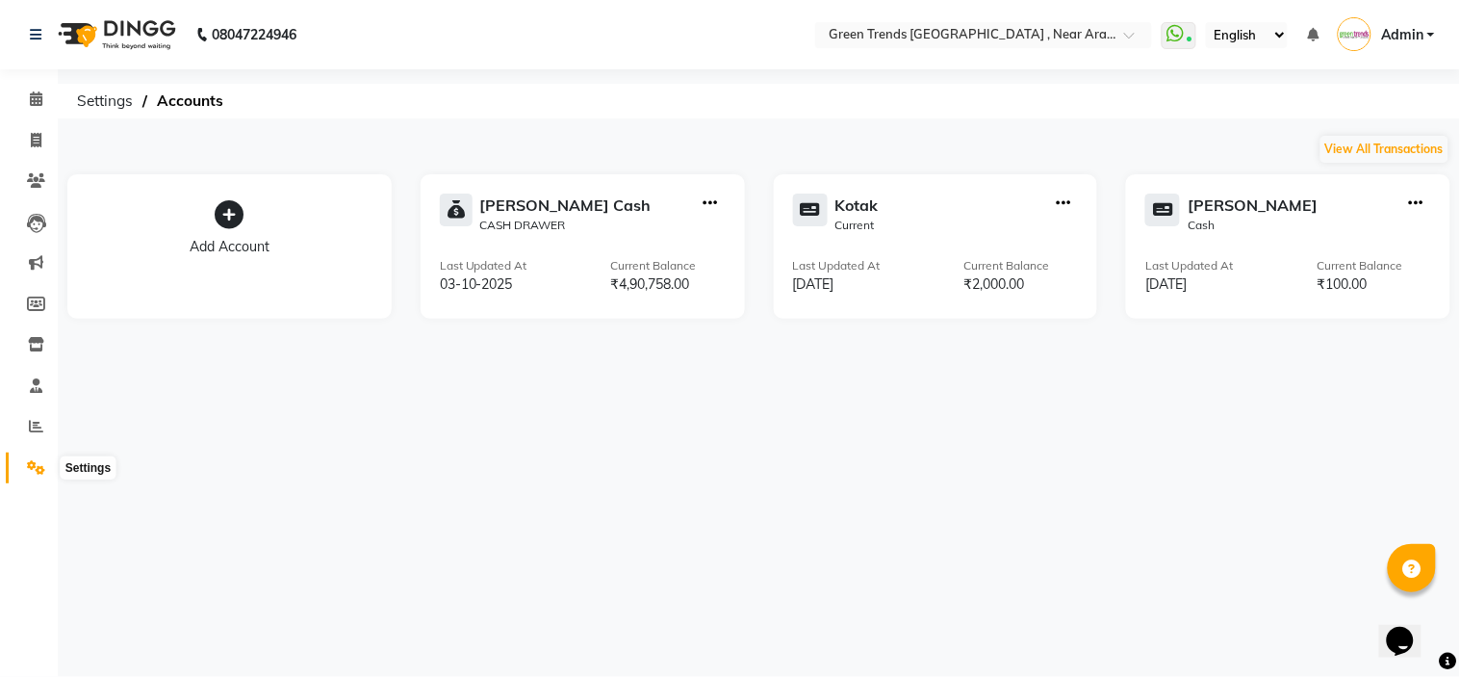
click at [31, 458] on span at bounding box center [36, 468] width 34 height 22
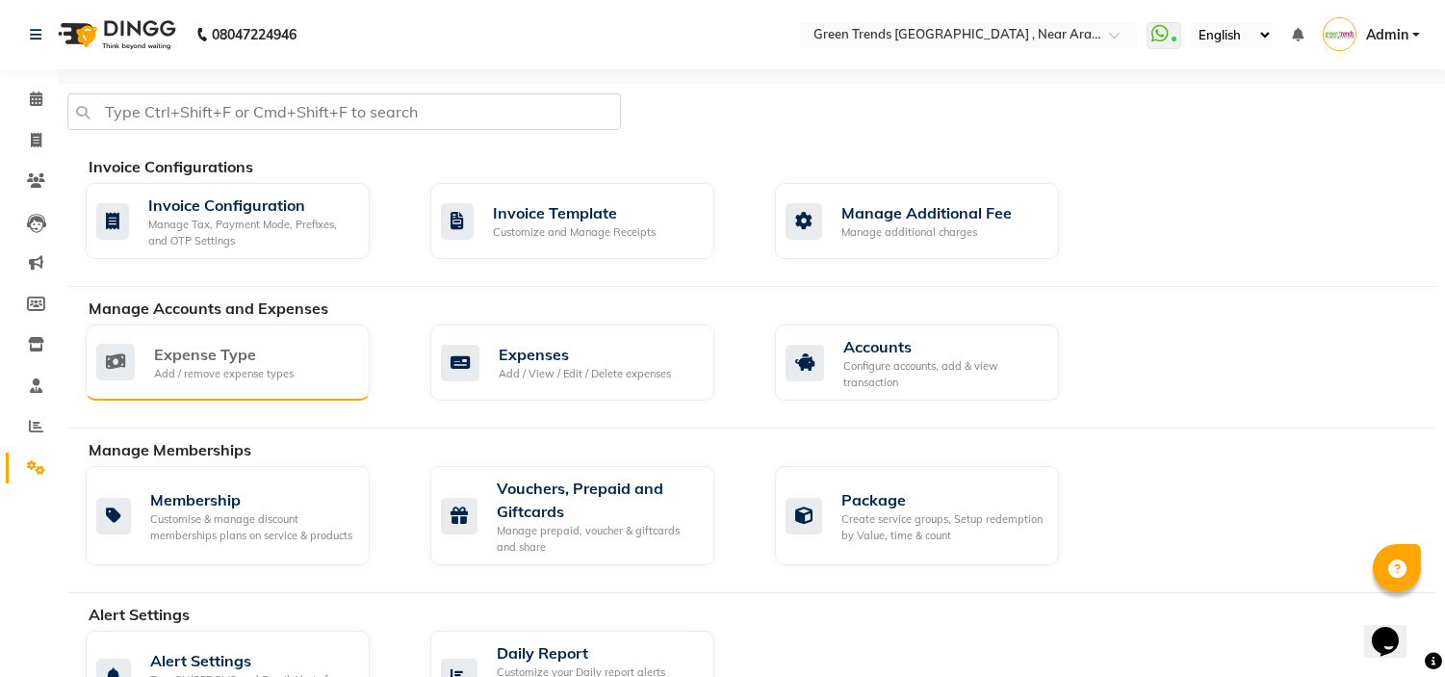
click at [235, 357] on div "Expense Type" at bounding box center [224, 354] width 140 height 23
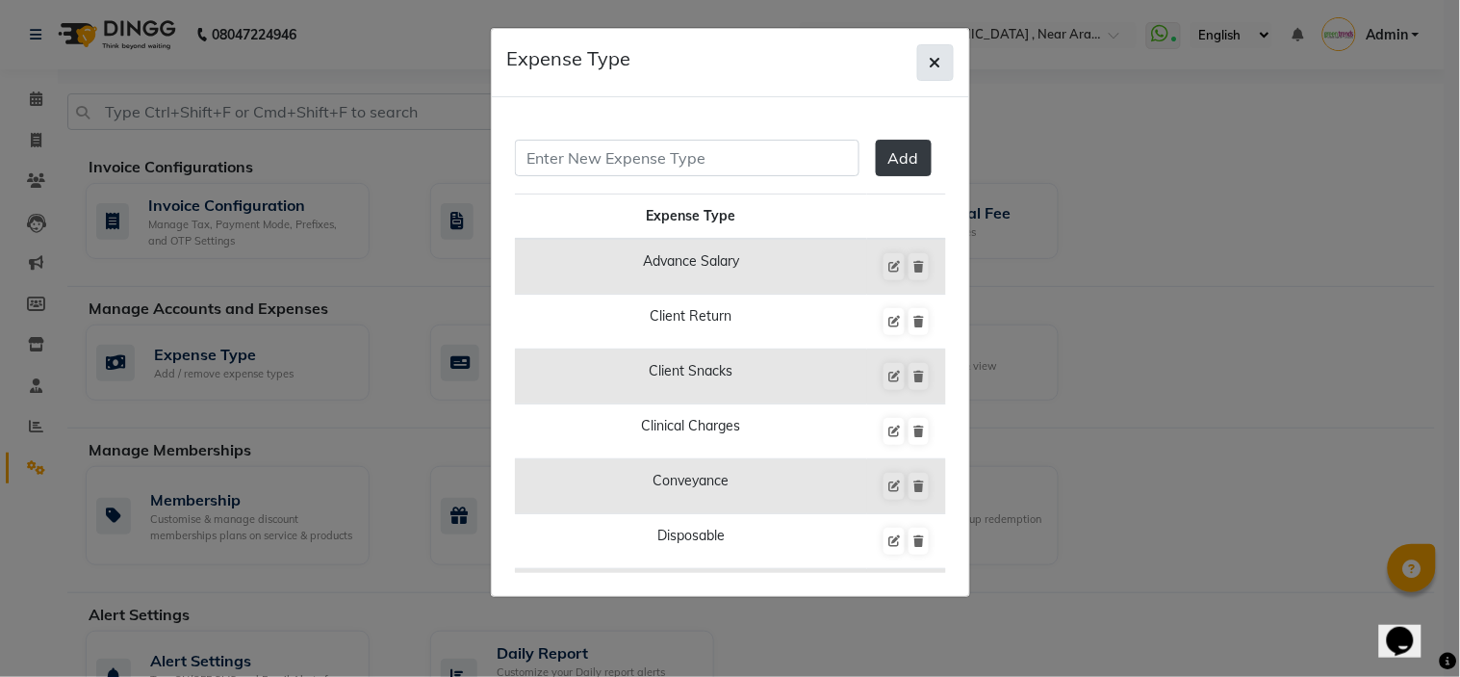
click at [944, 67] on button "button" at bounding box center [935, 62] width 37 height 37
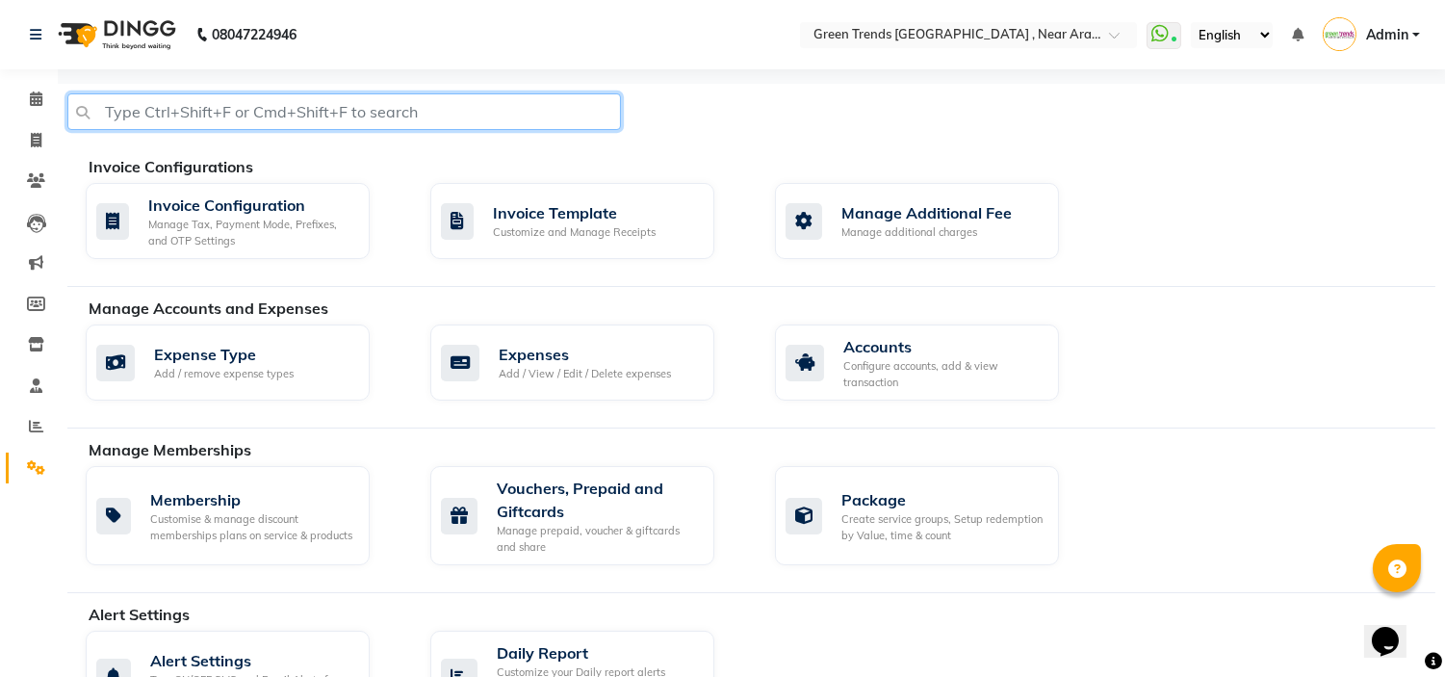
click at [454, 98] on input "text" at bounding box center [343, 111] width 553 height 37
type input "authorisat"
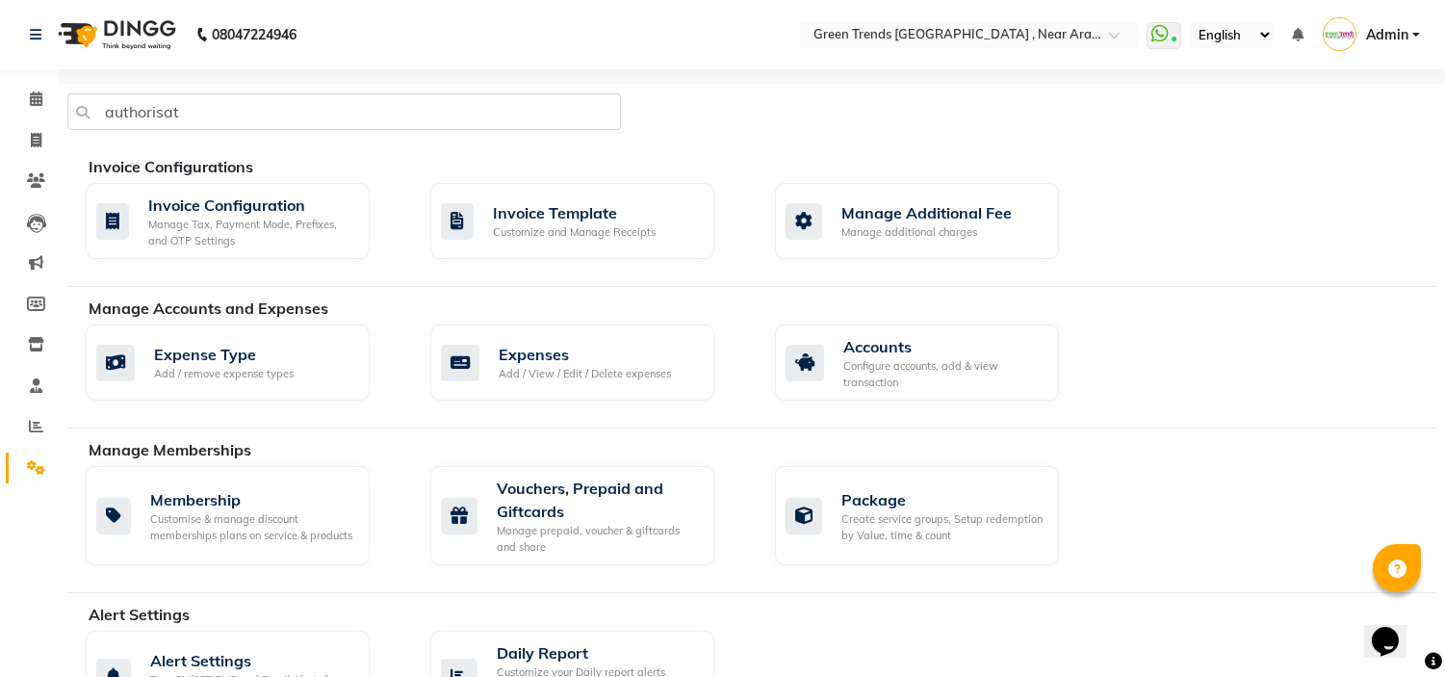
click at [478, 167] on div "Invoice Configurations" at bounding box center [769, 166] width 1361 height 23
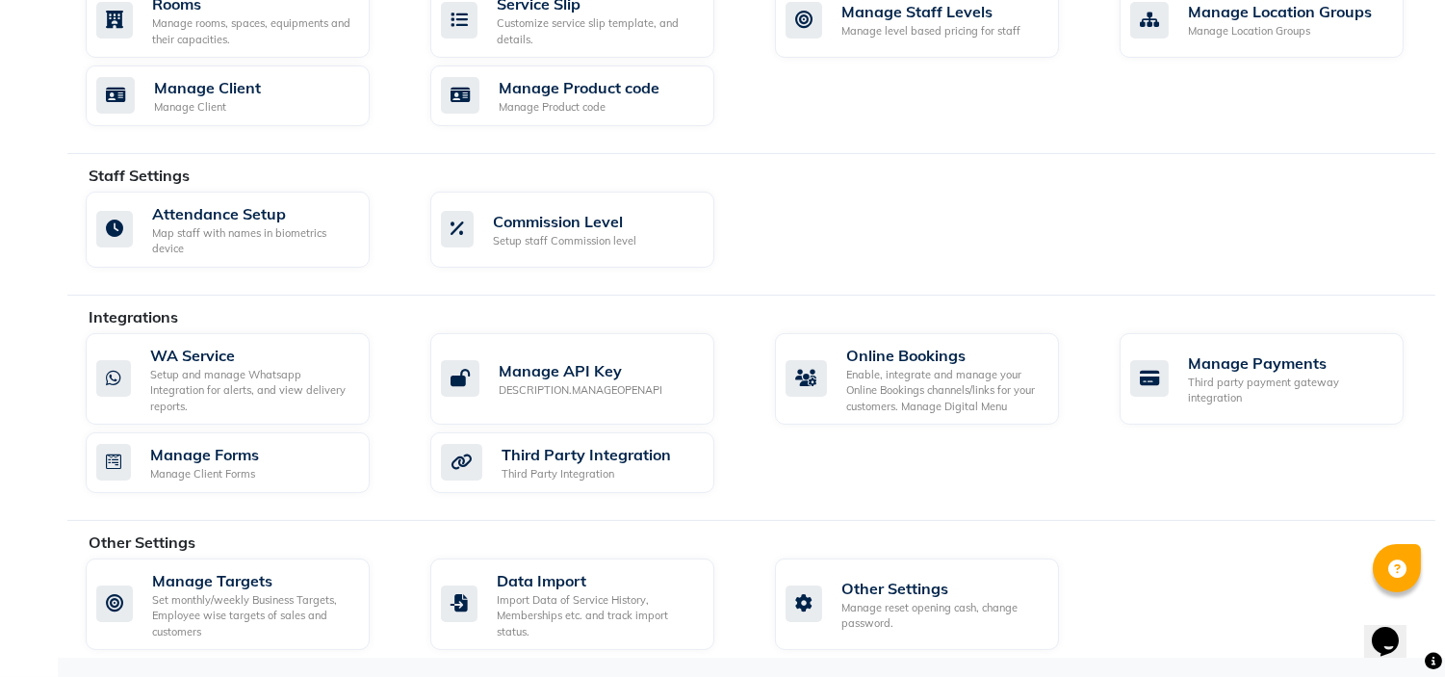
scroll to position [909, 0]
click at [907, 609] on div "Manage reset opening cash, change password." at bounding box center [942, 615] width 202 height 32
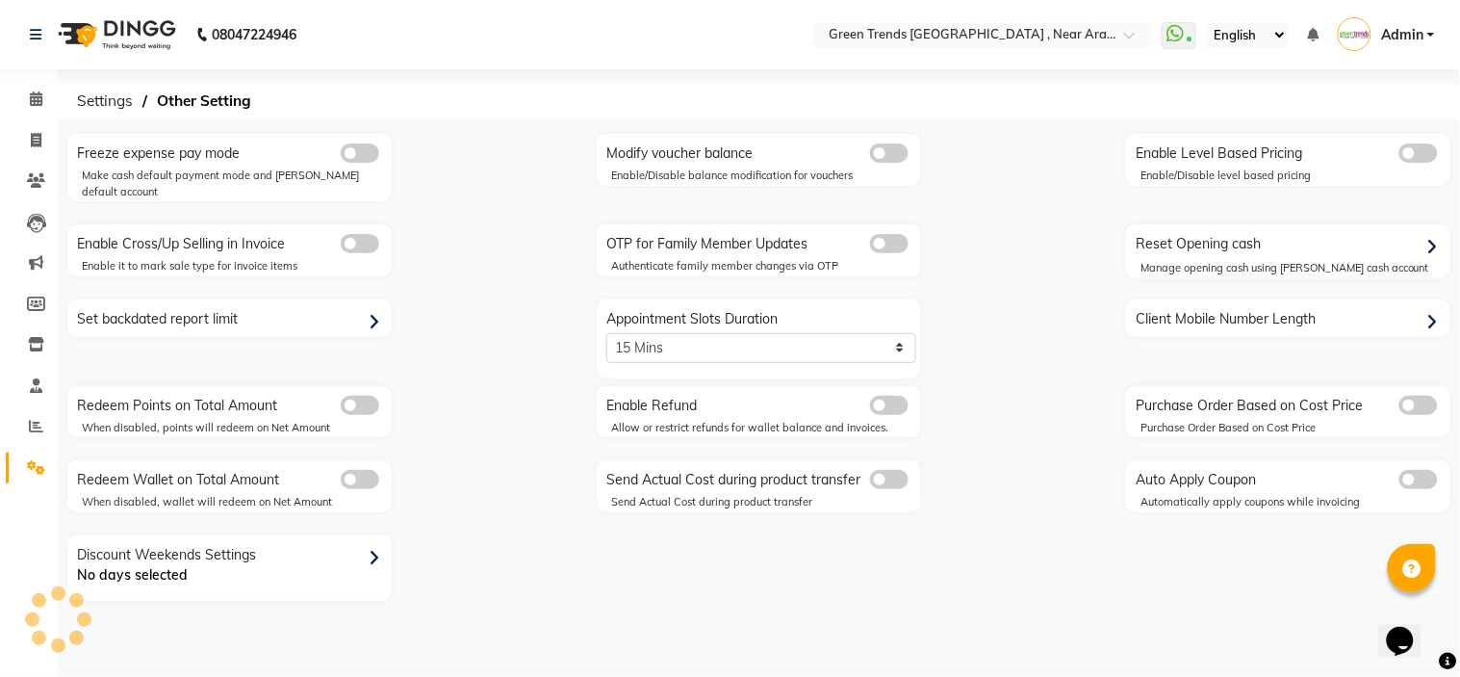
select select "0: 5"
click at [25, 455] on link "Settings" at bounding box center [29, 468] width 46 height 32
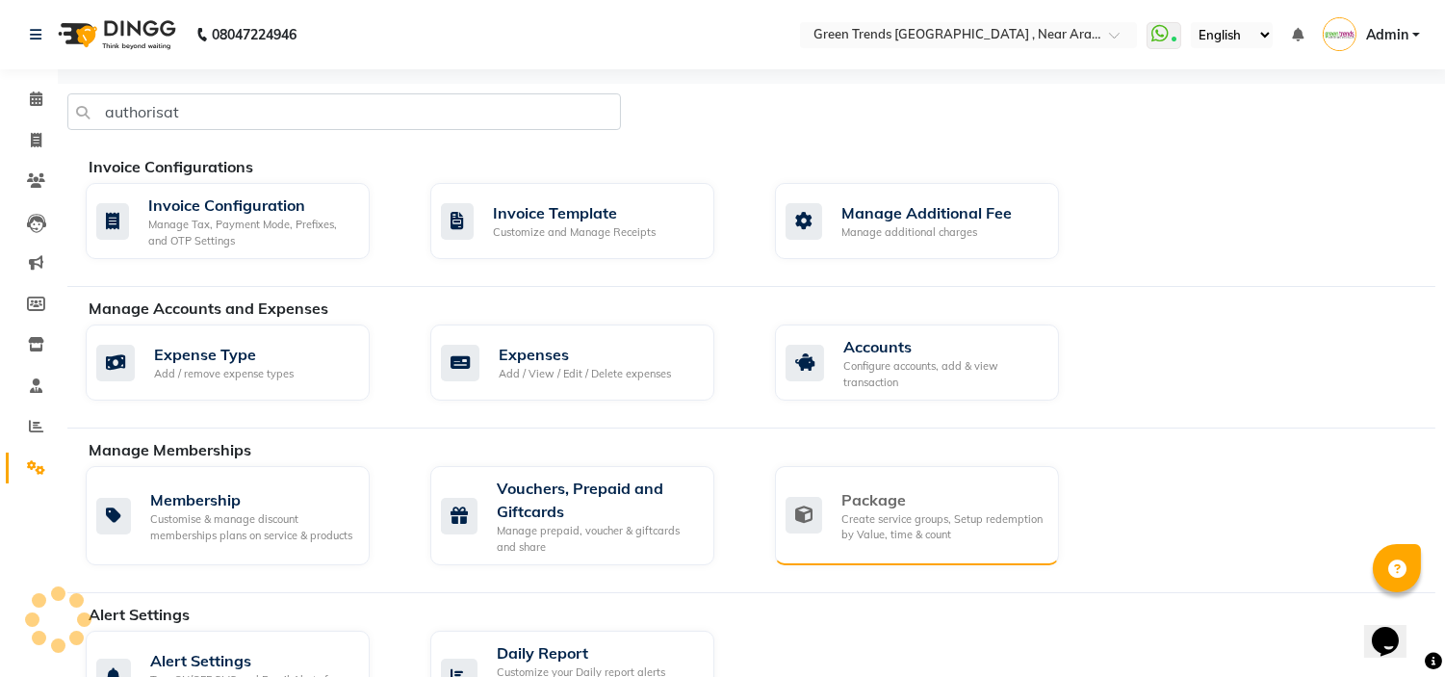
click at [939, 507] on div "Package" at bounding box center [942, 499] width 202 height 23
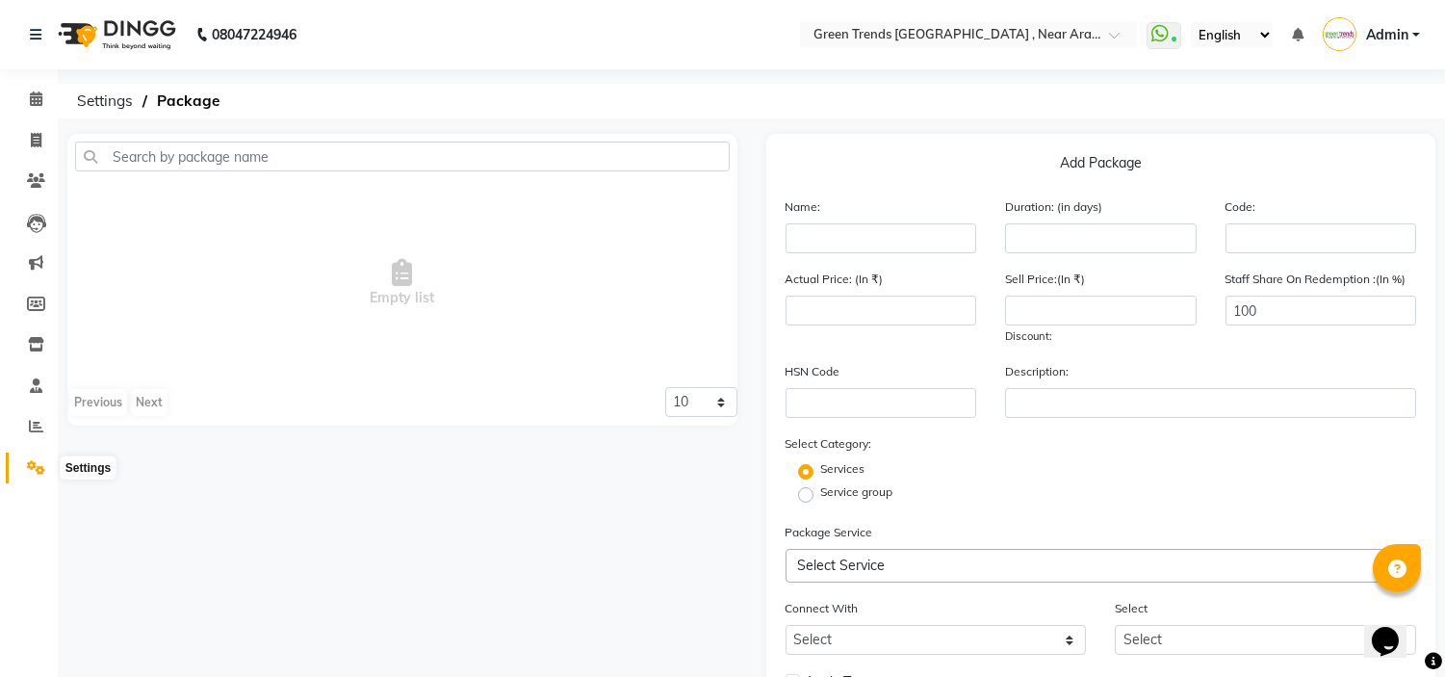
click at [30, 472] on icon at bounding box center [36, 467] width 18 height 14
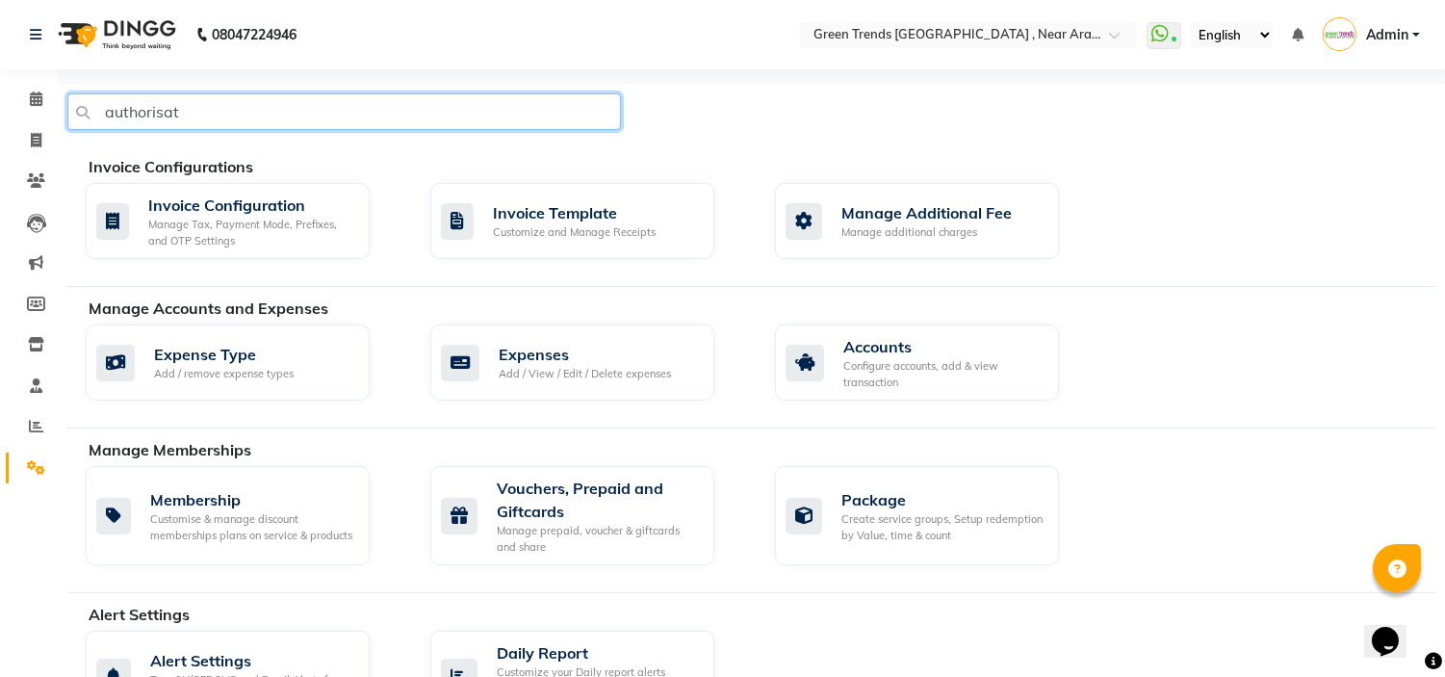
click at [385, 111] on input "authorisat" at bounding box center [343, 111] width 553 height 37
type input "a"
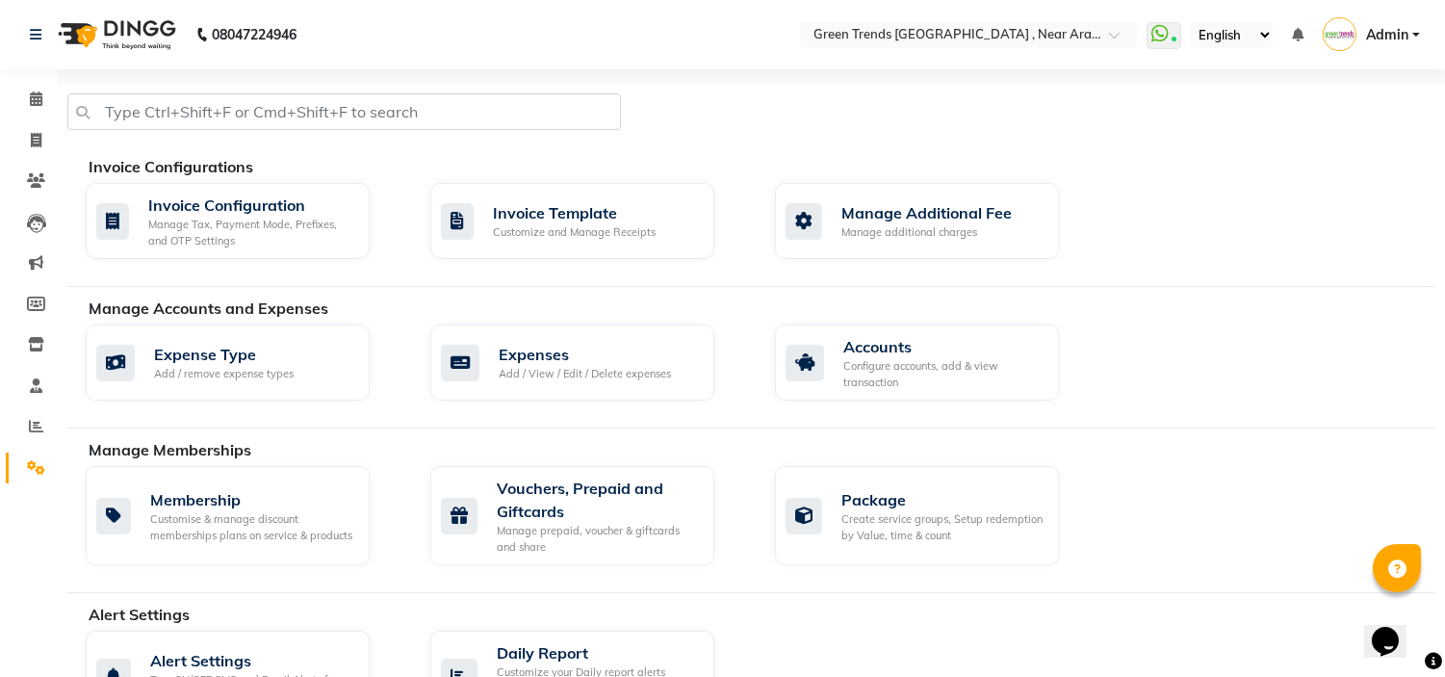
click at [1084, 424] on div "Manage Accounts and Expenses Expense Type Add / remove expense types Expenses A…" at bounding box center [751, 362] width 1368 height 132
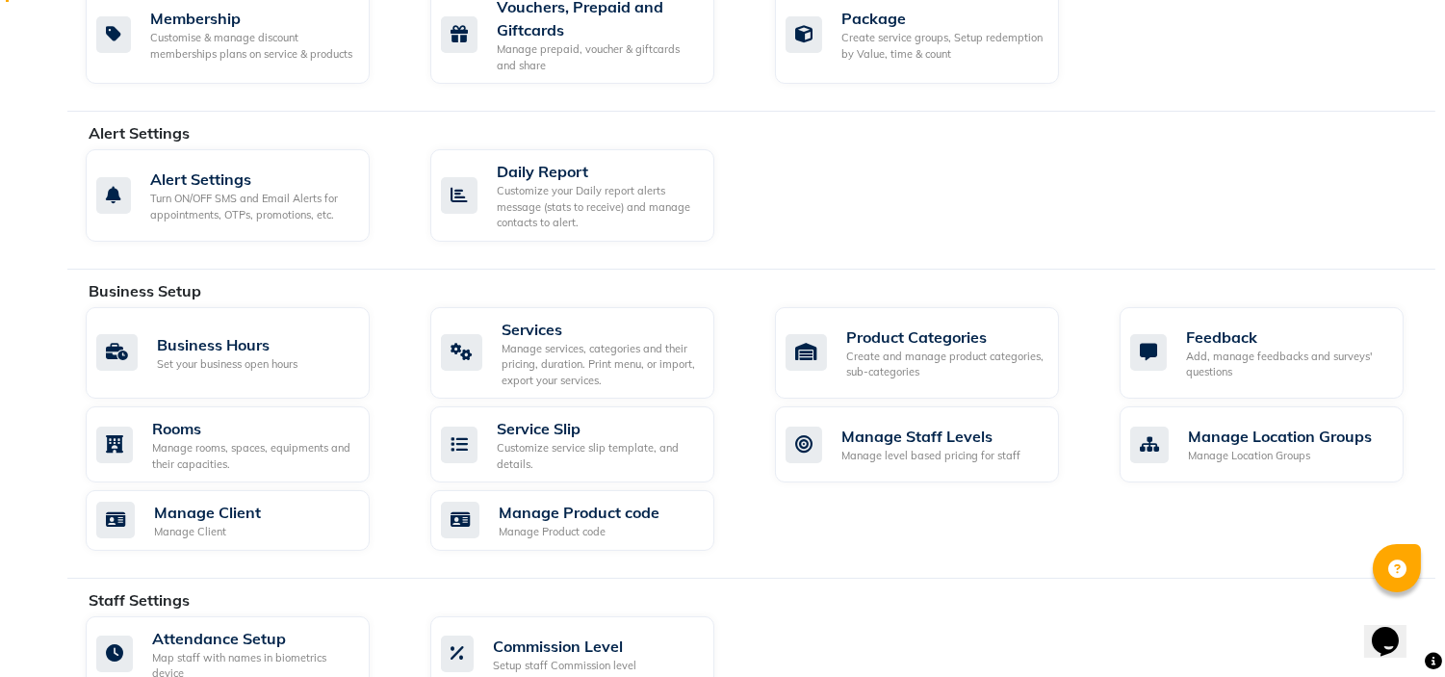
scroll to position [513, 0]
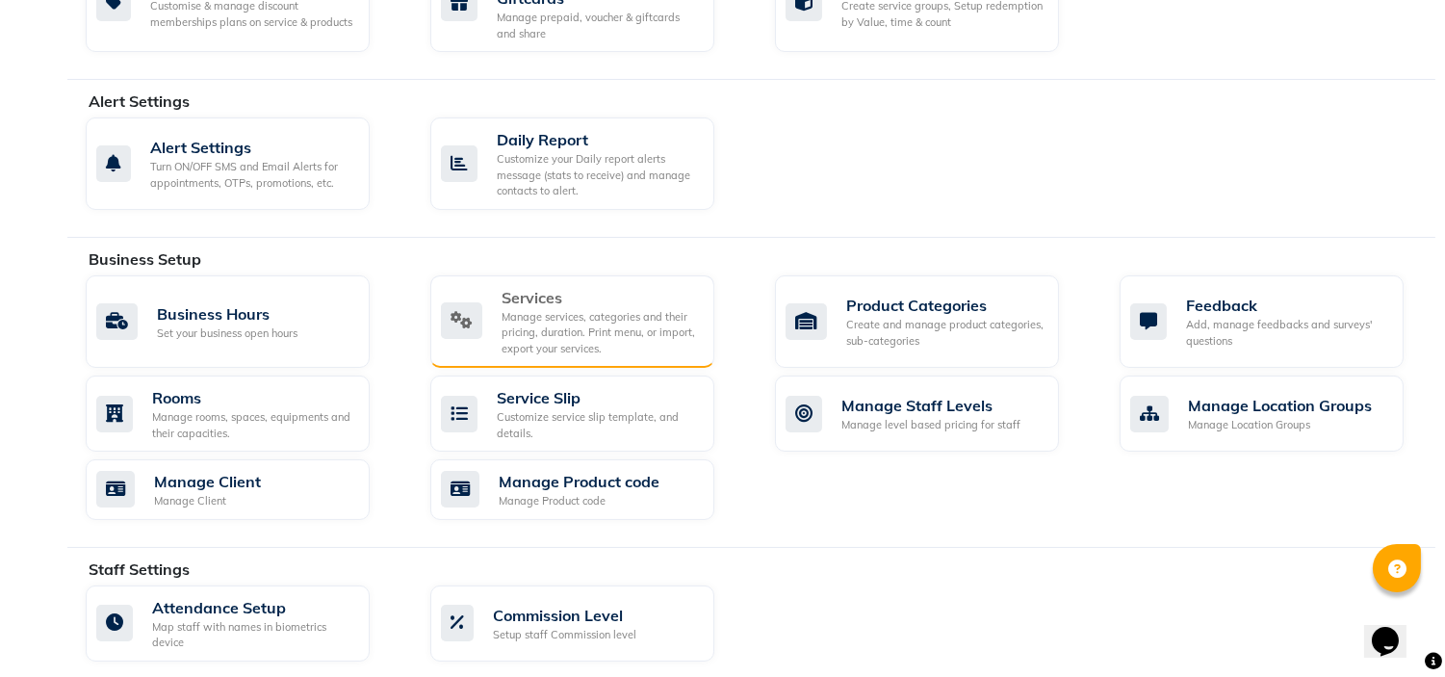
click at [585, 320] on div "Manage services, categories and their pricing, duration. Print menu, or import,…" at bounding box center [600, 333] width 197 height 48
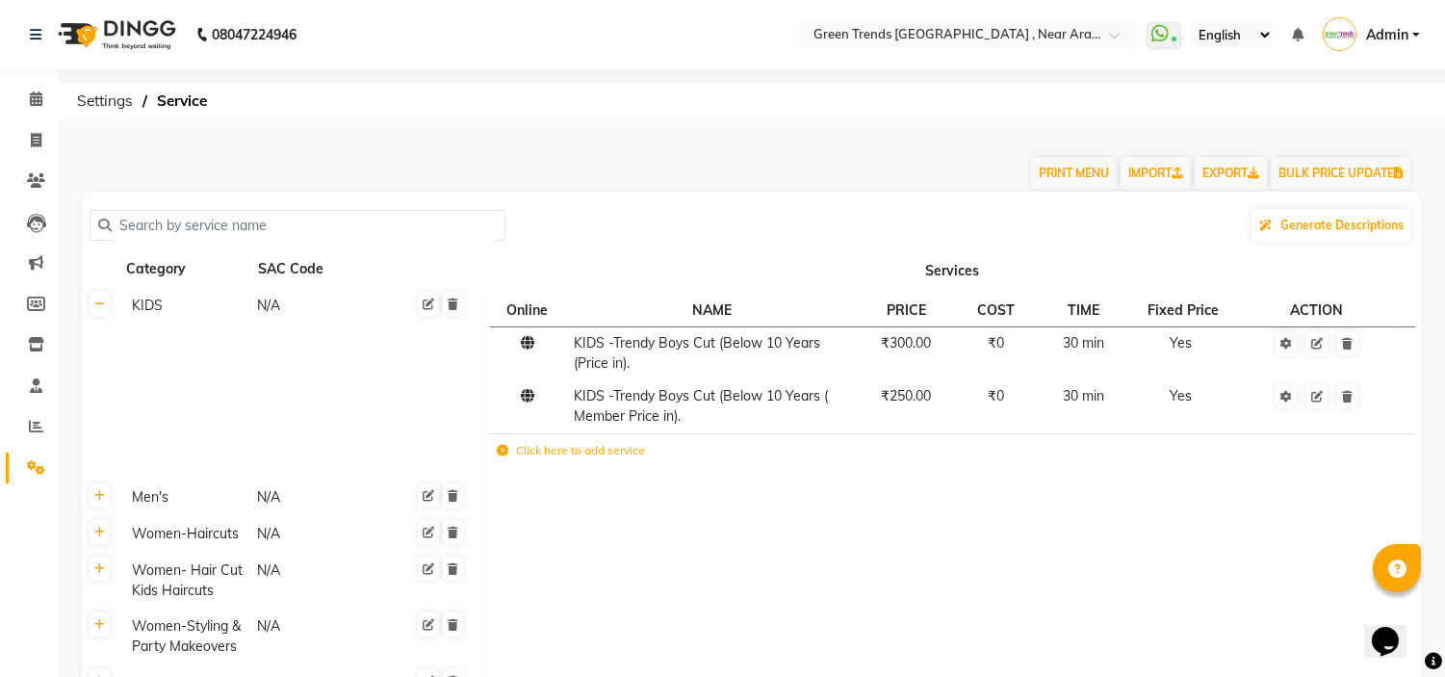
click at [616, 457] on label "Click here to add service" at bounding box center [571, 450] width 148 height 17
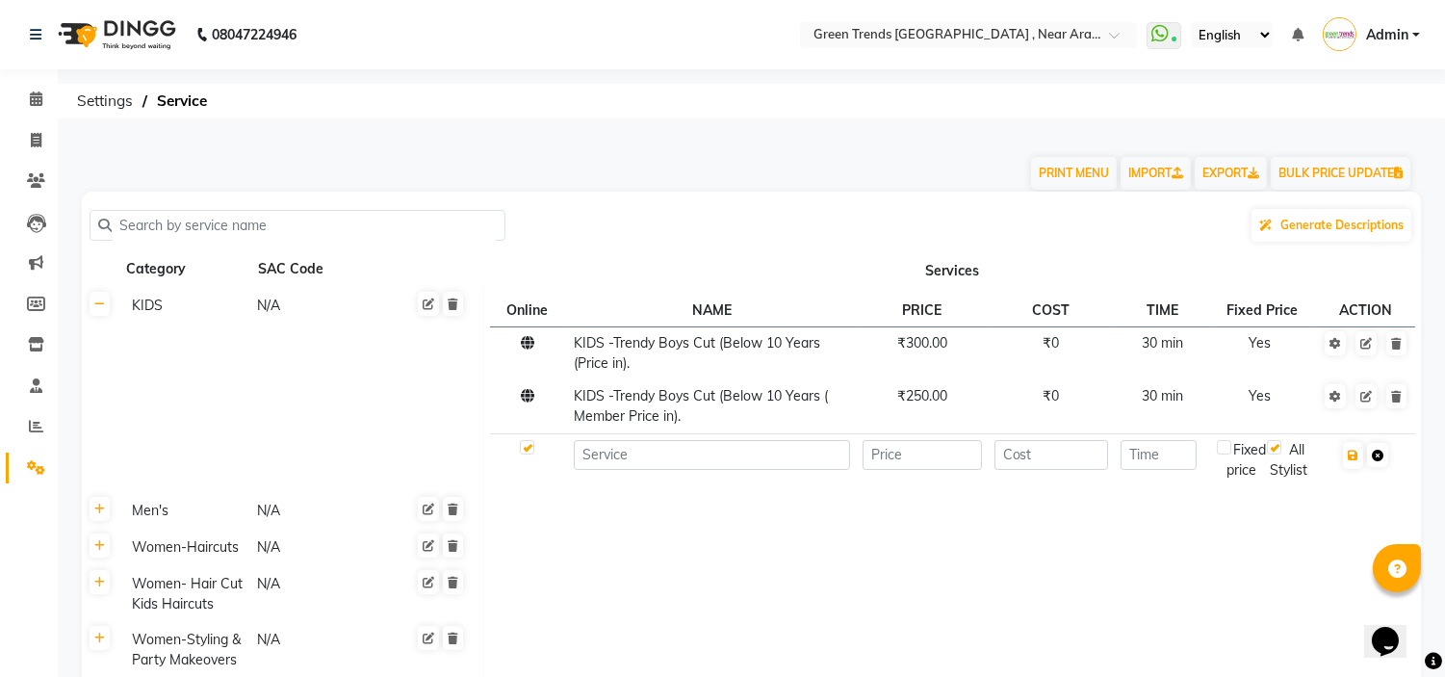
click at [1383, 454] on link at bounding box center [1377, 455] width 21 height 24
click at [1378, 452] on icon at bounding box center [1378, 456] width 12 height 12
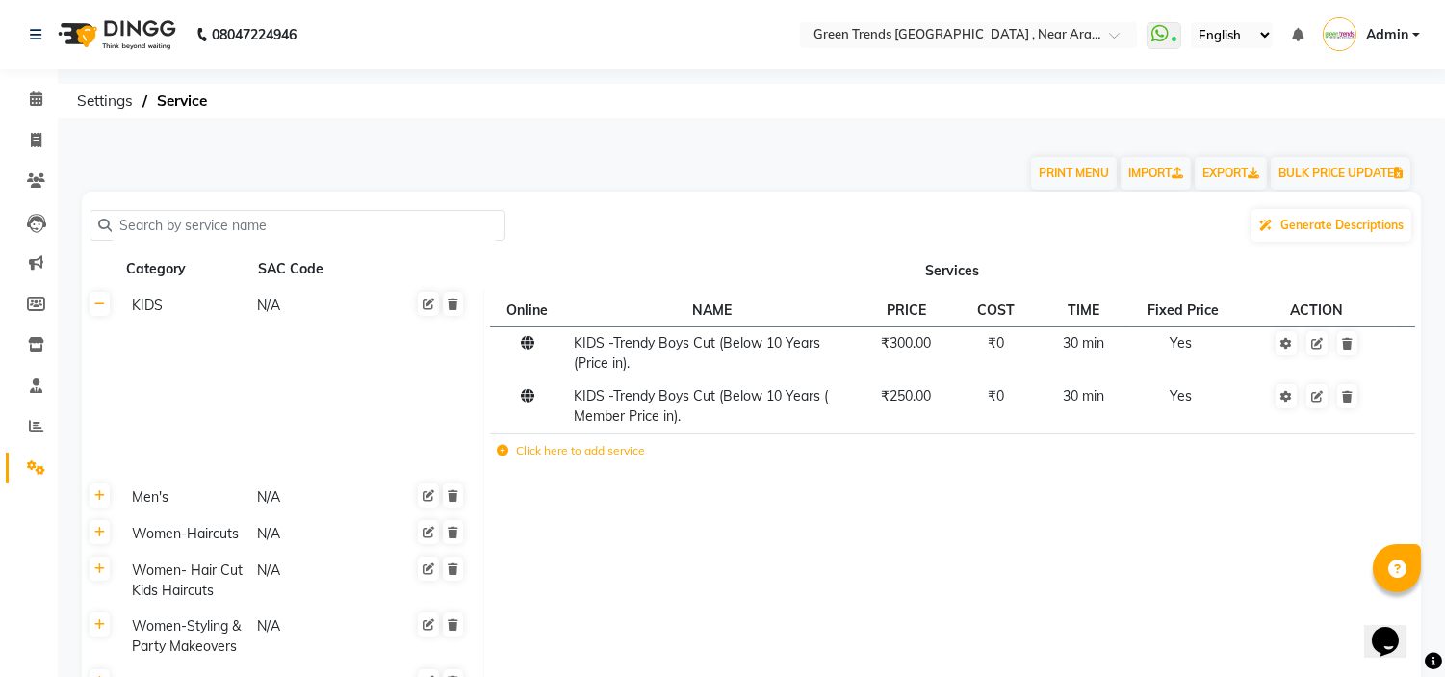
click at [1394, 570] on icon at bounding box center [1397, 569] width 18 height 18
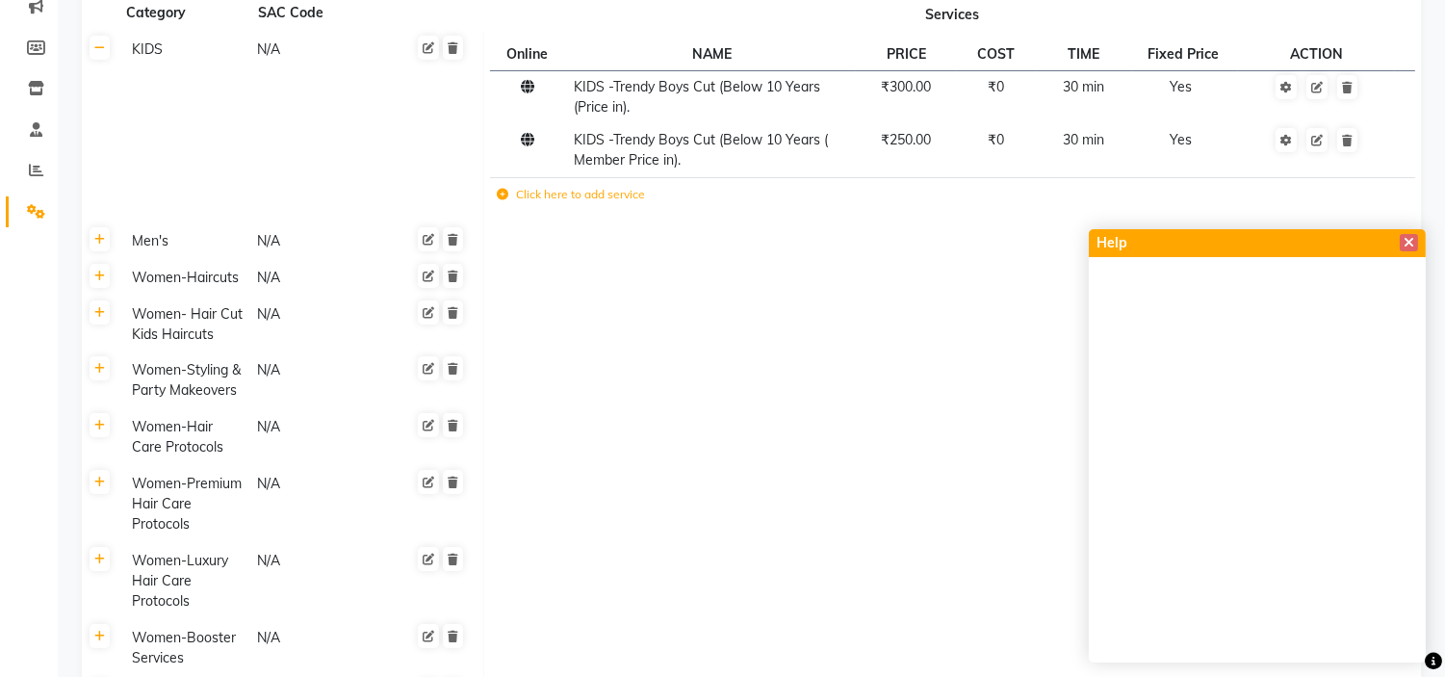
scroll to position [214, 0]
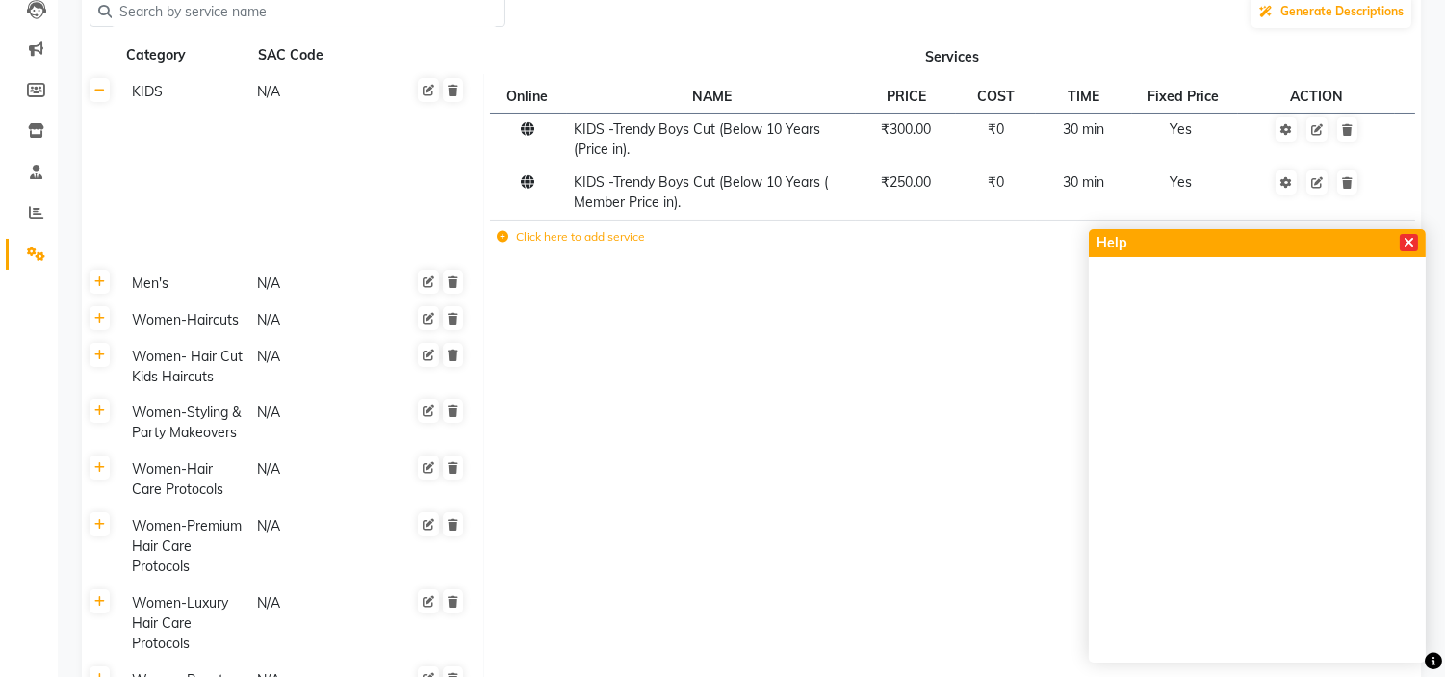
click at [1402, 238] on span at bounding box center [1409, 242] width 18 height 17
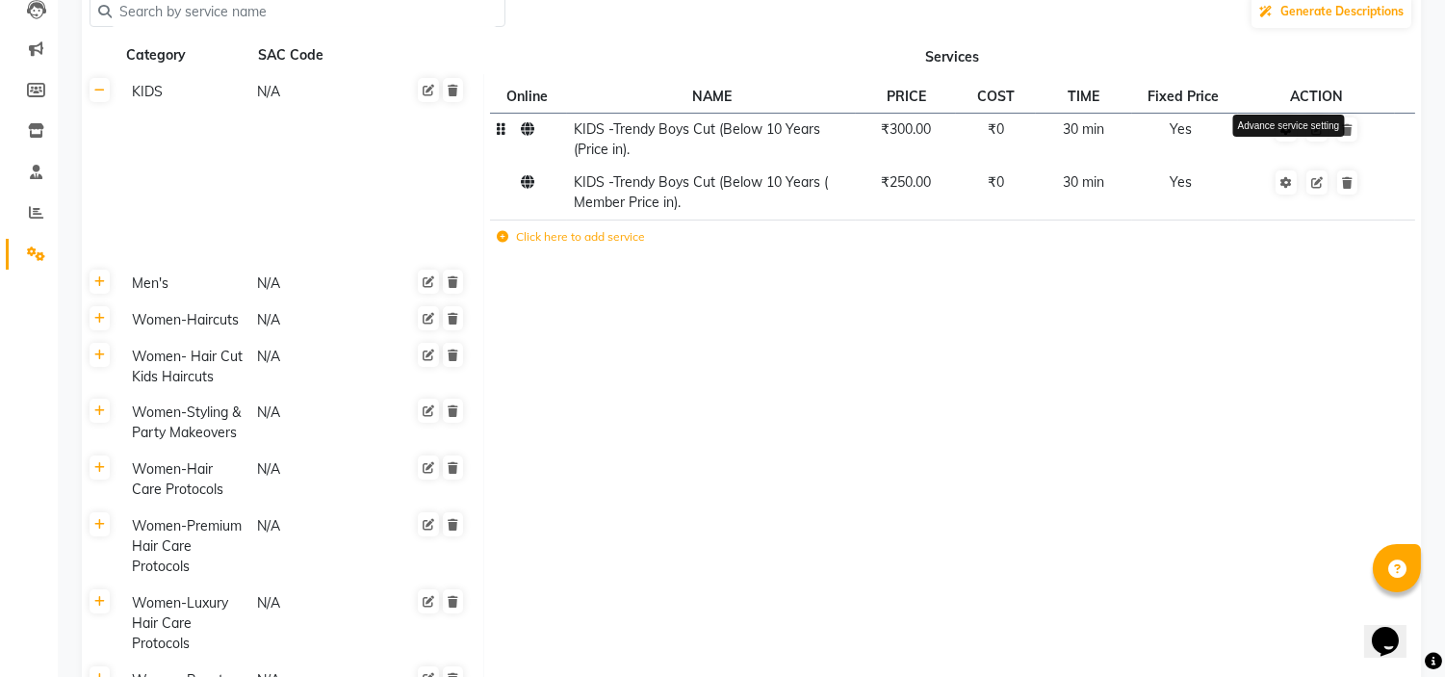
click at [1286, 139] on link at bounding box center [1285, 129] width 21 height 24
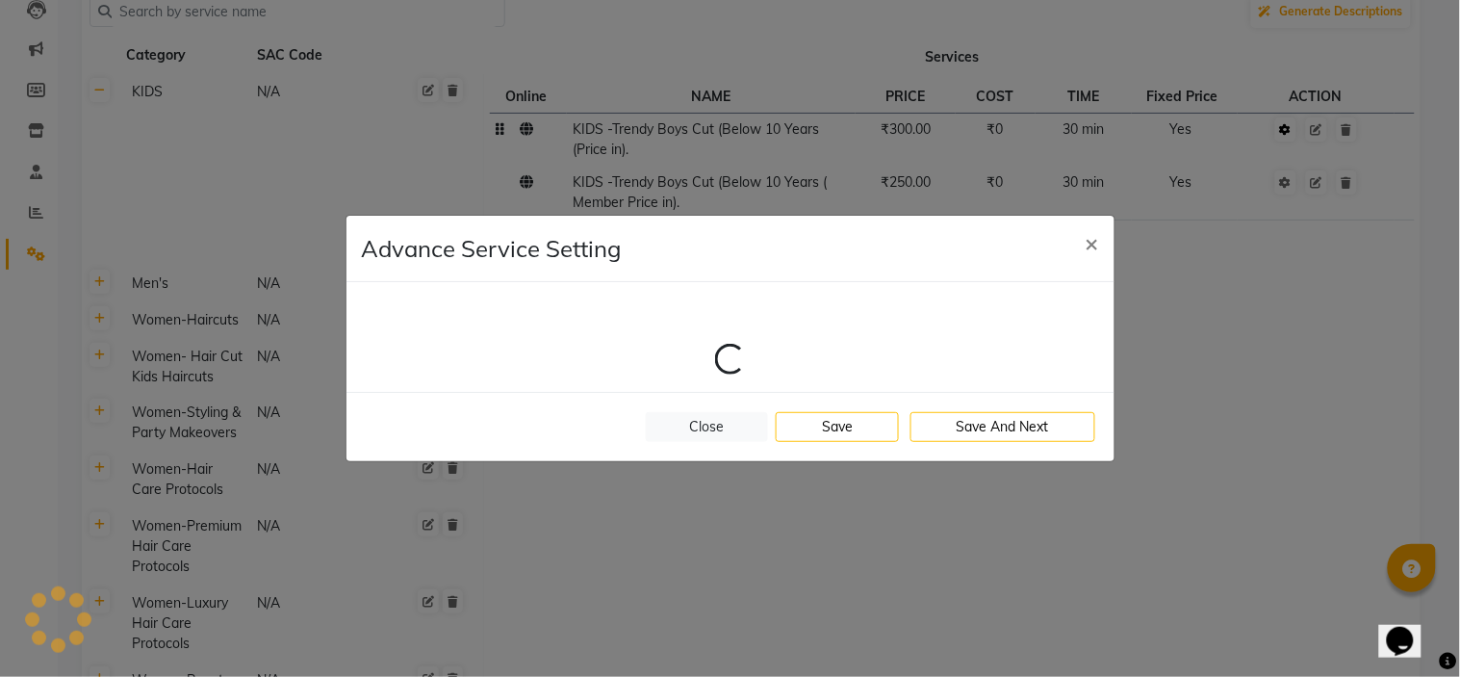
select select "1: 95713"
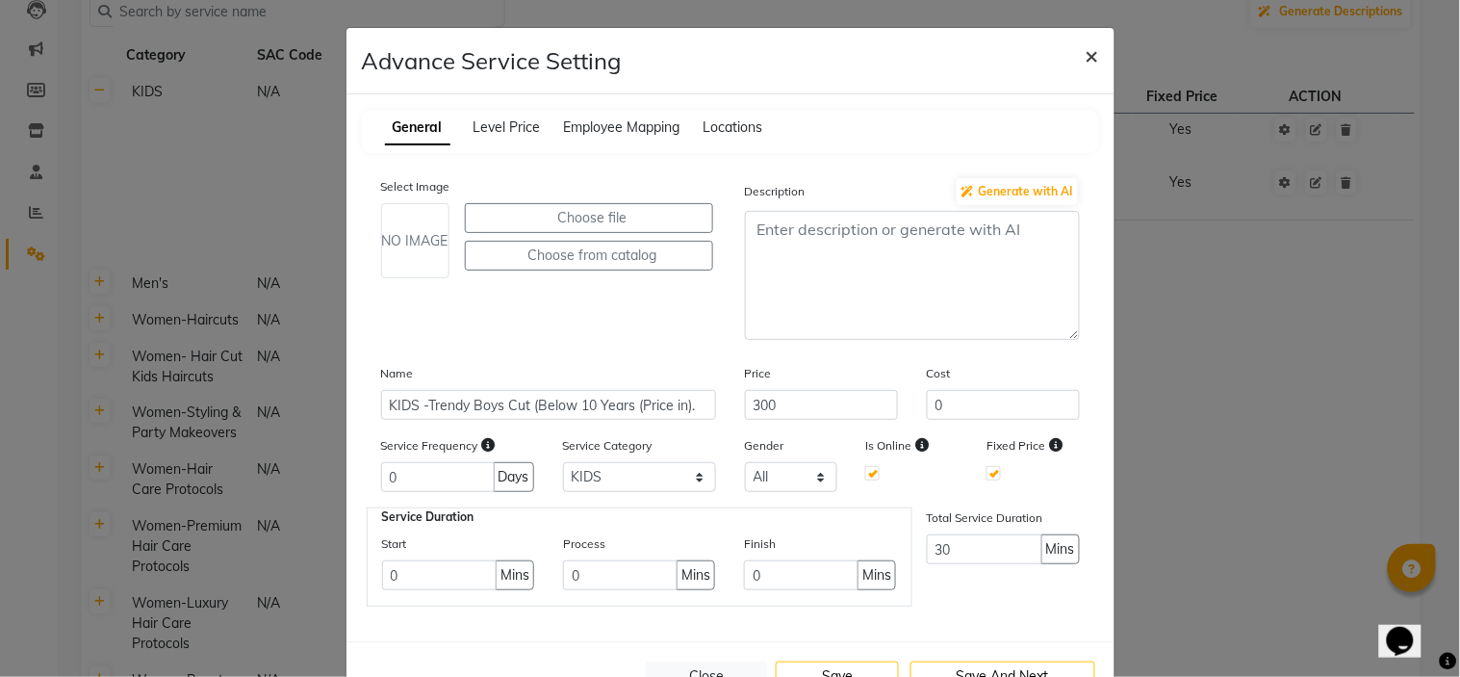
click at [1089, 53] on span "×" at bounding box center [1092, 54] width 13 height 29
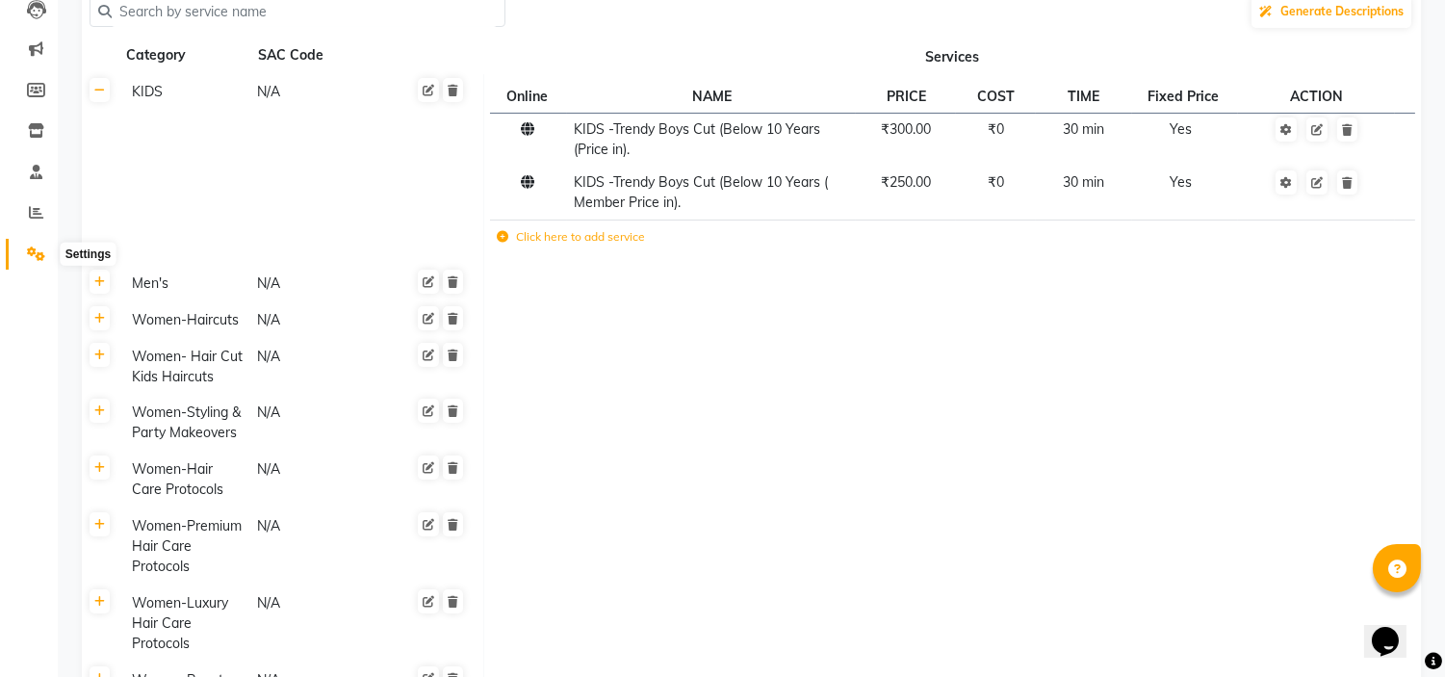
click at [34, 246] on icon at bounding box center [36, 253] width 18 height 14
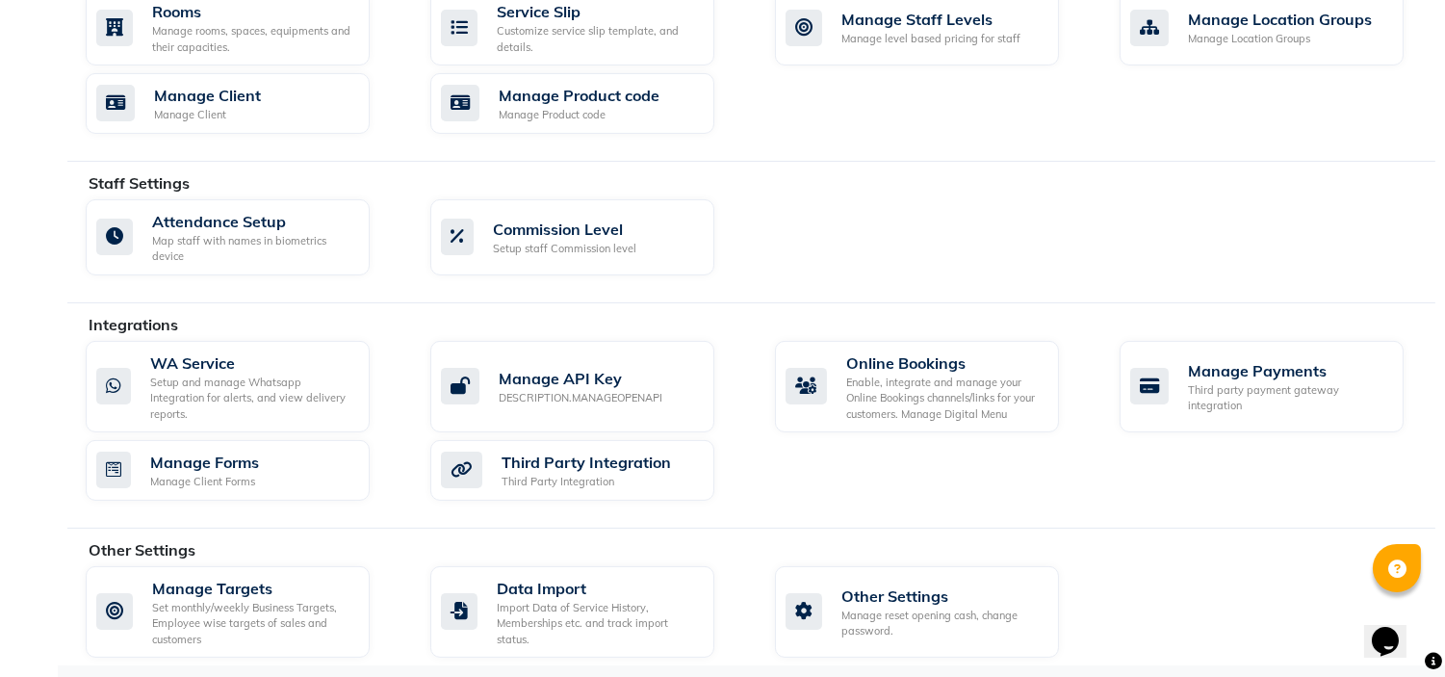
scroll to position [909, 0]
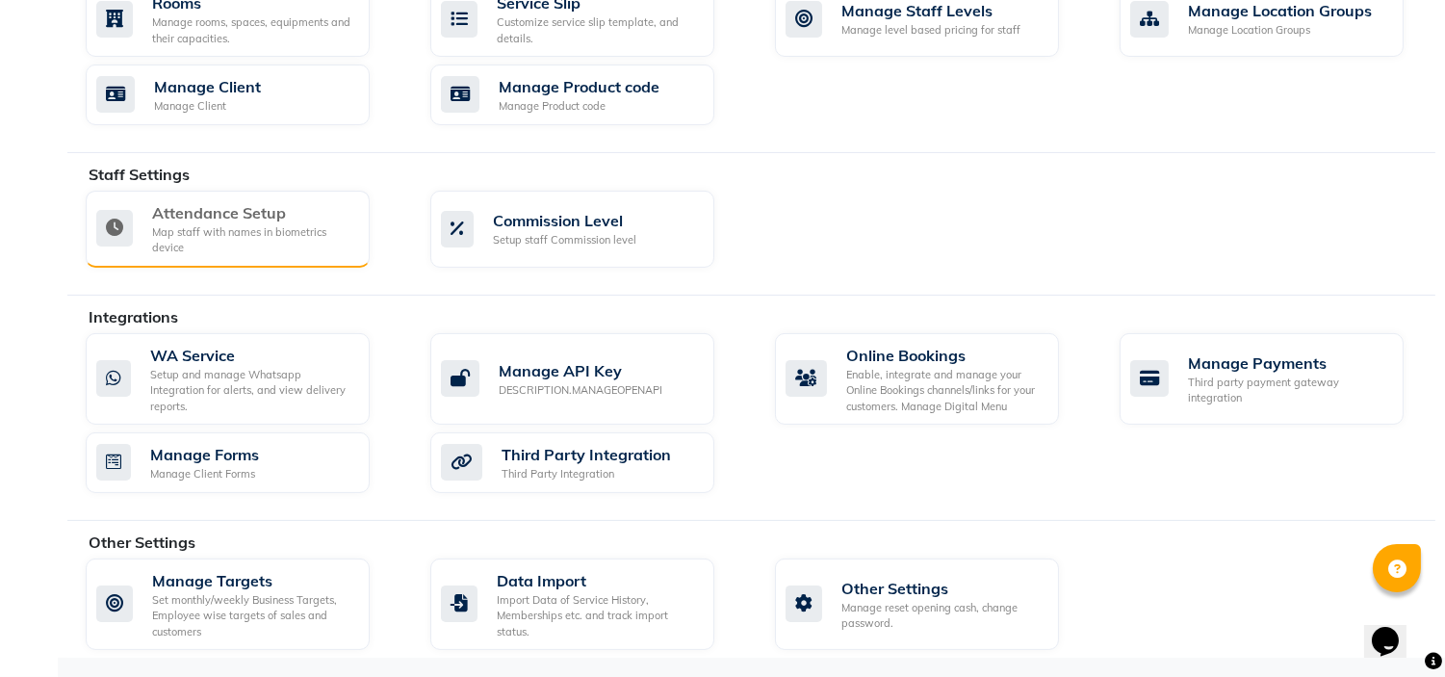
click at [271, 239] on div "Map staff with names in biometrics device" at bounding box center [253, 240] width 202 height 32
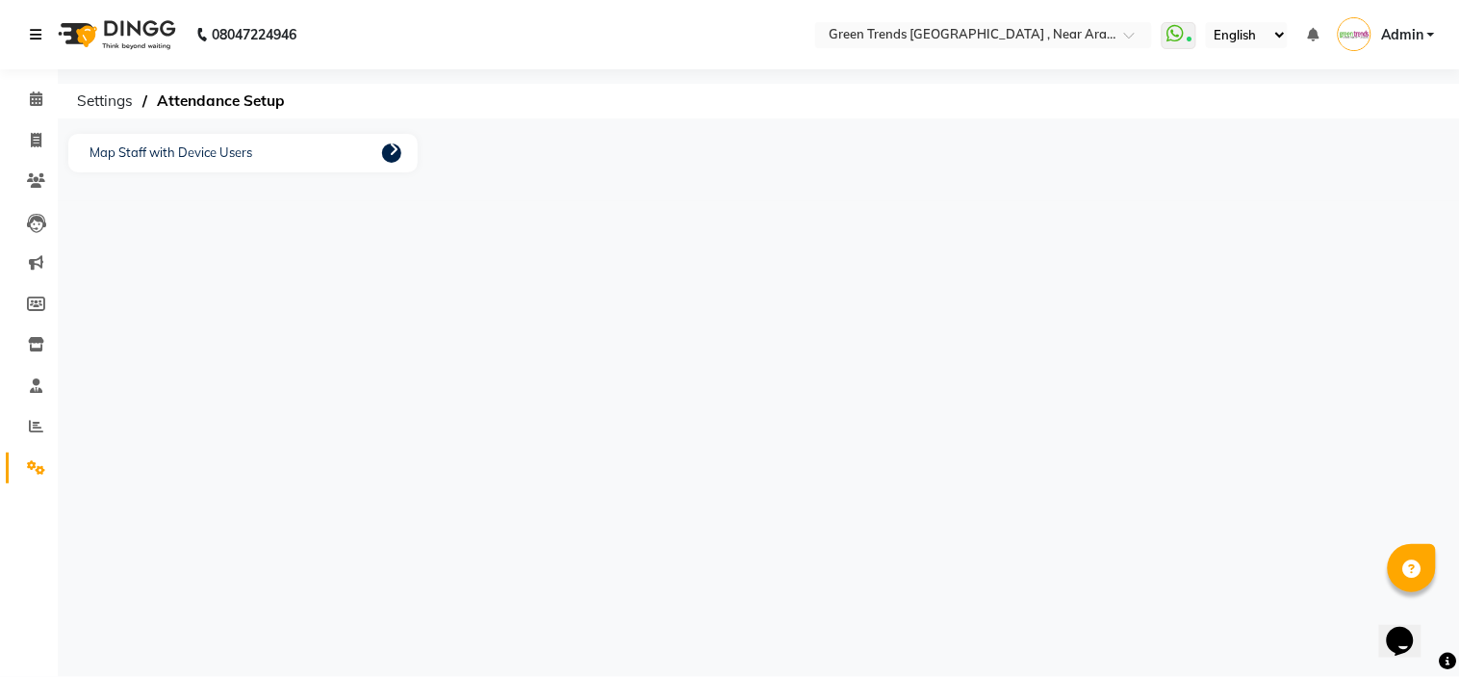
click at [31, 32] on icon at bounding box center [36, 34] width 12 height 13
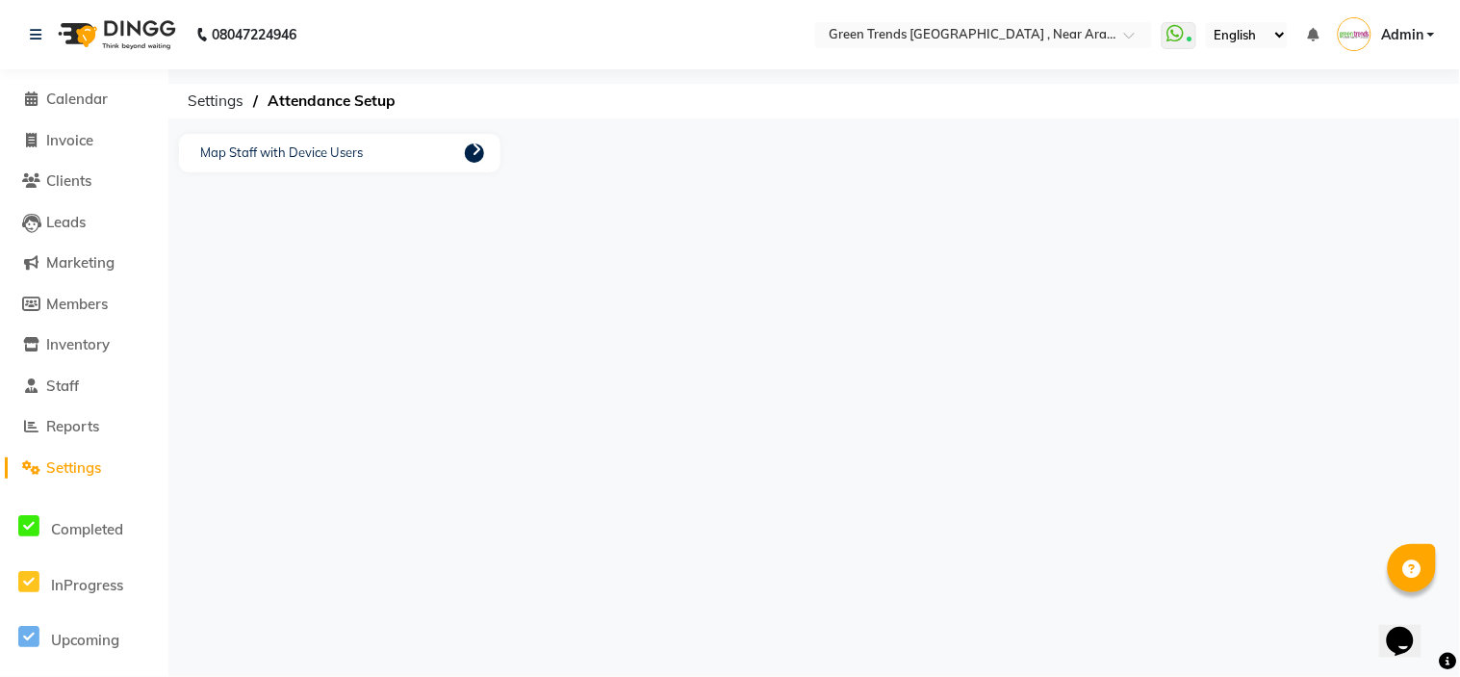
click at [755, 584] on div "08047224946 Select Location × Green Trends [GEOGRAPHIC_DATA] , [GEOGRAPHIC_DATA…" at bounding box center [730, 338] width 1460 height 677
click at [77, 187] on span "Clients" at bounding box center [68, 180] width 45 height 18
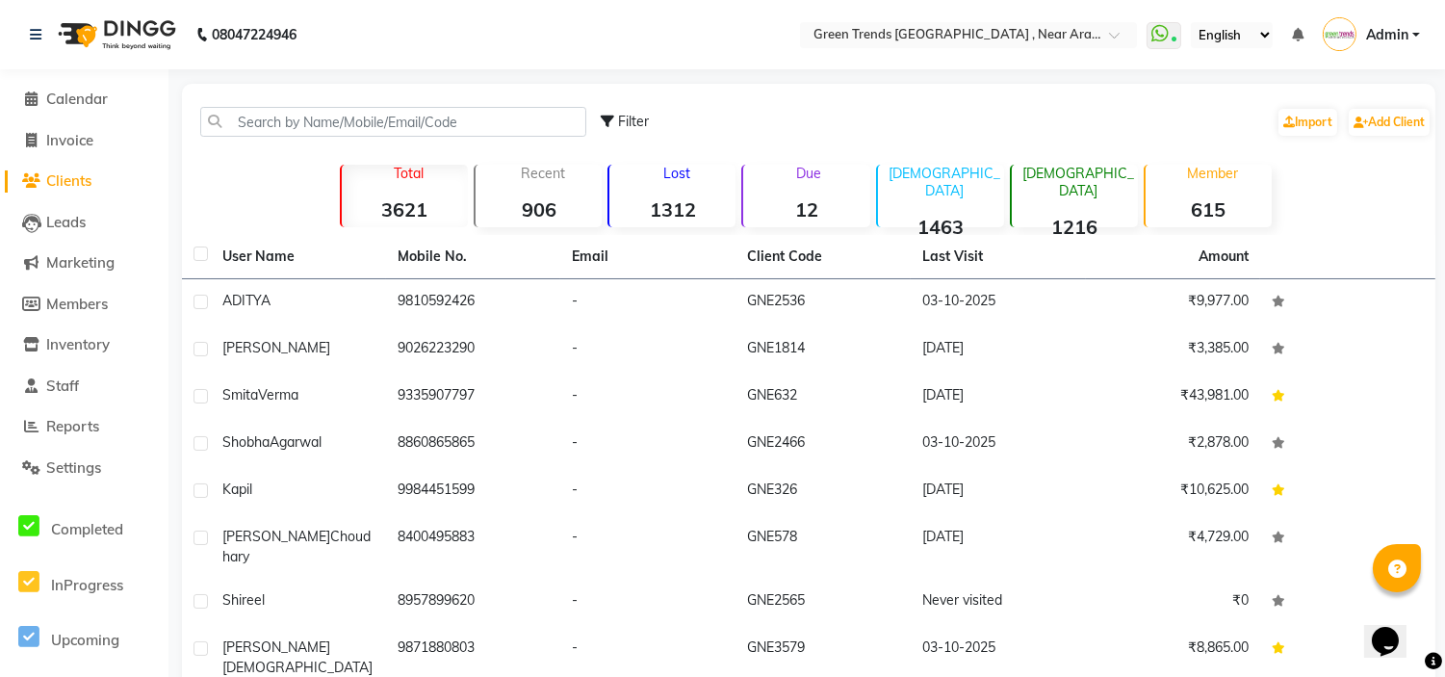
click at [80, 127] on li "Invoice" at bounding box center [84, 140] width 168 height 41
click at [79, 138] on span "Invoice" at bounding box center [69, 140] width 47 height 18
select select "service"
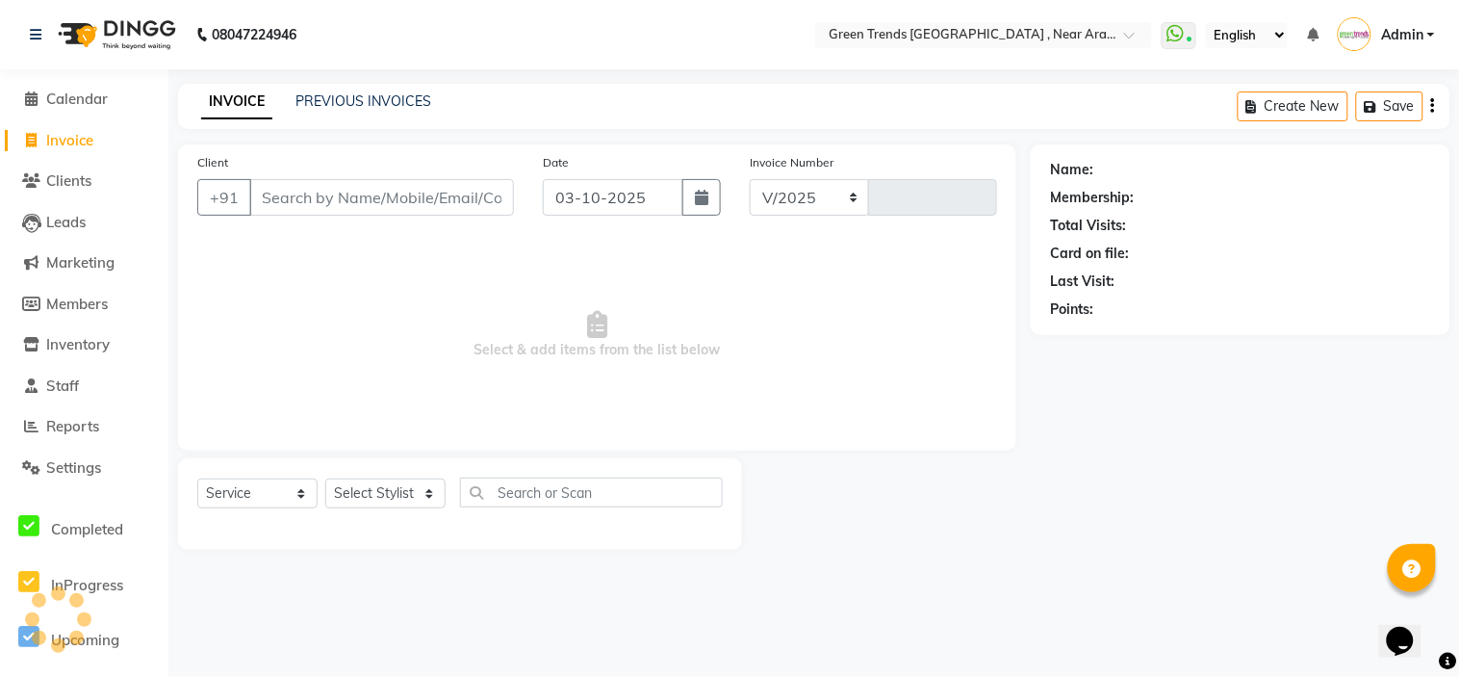
select select "7005"
type input "3207"
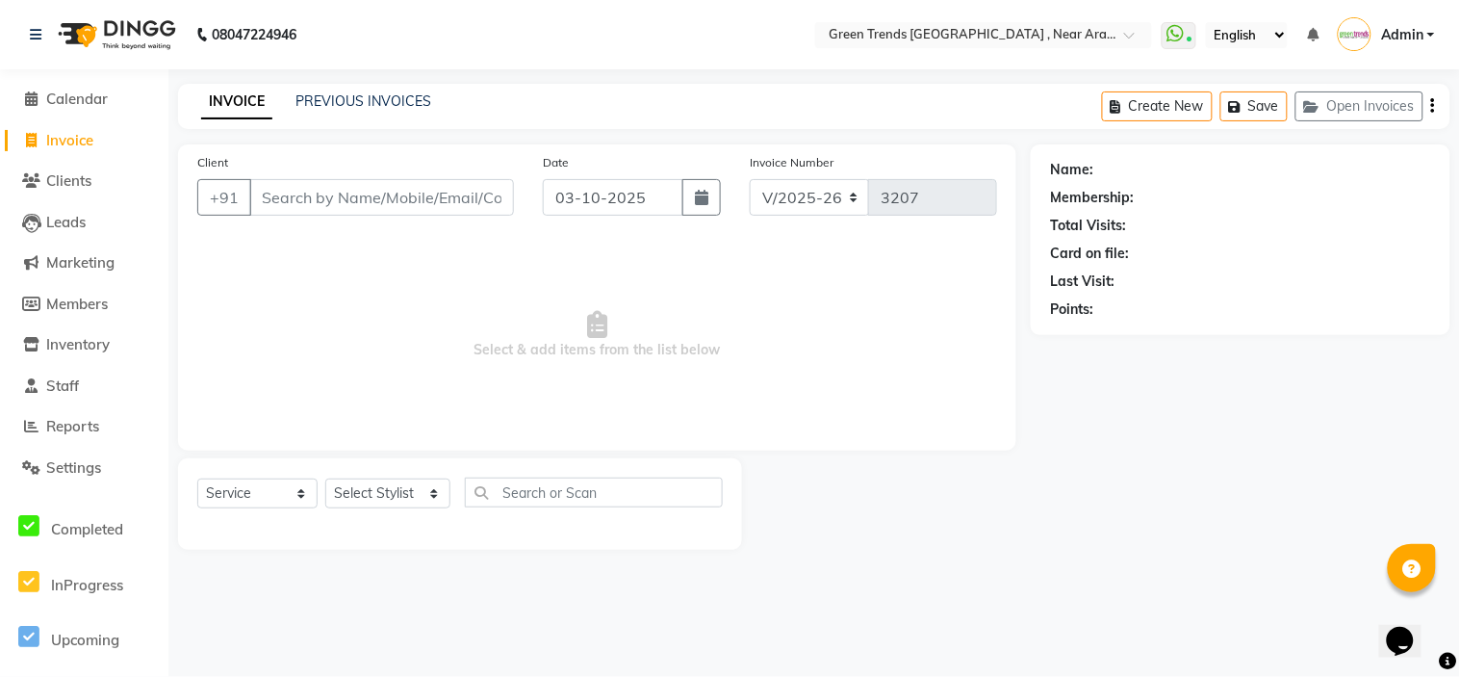
click at [1428, 108] on div "Create New Save Open Invoices" at bounding box center [1276, 106] width 348 height 45
click at [1431, 106] on icon "button" at bounding box center [1433, 106] width 4 height 1
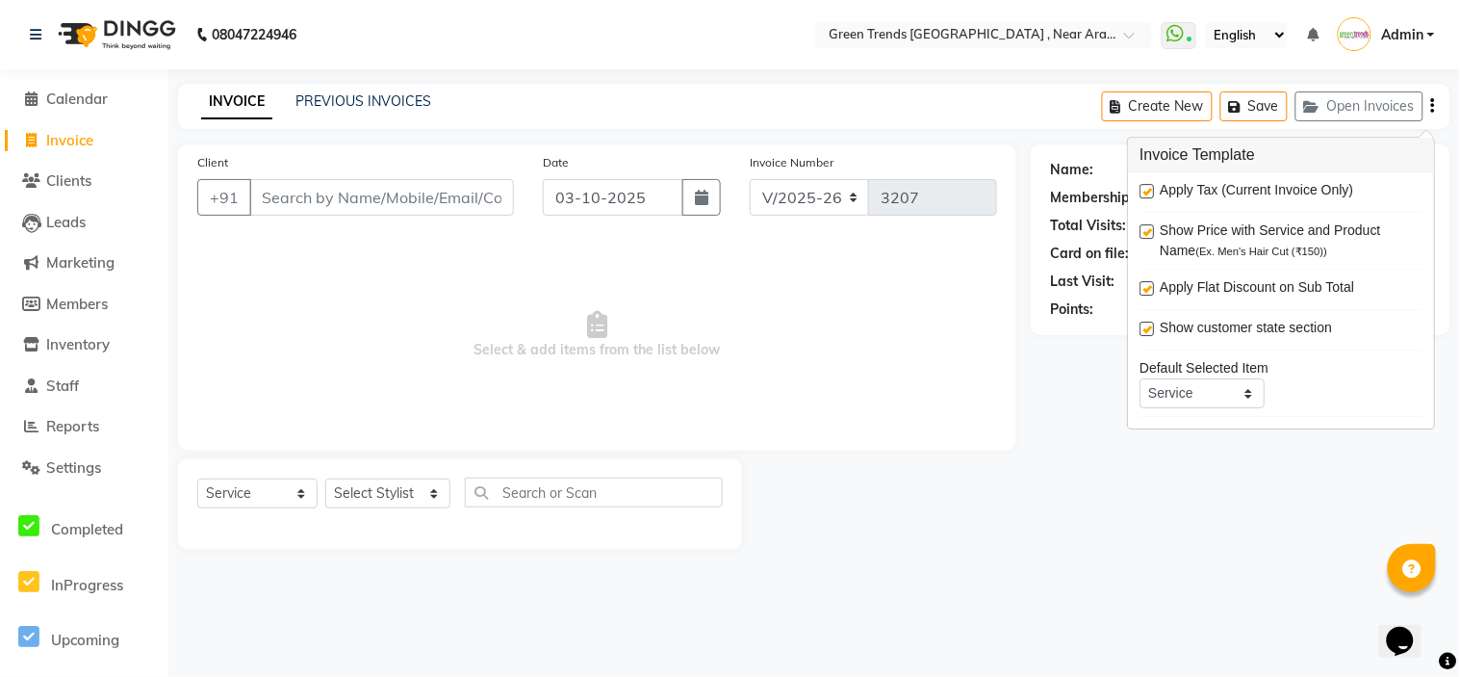
click at [1431, 106] on icon "button" at bounding box center [1433, 106] width 4 height 1
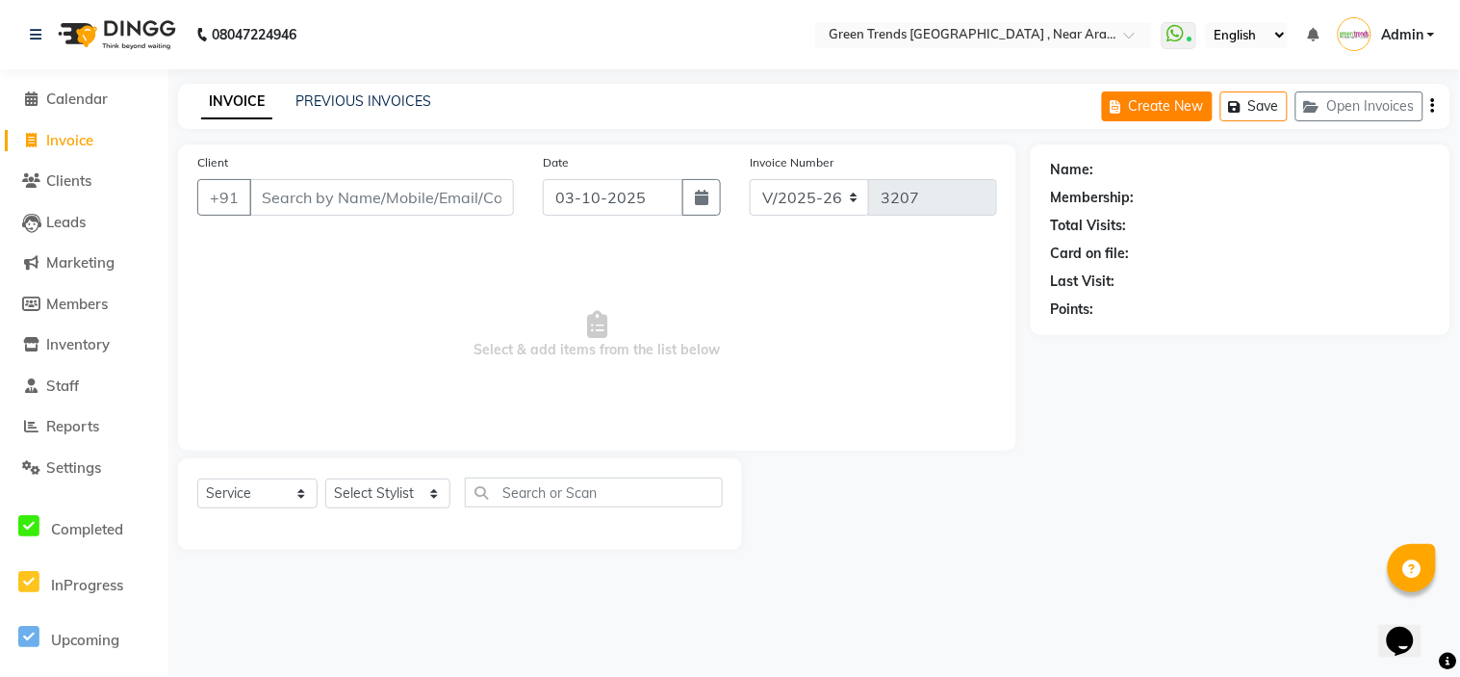
click at [1186, 102] on button "Create New" at bounding box center [1157, 106] width 111 height 30
select select "service"
select select "7005"
type input "3207"
click at [100, 181] on link "Clients" at bounding box center [84, 181] width 159 height 22
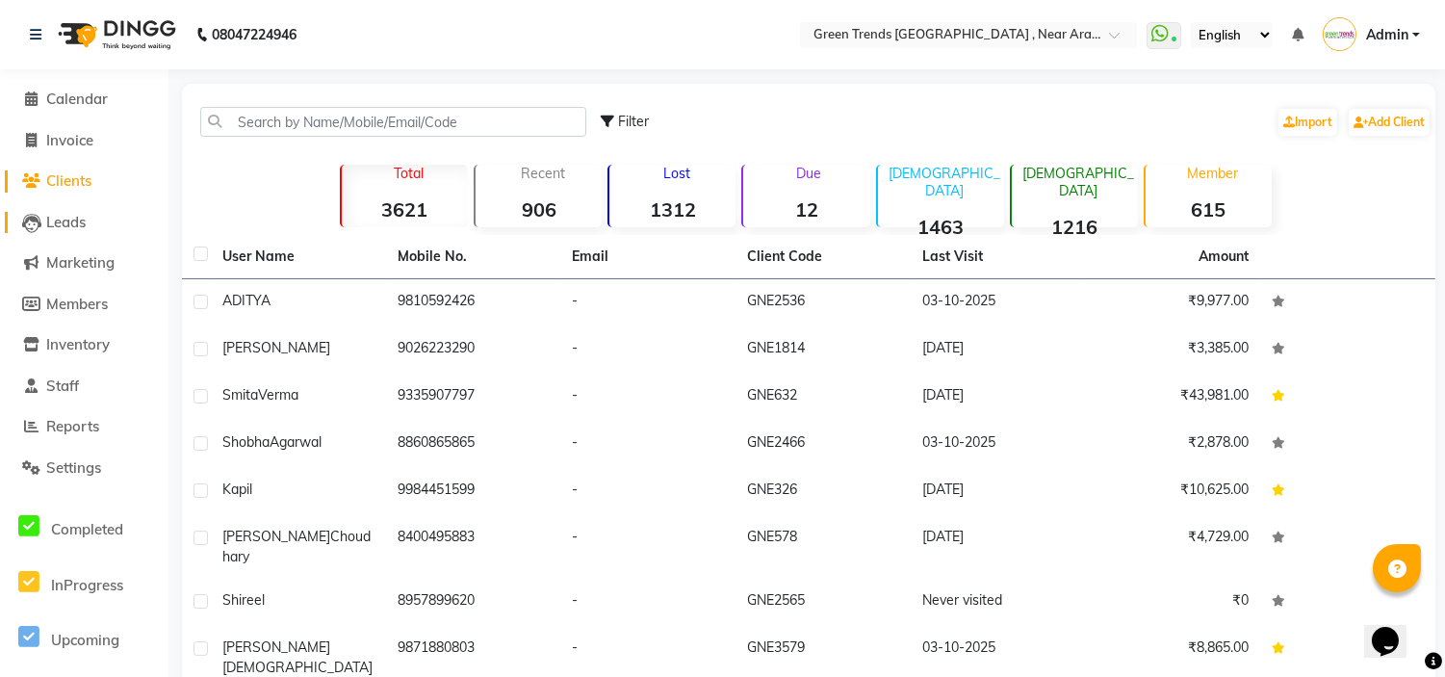
click at [75, 218] on span "Leads" at bounding box center [65, 222] width 39 height 18
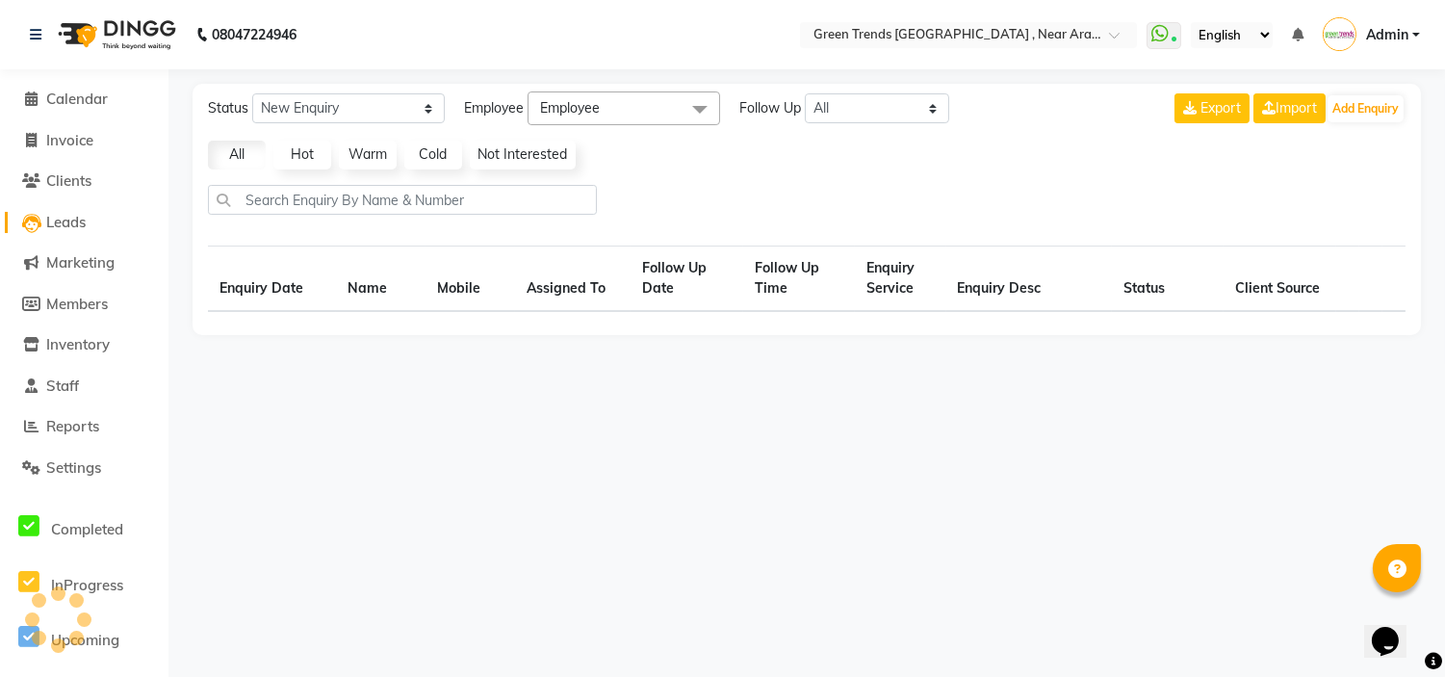
select select "10"
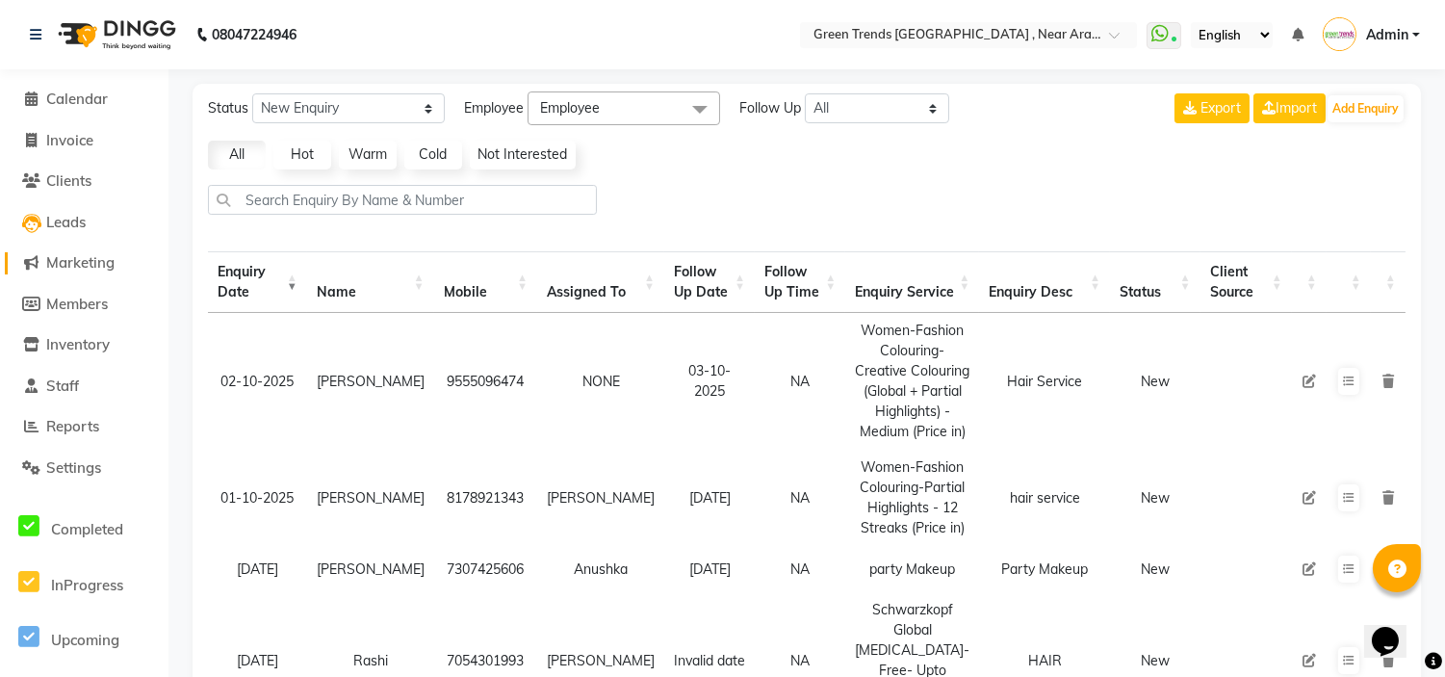
click at [65, 263] on span "Marketing" at bounding box center [80, 262] width 68 height 18
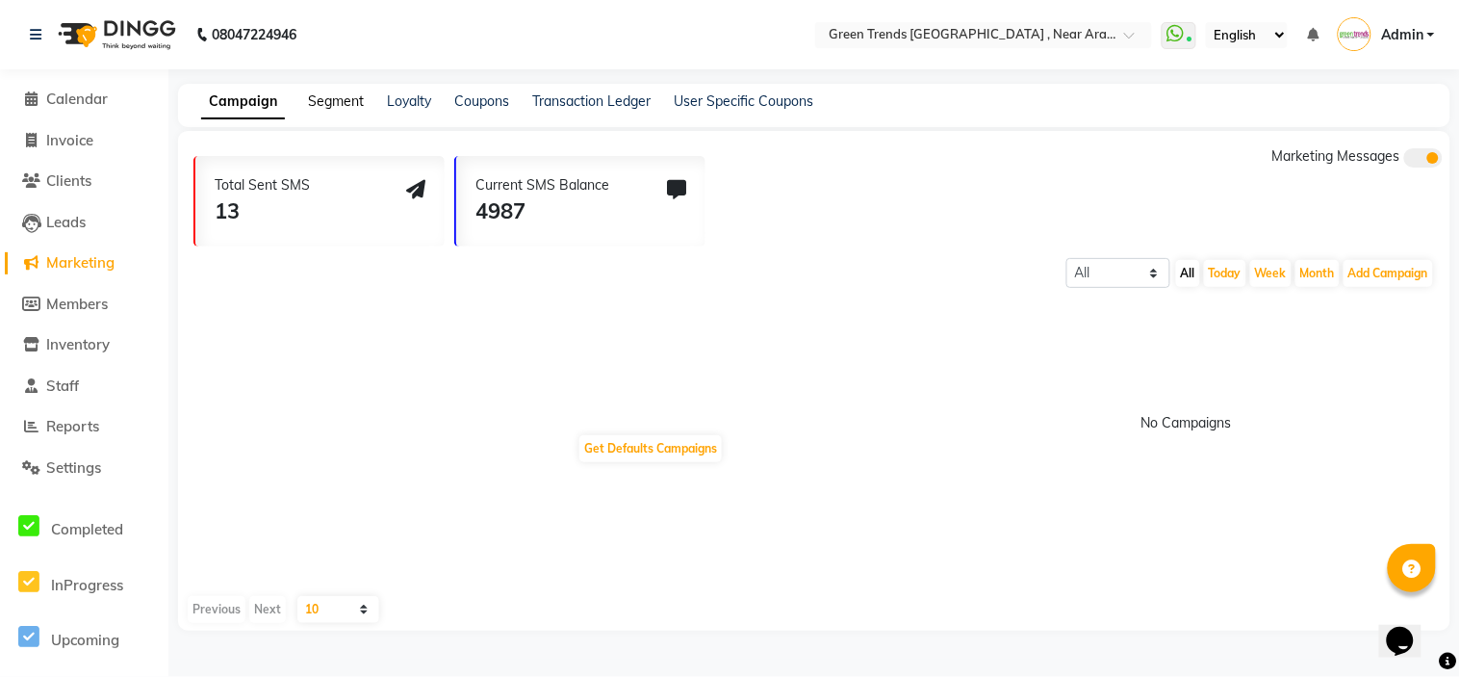
click at [344, 101] on link "Segment" at bounding box center [336, 100] width 56 height 17
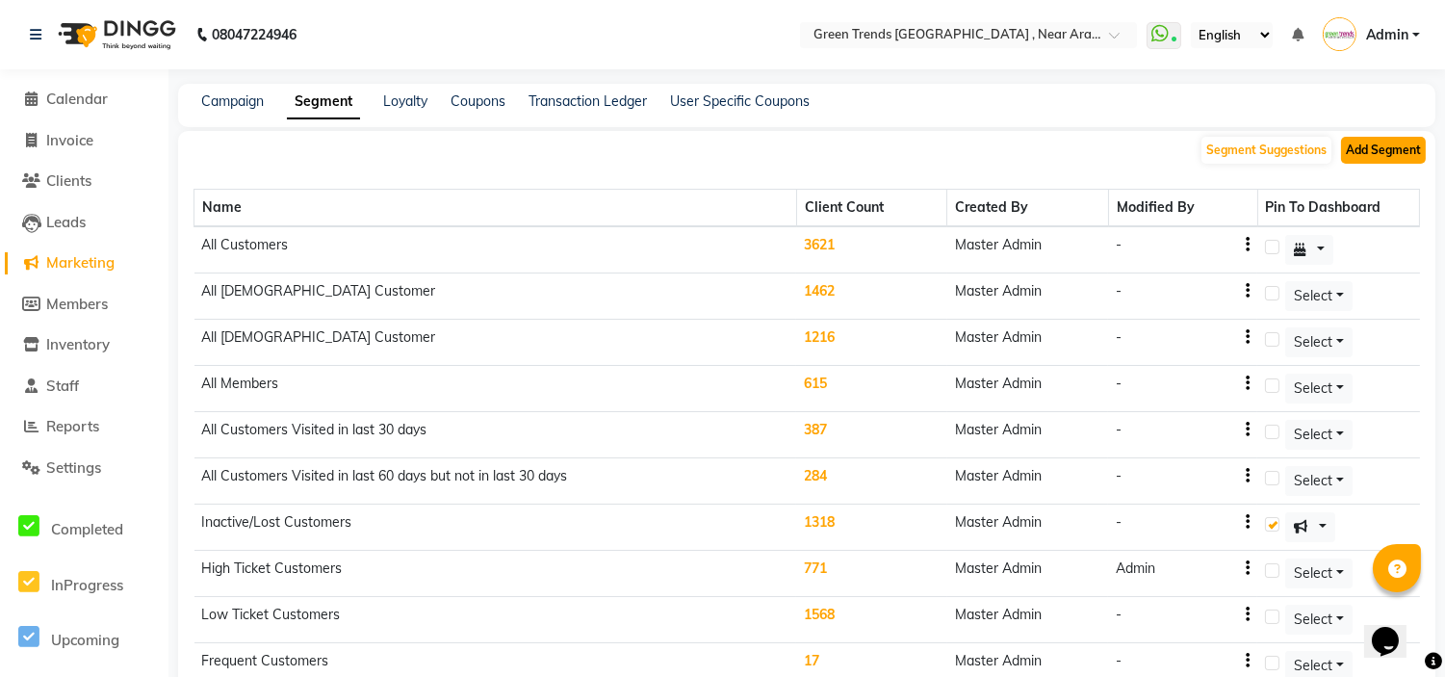
click at [1352, 150] on button "Add Segment" at bounding box center [1383, 150] width 85 height 27
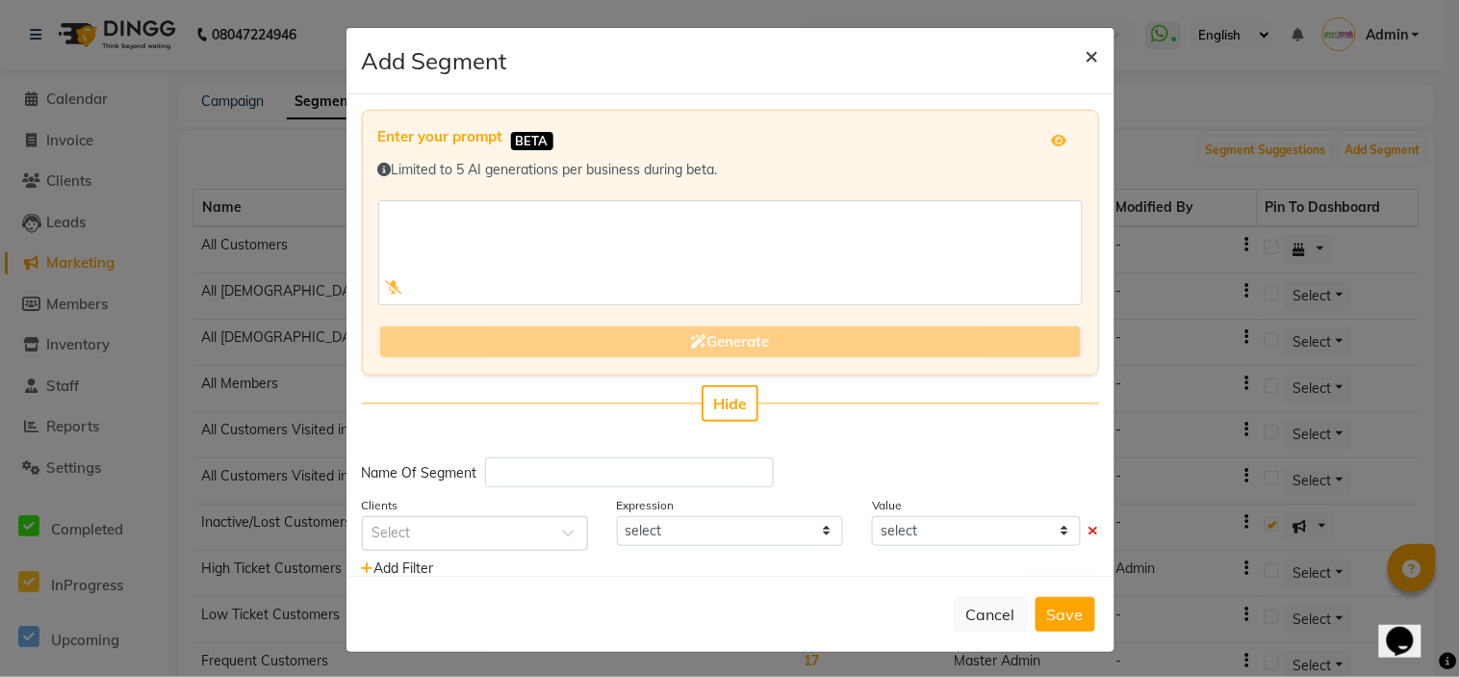
click at [1086, 54] on span "×" at bounding box center [1092, 54] width 13 height 29
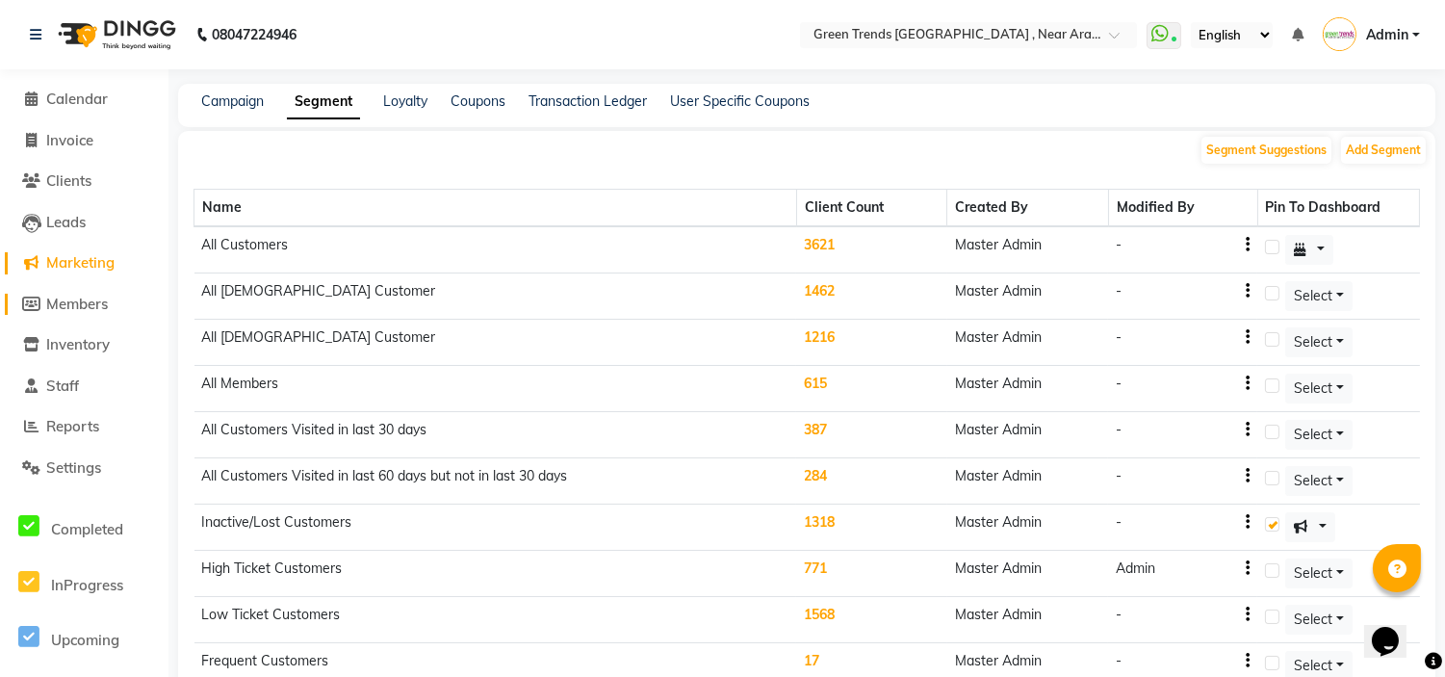
click at [72, 306] on span "Members" at bounding box center [77, 304] width 62 height 18
select select
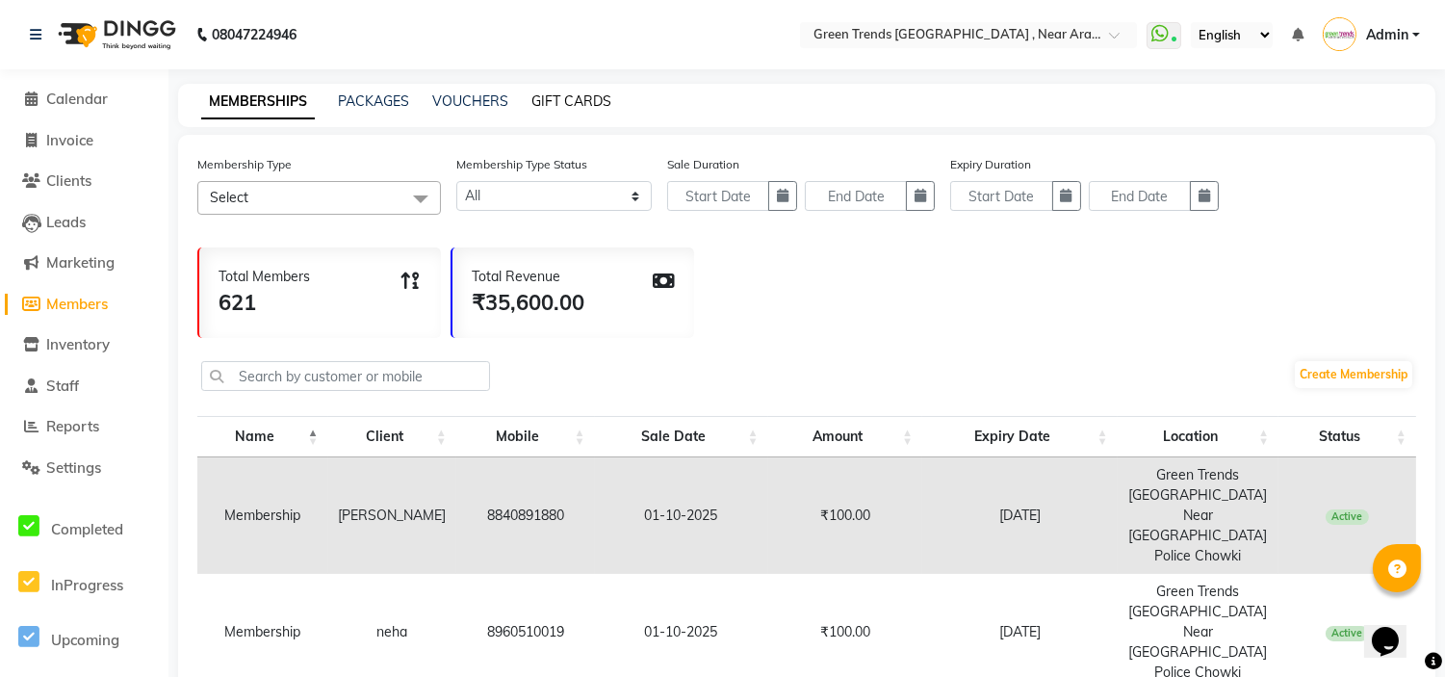
click at [564, 93] on link "GIFT CARDS" at bounding box center [571, 100] width 80 height 17
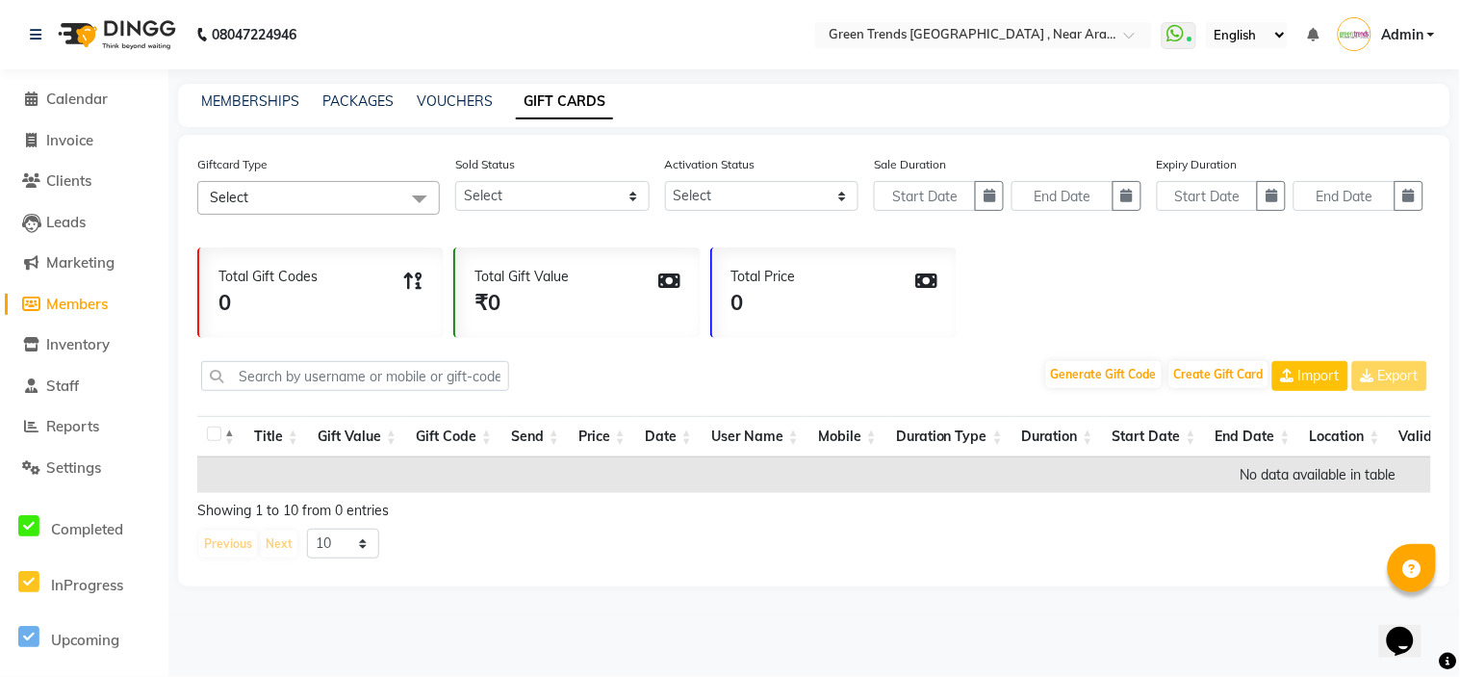
click at [447, 91] on div "VOUCHERS" at bounding box center [455, 101] width 76 height 20
click at [447, 98] on link "VOUCHERS" at bounding box center [455, 100] width 76 height 17
select select
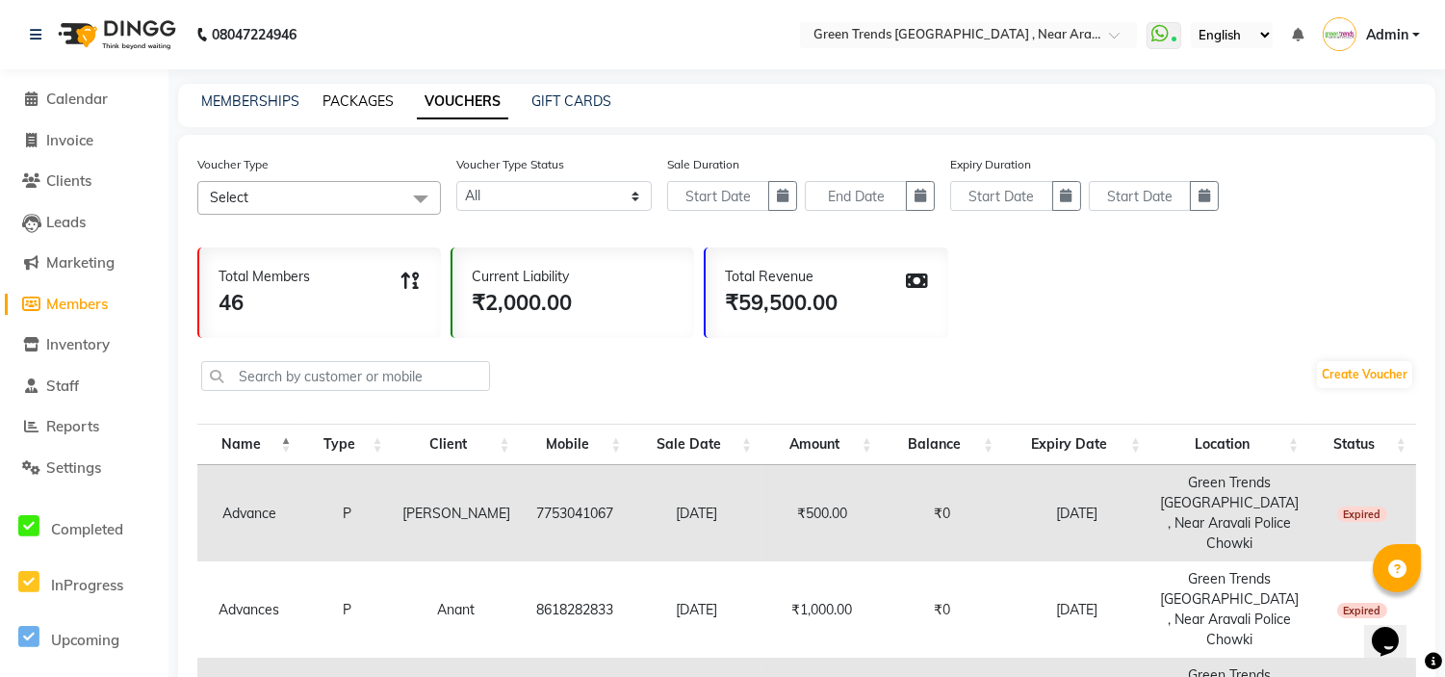
click at [356, 104] on link "PACKAGES" at bounding box center [357, 100] width 71 height 17
select select
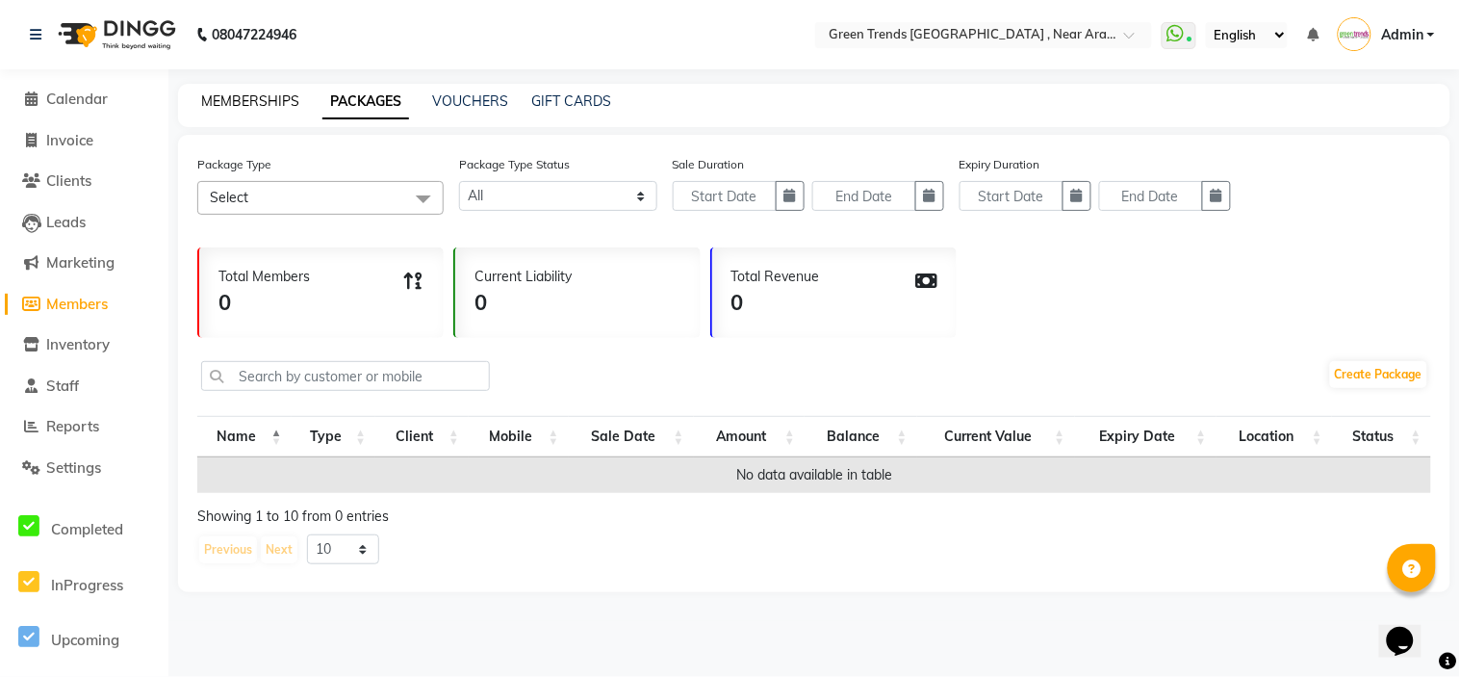
click at [264, 104] on link "MEMBERSHIPS" at bounding box center [250, 100] width 98 height 17
select select
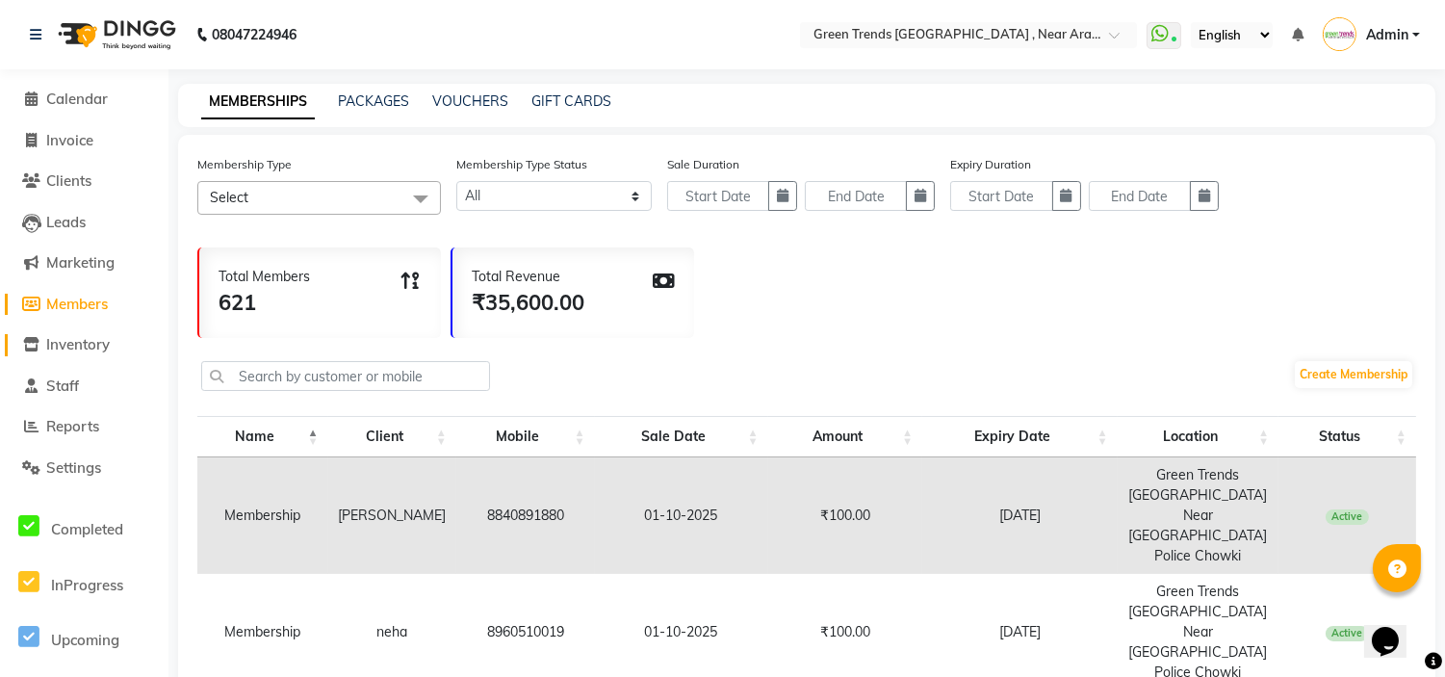
click at [77, 344] on span "Inventory" at bounding box center [78, 344] width 64 height 18
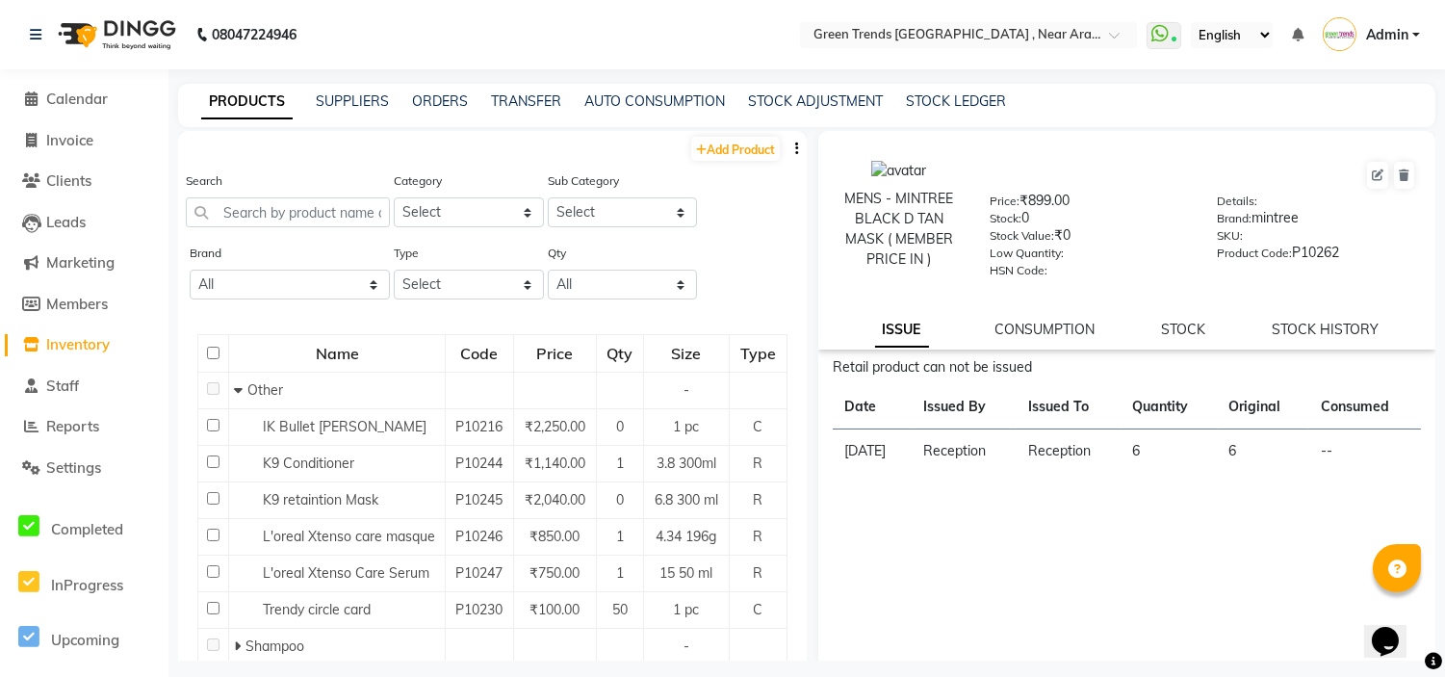
click at [1417, 606] on div "Opens Chat This icon Opens the chat window." at bounding box center [1394, 606] width 46 height 0
click at [1427, 649] on div at bounding box center [1433, 661] width 17 height 26
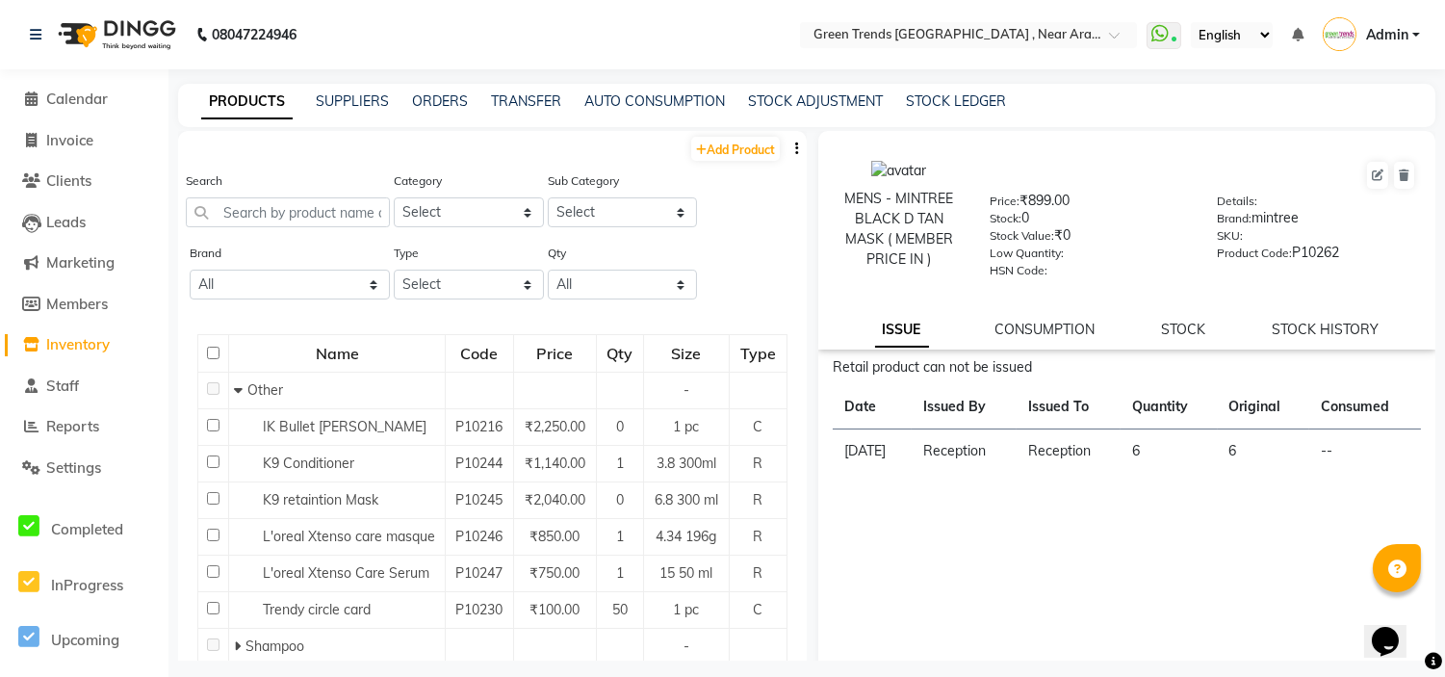
click at [1427, 649] on div at bounding box center [1433, 661] width 17 height 26
click at [1426, 649] on div at bounding box center [1433, 661] width 17 height 26
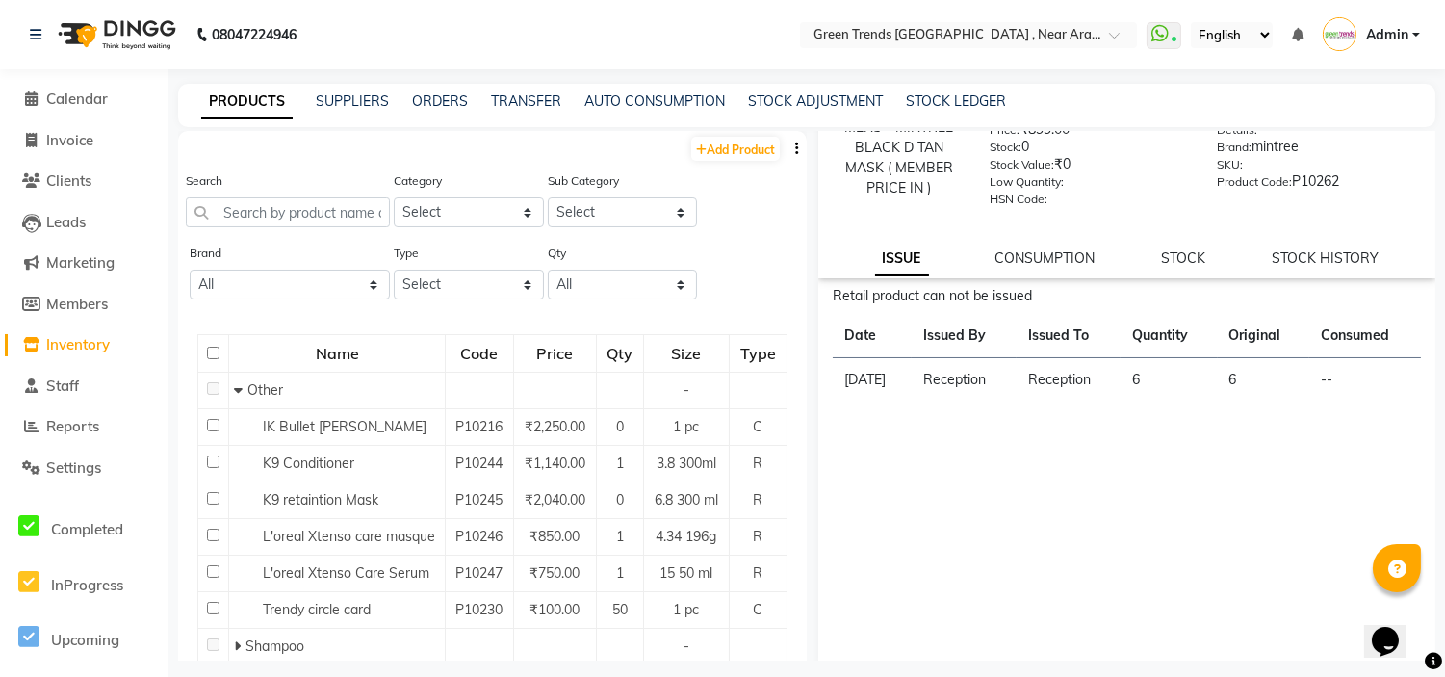
scroll to position [82, 0]
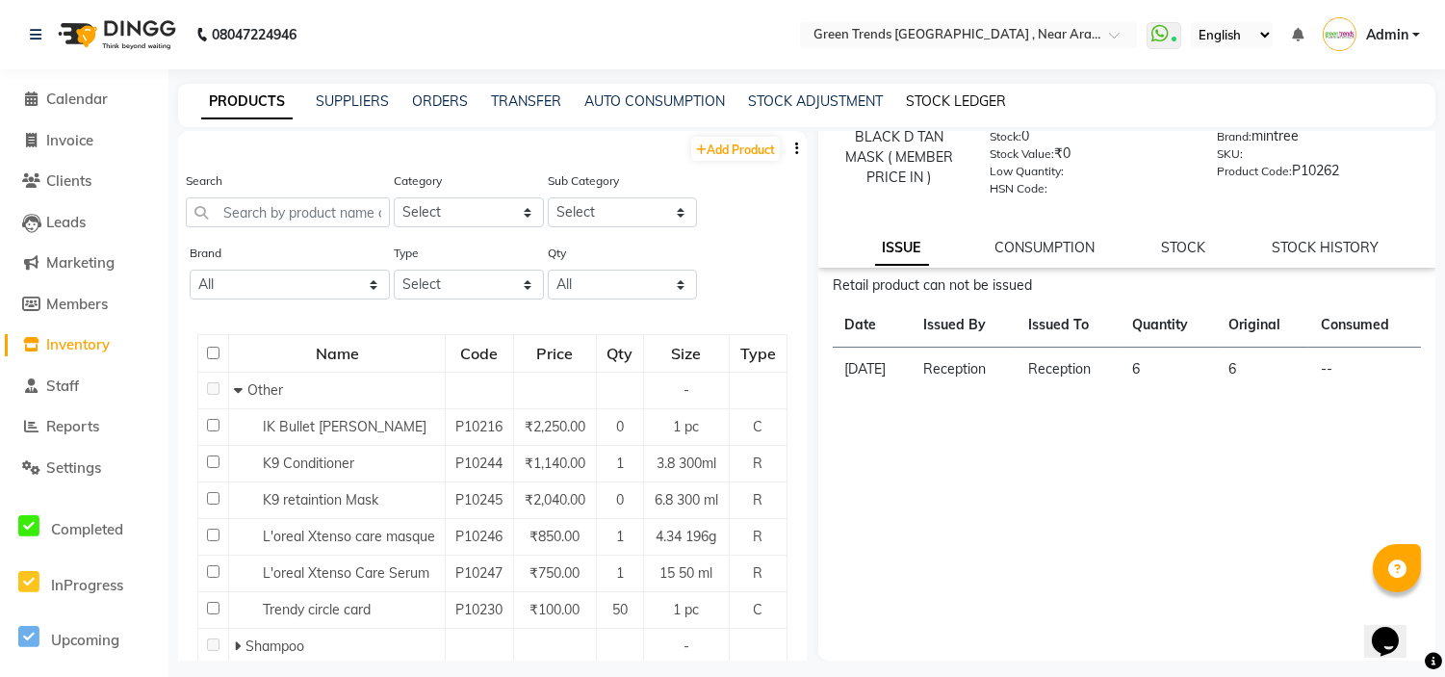
click at [943, 97] on link "STOCK LEDGER" at bounding box center [956, 100] width 100 height 17
select select "all"
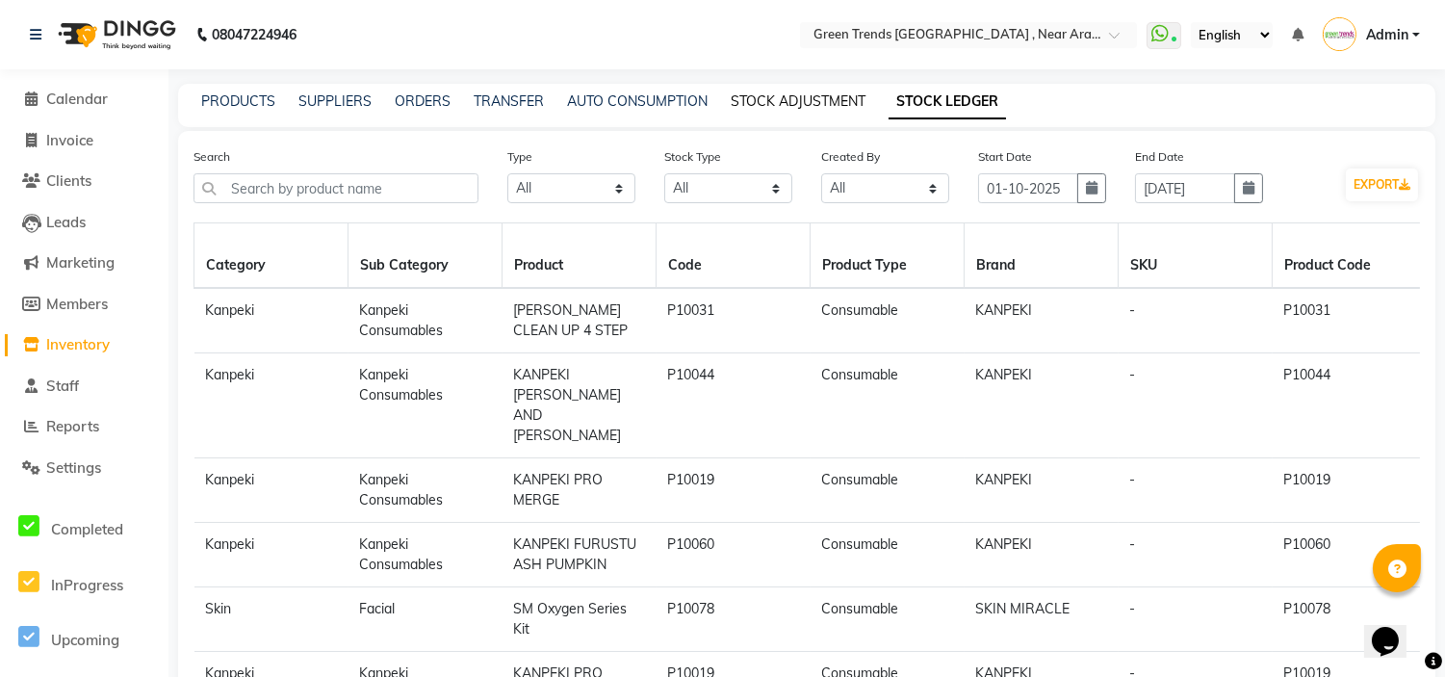
click at [819, 108] on link "STOCK ADJUSTMENT" at bounding box center [798, 100] width 135 height 17
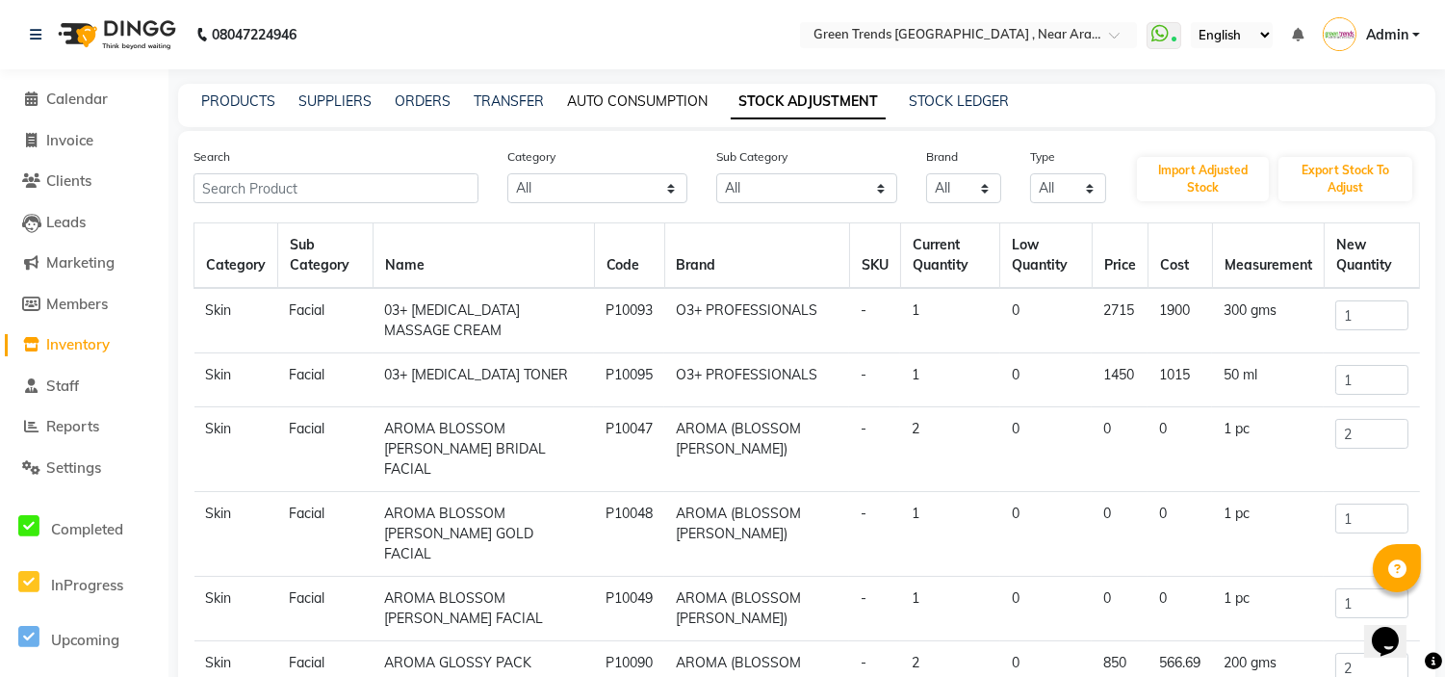
click at [631, 108] on link "AUTO CONSUMPTION" at bounding box center [637, 100] width 141 height 17
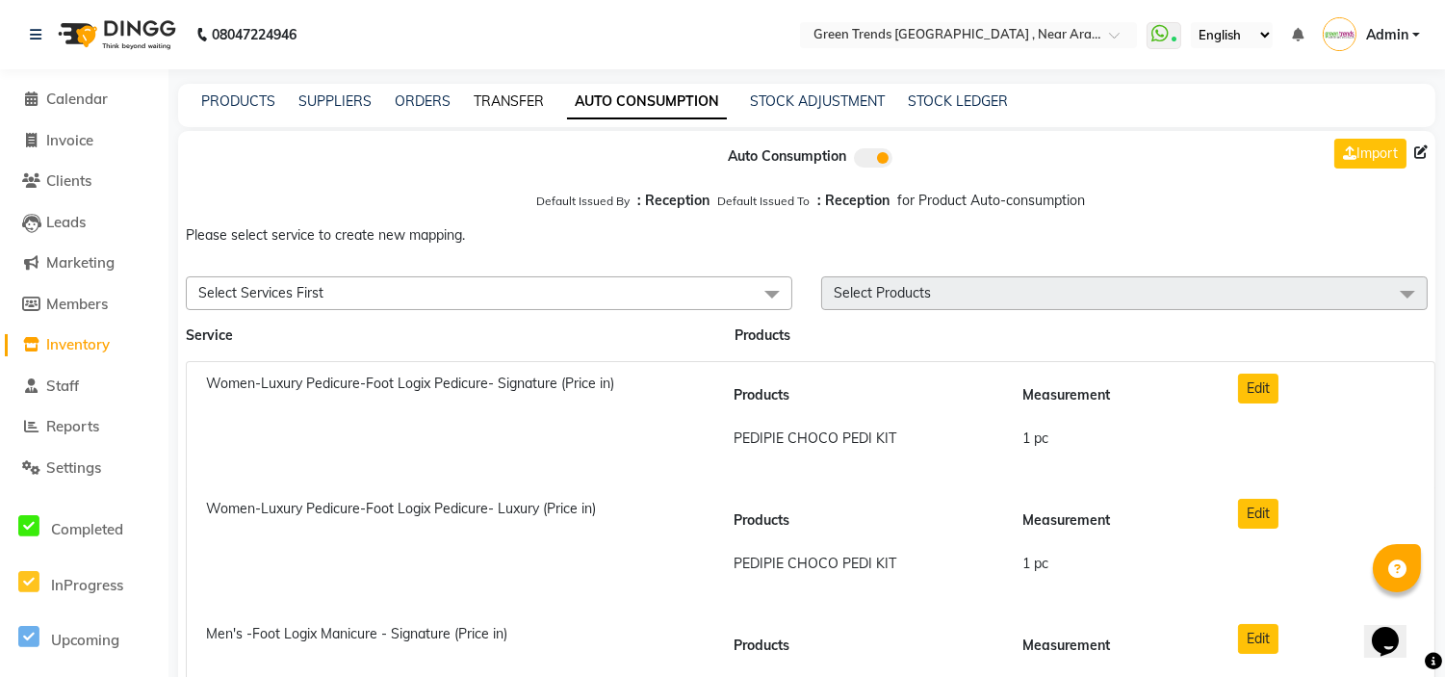
click at [491, 96] on link "TRANSFER" at bounding box center [509, 100] width 70 height 17
select select "sender"
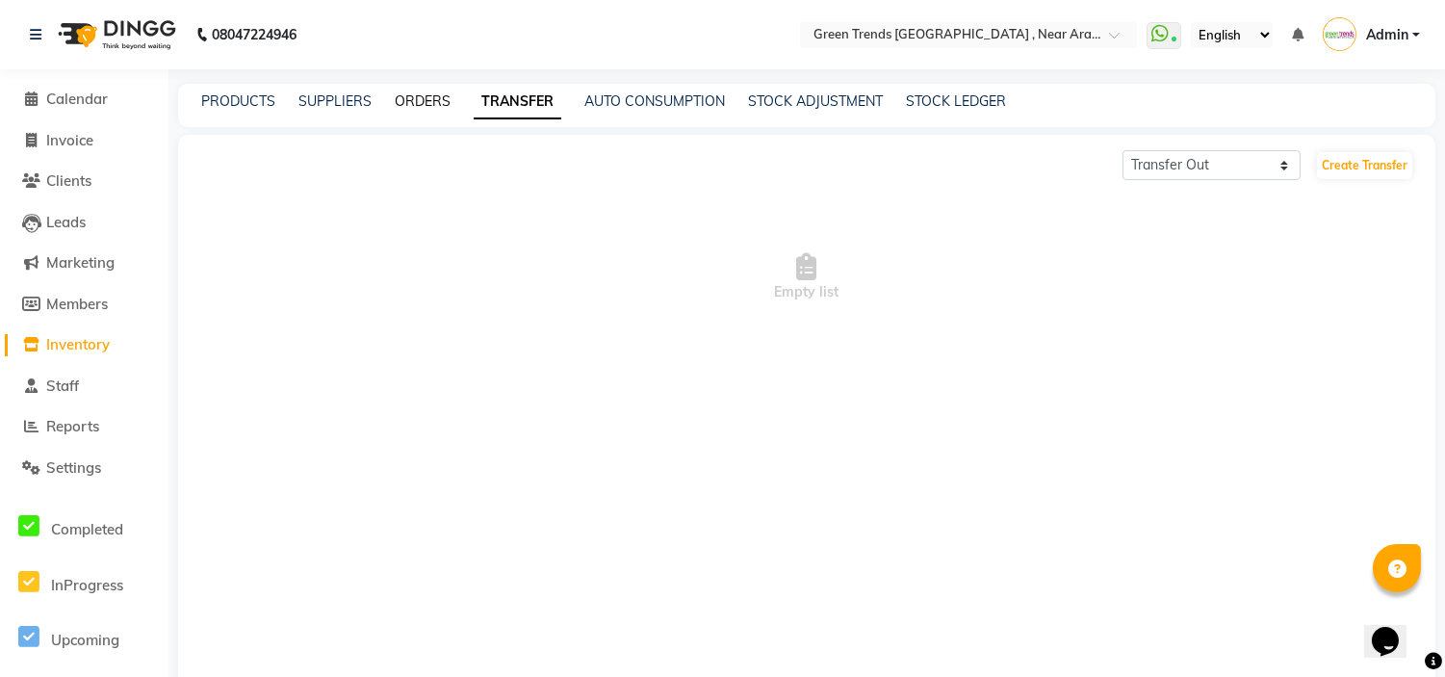
click at [420, 98] on link "ORDERS" at bounding box center [423, 100] width 56 height 17
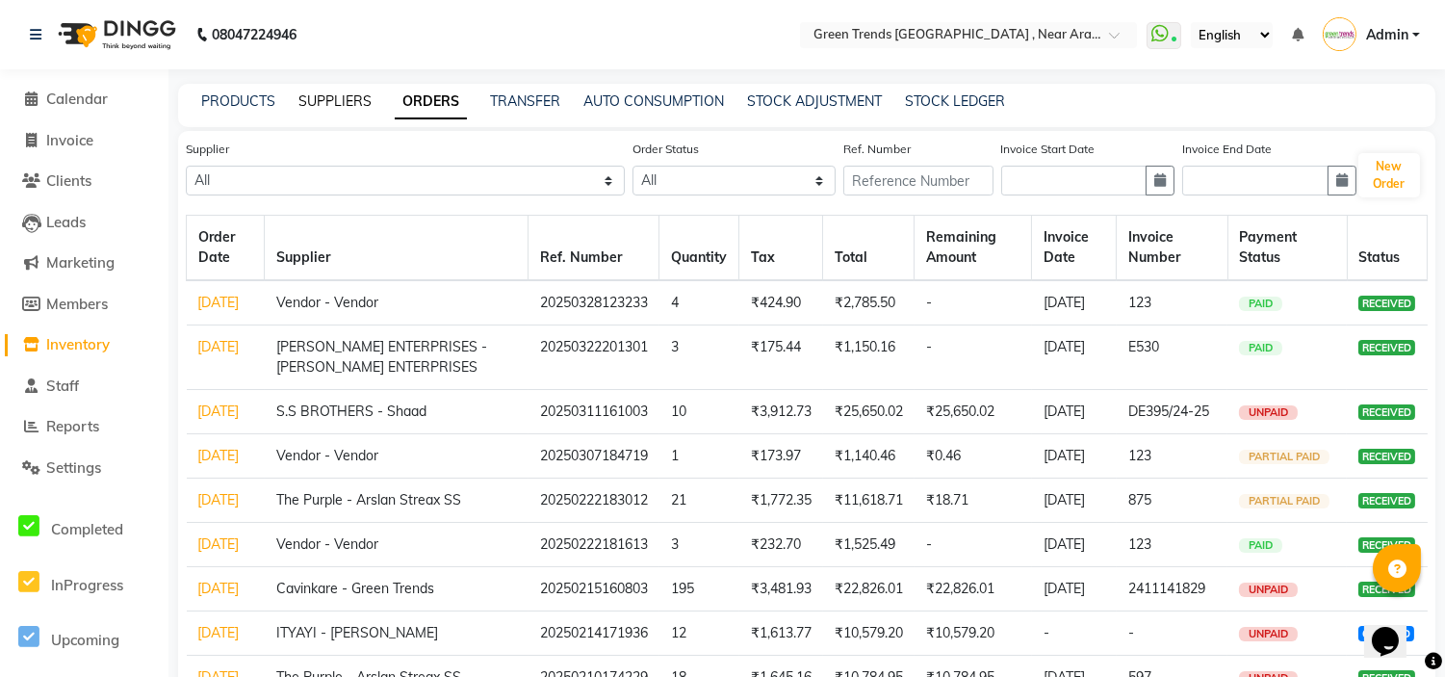
click at [330, 104] on link "SUPPLIERS" at bounding box center [334, 100] width 73 height 17
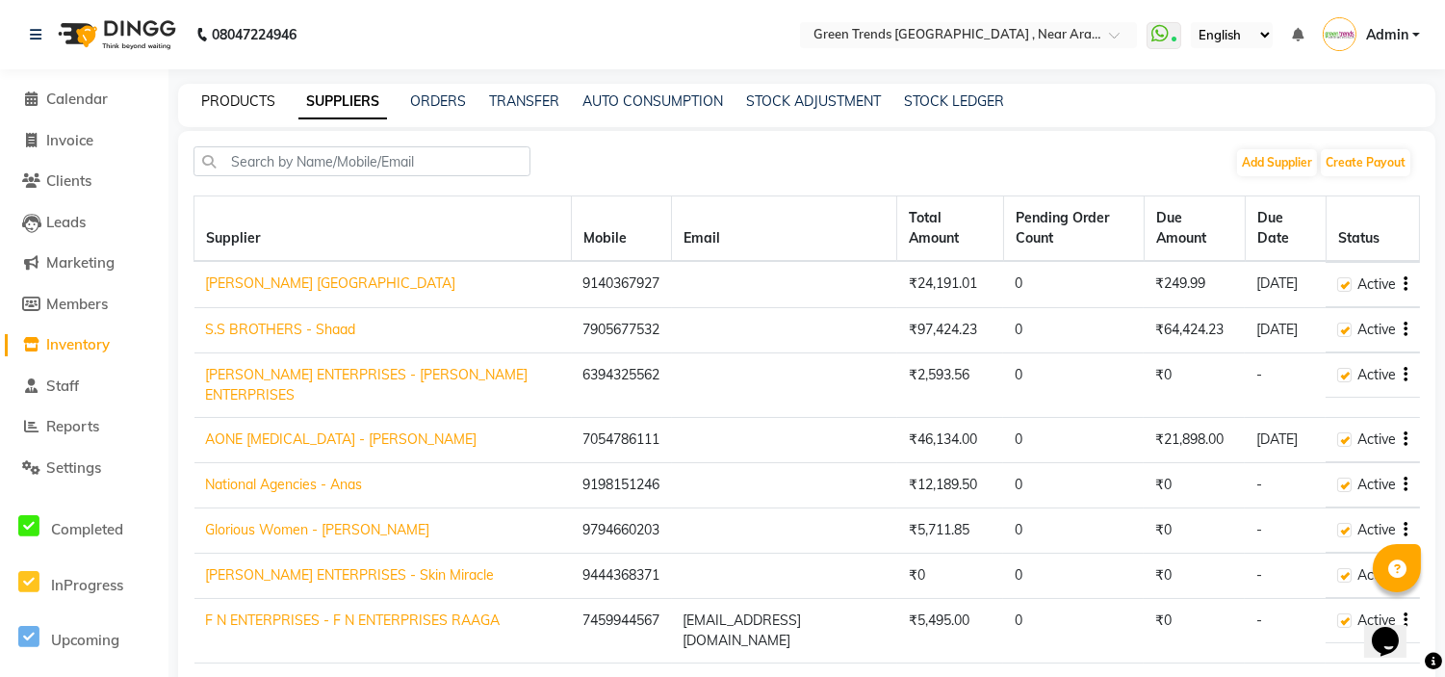
click at [238, 106] on link "PRODUCTS" at bounding box center [238, 100] width 74 height 17
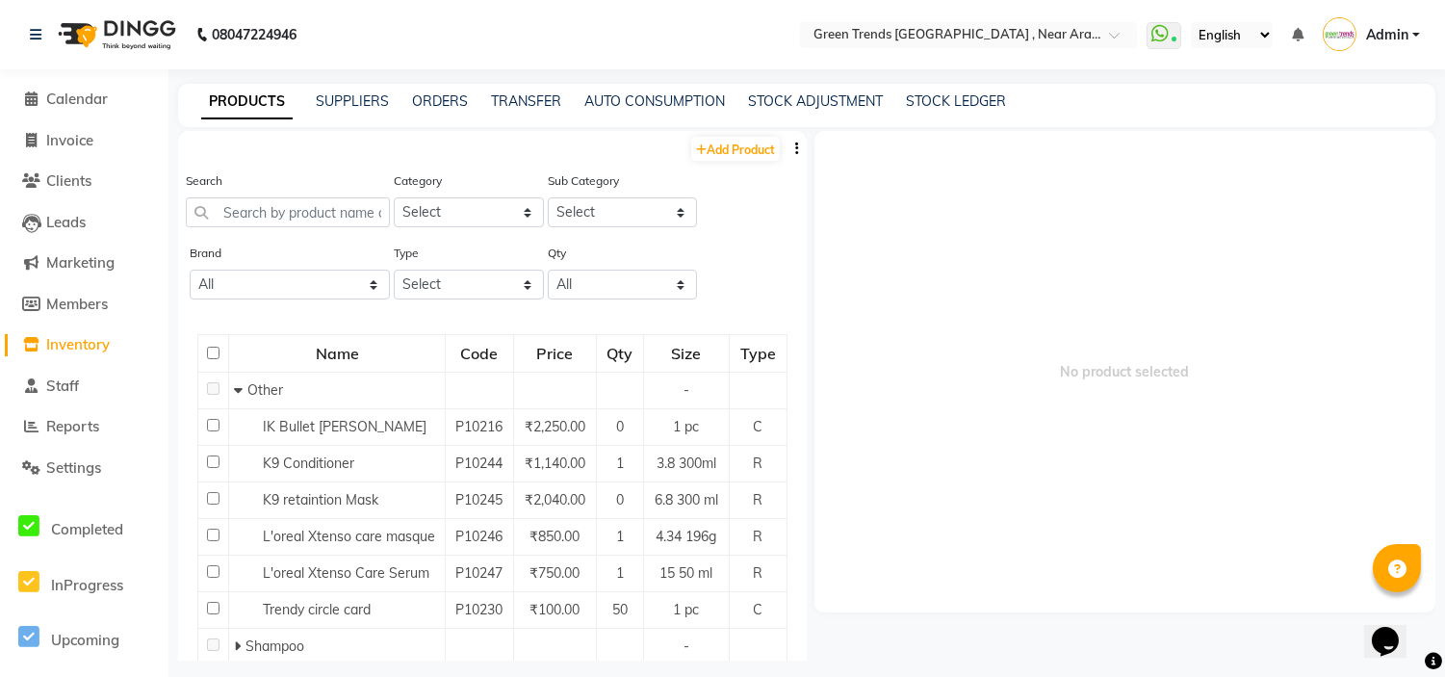
click at [795, 149] on icon "button" at bounding box center [797, 148] width 4 height 13
click at [56, 388] on span "Staff" at bounding box center [62, 385] width 33 height 18
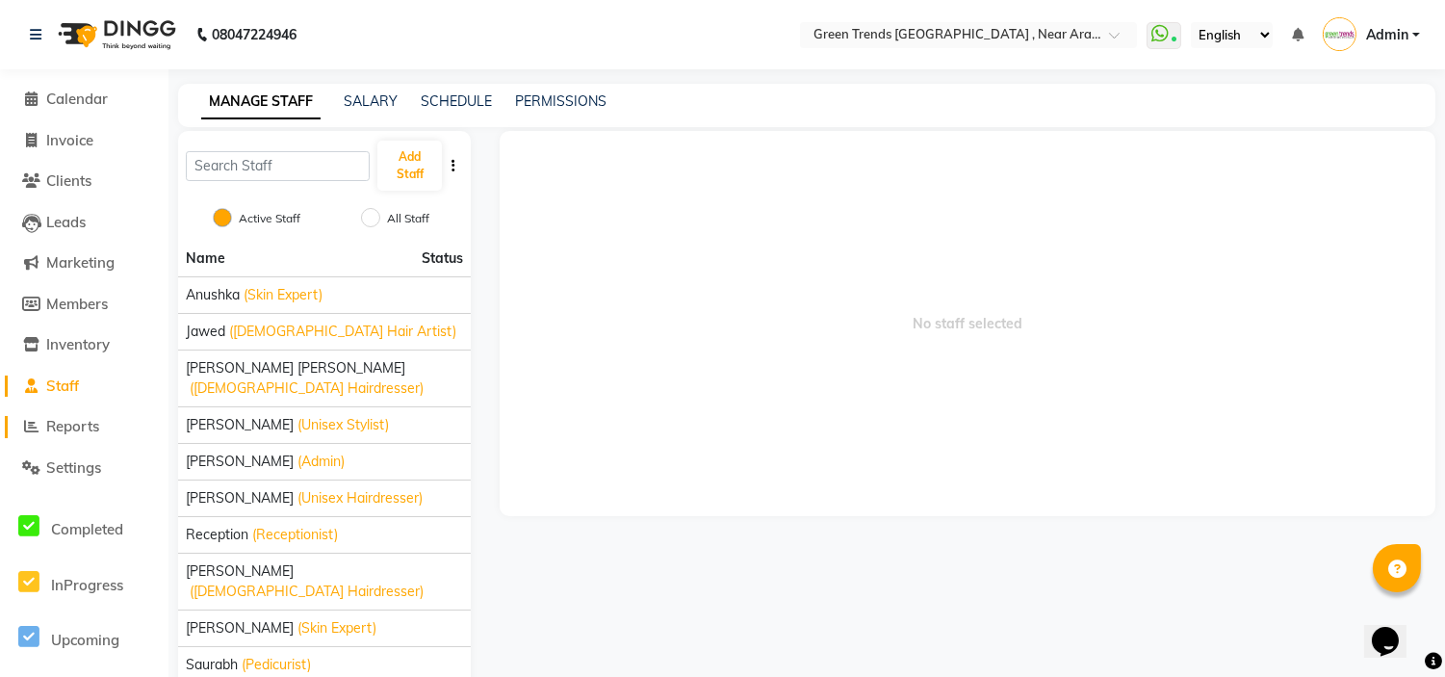
click at [70, 426] on span "Reports" at bounding box center [72, 426] width 53 height 18
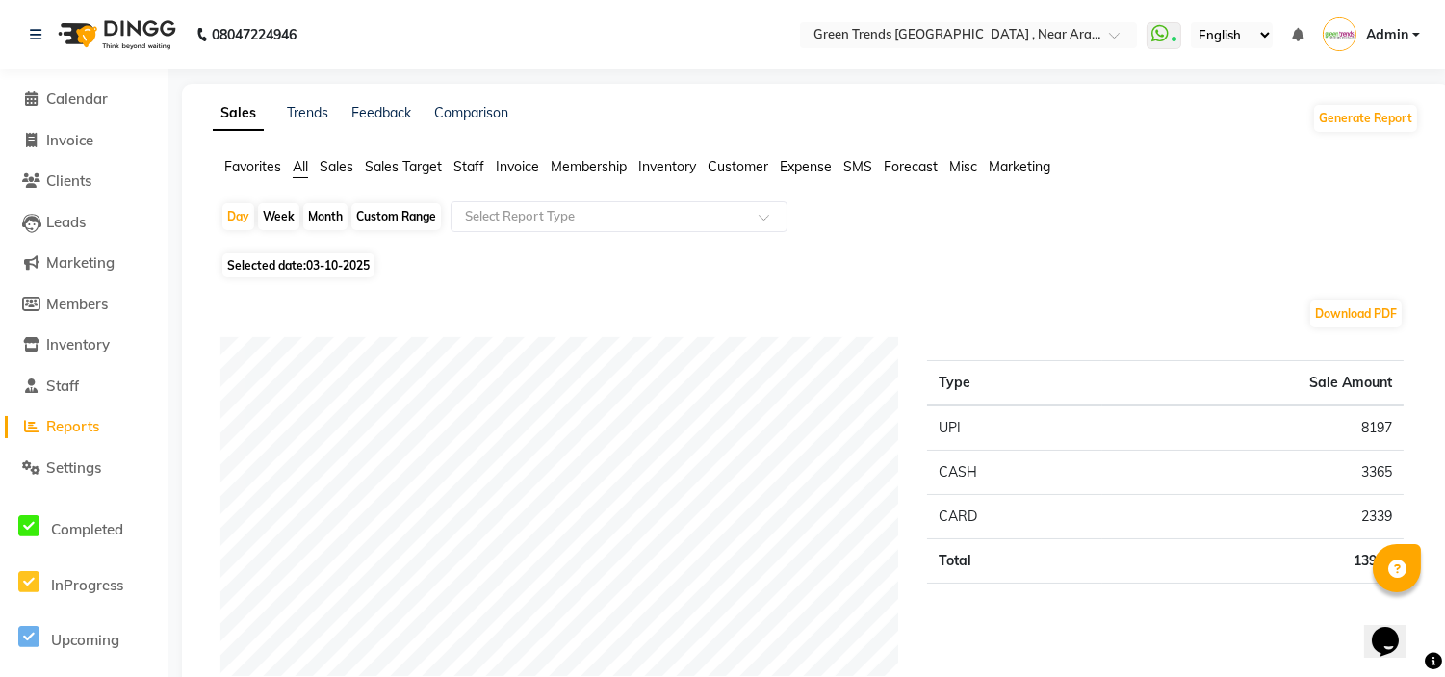
click at [924, 174] on span "Forecast" at bounding box center [911, 166] width 54 height 17
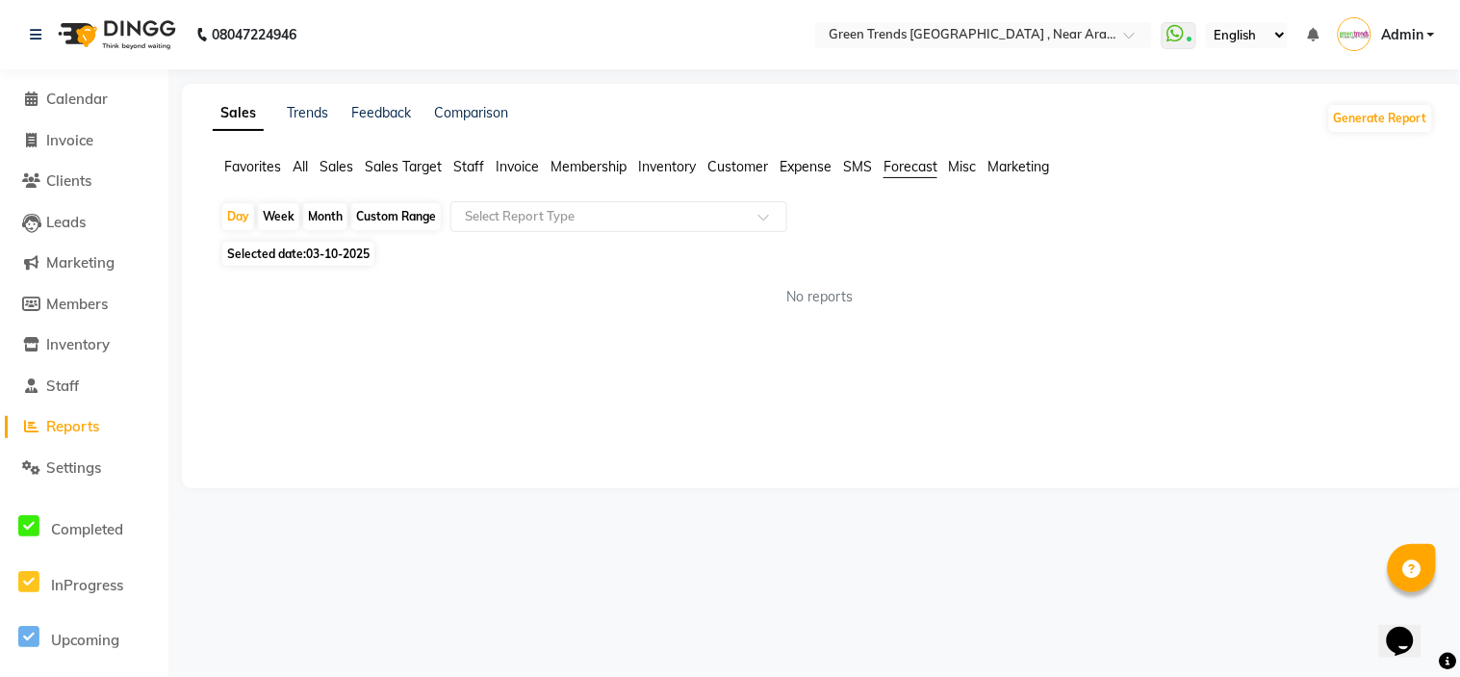
click at [961, 168] on span "Misc" at bounding box center [963, 166] width 28 height 17
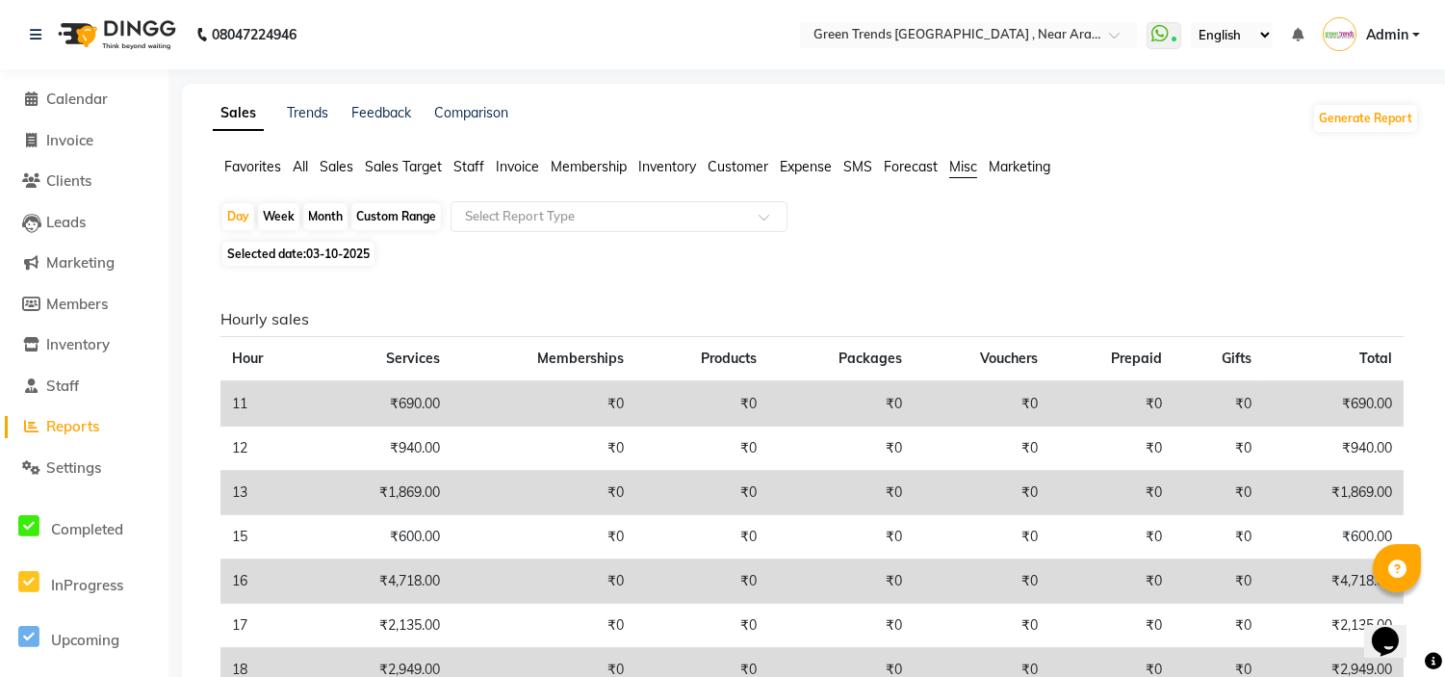
click at [1014, 166] on span "Marketing" at bounding box center [1020, 166] width 62 height 17
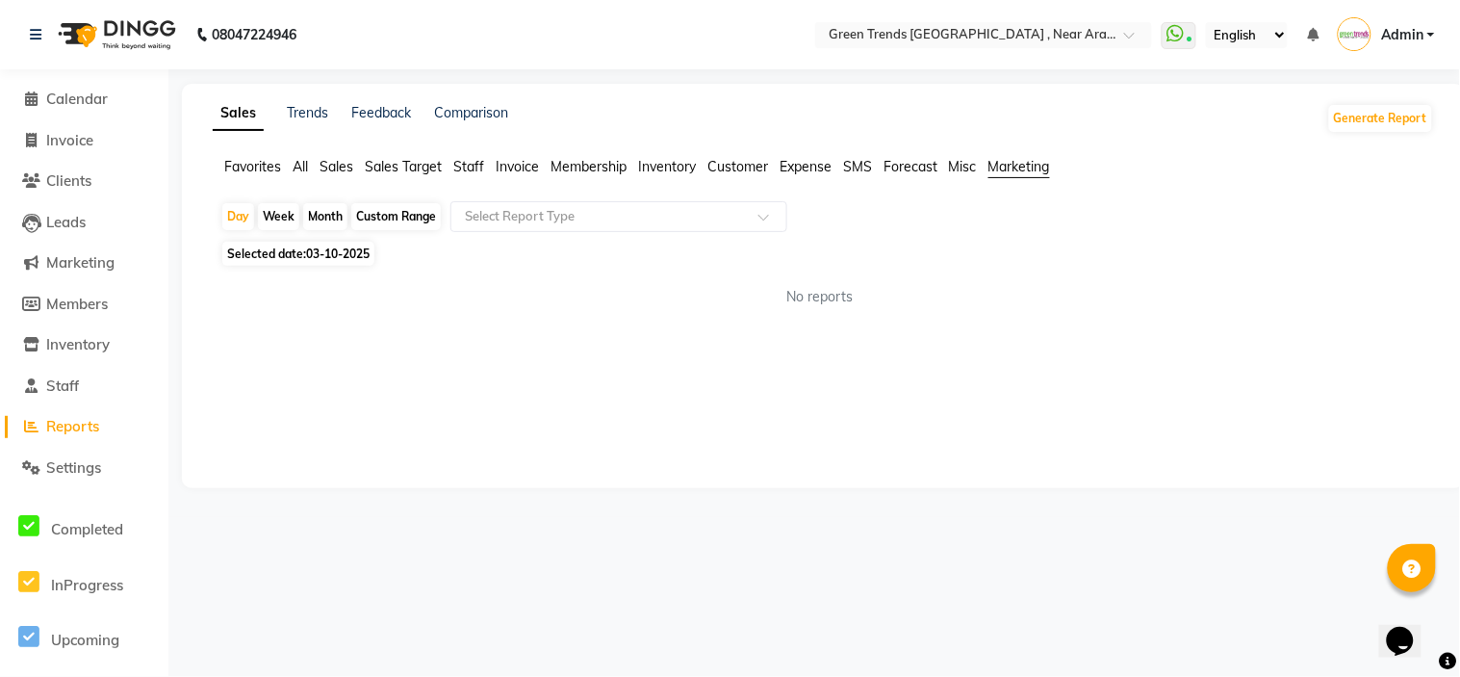
click at [793, 165] on span "Expense" at bounding box center [806, 166] width 52 height 17
click at [724, 169] on span "Customer" at bounding box center [738, 166] width 61 height 17
click at [668, 167] on span "Inventory" at bounding box center [667, 166] width 58 height 17
click at [607, 164] on span "Membership" at bounding box center [589, 166] width 76 height 17
click at [514, 164] on span "Invoice" at bounding box center [517, 166] width 43 height 17
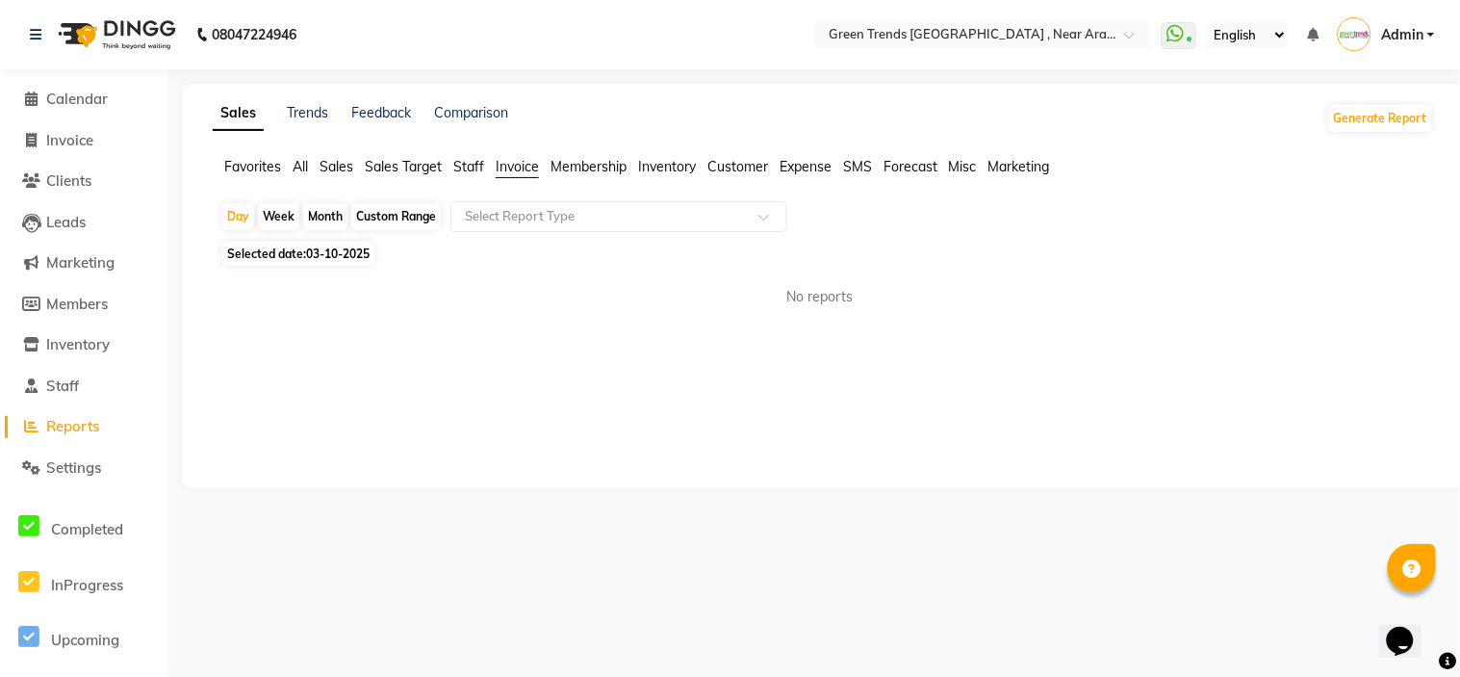
click at [474, 166] on span "Staff" at bounding box center [468, 166] width 31 height 17
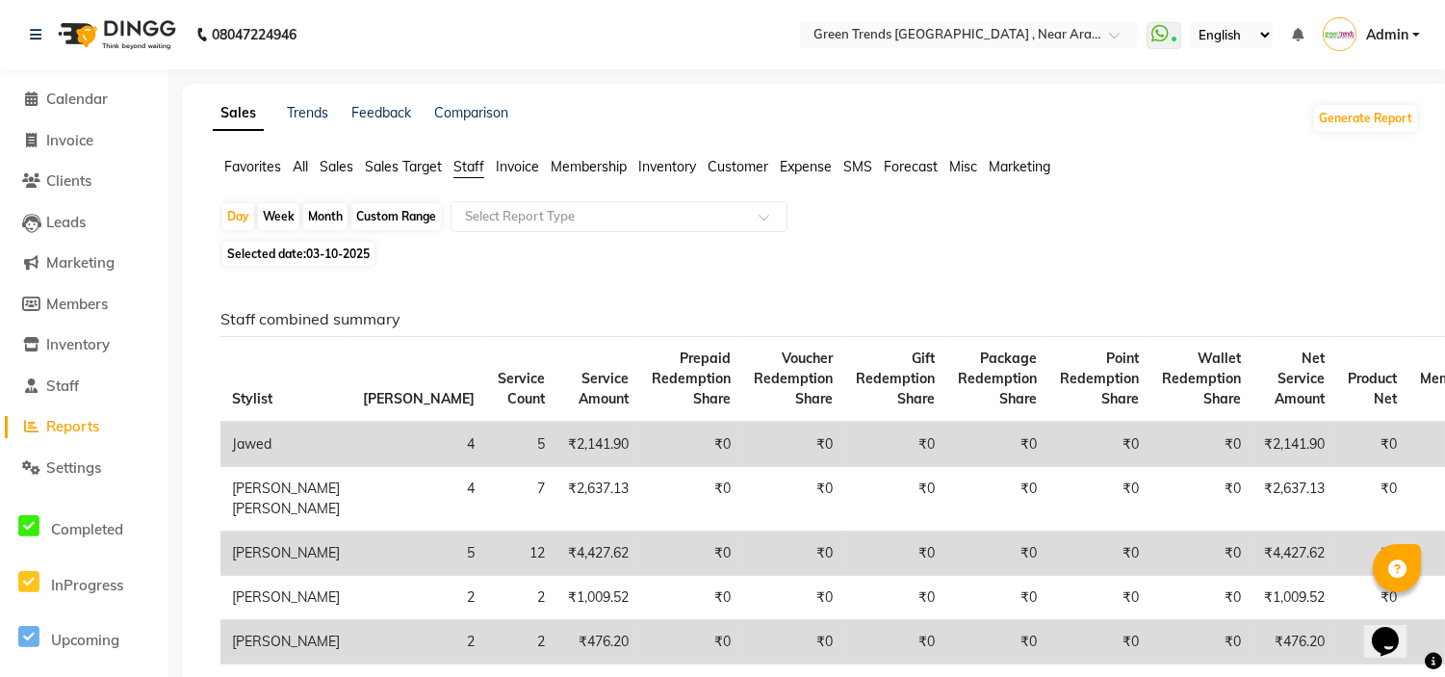
click at [424, 160] on span "Sales Target" at bounding box center [403, 166] width 77 height 17
